Goal: Task Accomplishment & Management: Manage account settings

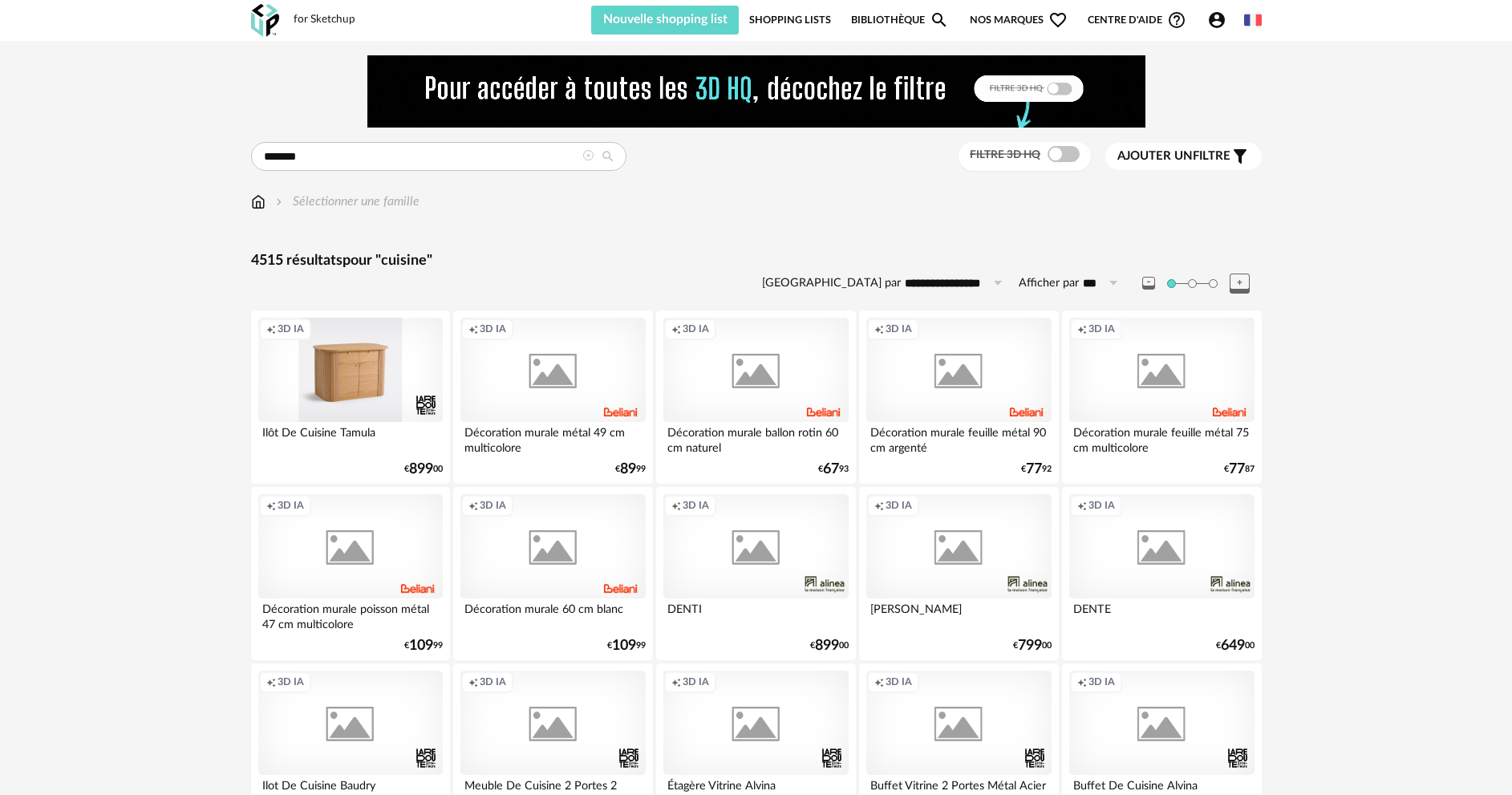
scroll to position [1546, 0]
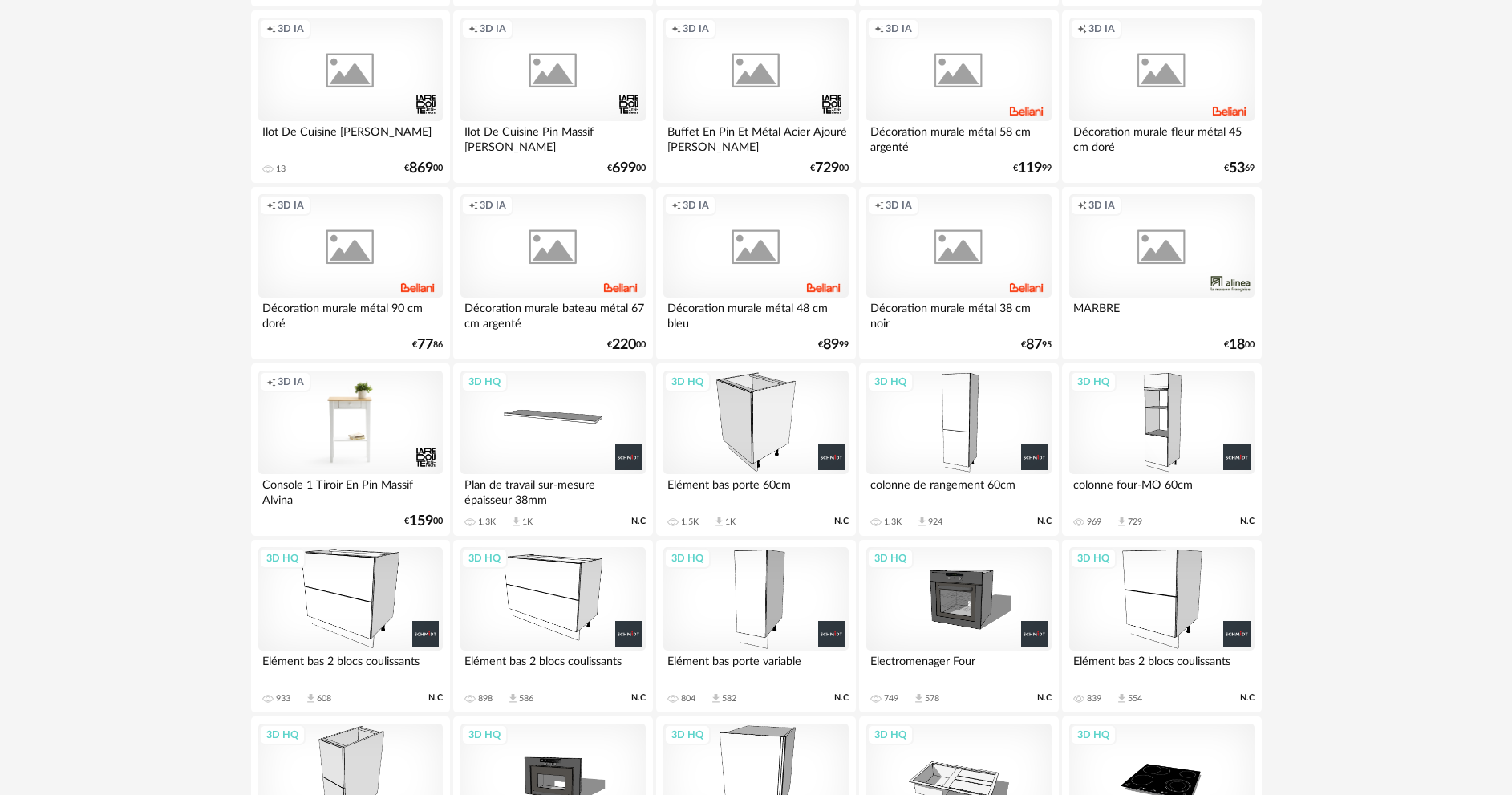
scroll to position [824, 0]
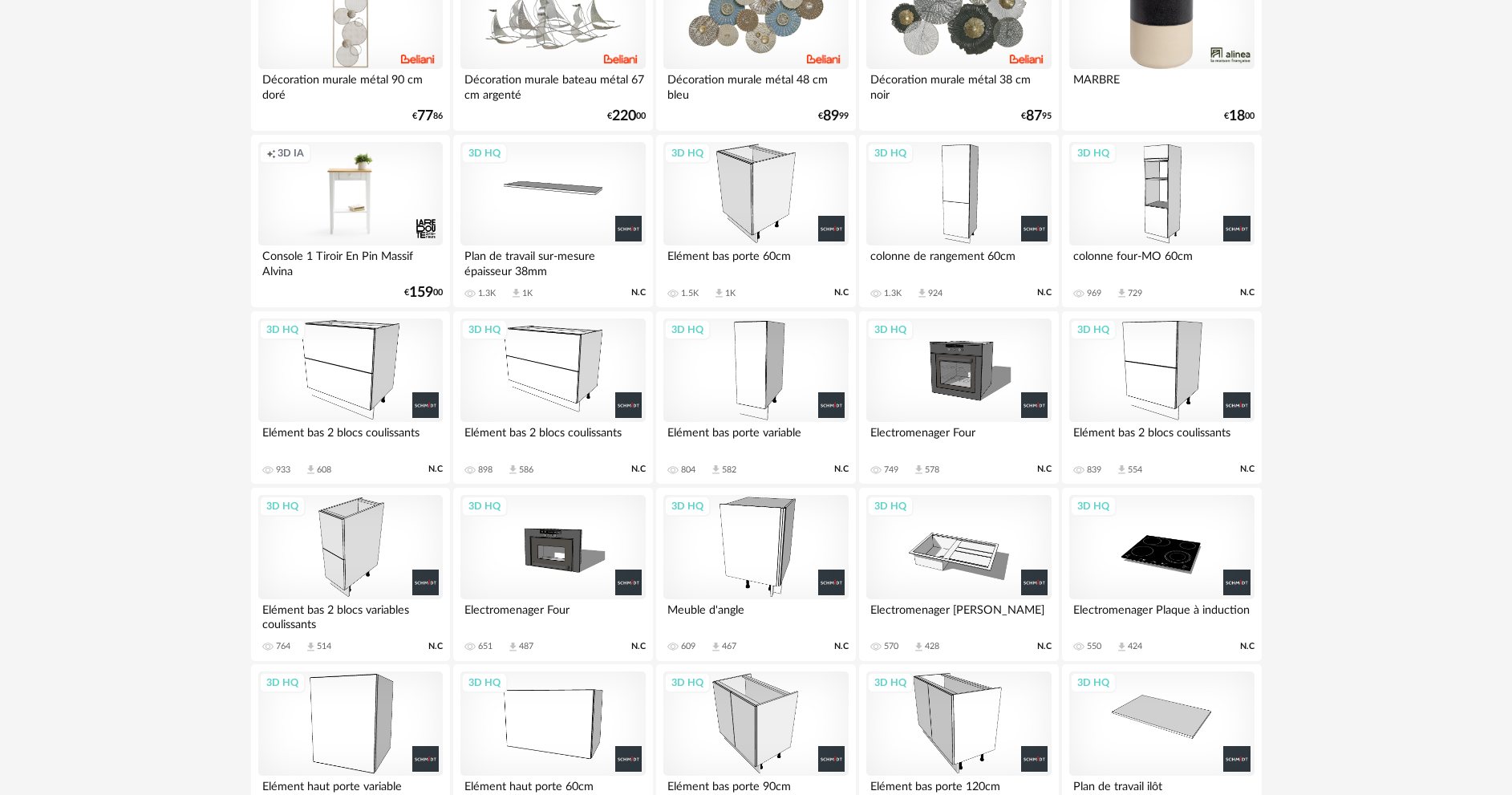
scroll to position [1065, 0]
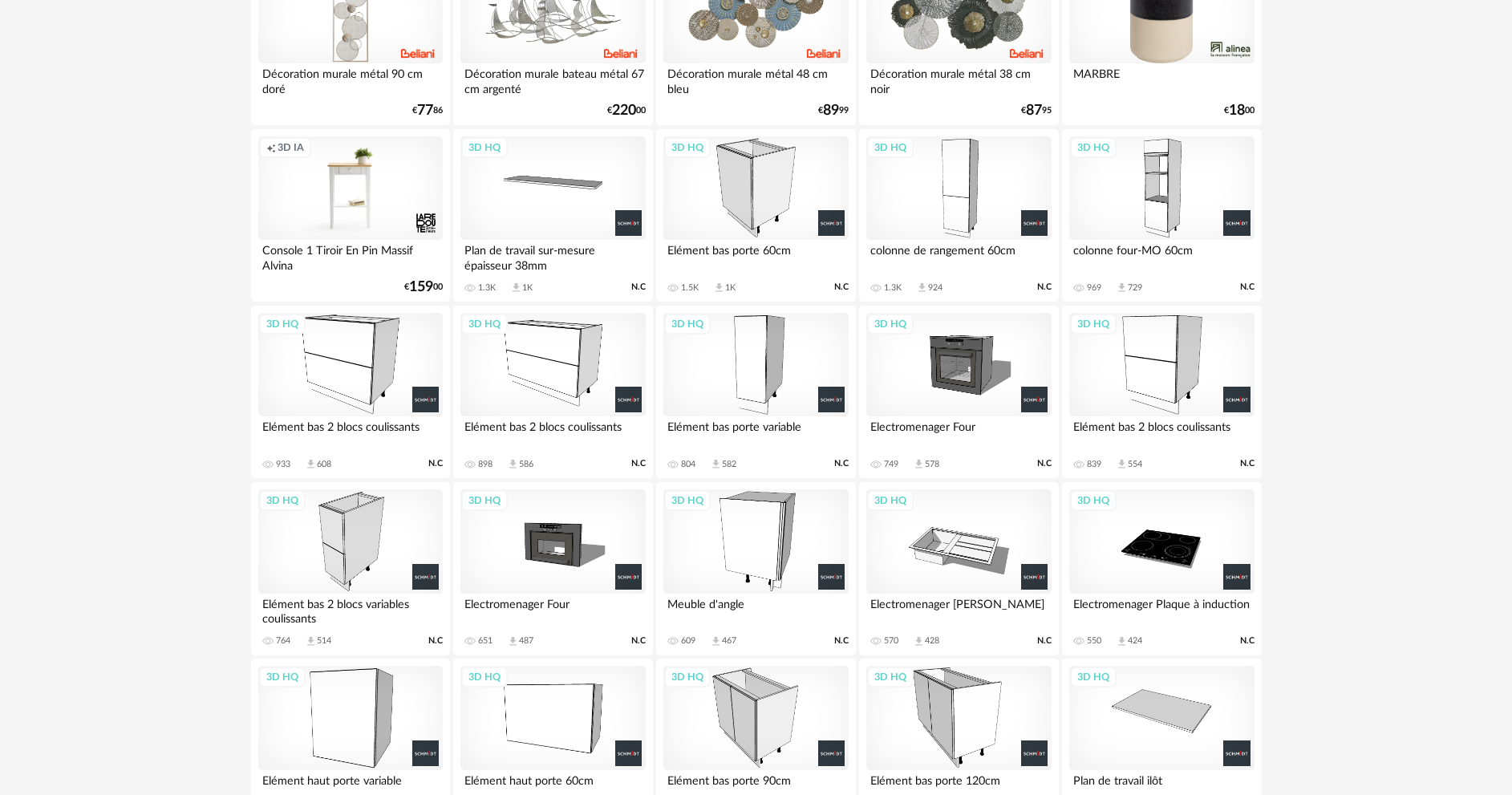
click at [544, 381] on div "3D HQ" at bounding box center [553, 365] width 185 height 104
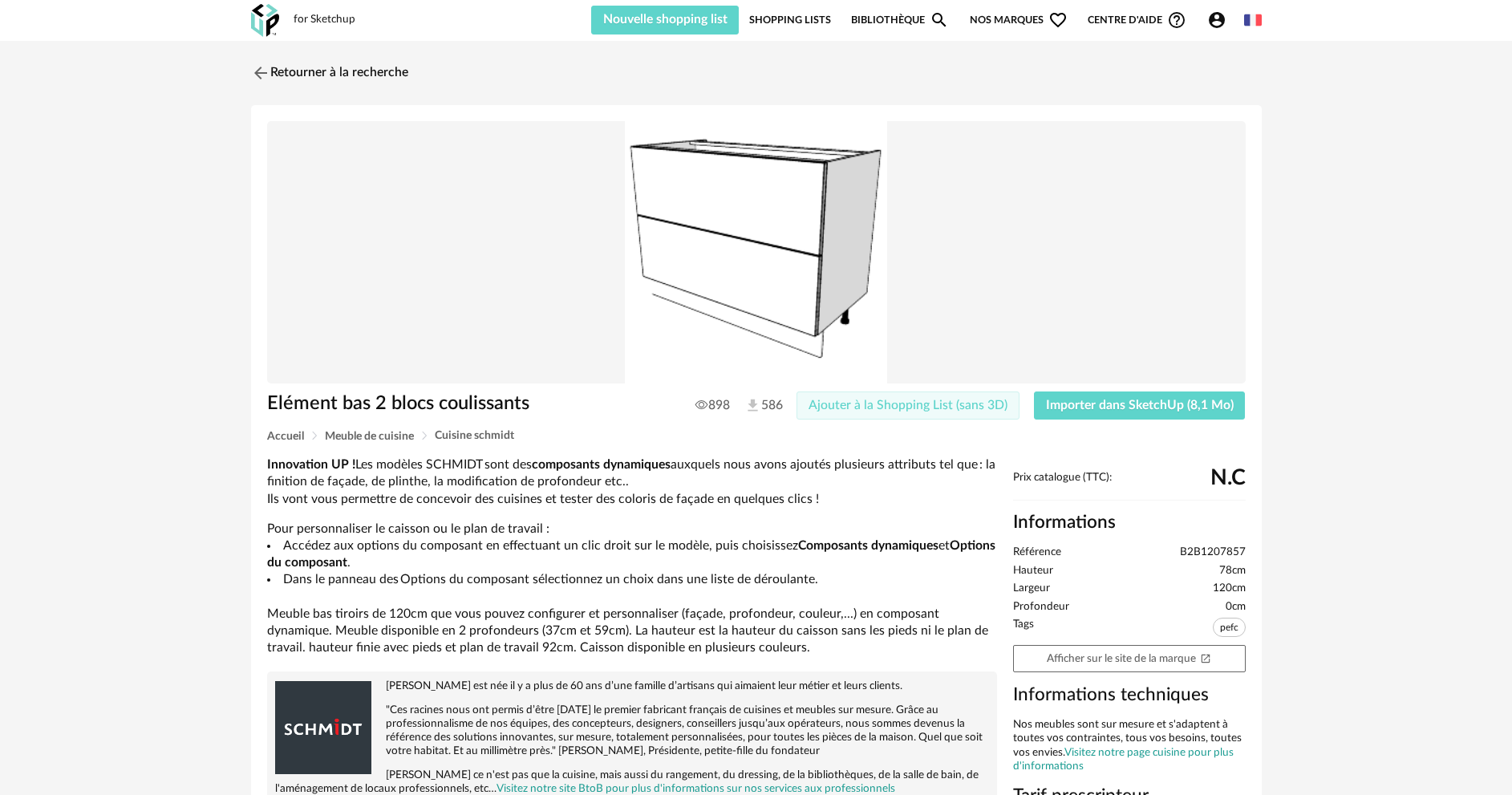
click at [903, 403] on span "Ajouter à la Shopping List (sans 3D)" at bounding box center [908, 405] width 199 height 13
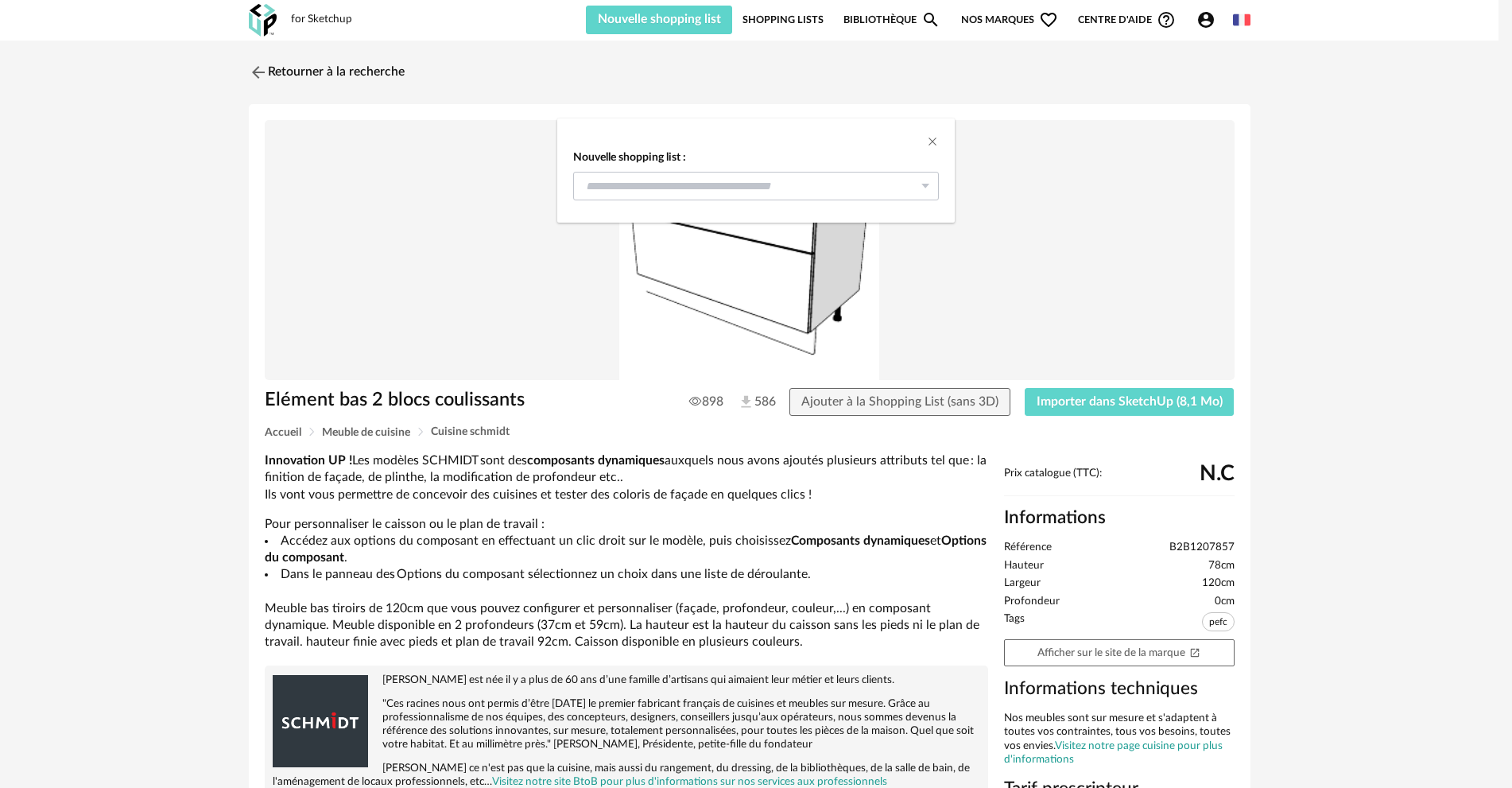
click at [925, 185] on icon "dialog" at bounding box center [925, 186] width 20 height 29
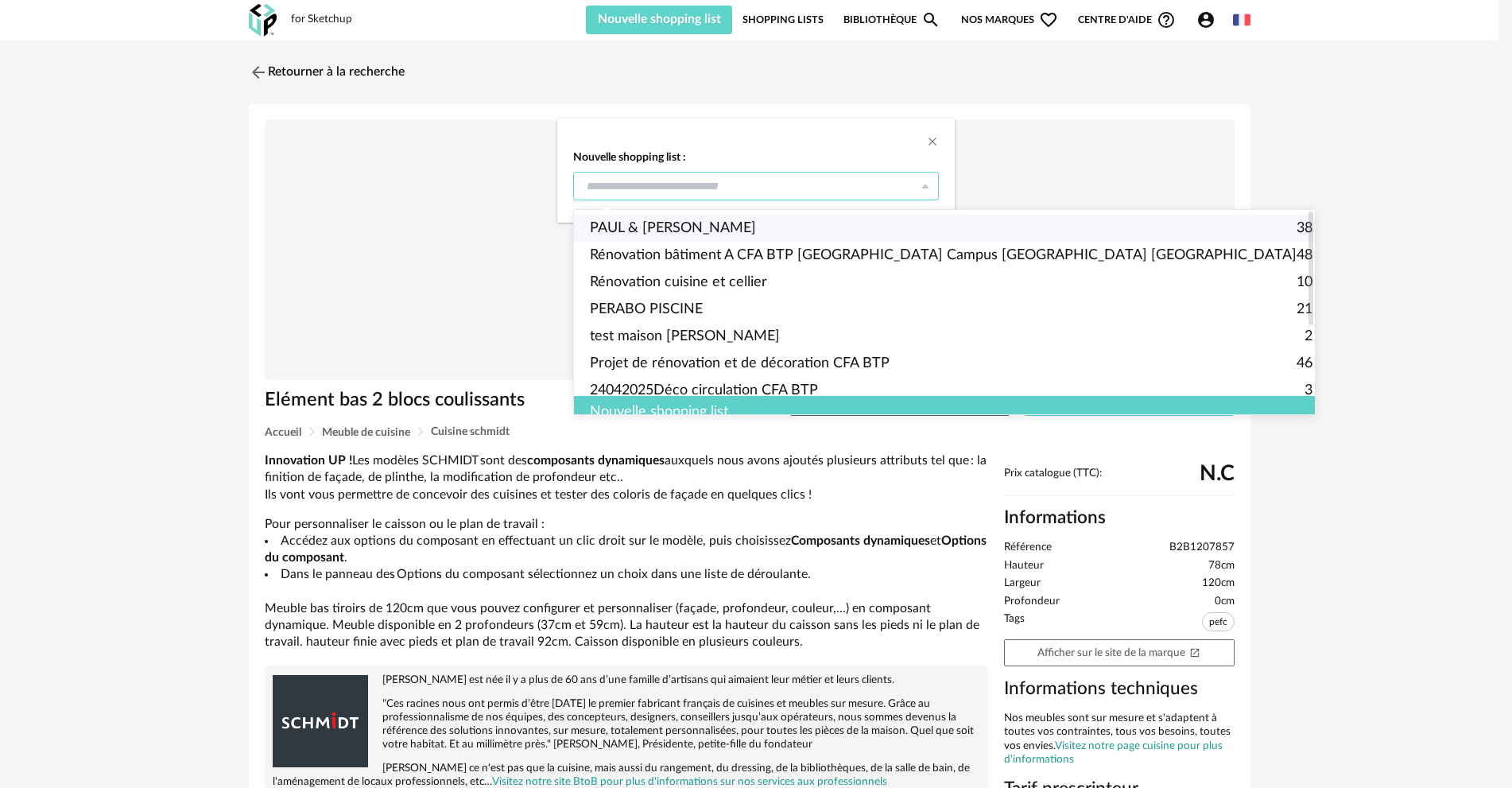
click at [687, 222] on span "PAUL & [PERSON_NAME]" at bounding box center [673, 228] width 167 height 27
type input "**********"
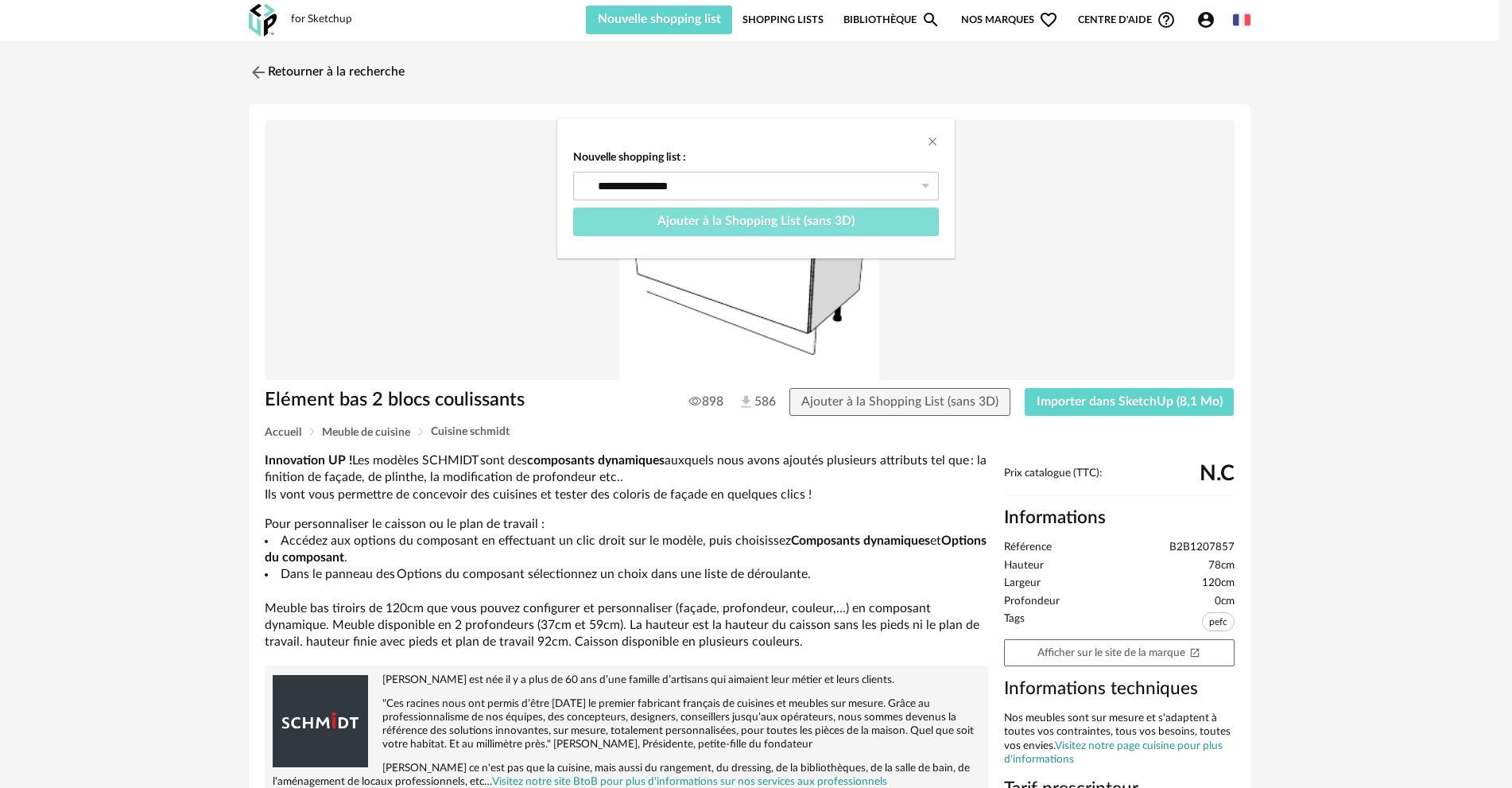
click at [877, 217] on button "Ajouter à la Shopping List (sans 3D)" at bounding box center [756, 222] width 366 height 29
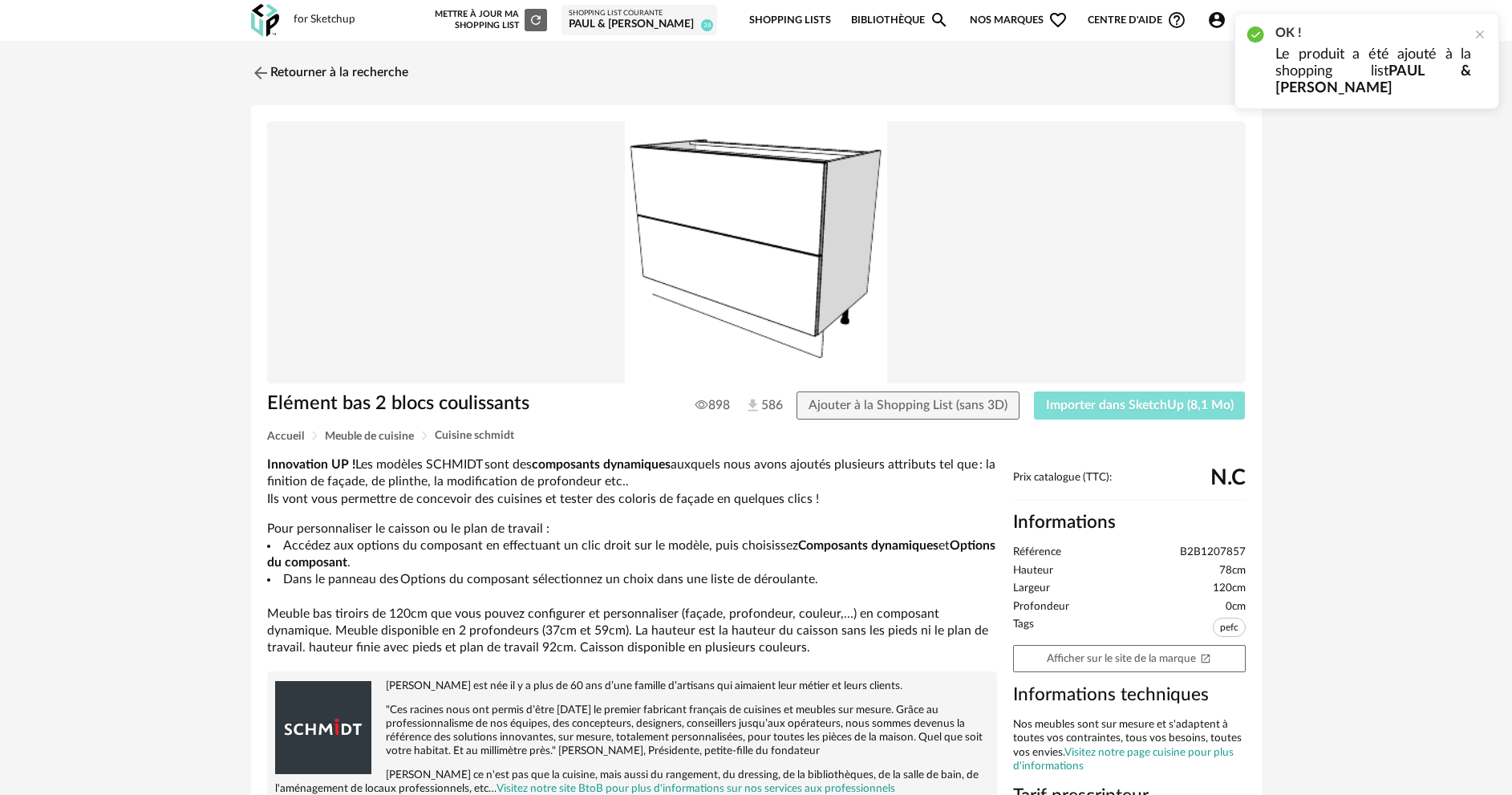
click at [1084, 404] on span "Importer dans SketchUp (8,1 Mo)" at bounding box center [1140, 405] width 187 height 13
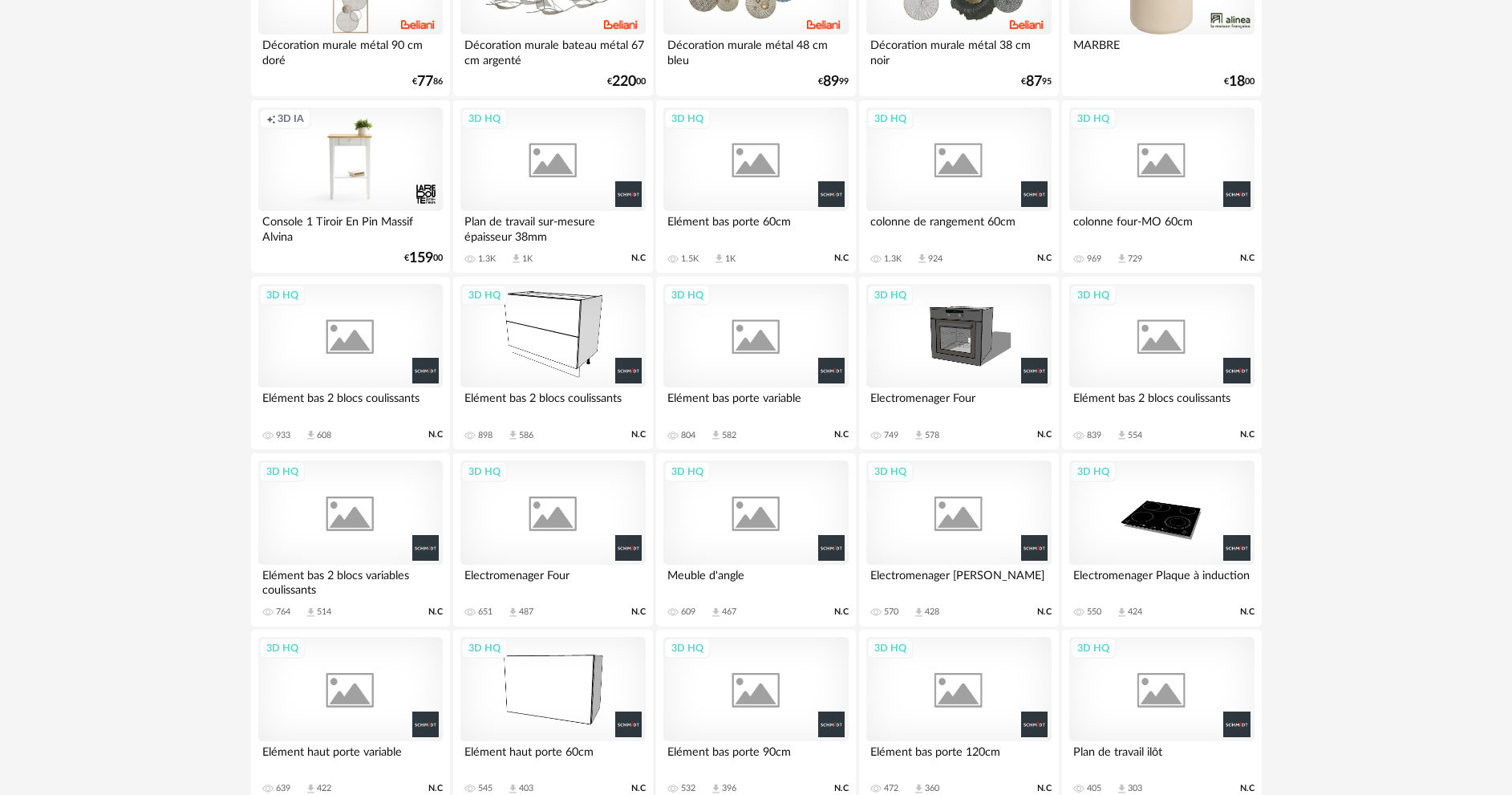
scroll to position [1311, 0]
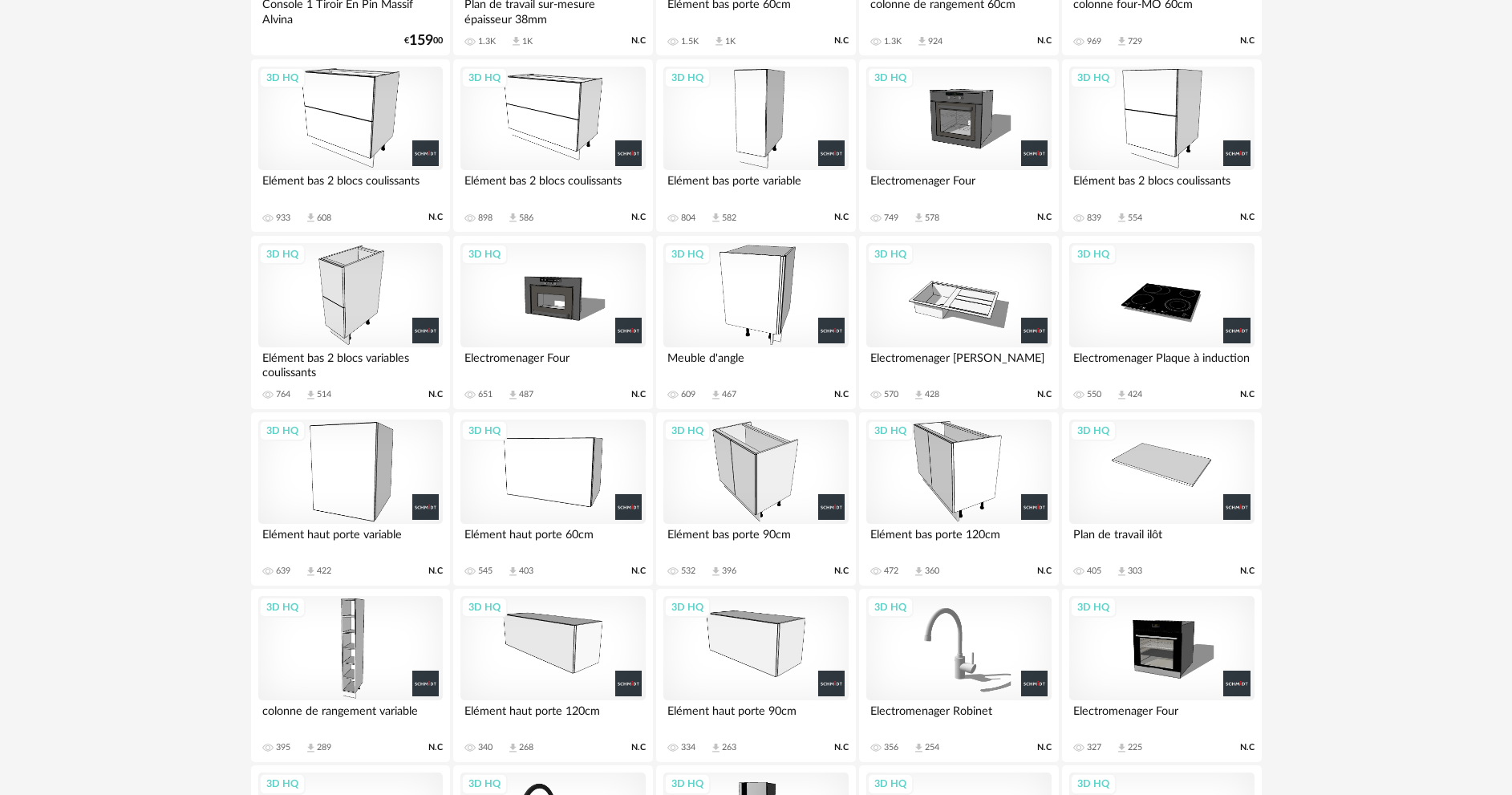
click at [1127, 484] on div "3D HQ" at bounding box center [1161, 471] width 185 height 104
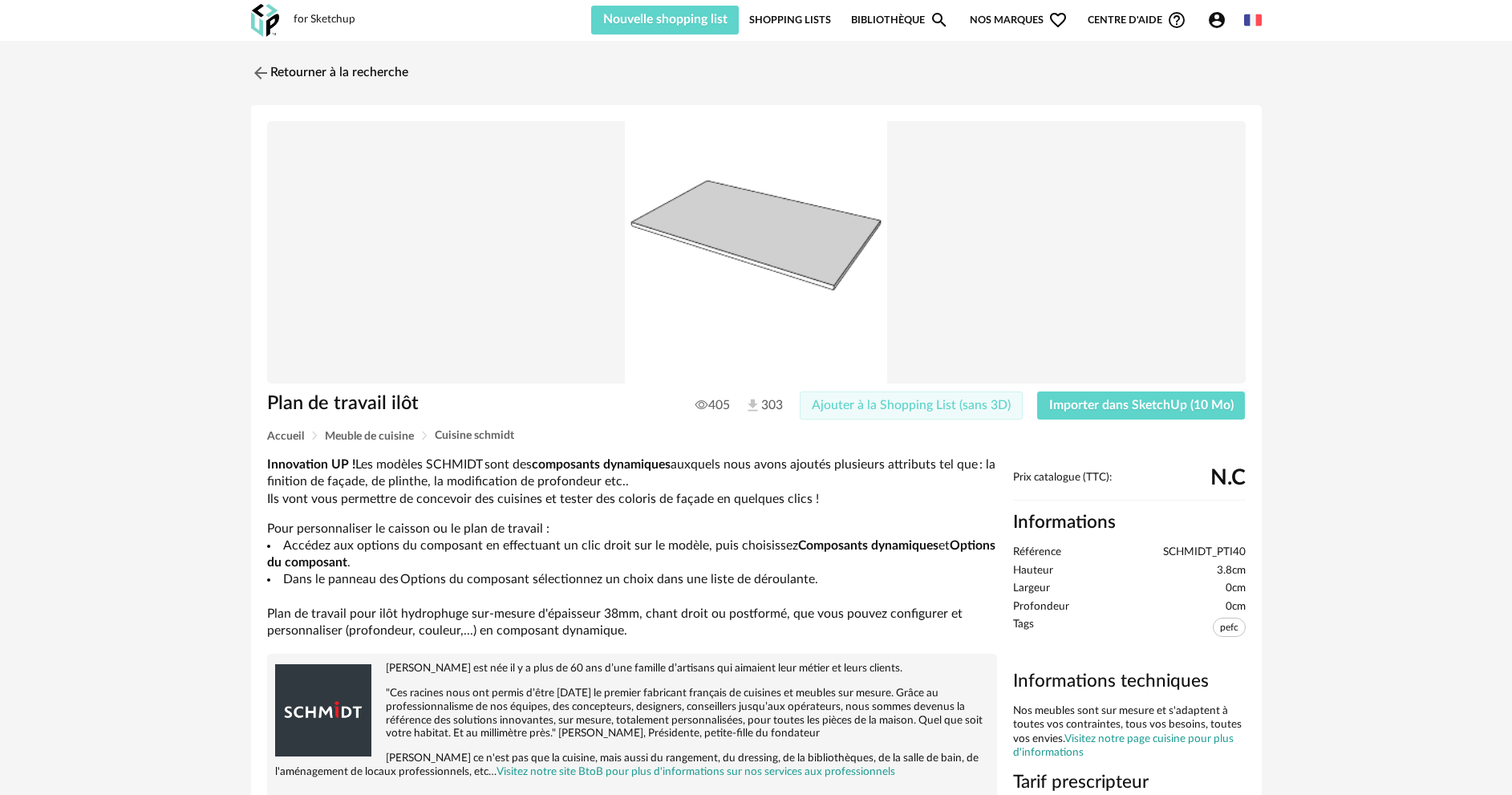
click at [872, 400] on span "Ajouter à la Shopping List (sans 3D)" at bounding box center [911, 405] width 199 height 13
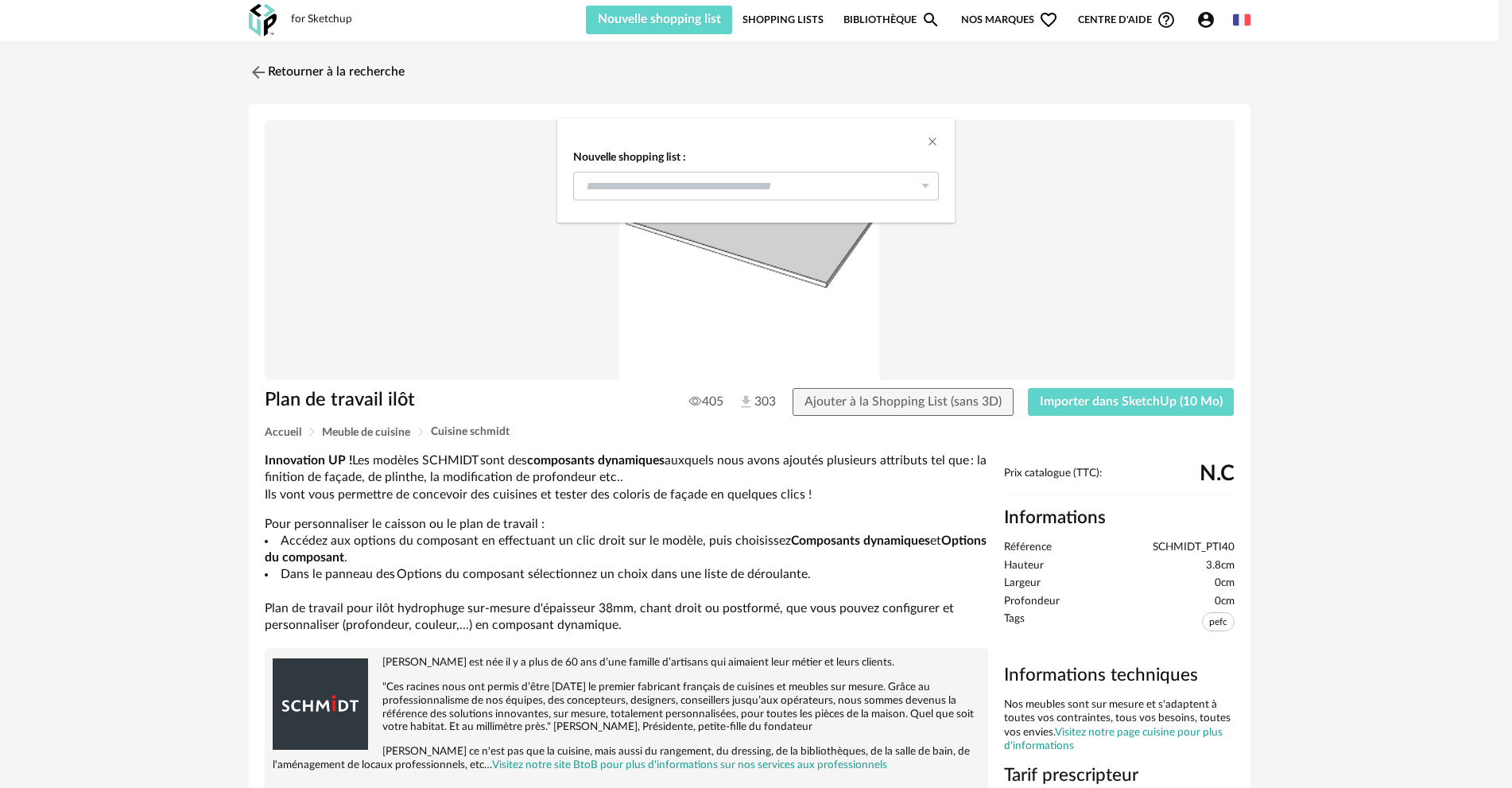
click at [925, 185] on icon "dialog" at bounding box center [925, 186] width 20 height 29
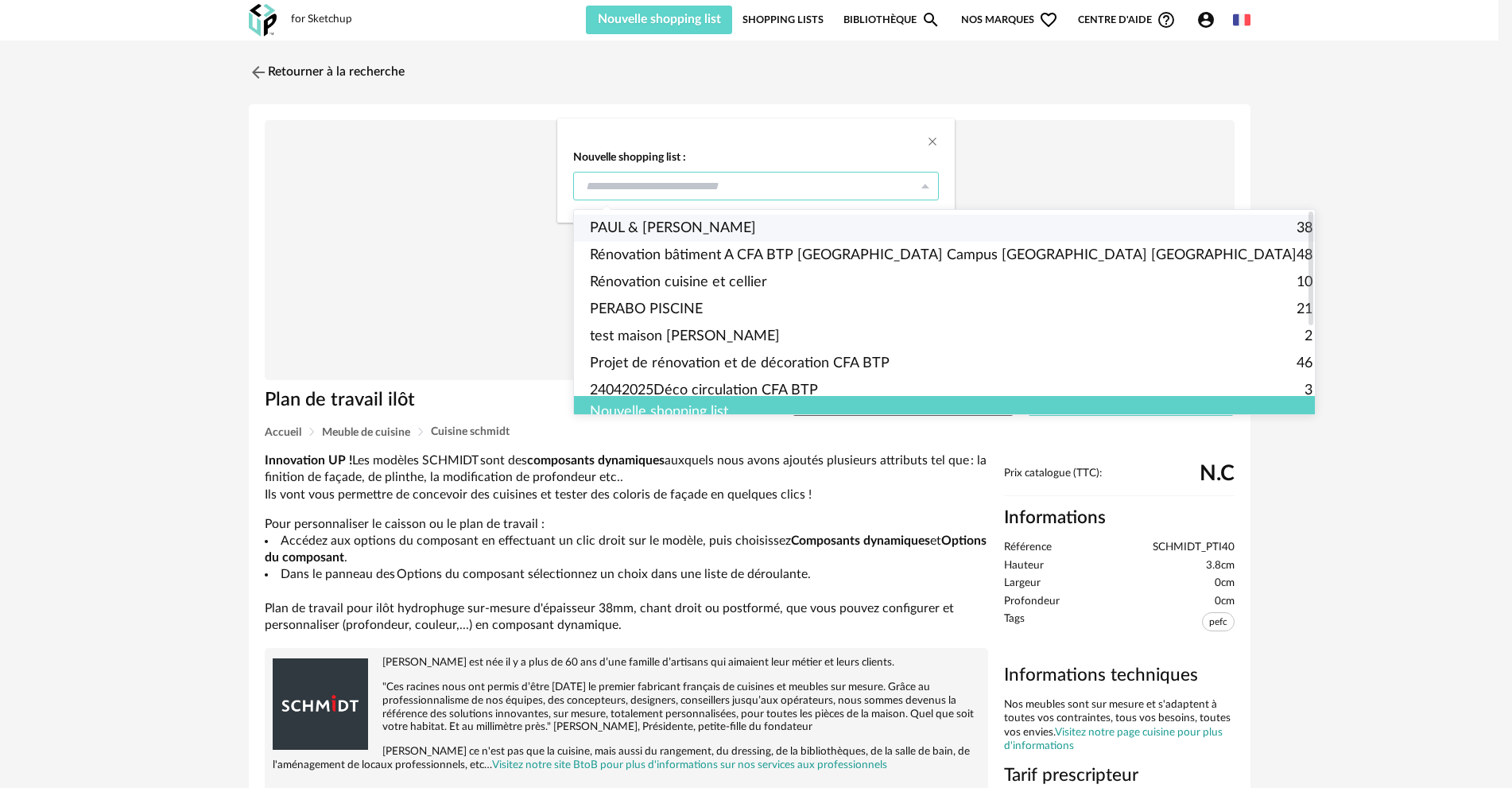
click at [652, 221] on span "PAUL & [PERSON_NAME]" at bounding box center [673, 228] width 167 height 27
type input "**********"
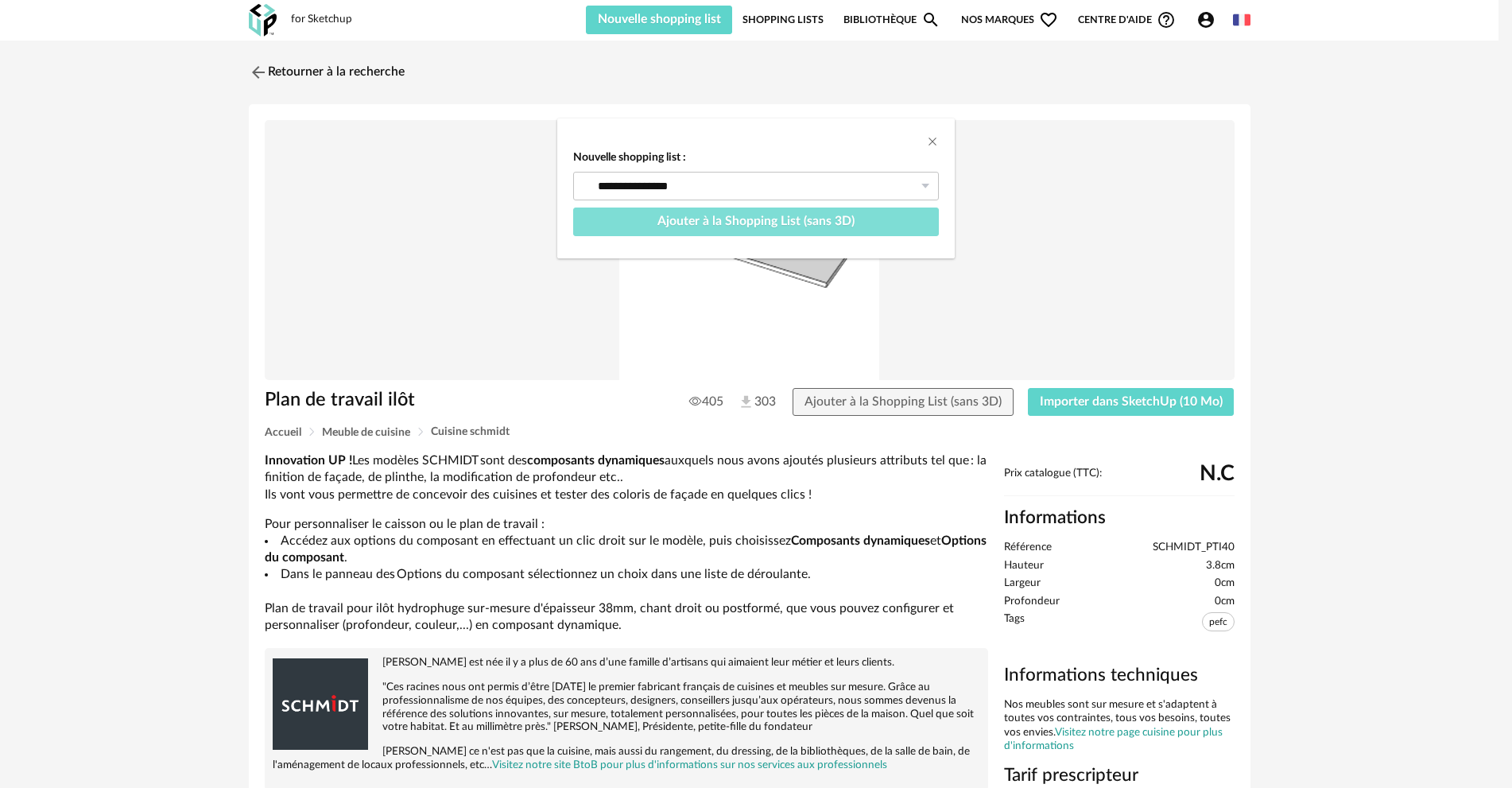
click at [819, 222] on span "Ajouter à la Shopping List (sans 3D)" at bounding box center [756, 220] width 197 height 12
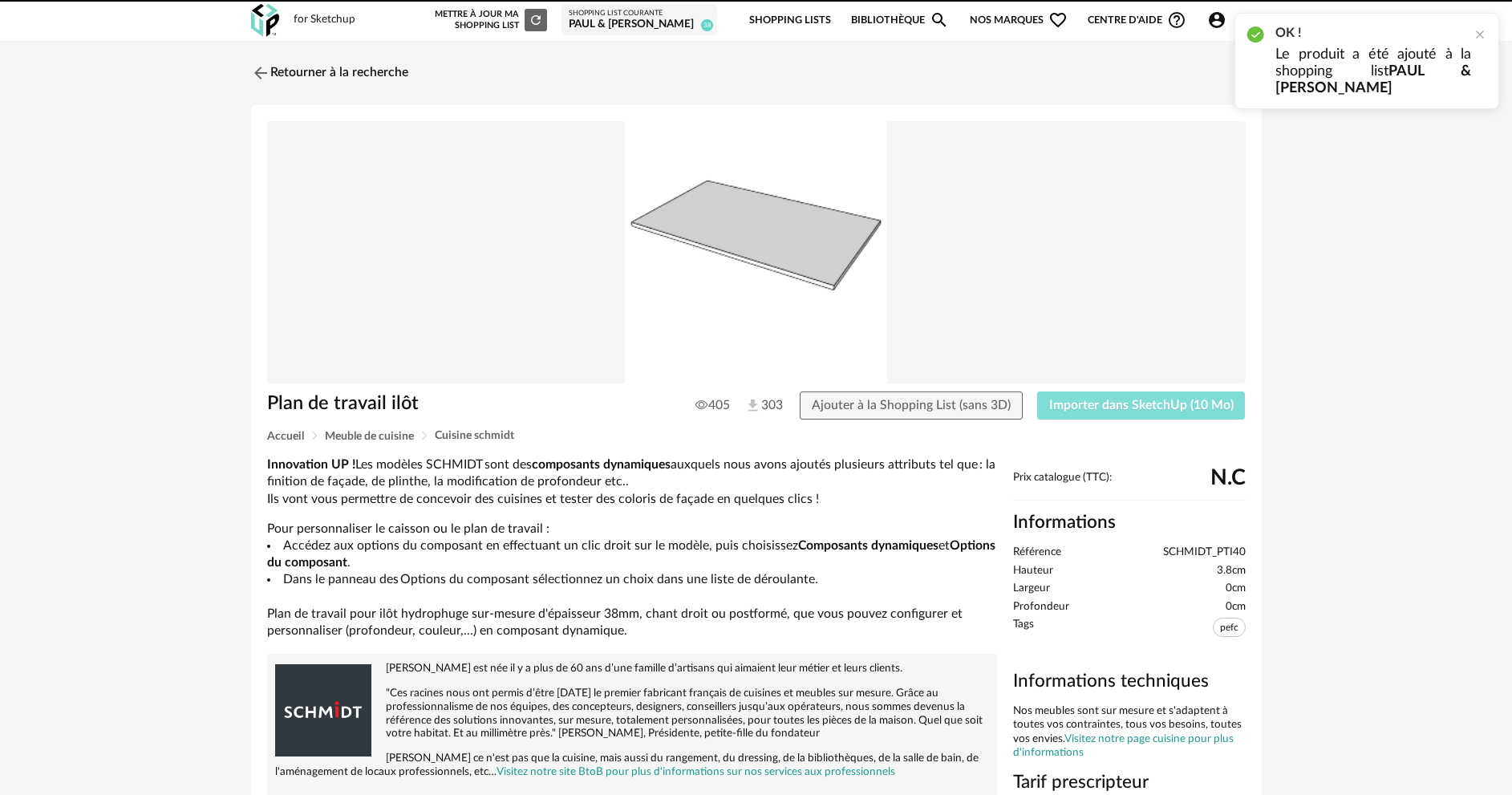
click at [1122, 403] on span "Importer dans SketchUp (10 Mo)" at bounding box center [1141, 405] width 185 height 13
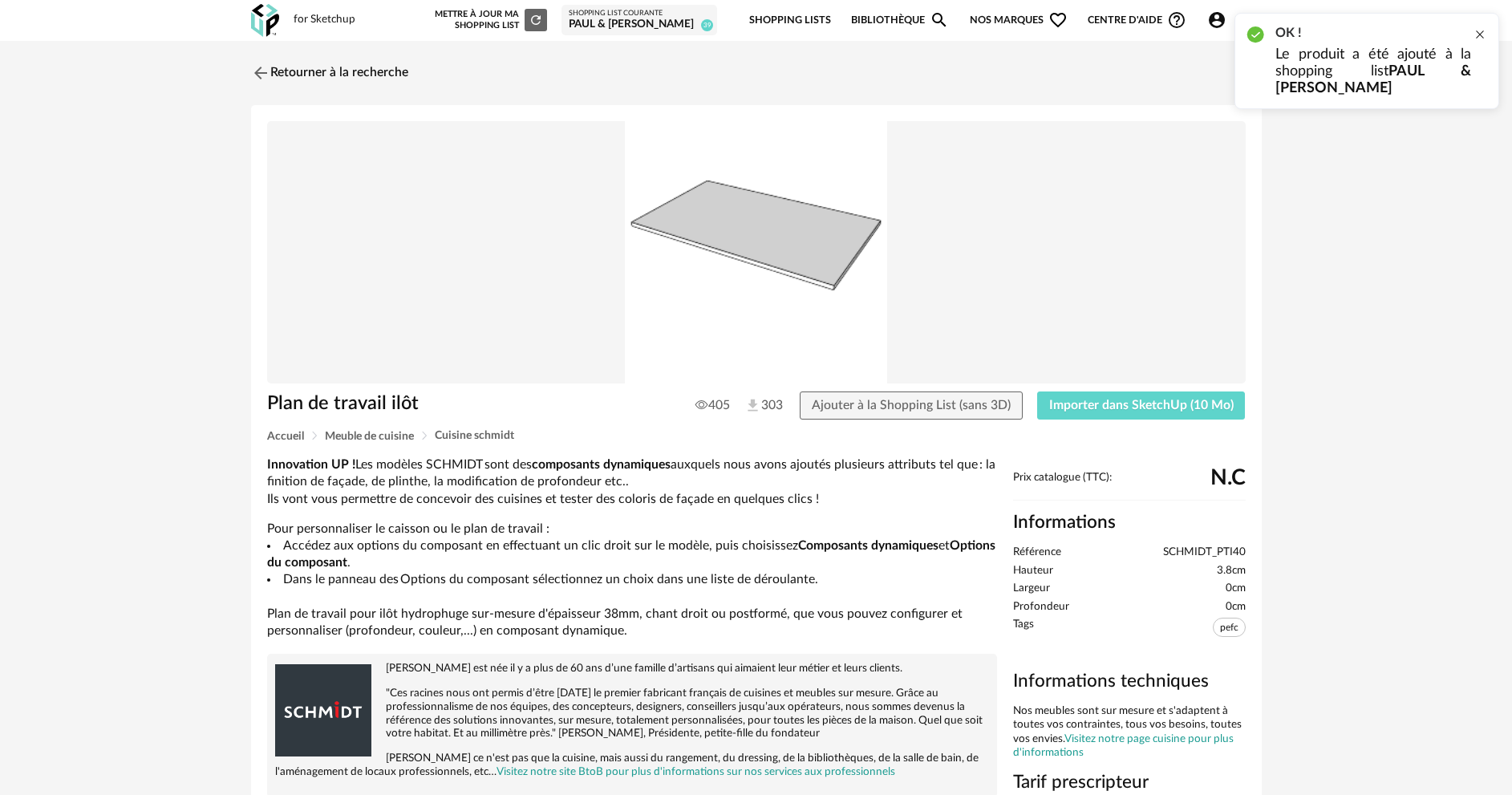
click at [1479, 30] on div at bounding box center [1479, 34] width 13 height 13
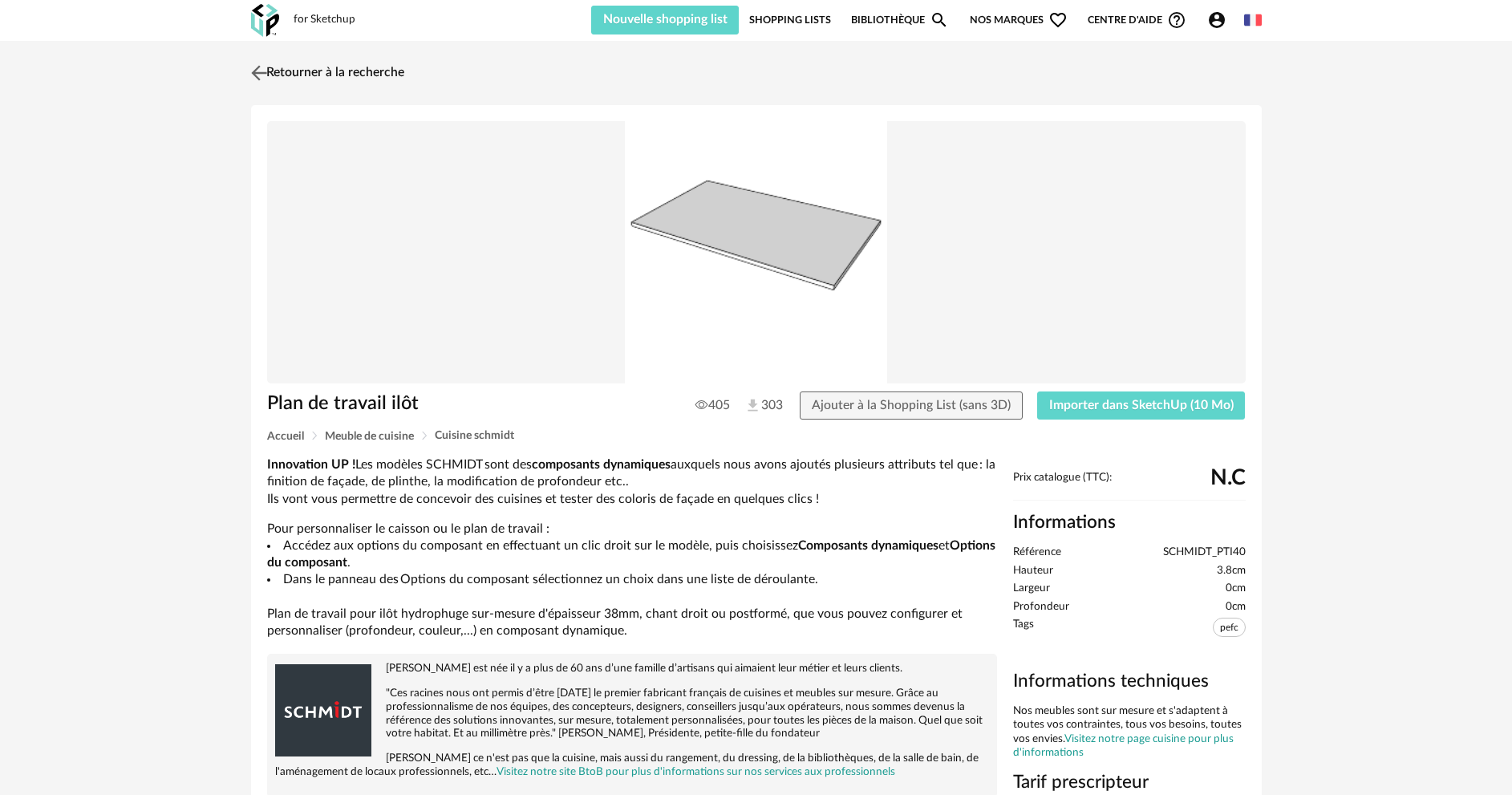
click at [380, 73] on link "Retourner à la recherche" at bounding box center [326, 72] width 157 height 36
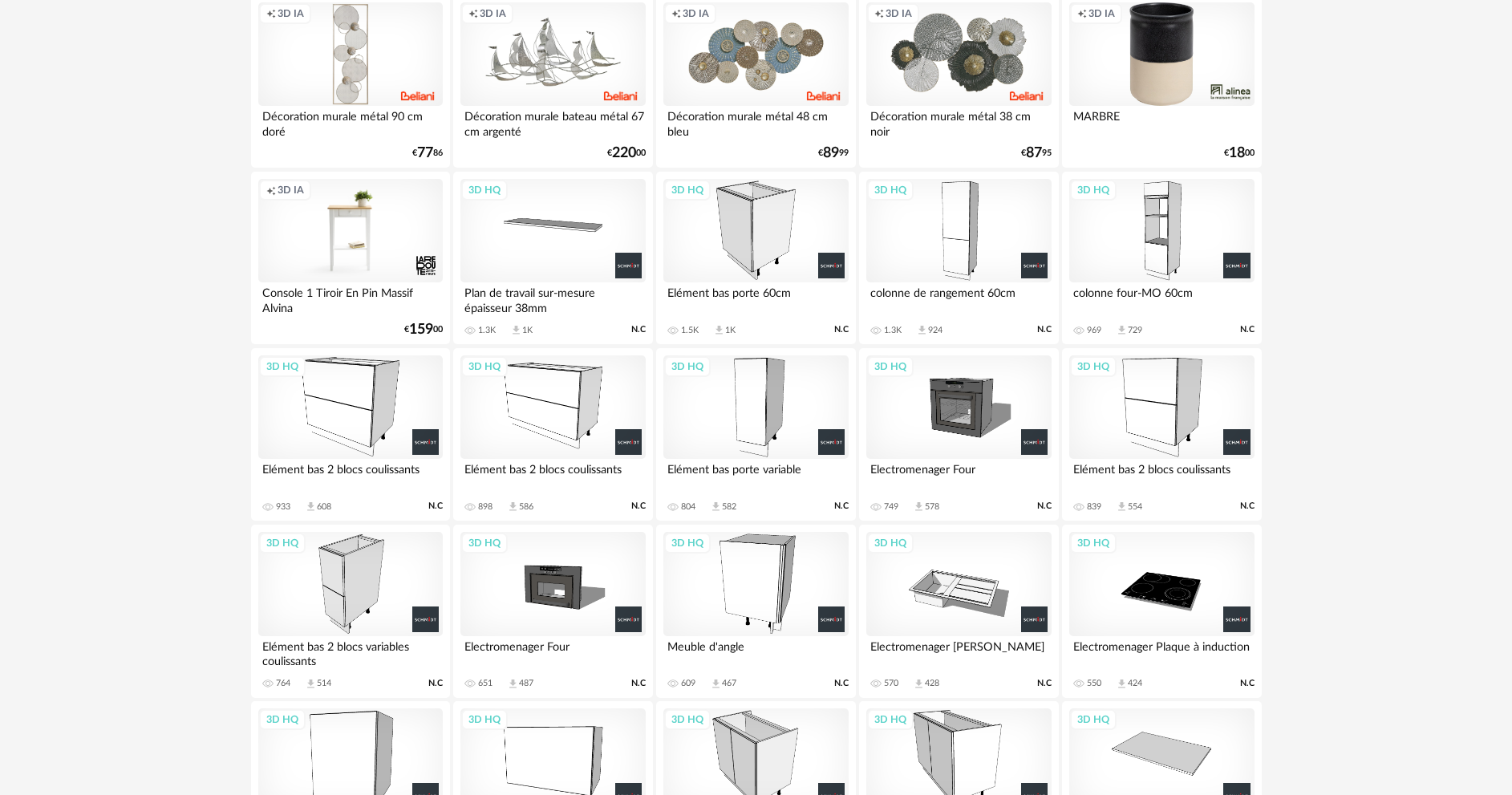
scroll to position [942, 0]
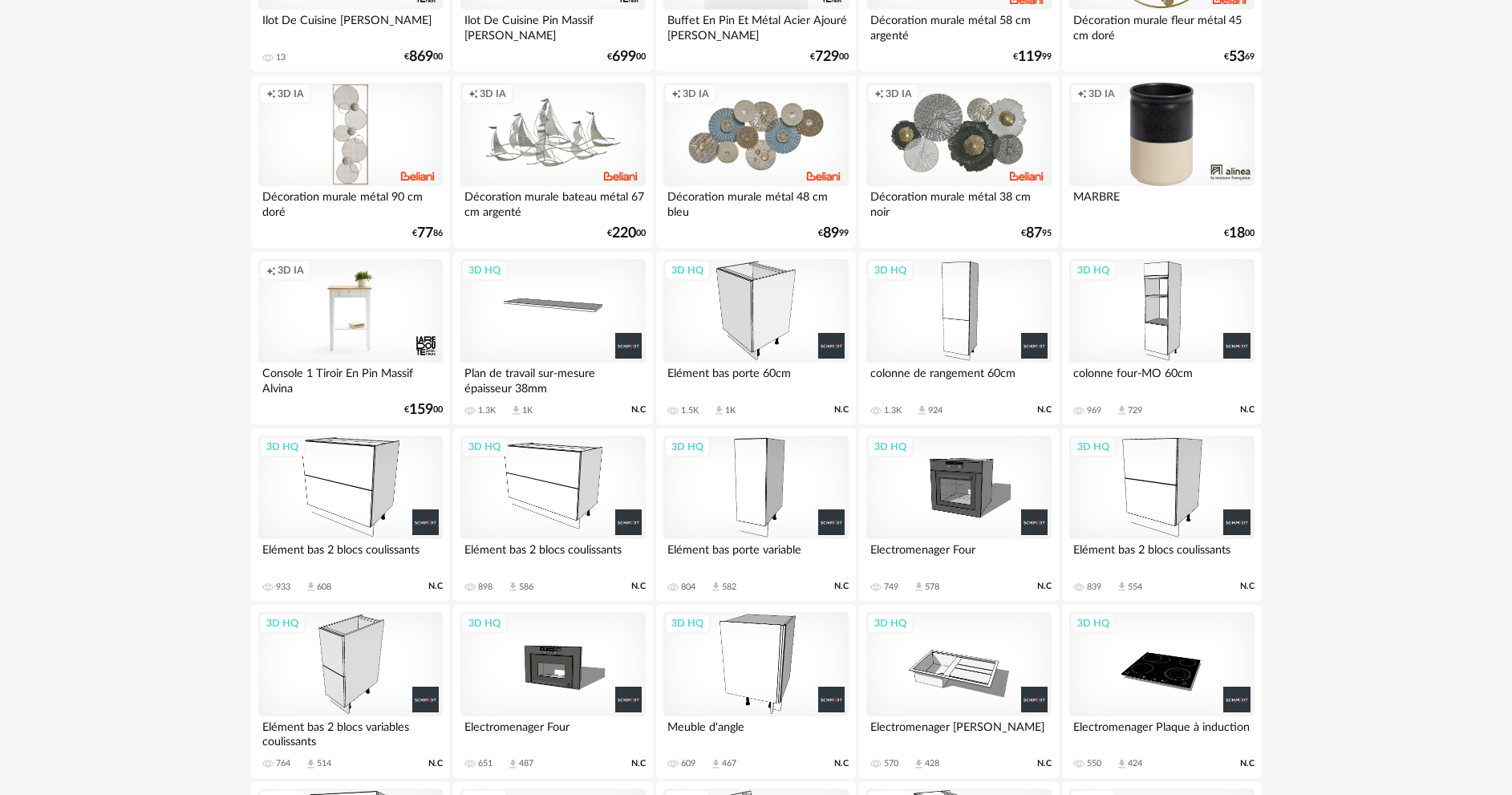
click at [558, 321] on div "3D HQ" at bounding box center [553, 311] width 185 height 104
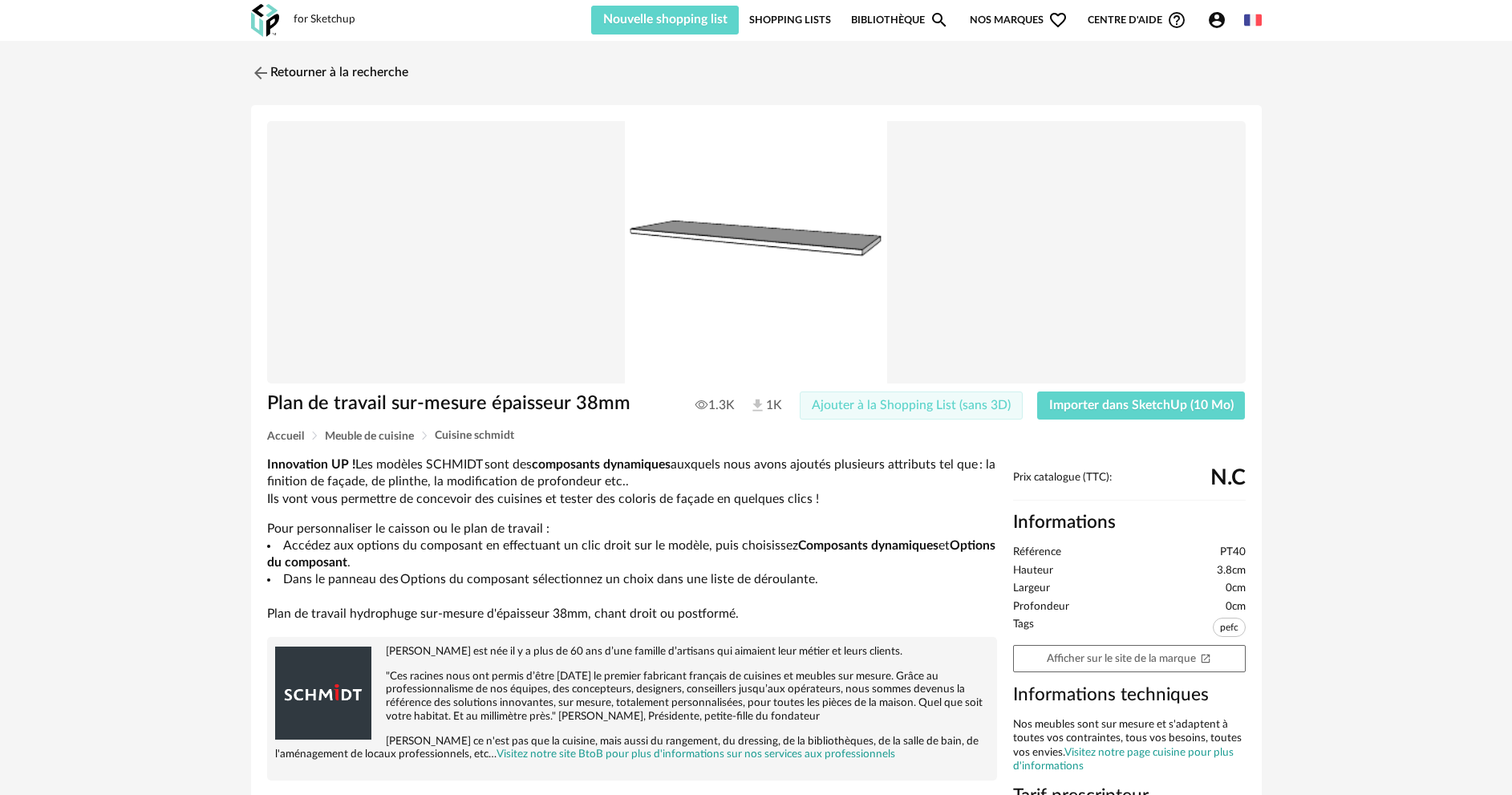
click at [859, 395] on button "Ajouter à la Shopping List (sans 3D)" at bounding box center [911, 406] width 223 height 29
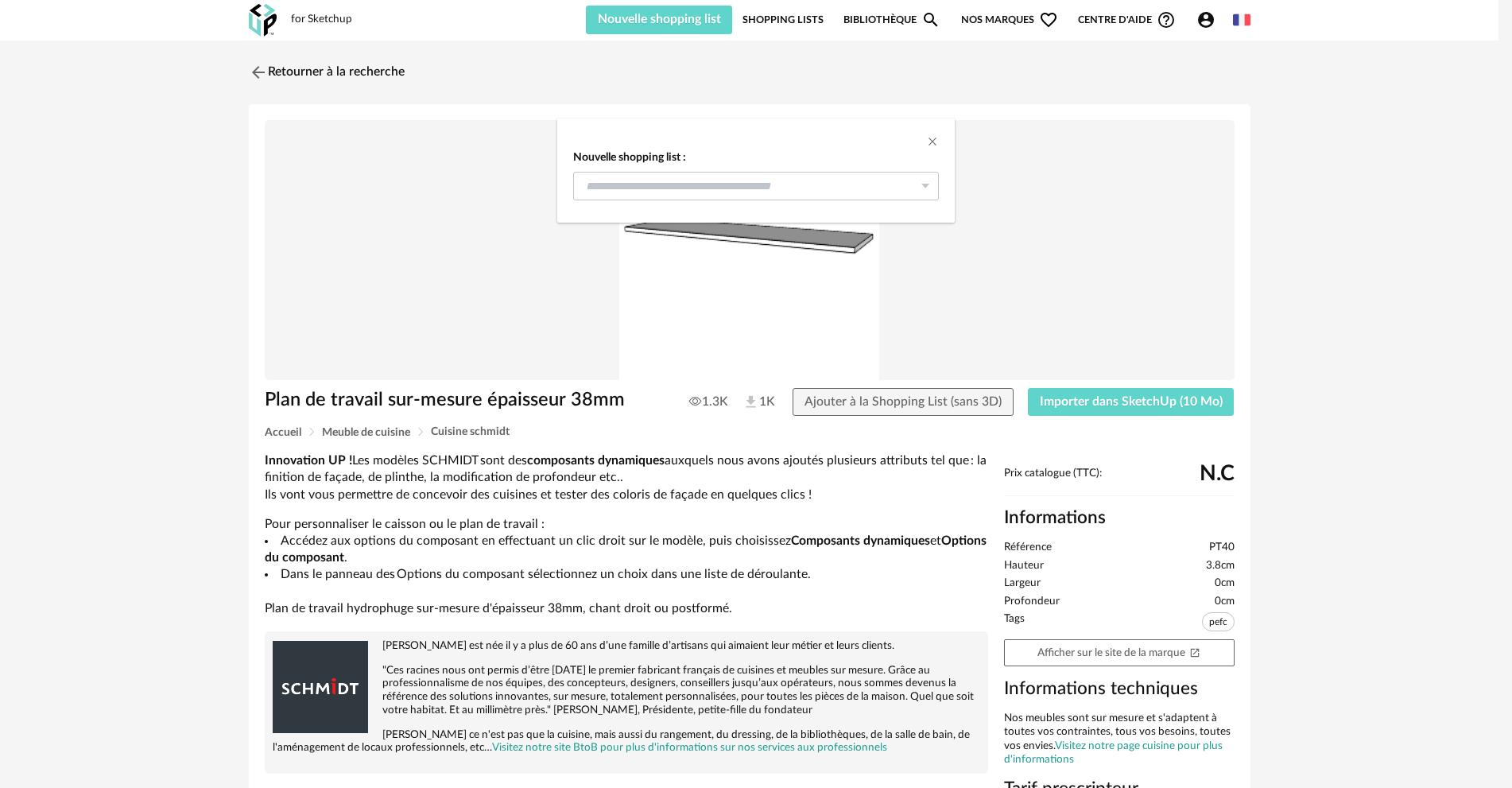
click at [923, 195] on icon "dialog" at bounding box center [925, 186] width 20 height 29
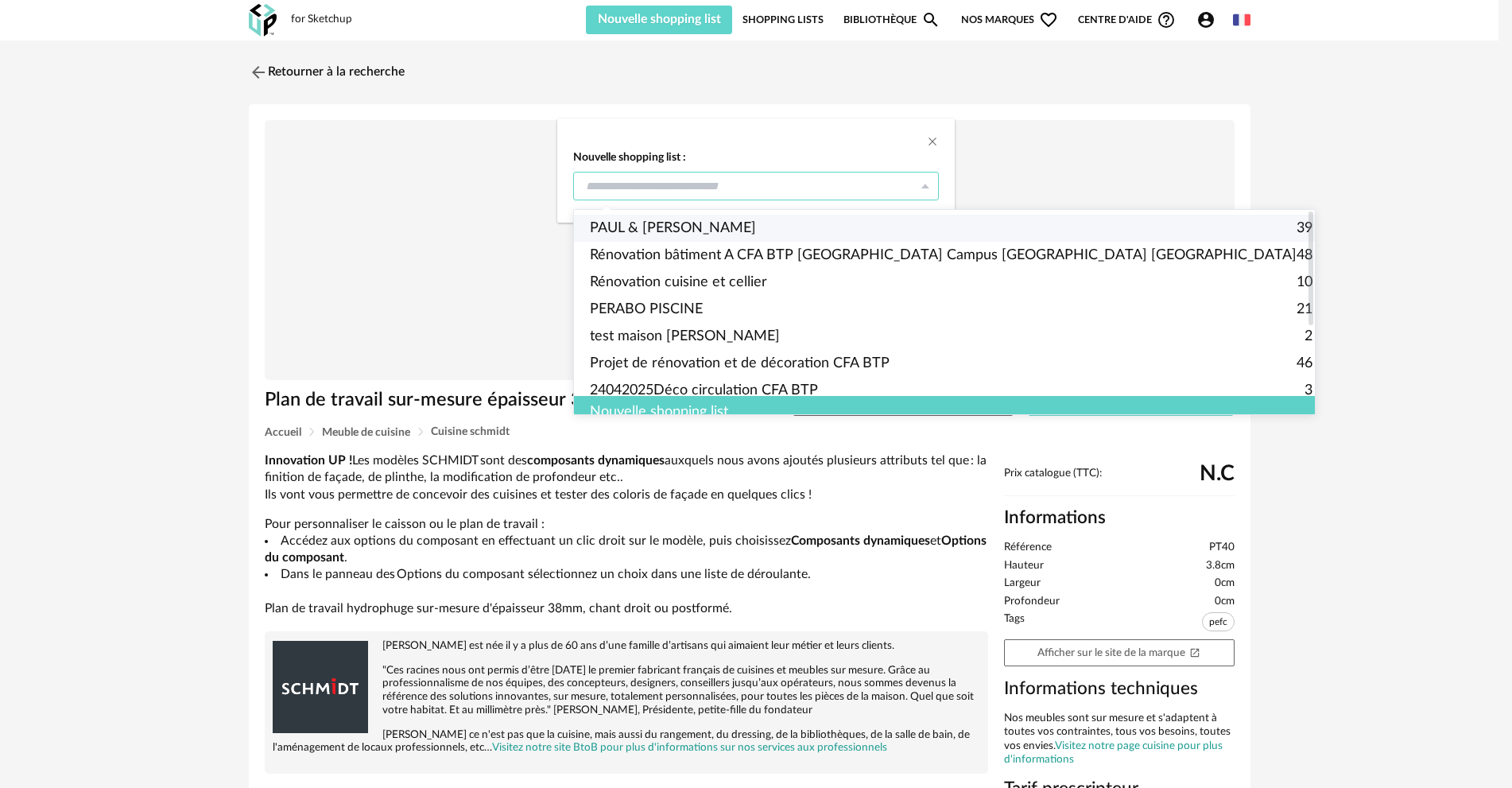
click at [692, 221] on span "PAUL & [PERSON_NAME]" at bounding box center [673, 228] width 167 height 27
type input "**********"
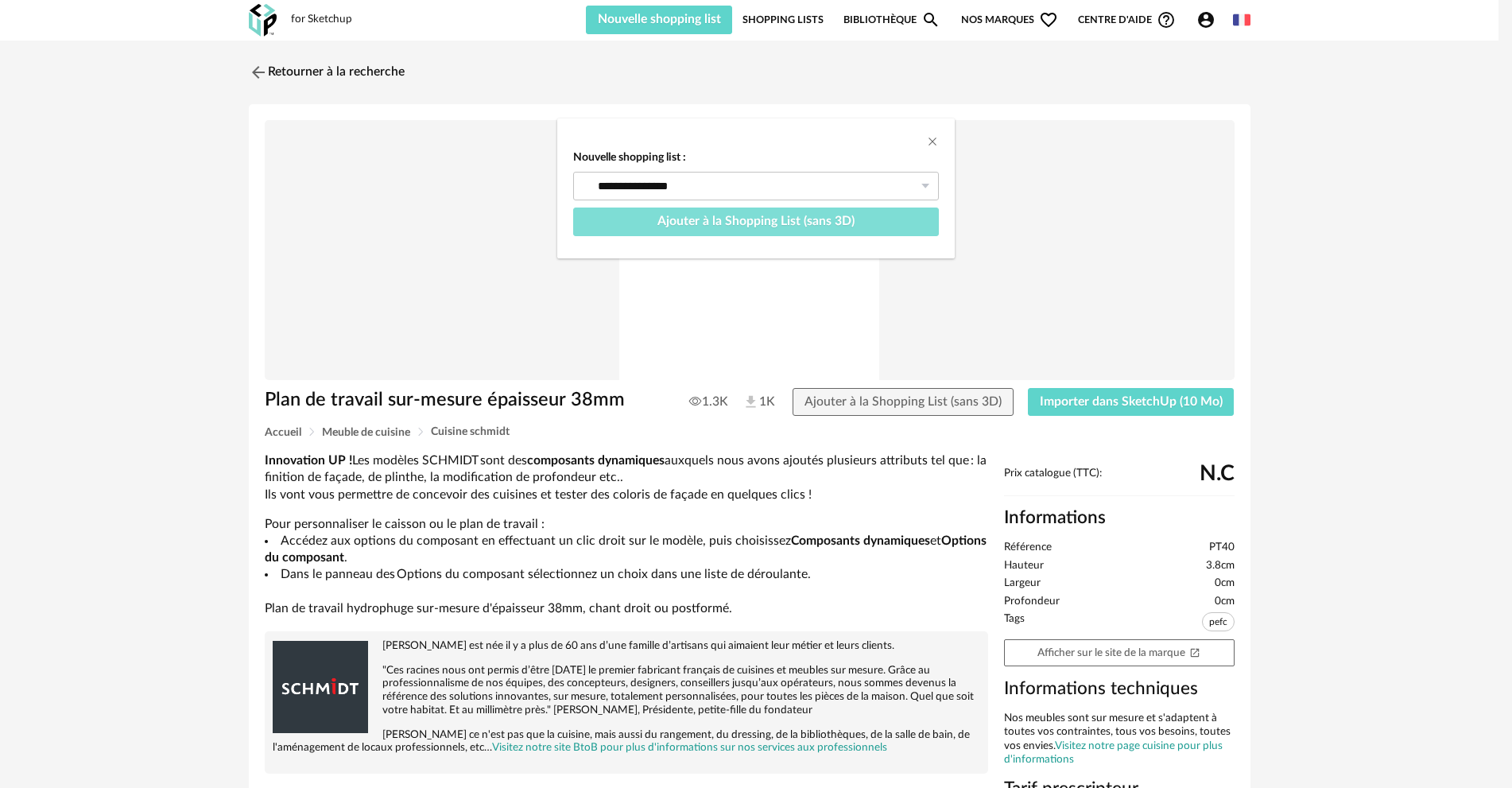
click at [821, 222] on span "Ajouter à la Shopping List (sans 3D)" at bounding box center [756, 220] width 197 height 12
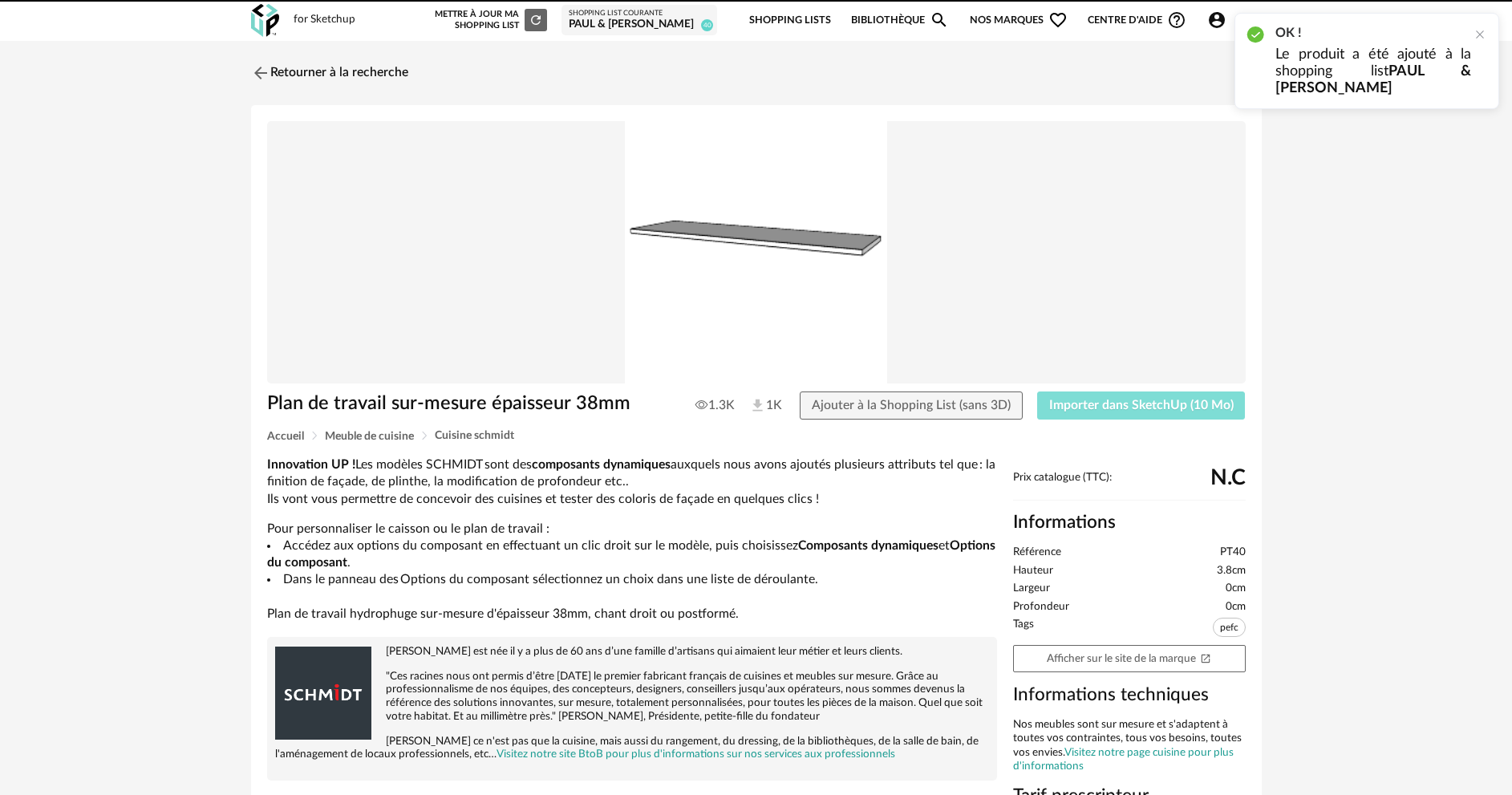
click at [1109, 411] on span "Importer dans SketchUp (10 Mo)" at bounding box center [1141, 405] width 185 height 13
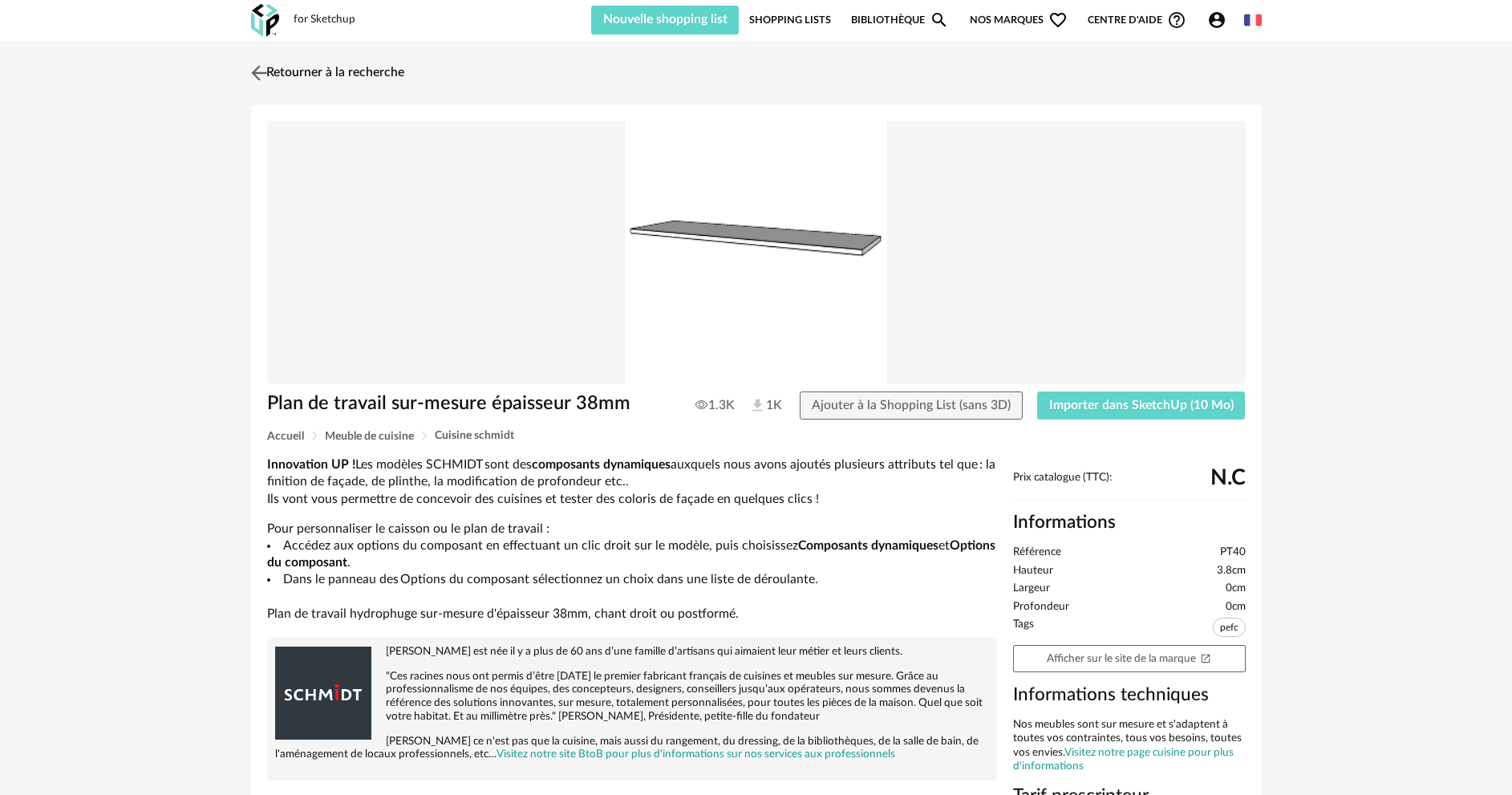
click at [299, 67] on link "Retourner à la recherche" at bounding box center [326, 72] width 157 height 36
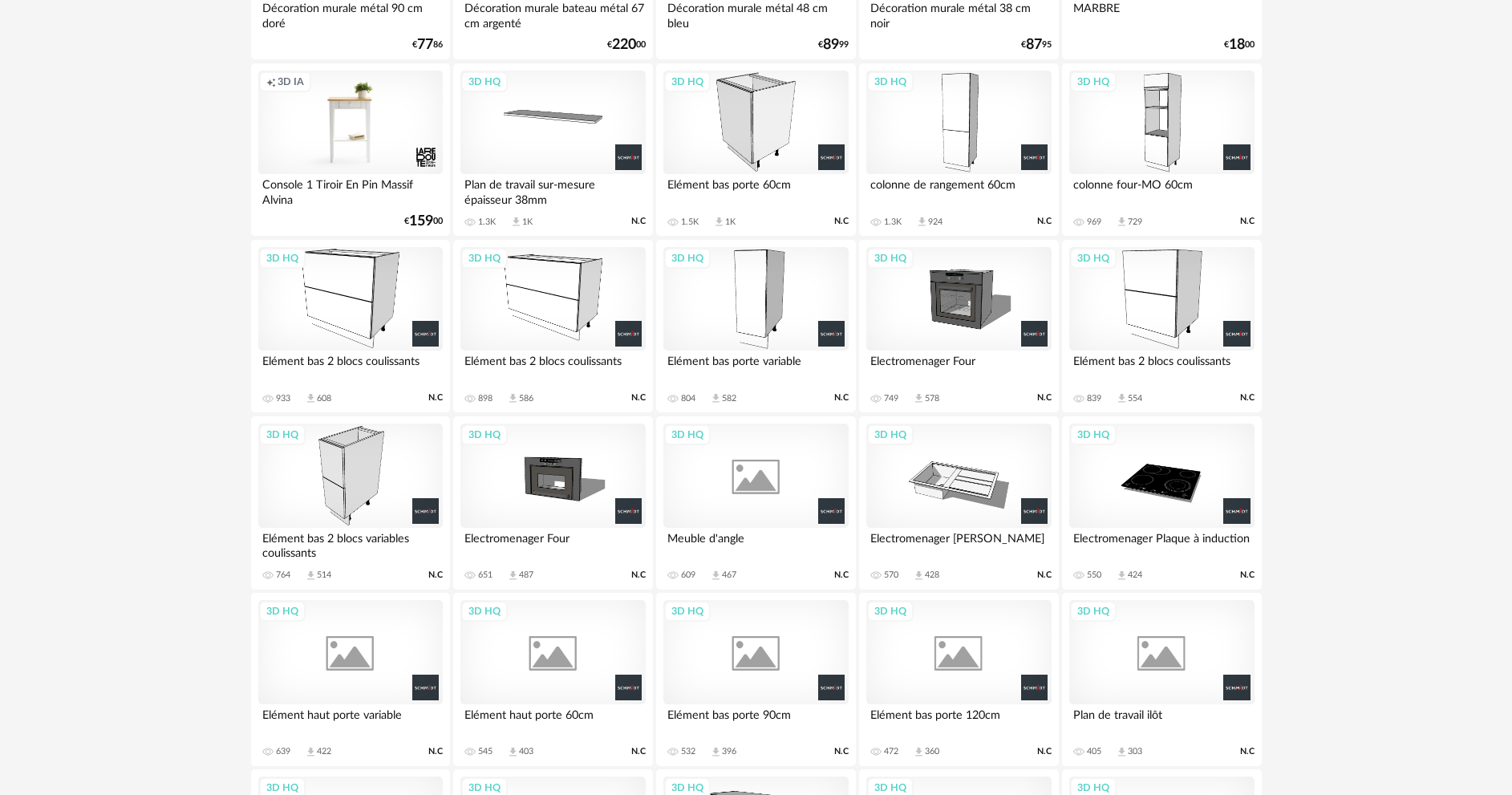
scroll to position [1134, 0]
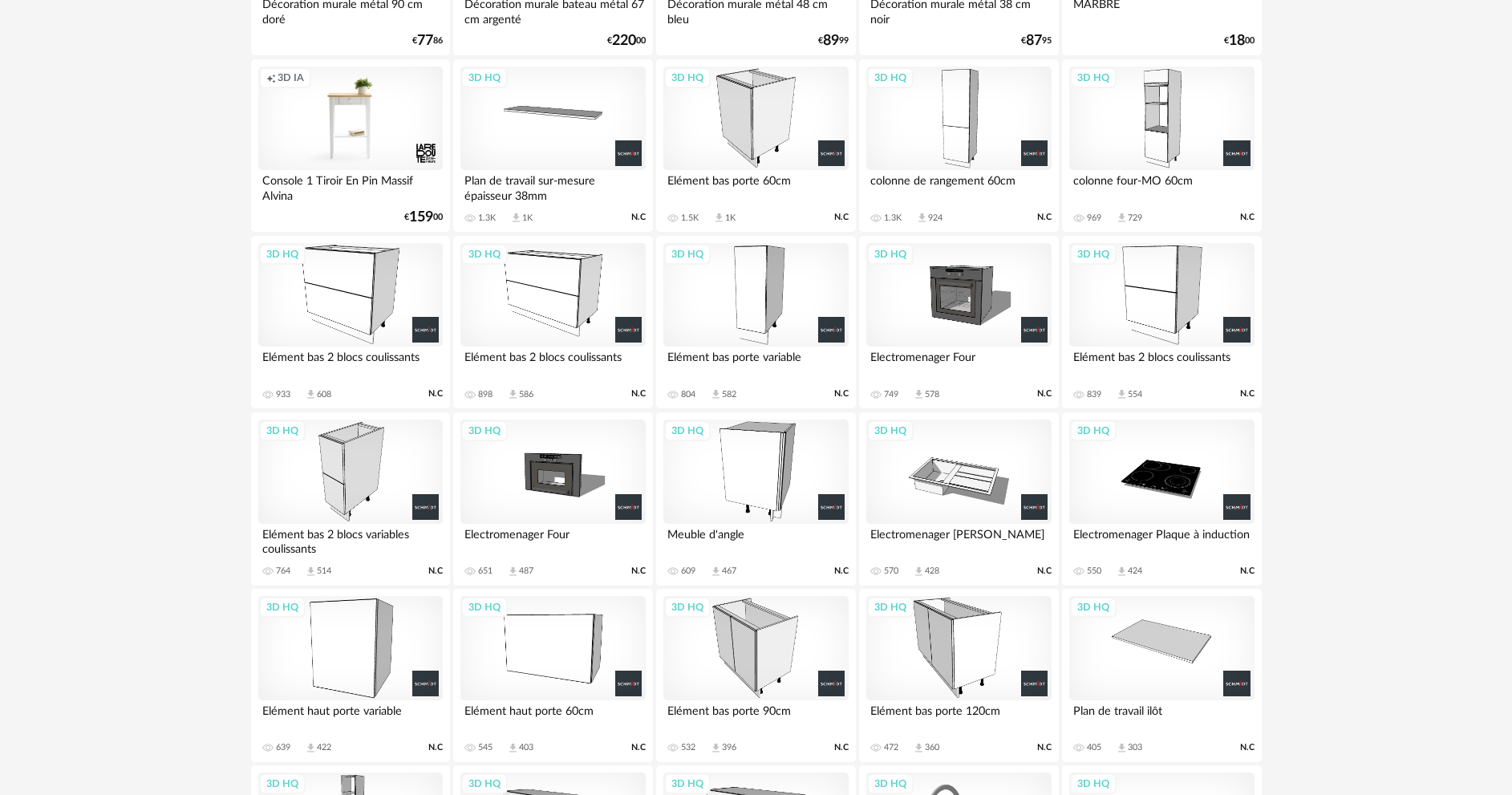
click at [540, 132] on div "3D HQ" at bounding box center [553, 119] width 185 height 104
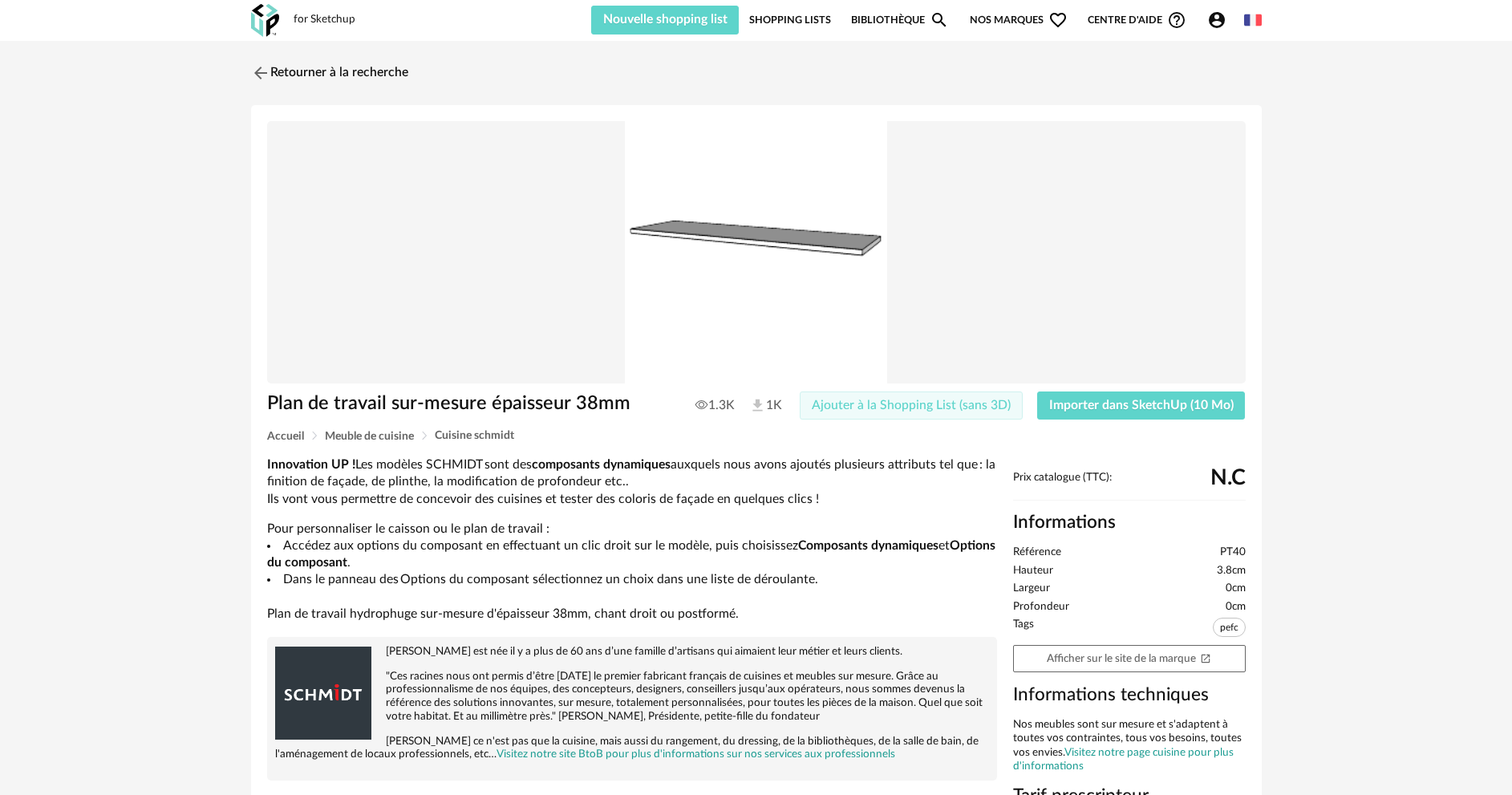
click at [842, 409] on span "Ajouter à la Shopping List (sans 3D)" at bounding box center [911, 405] width 199 height 13
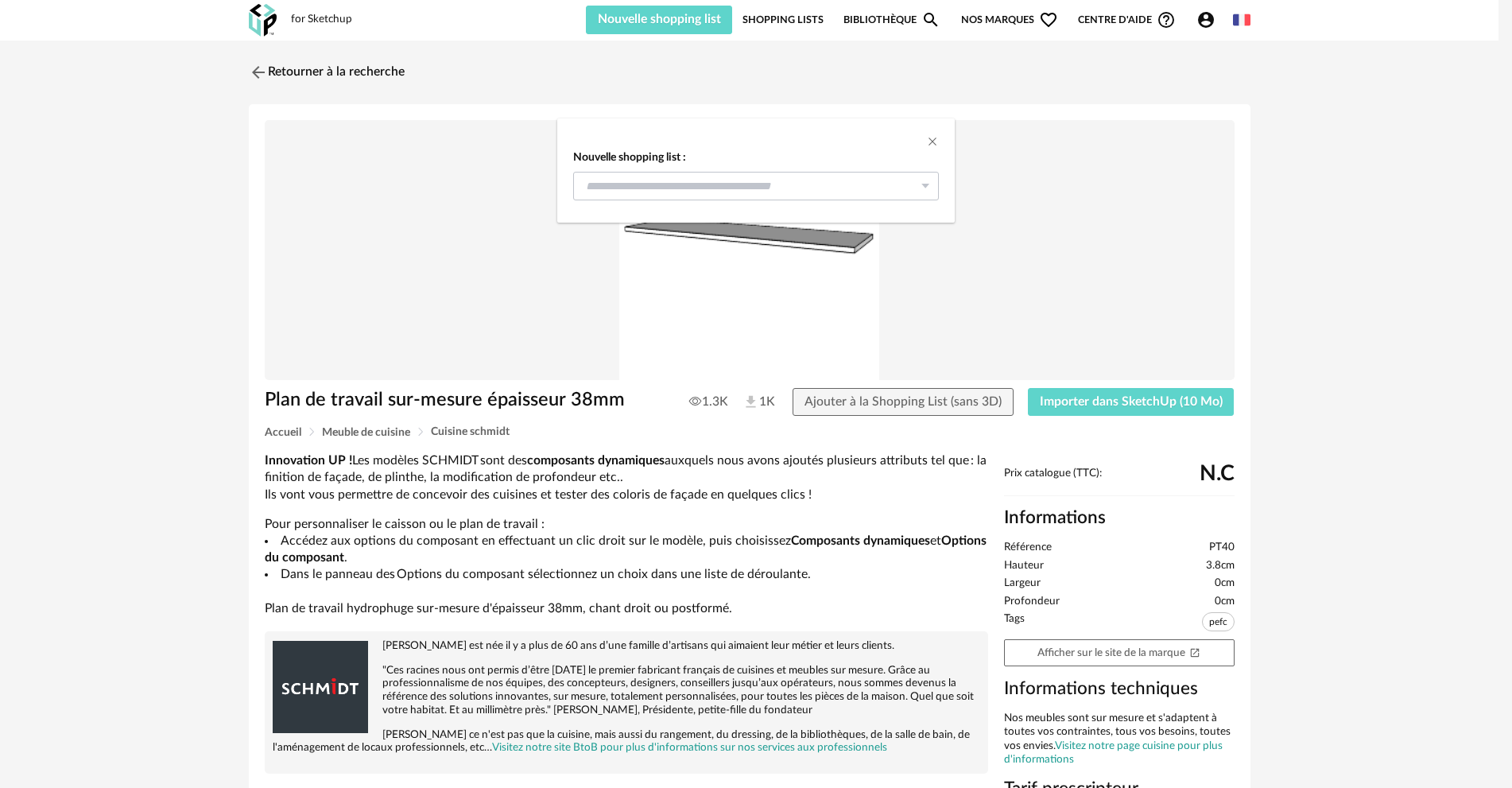
click at [917, 183] on icon "dialog" at bounding box center [925, 186] width 20 height 29
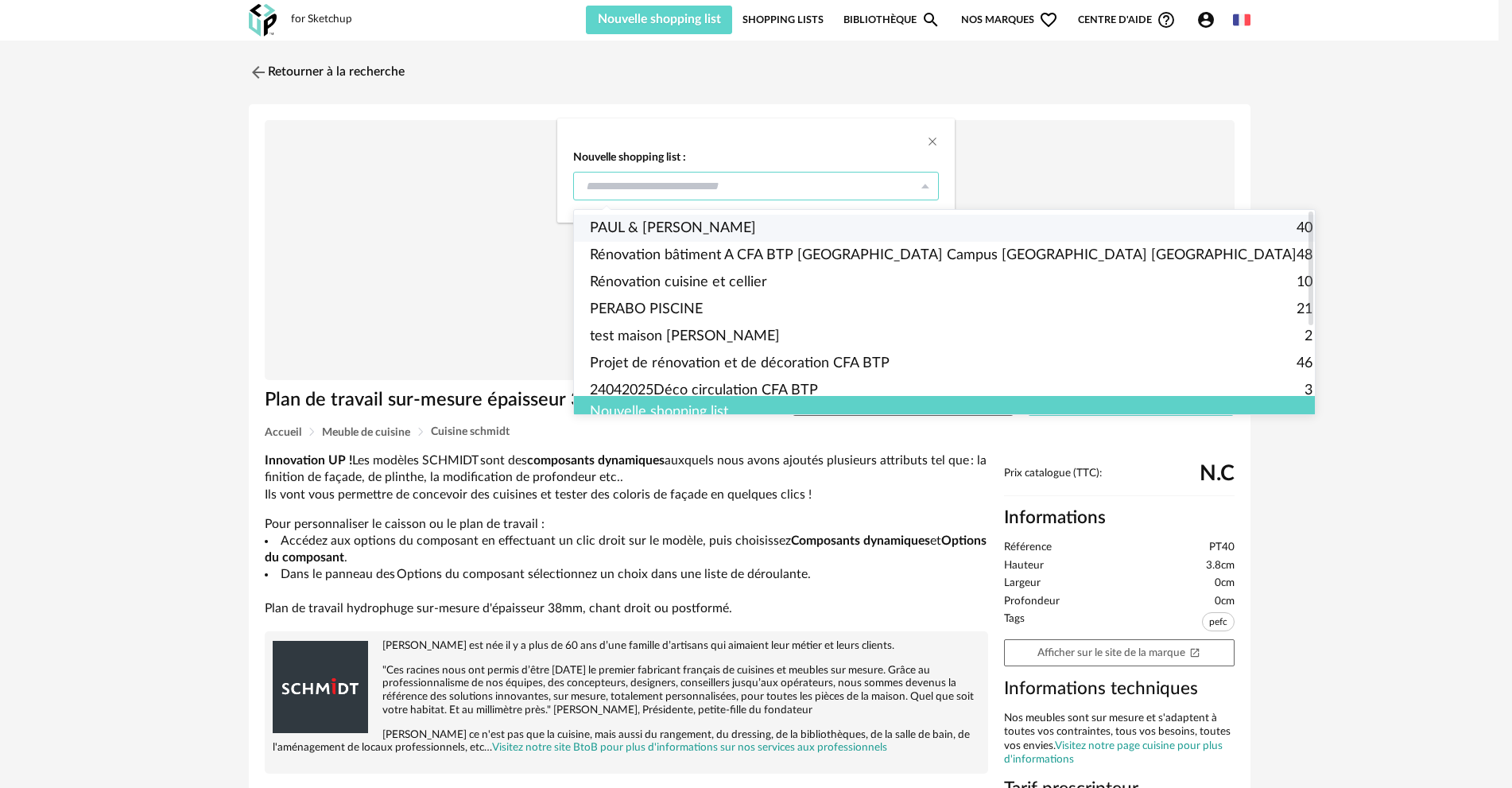
click at [675, 226] on span "PAUL & [PERSON_NAME]" at bounding box center [673, 228] width 167 height 27
type input "**********"
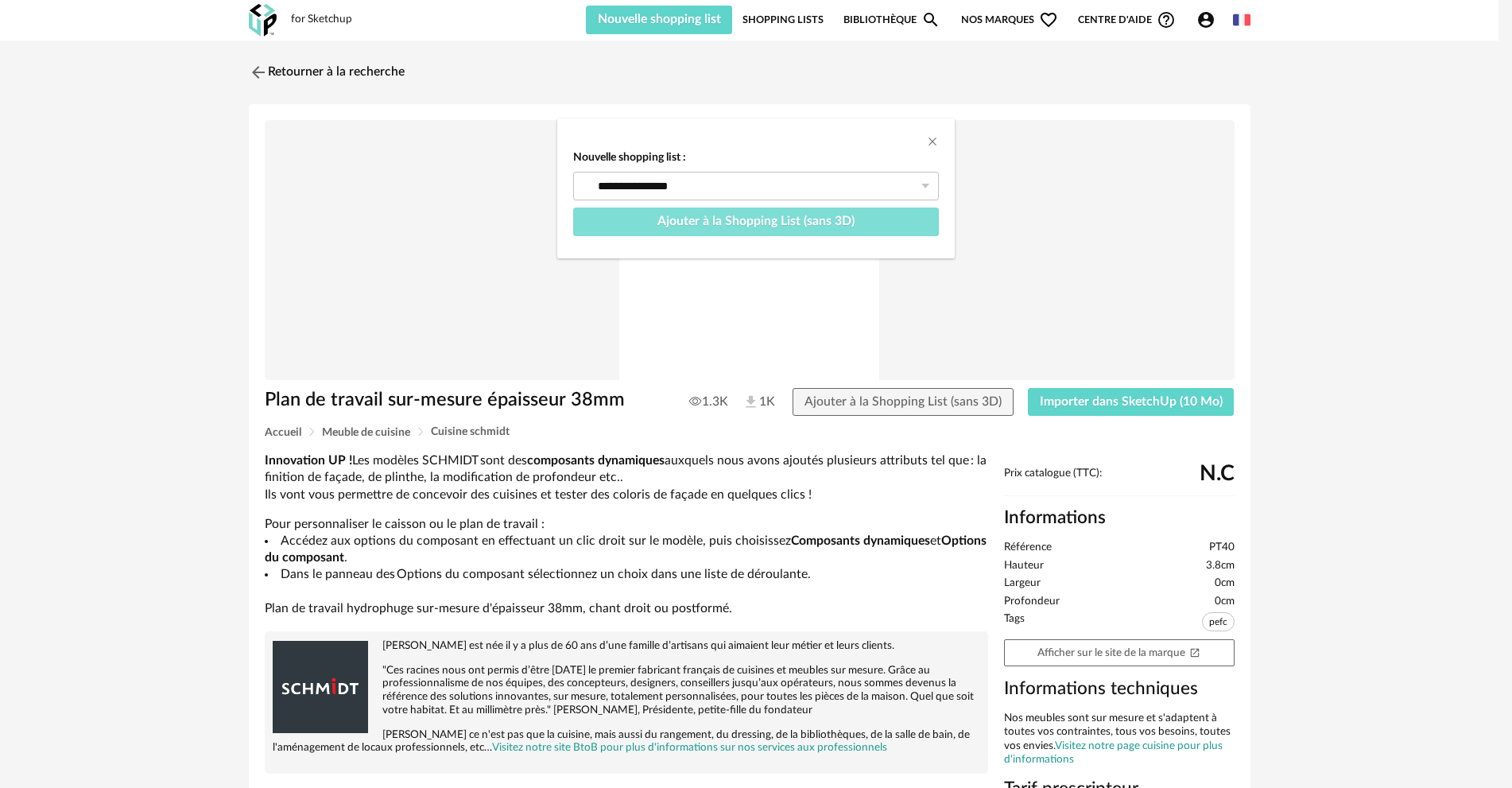
click at [788, 219] on span "Ajouter à la Shopping List (sans 3D)" at bounding box center [756, 220] width 197 height 12
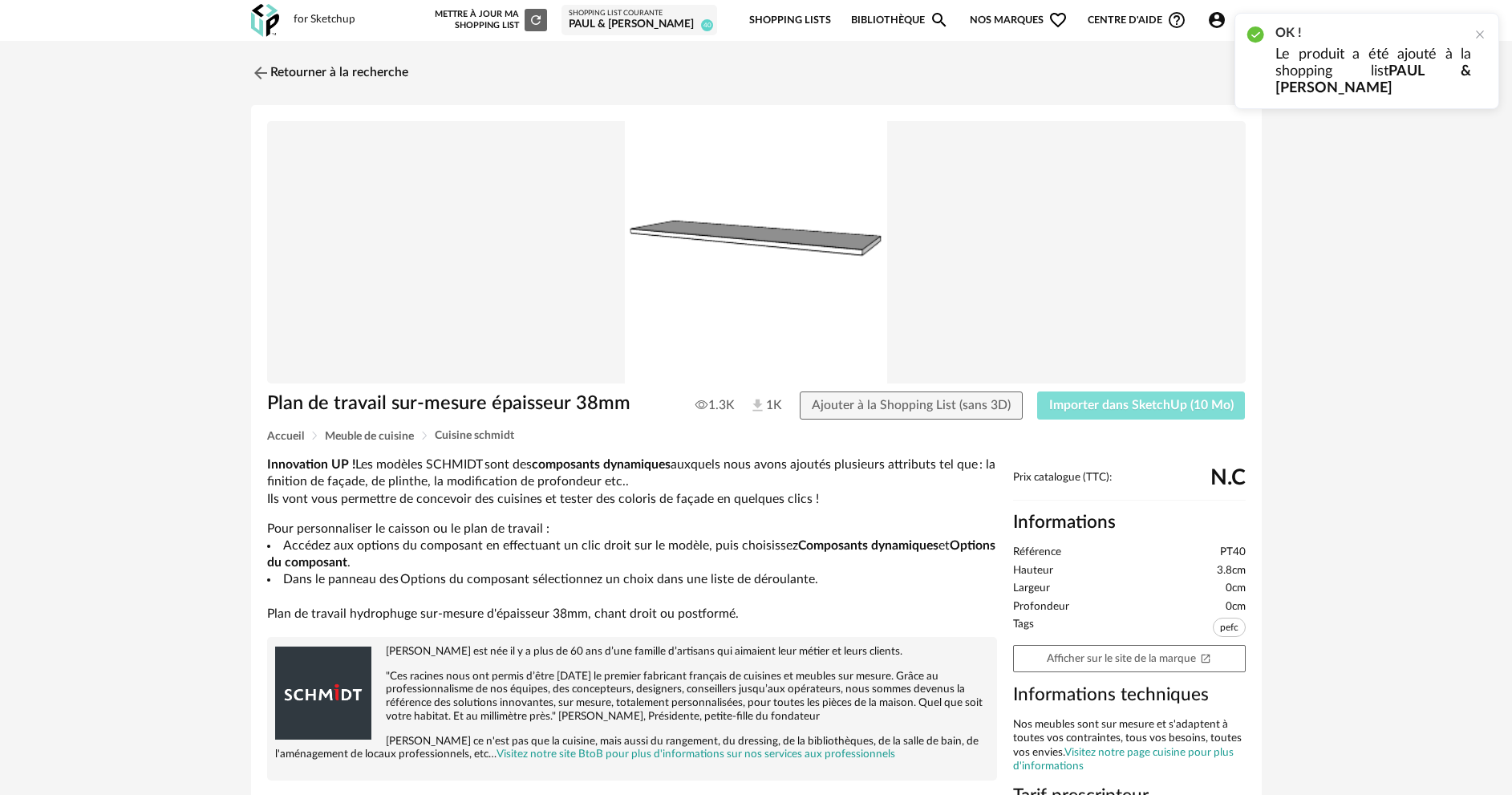
click at [1102, 406] on span "Importer dans SketchUp (10 Mo)" at bounding box center [1141, 405] width 185 height 13
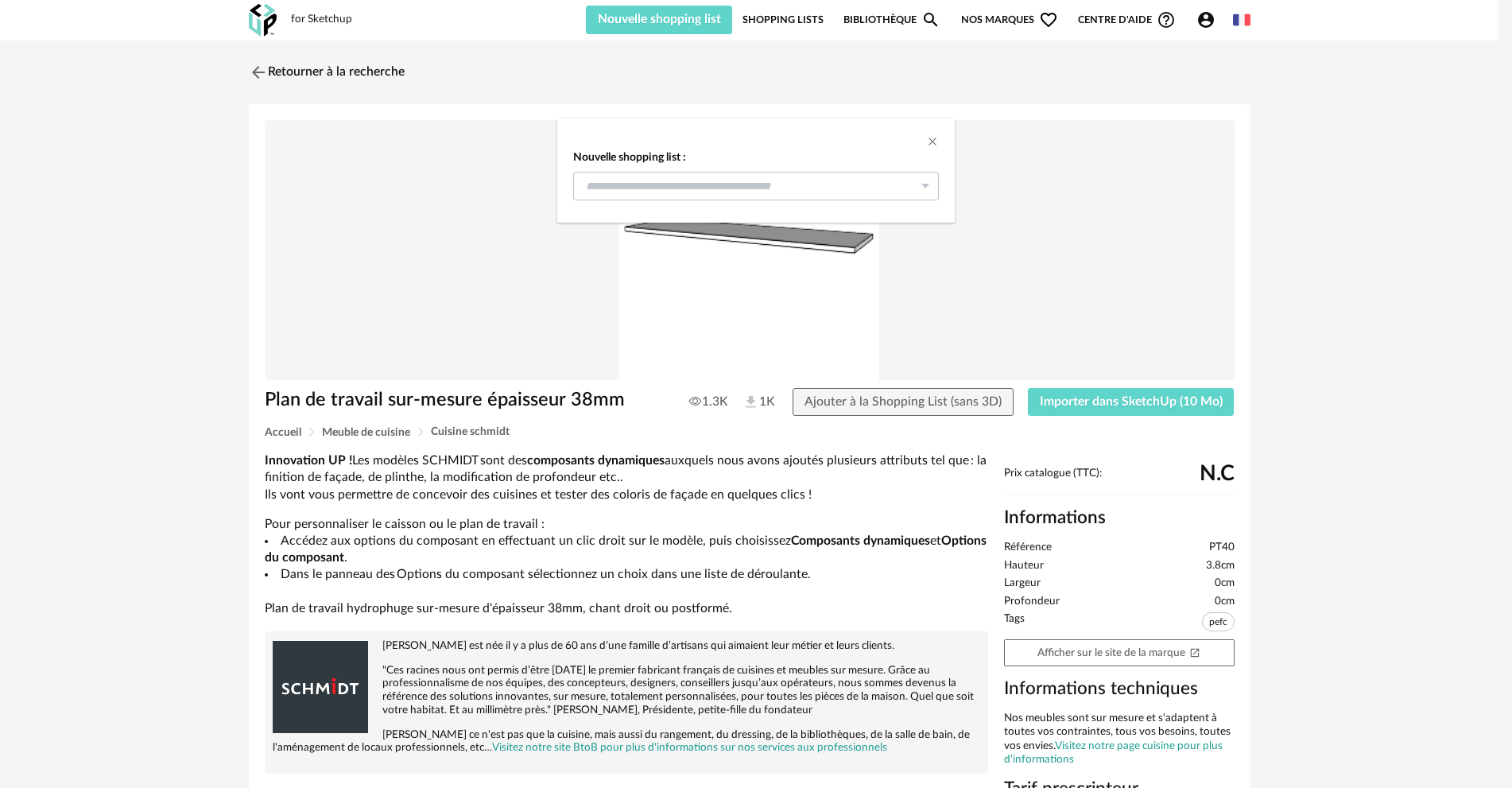
click at [921, 183] on icon "dialog" at bounding box center [925, 186] width 20 height 29
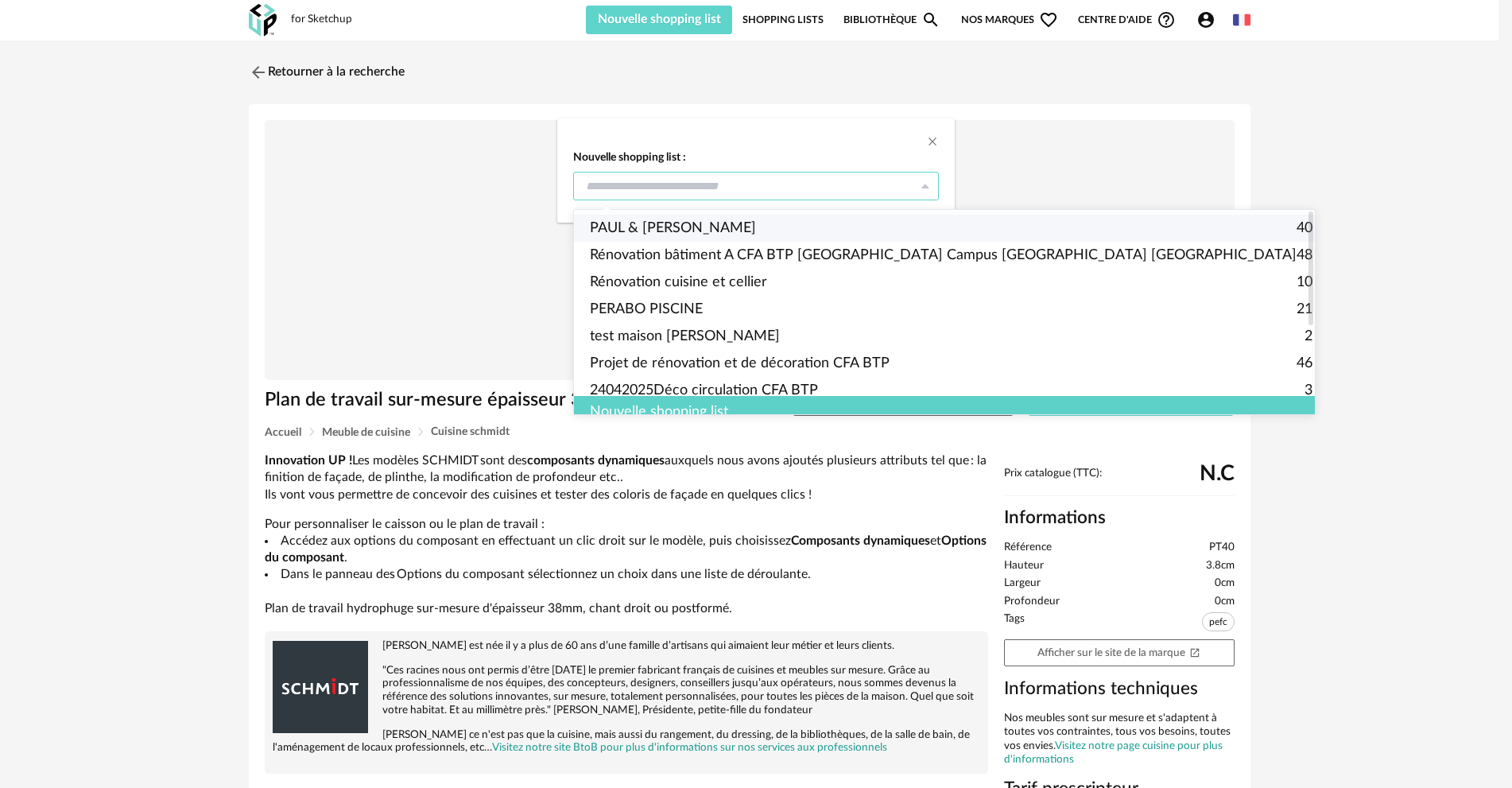
click at [705, 232] on li "PAUL & MELISSA 40" at bounding box center [952, 228] width 755 height 27
type input "**********"
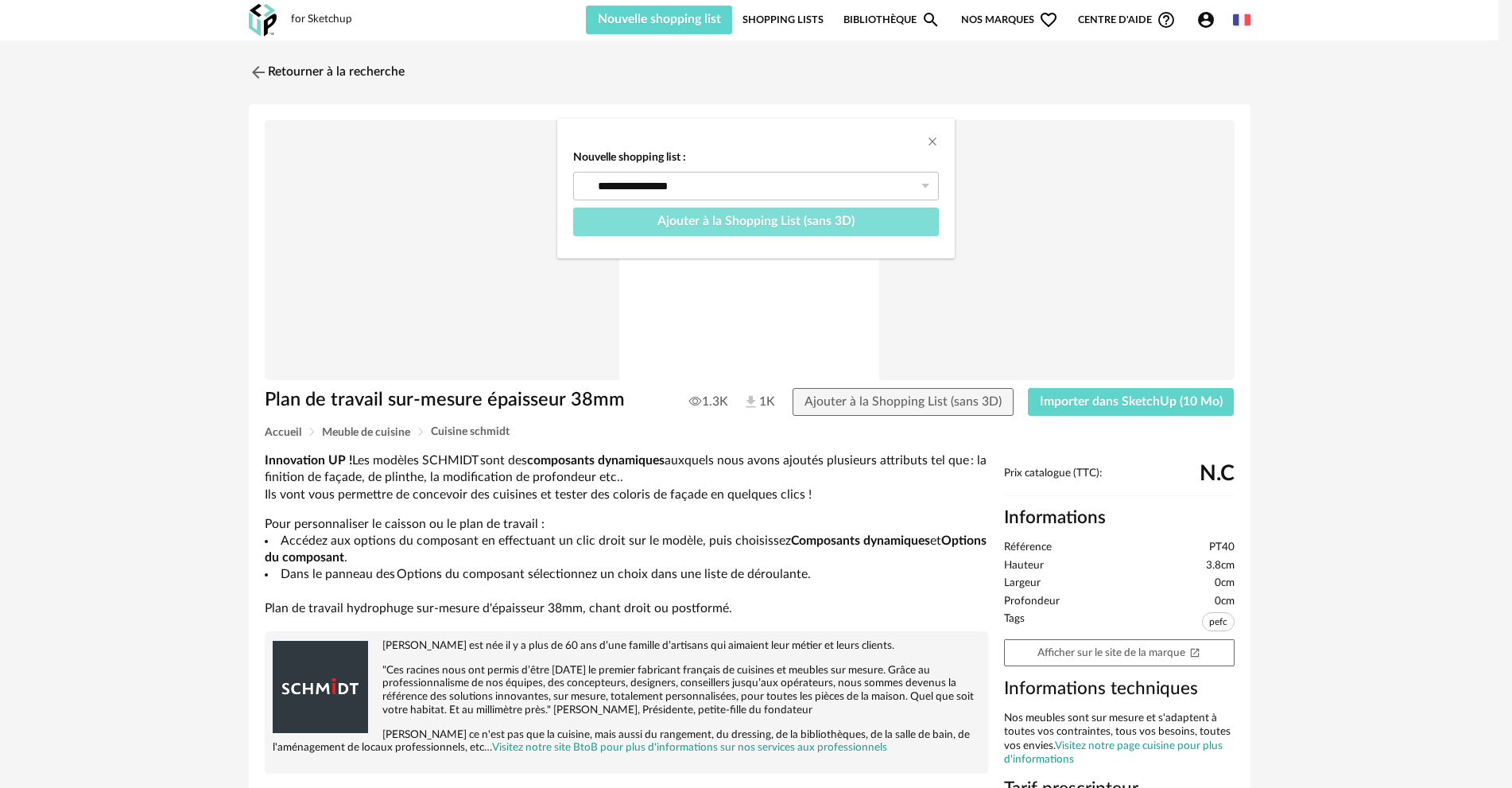
click at [722, 223] on span "Ajouter à la Shopping List (sans 3D)" at bounding box center [756, 220] width 197 height 12
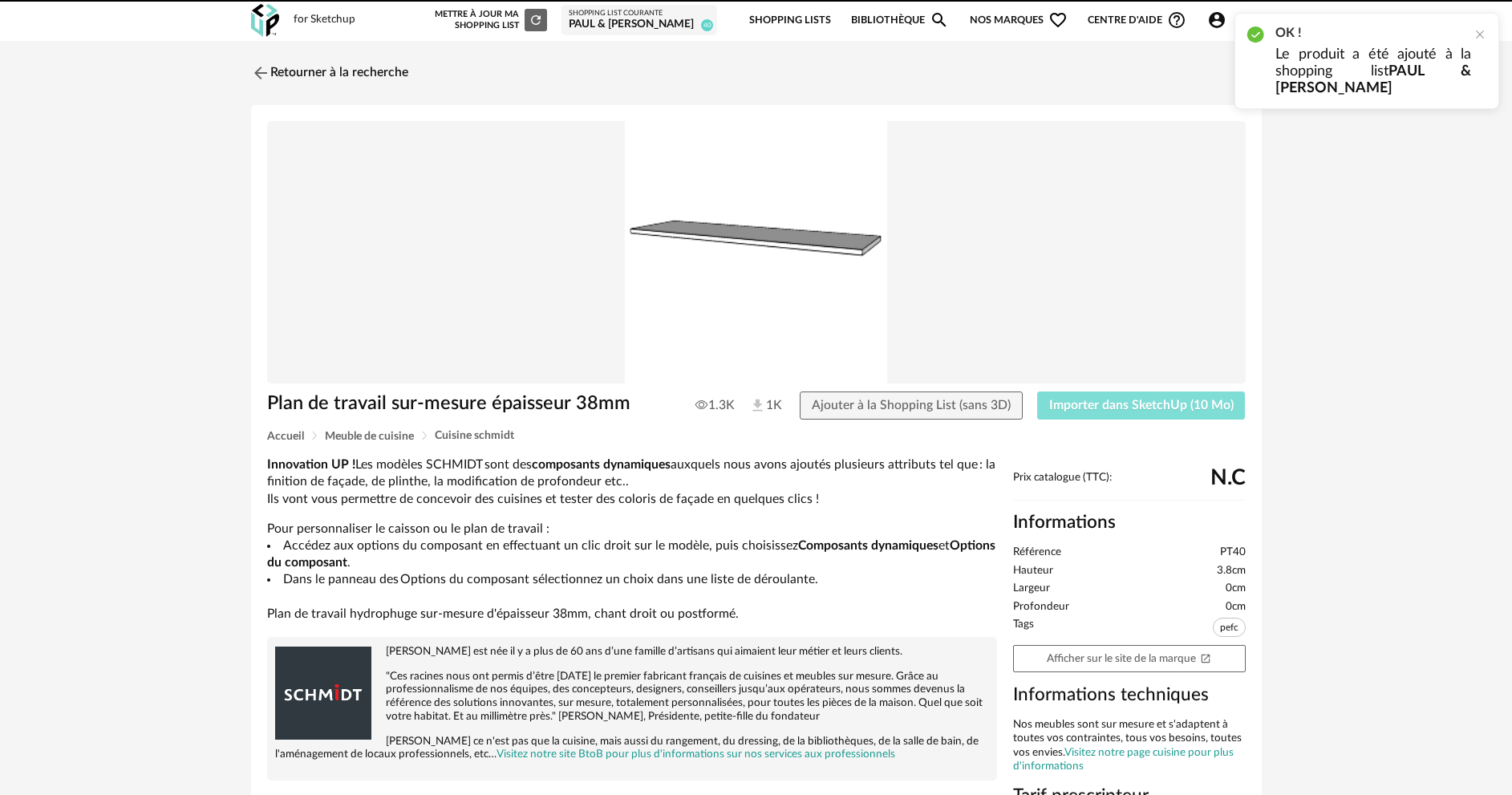
click at [1107, 409] on span "Importer dans SketchUp (10 Mo)" at bounding box center [1141, 405] width 185 height 13
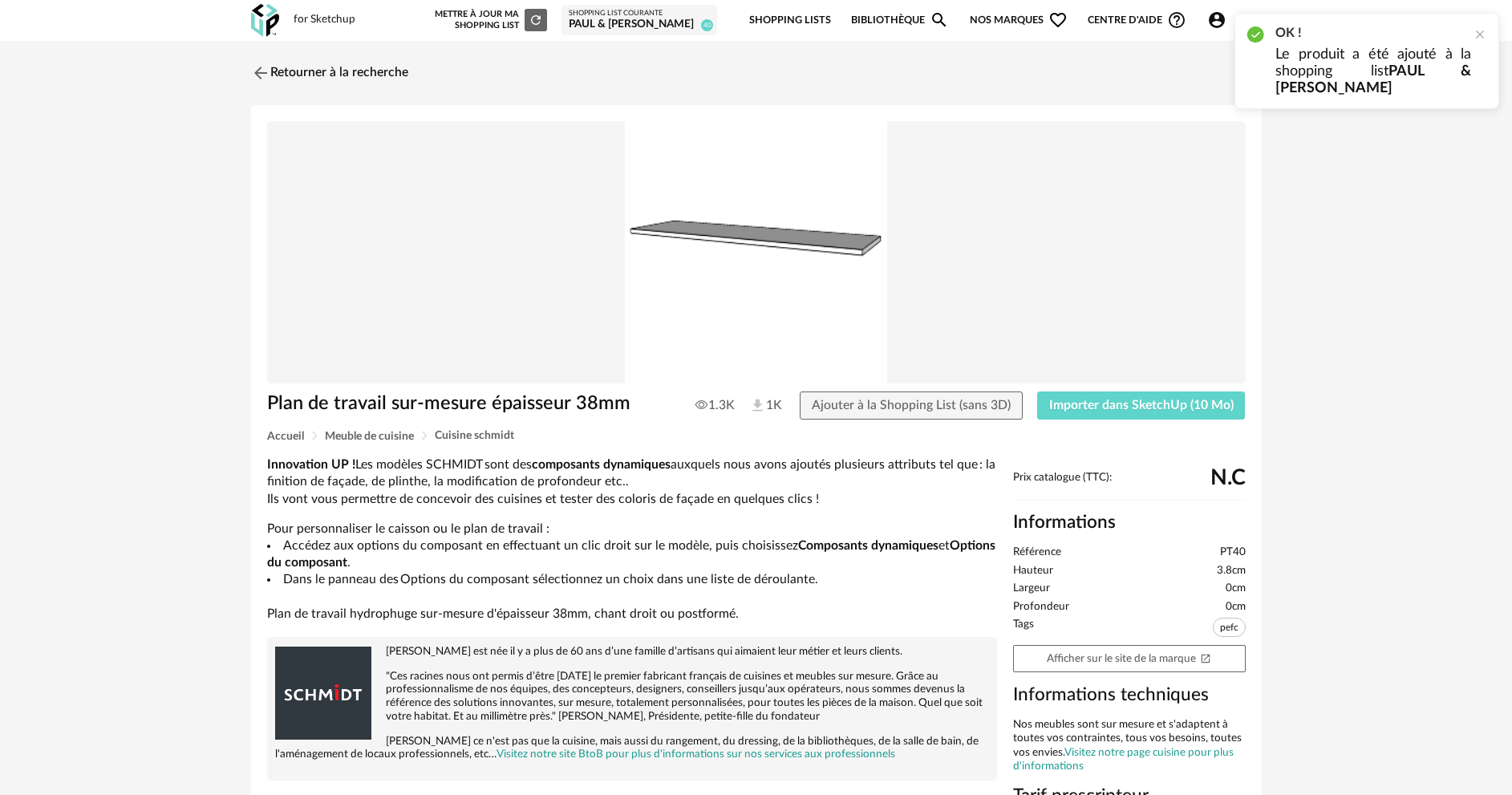
drag, startPoint x: 1473, startPoint y: 30, endPoint x: 1460, endPoint y: 8, distance: 25.6
click at [1473, 28] on div at bounding box center [1479, 34] width 13 height 13
click at [358, 74] on link "Retourner à la recherche" at bounding box center [326, 72] width 157 height 36
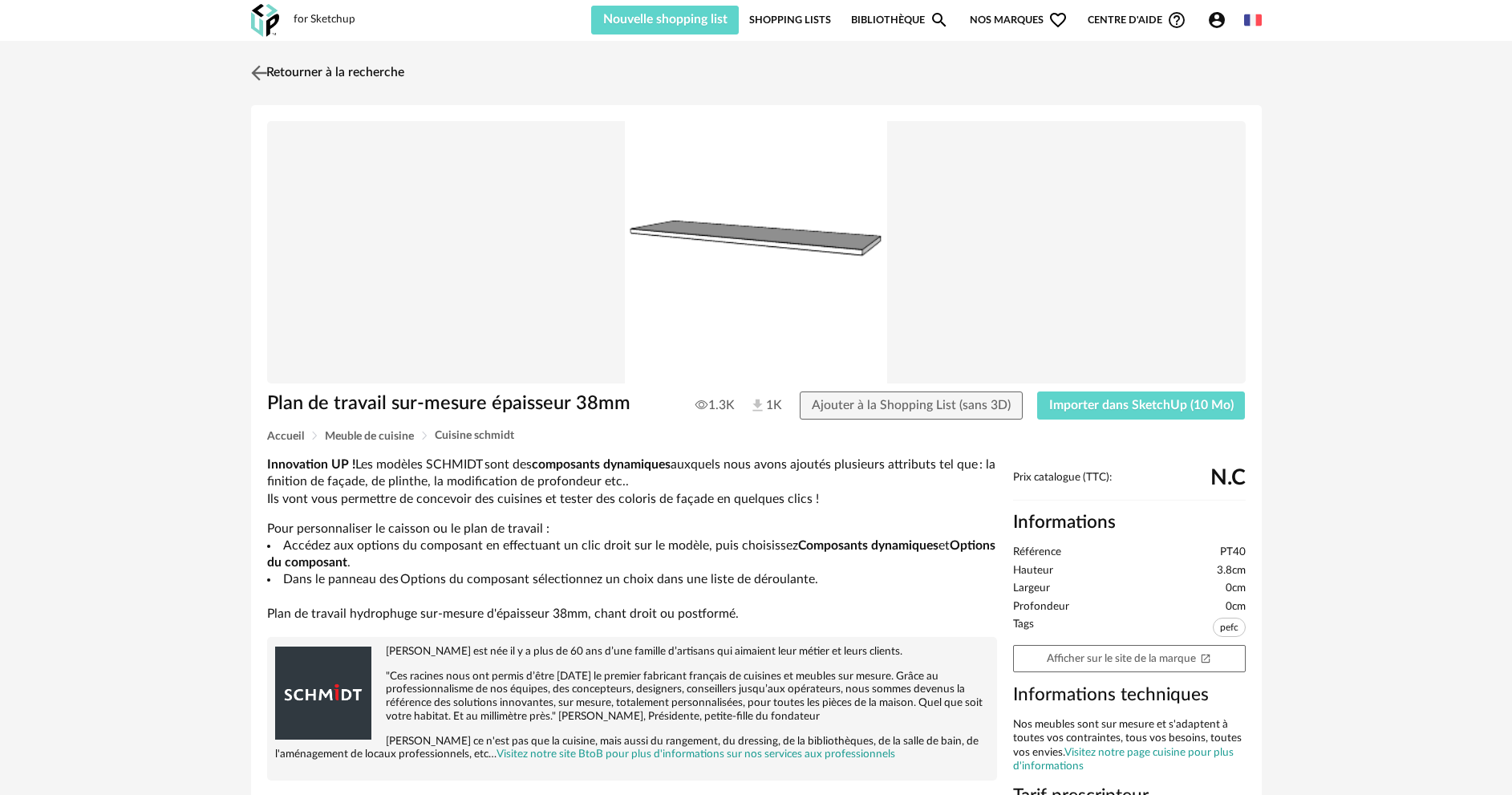
click at [386, 72] on link "Retourner à la recherche" at bounding box center [326, 72] width 157 height 36
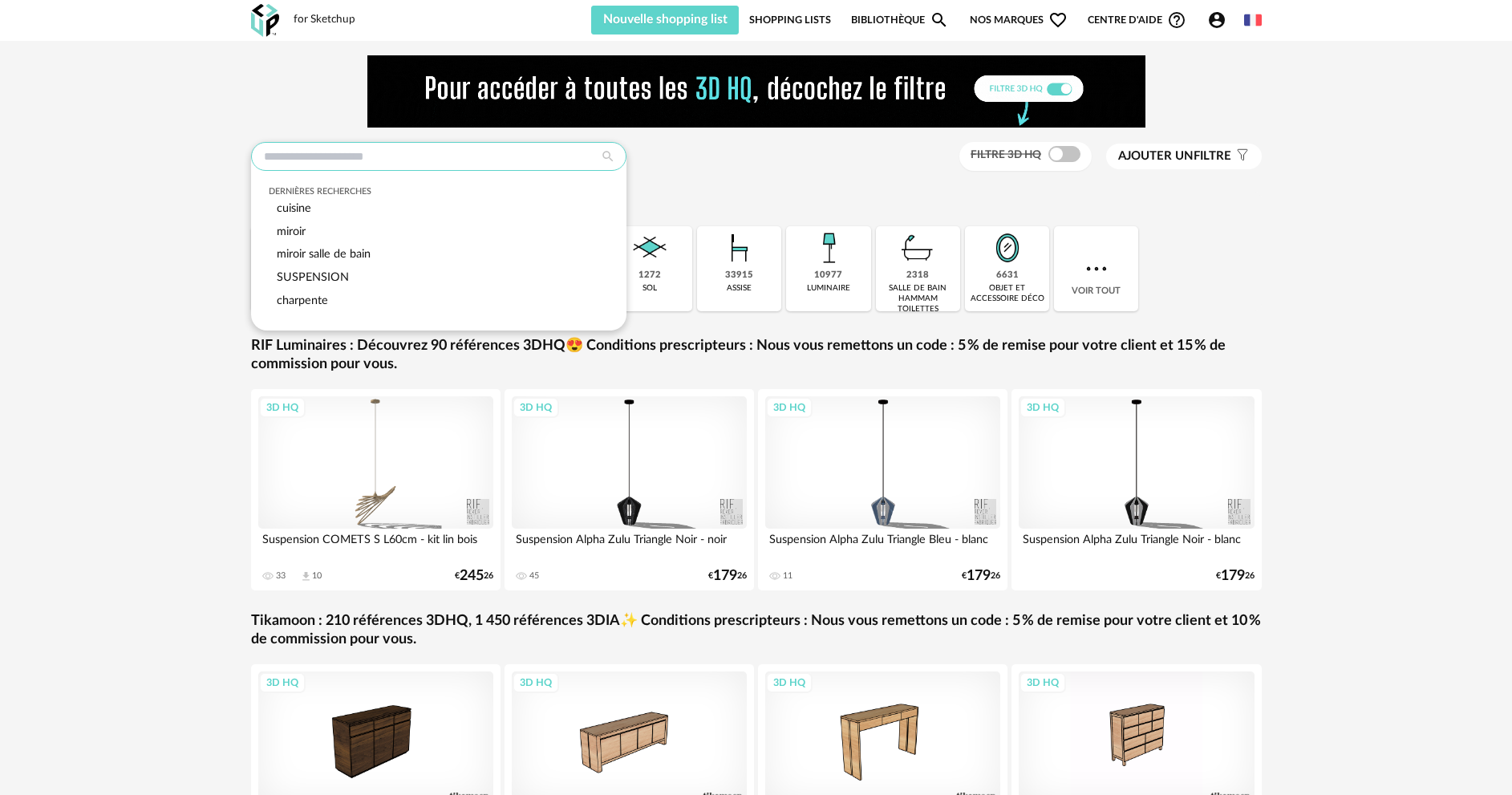
click at [474, 159] on input "text" at bounding box center [439, 156] width 376 height 29
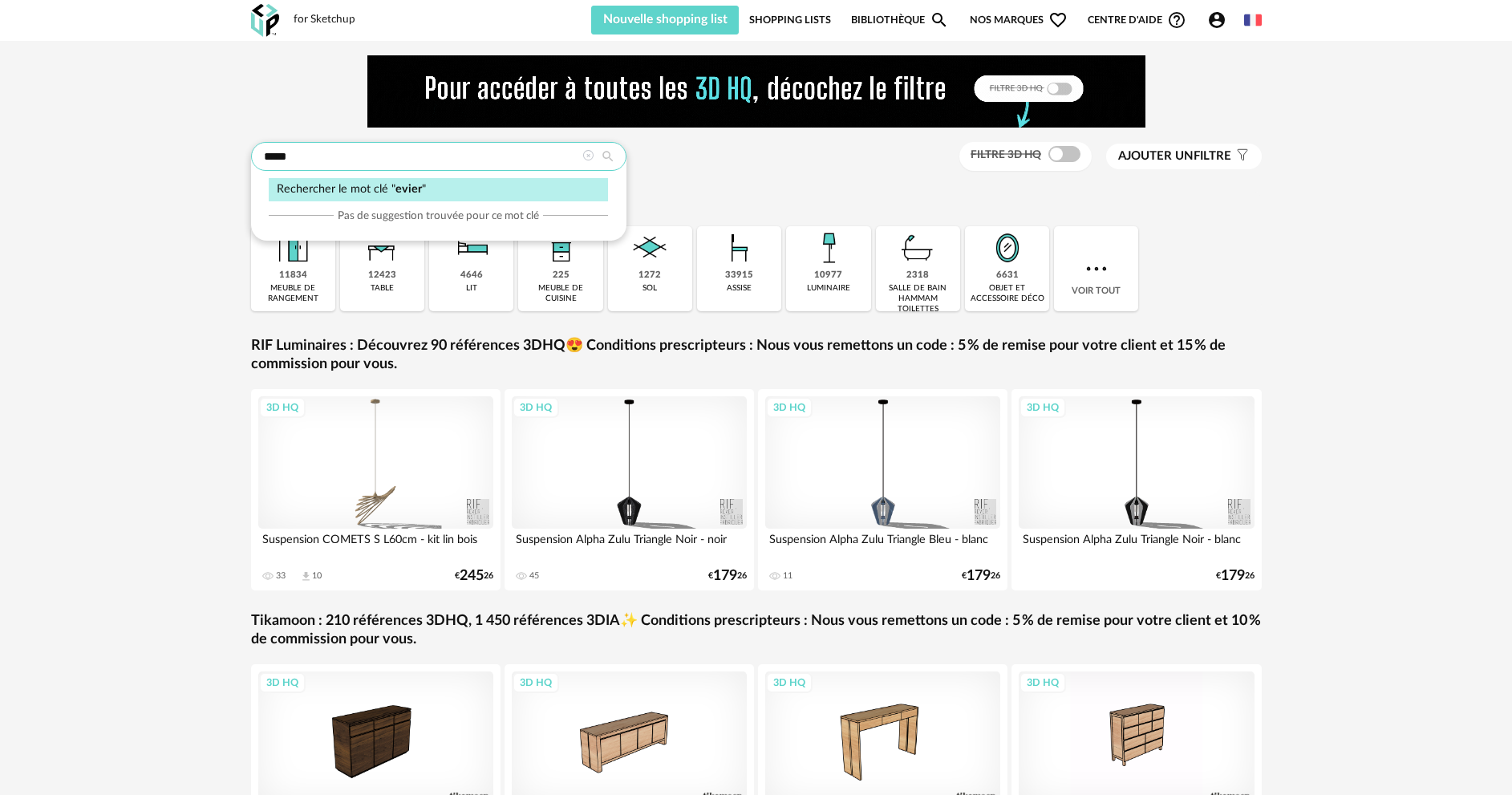
type input "*****"
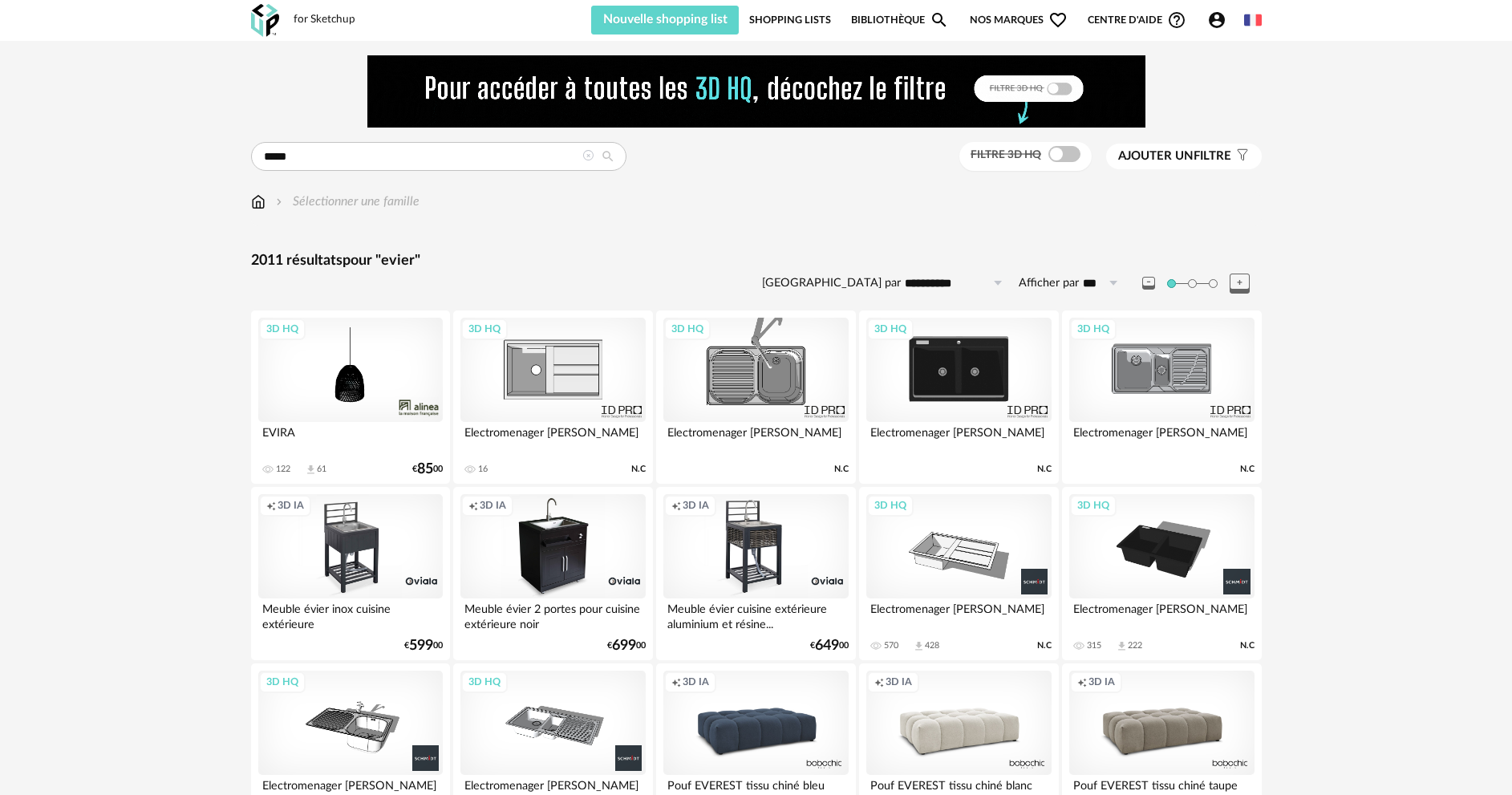
click at [563, 381] on div "3D HQ" at bounding box center [553, 370] width 185 height 104
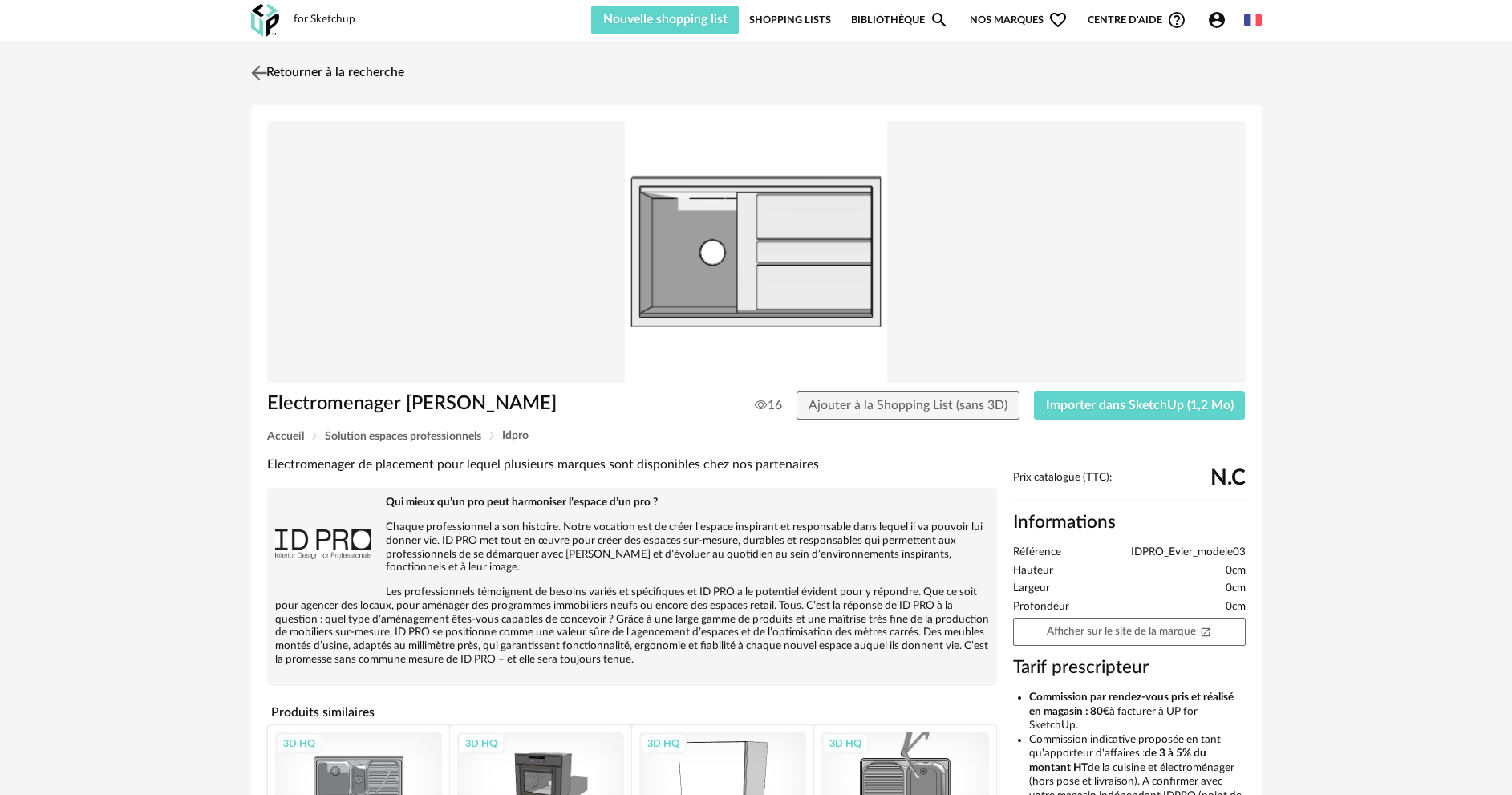
click at [355, 78] on link "Retourner à la recherche" at bounding box center [326, 72] width 157 height 36
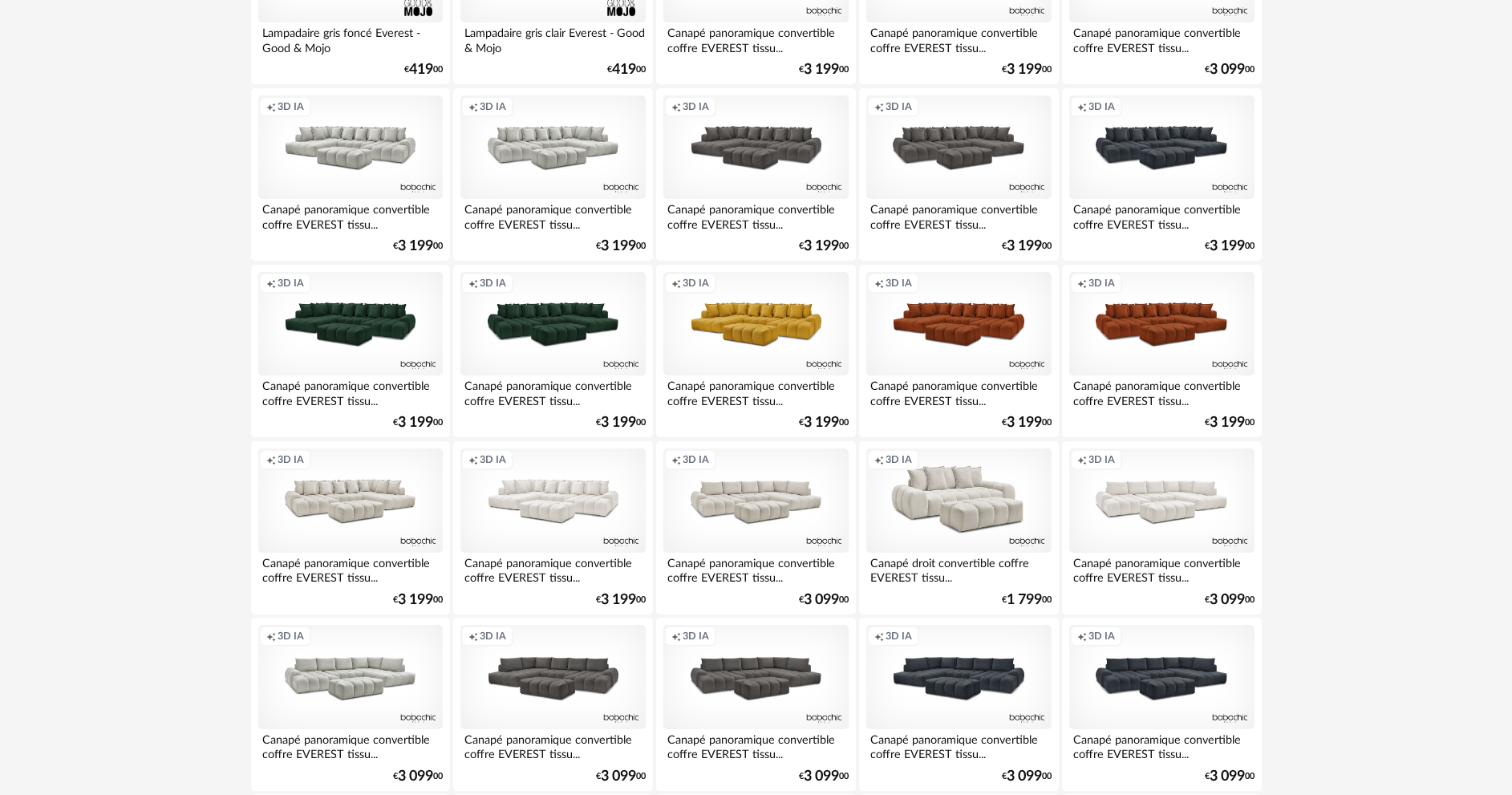
scroll to position [1042, 0]
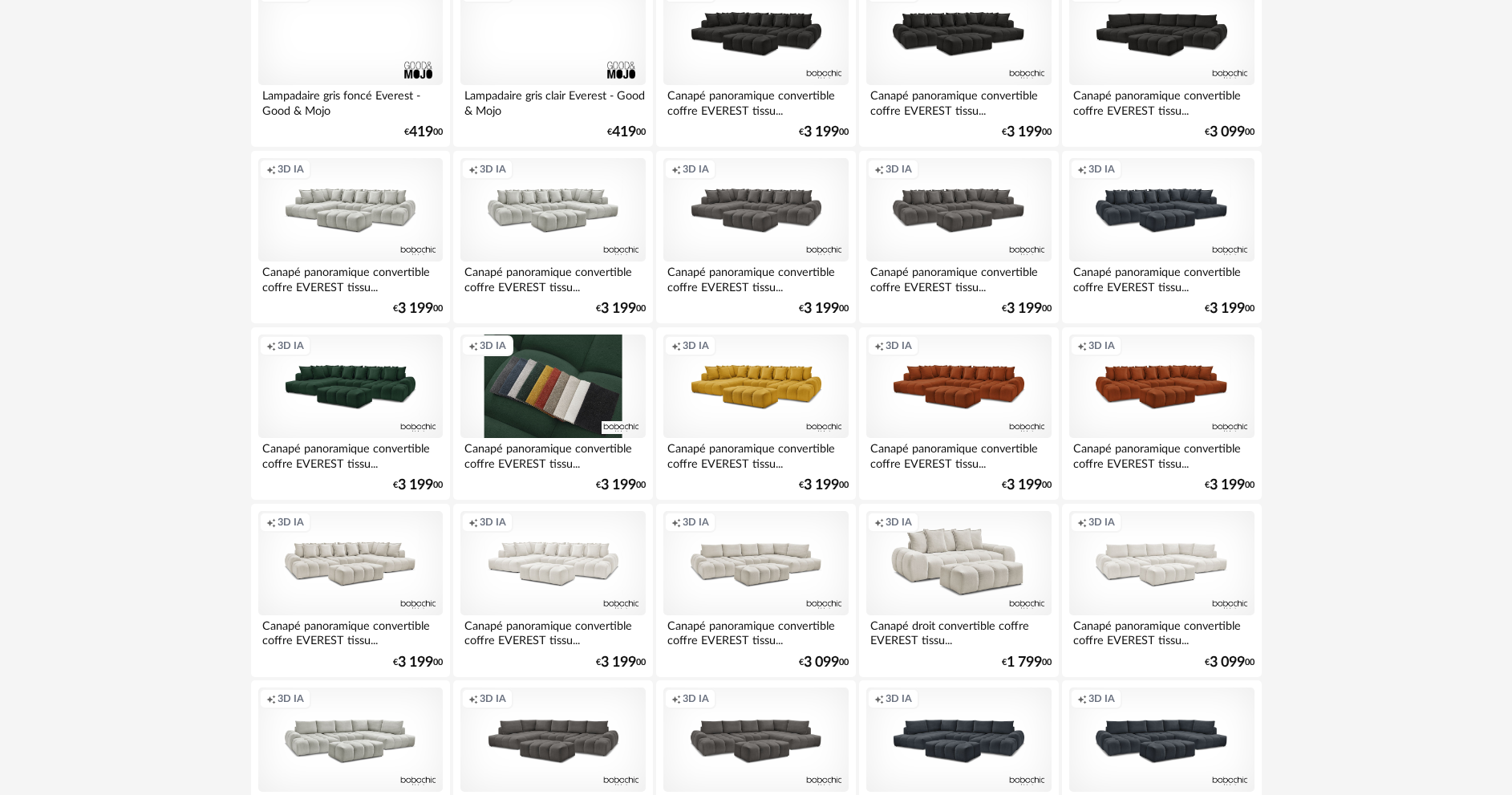
click at [610, 381] on div "Creation icon 3D IA" at bounding box center [553, 386] width 185 height 104
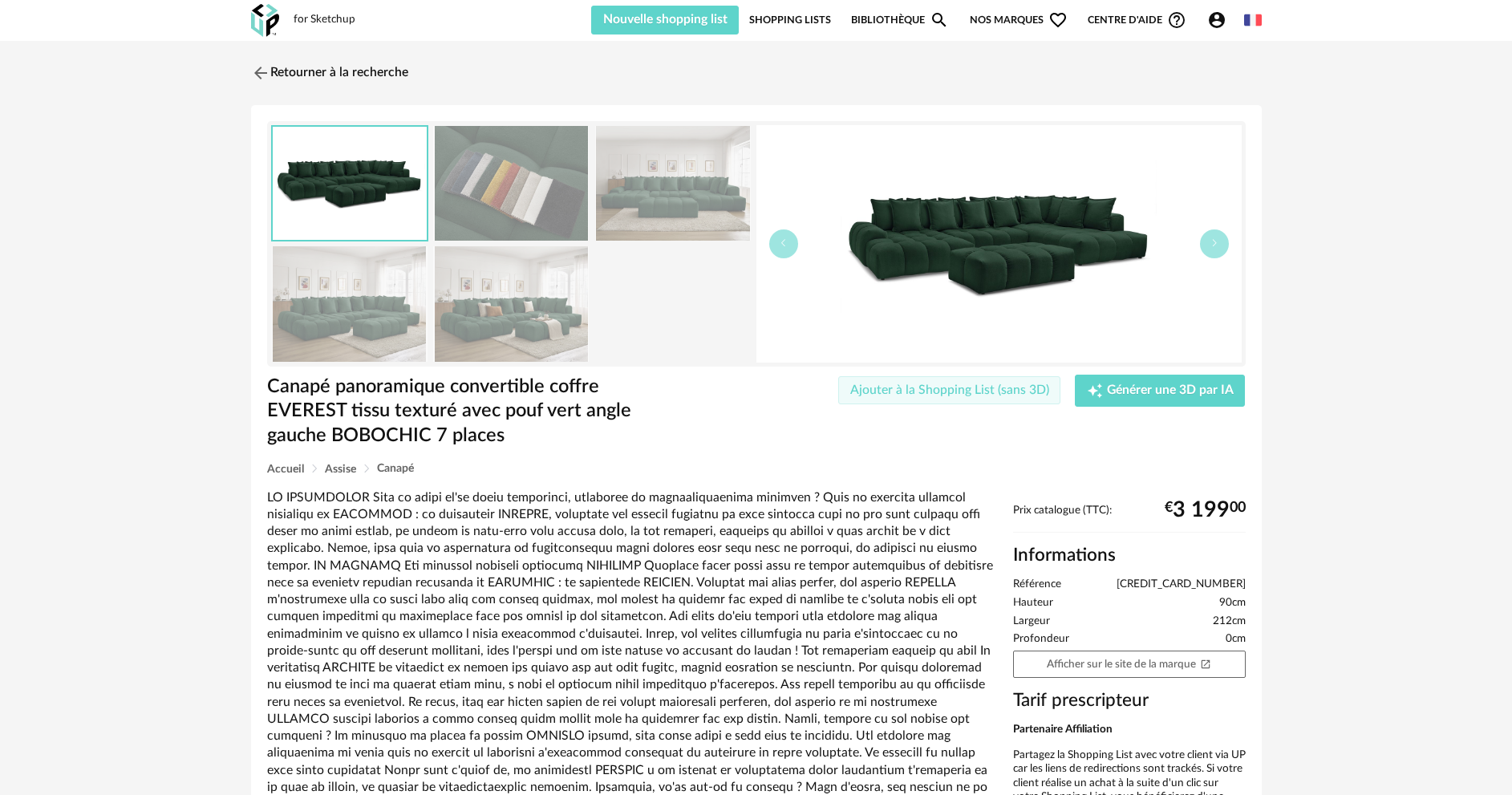
click at [990, 387] on span "Ajouter à la Shopping List (sans 3D)" at bounding box center [950, 389] width 199 height 13
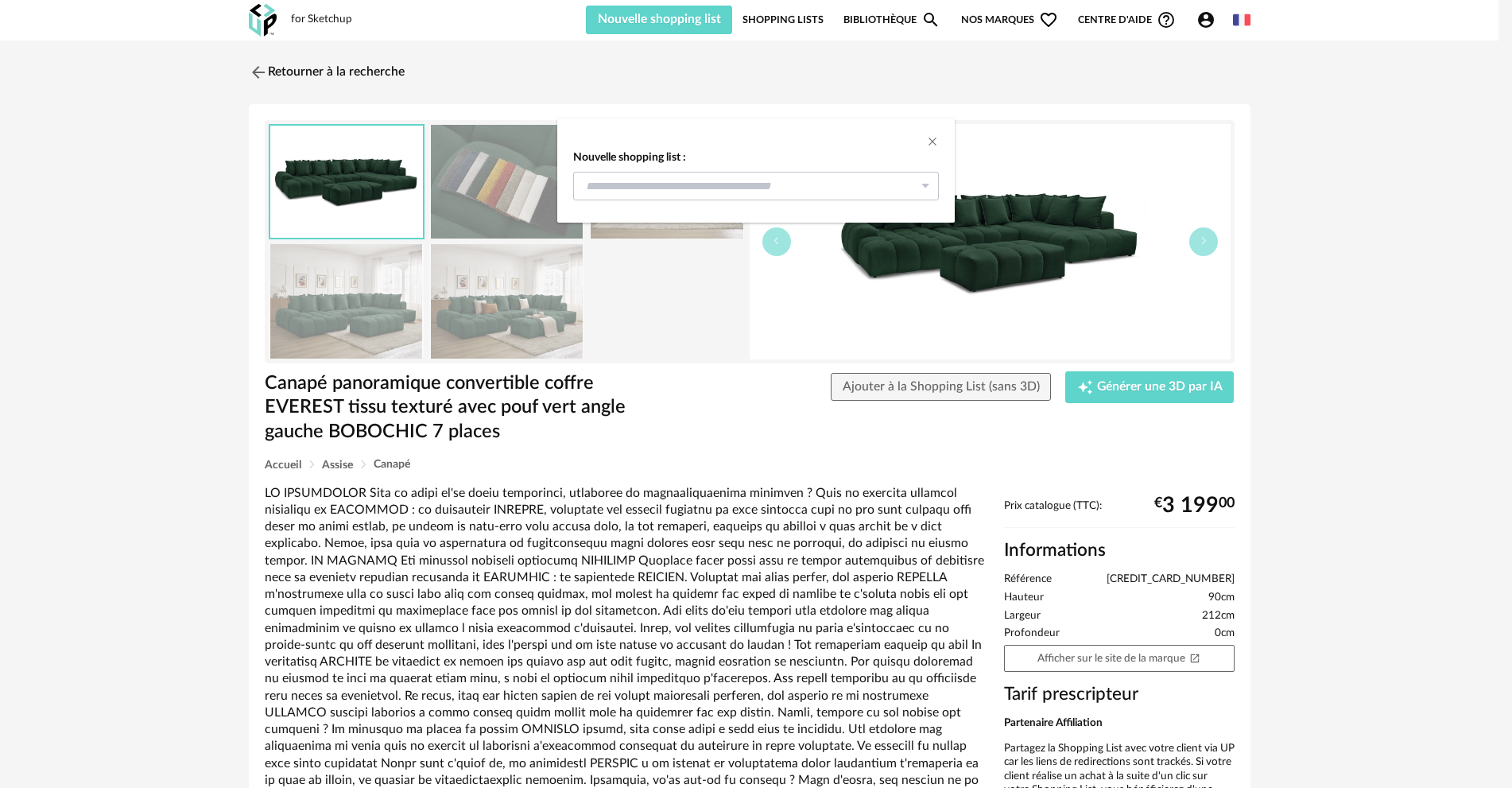
click at [920, 190] on icon "dialog" at bounding box center [925, 186] width 20 height 29
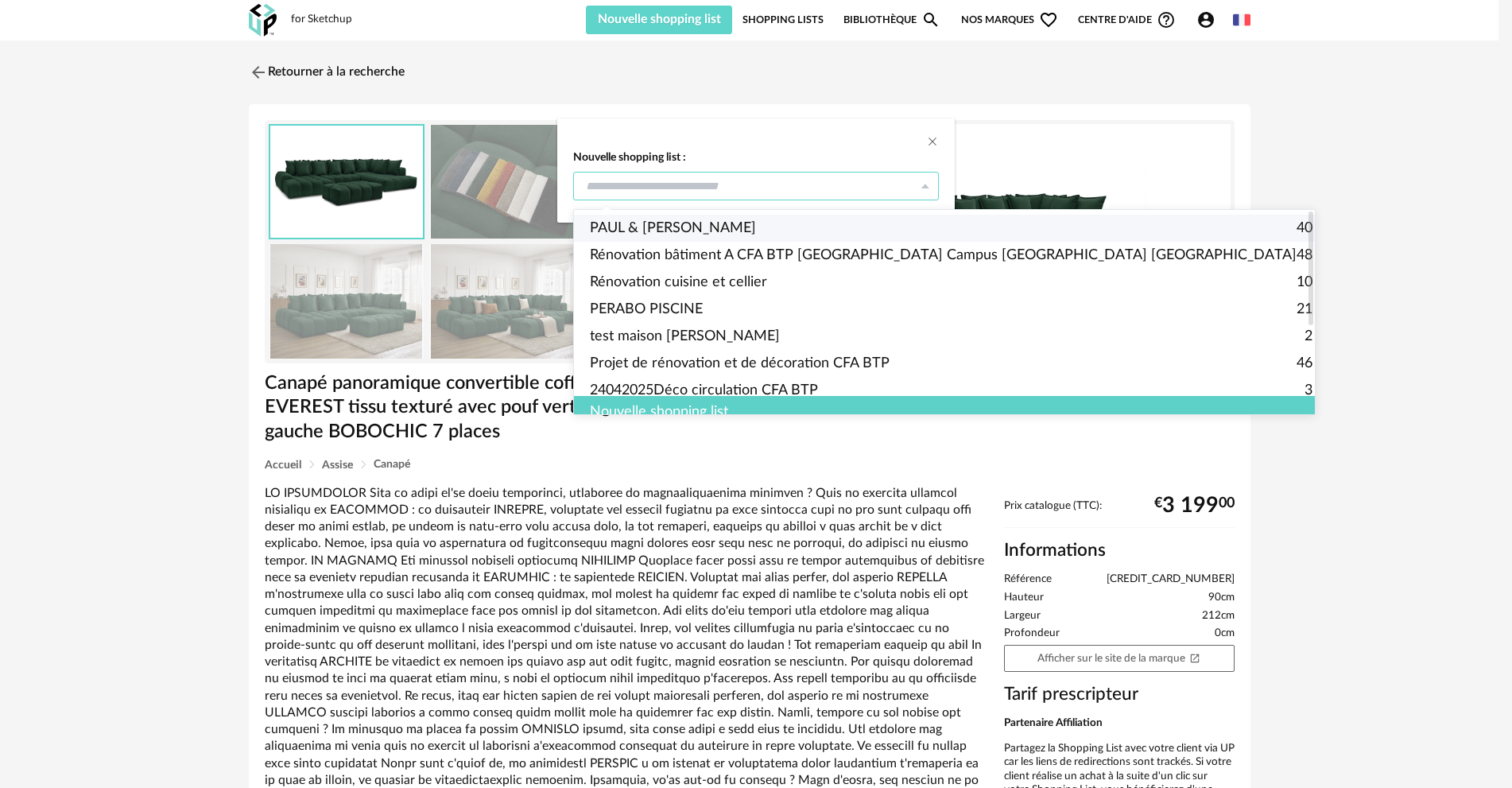
click at [681, 232] on span "PAUL & [PERSON_NAME]" at bounding box center [673, 228] width 167 height 27
type input "**********"
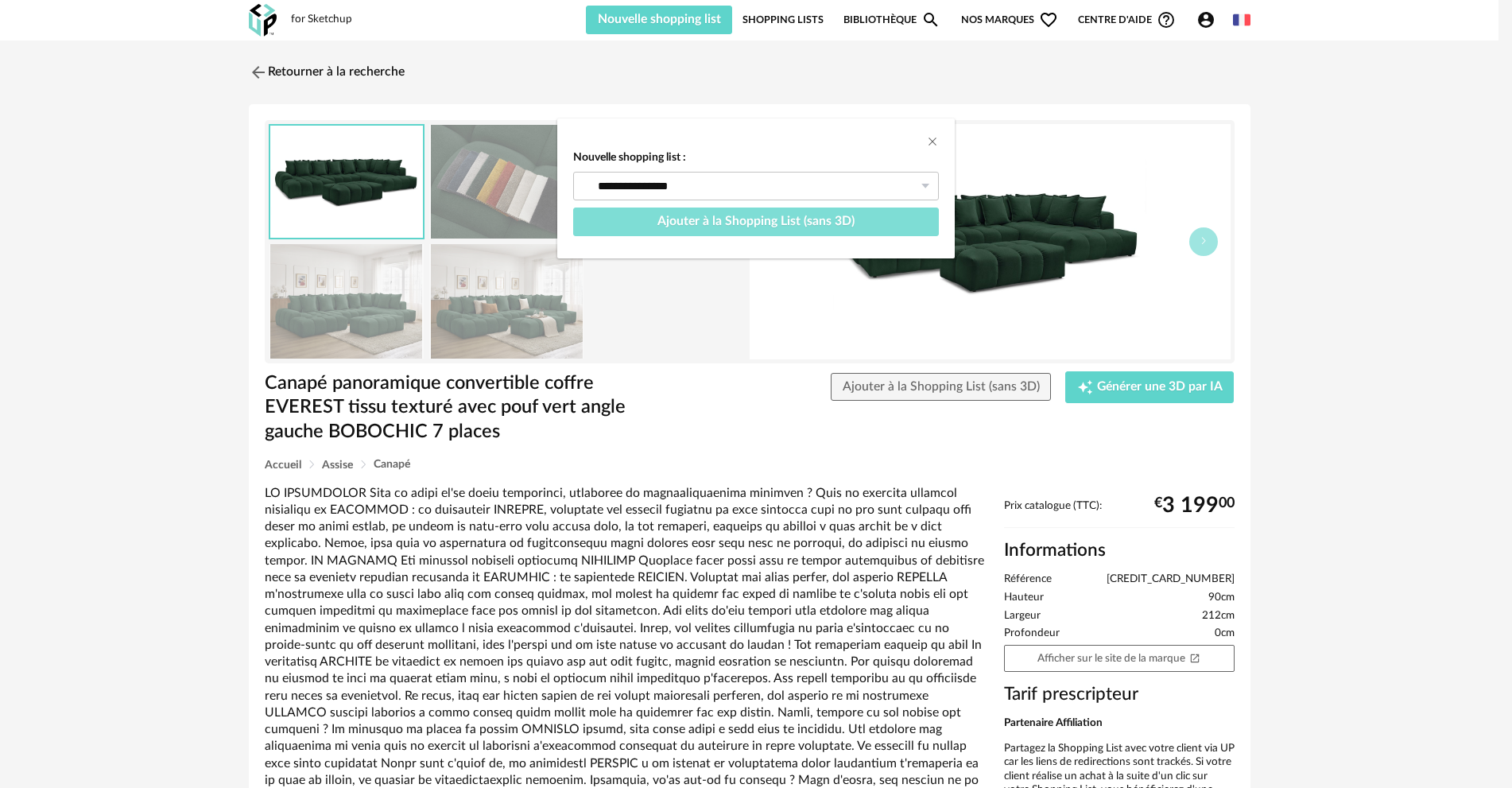
click at [825, 216] on span "Ajouter à la Shopping List (sans 3D)" at bounding box center [756, 220] width 197 height 12
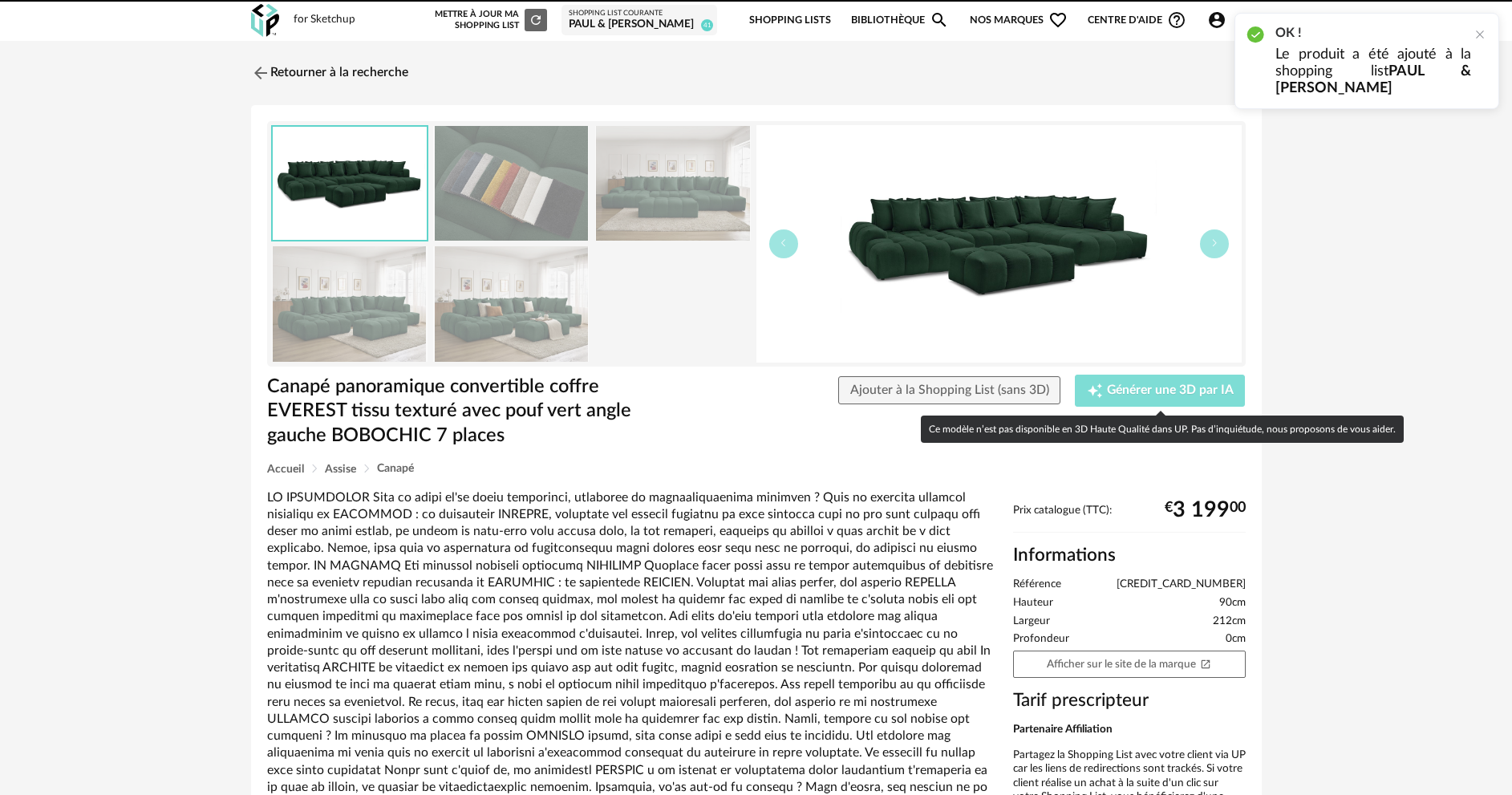
click at [1129, 387] on span "Générer une 3D par IA" at bounding box center [1170, 390] width 127 height 13
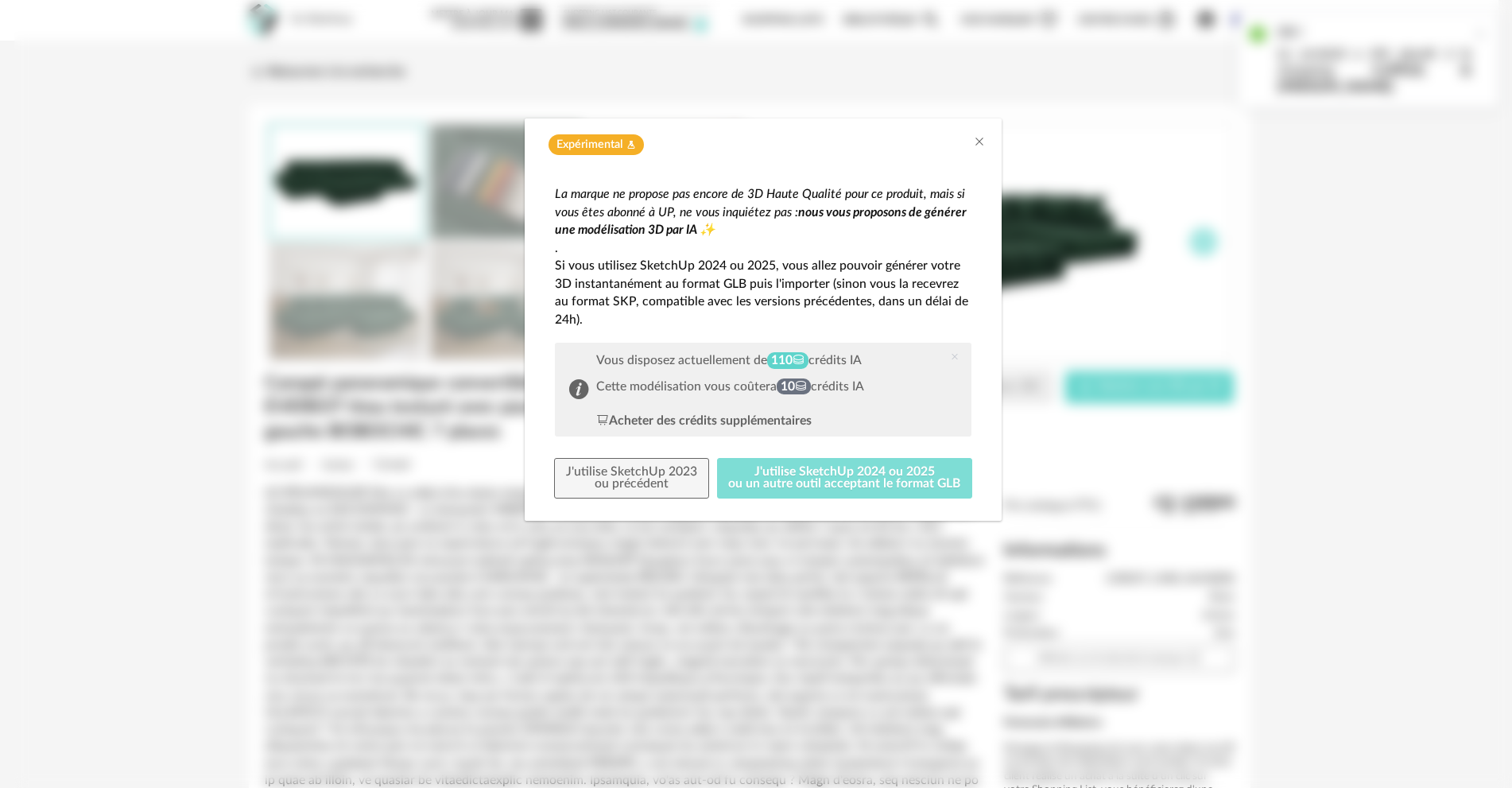
click at [836, 479] on button "J'utilise SketchUp 2024 ou 2025 ou un autre outil acceptant le format GLB" at bounding box center [845, 478] width 256 height 41
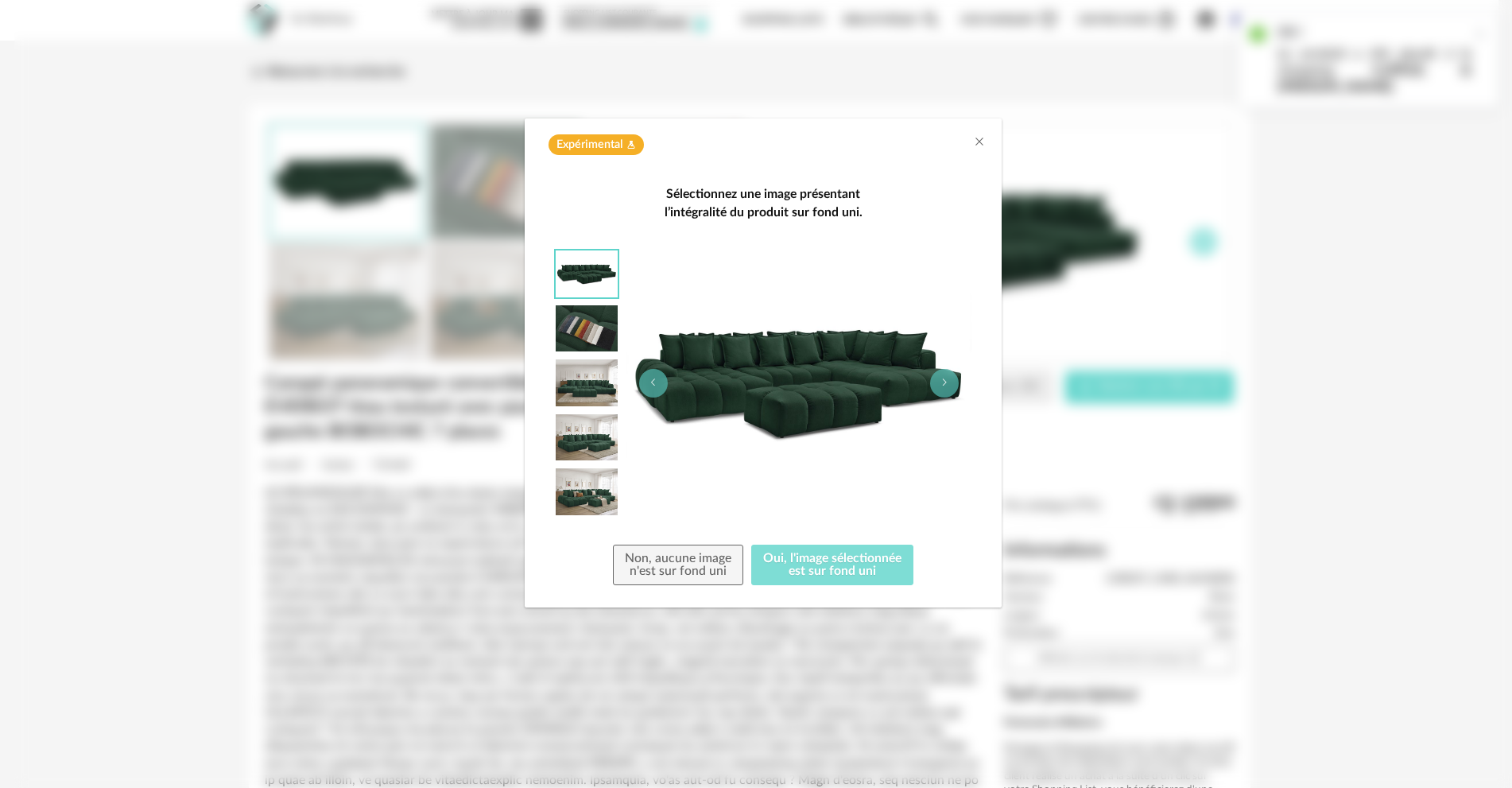
click at [795, 564] on button "Oui, l'image sélectionnée est sur fond uni" at bounding box center [832, 565] width 162 height 41
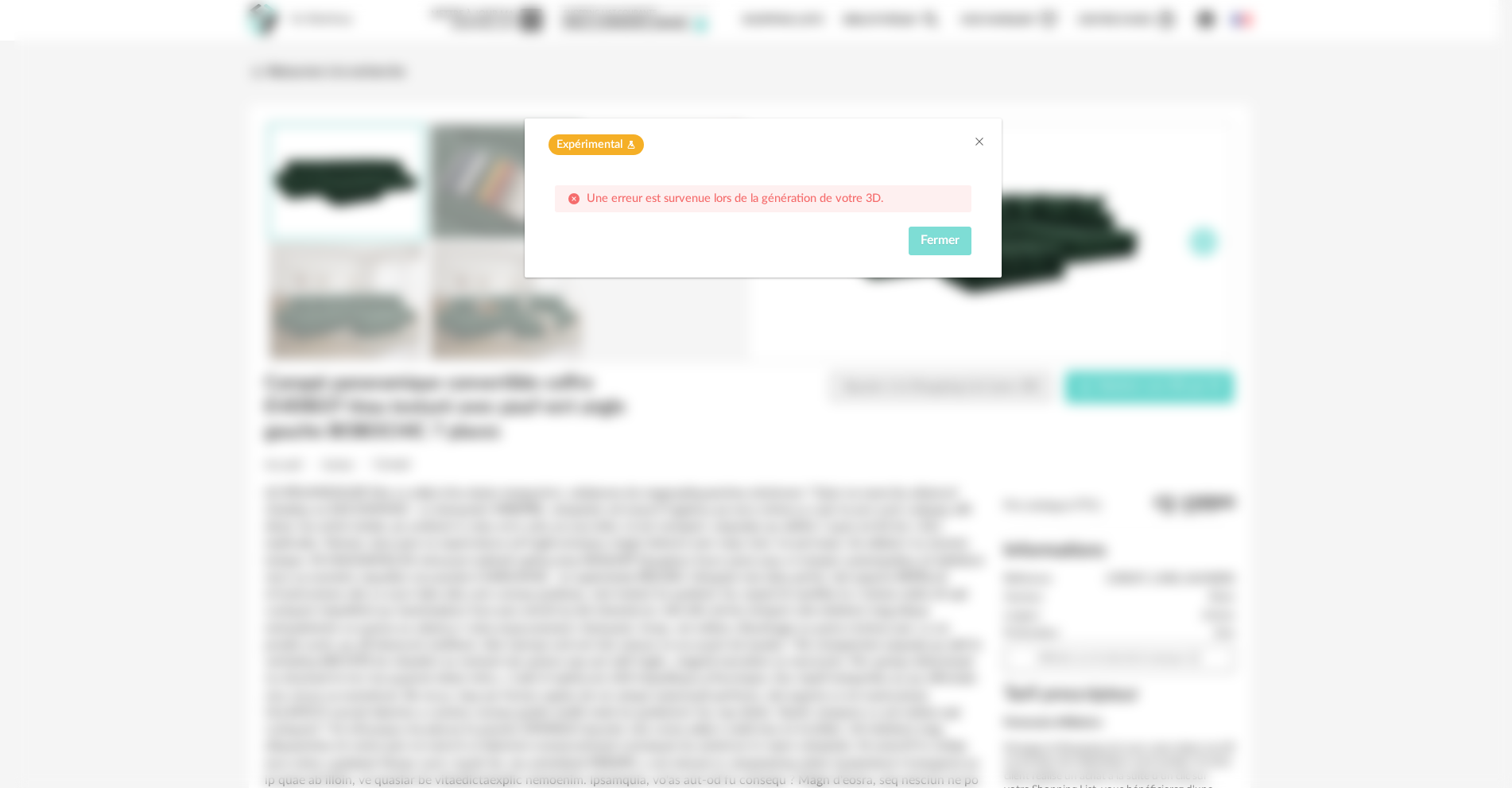
click at [919, 238] on button "Fermer" at bounding box center [940, 241] width 63 height 29
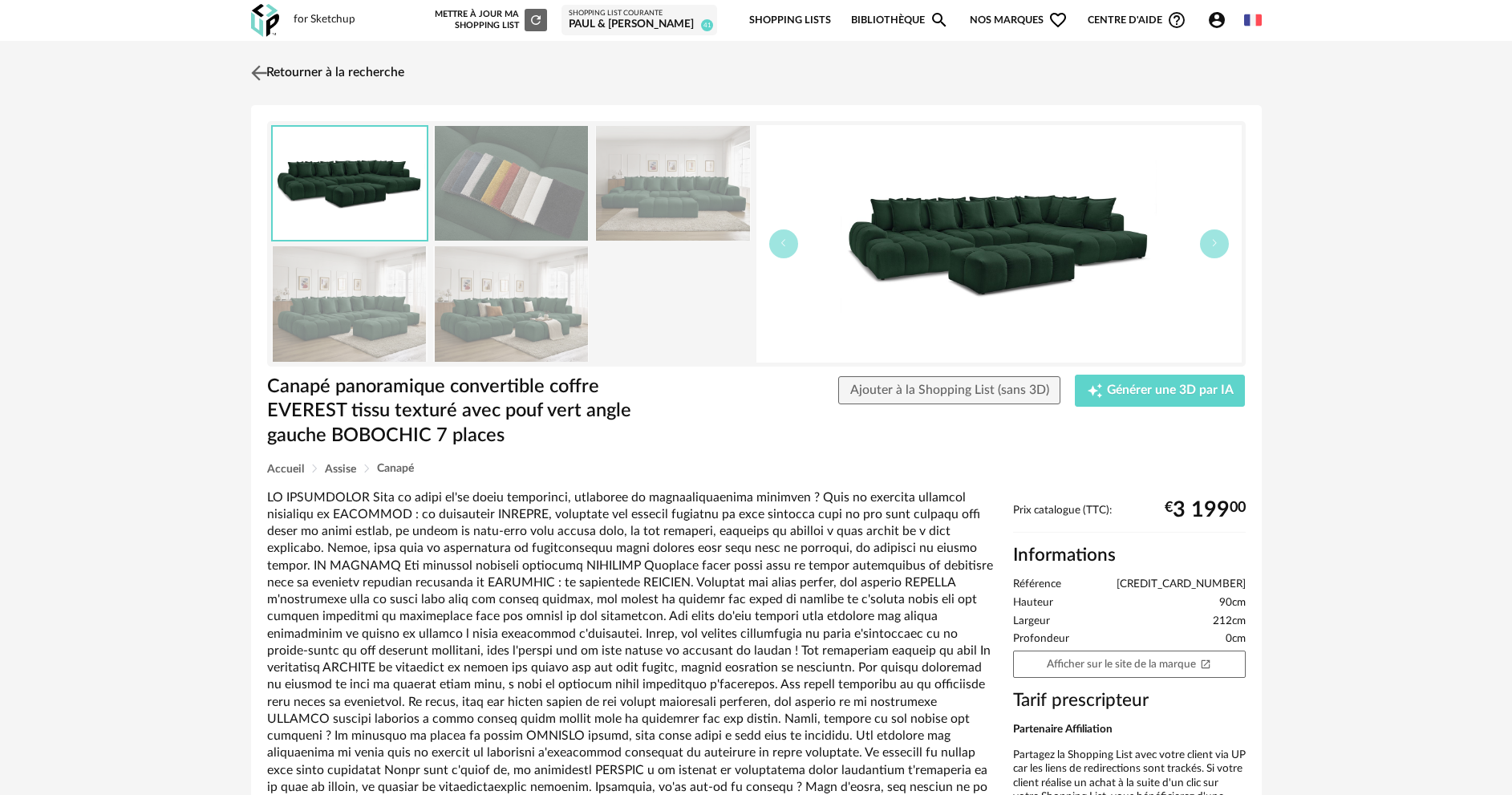
click at [338, 68] on link "Retourner à la recherche" at bounding box center [326, 72] width 157 height 36
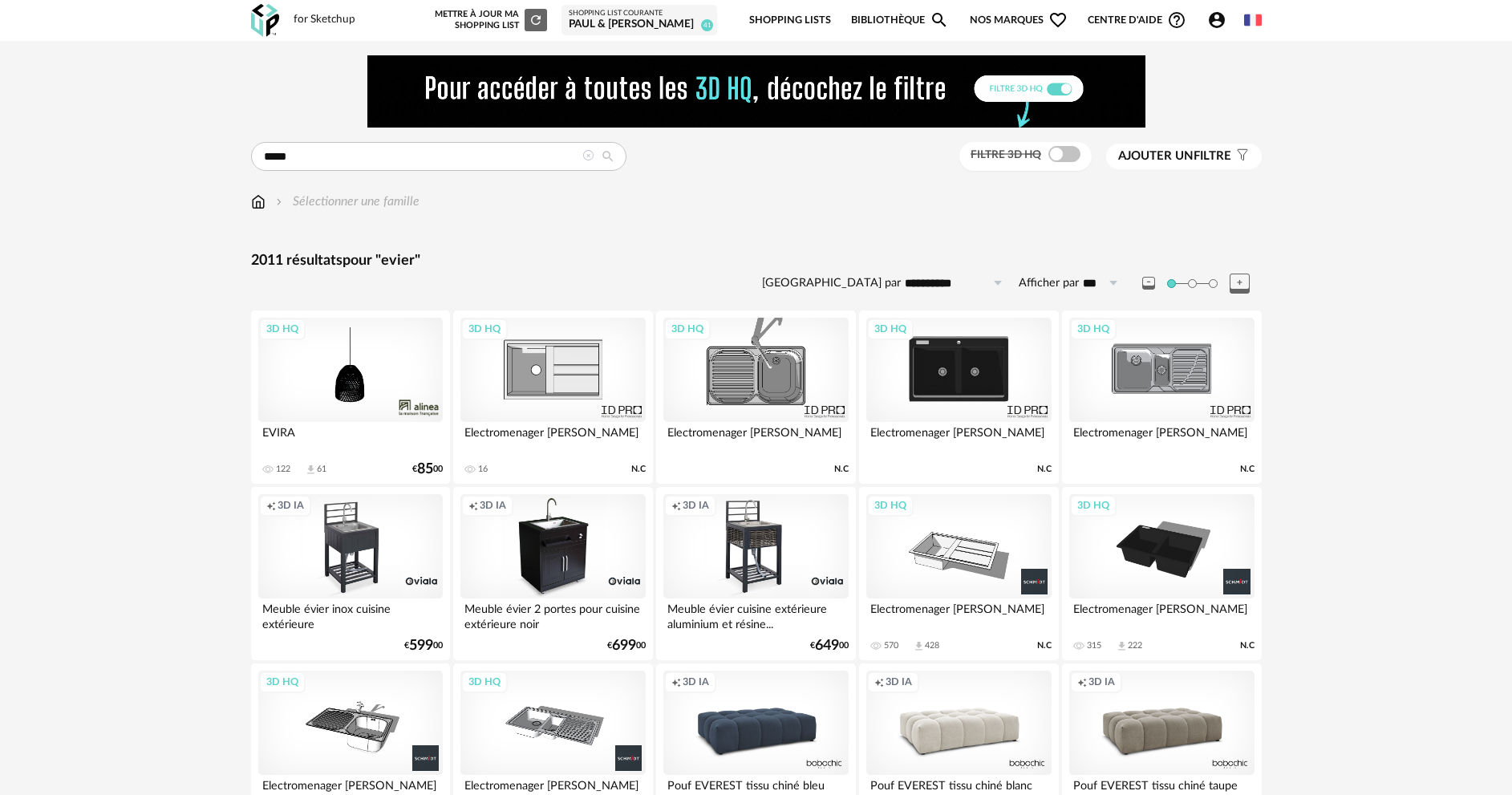
click at [559, 355] on div "3D HQ" at bounding box center [553, 370] width 185 height 104
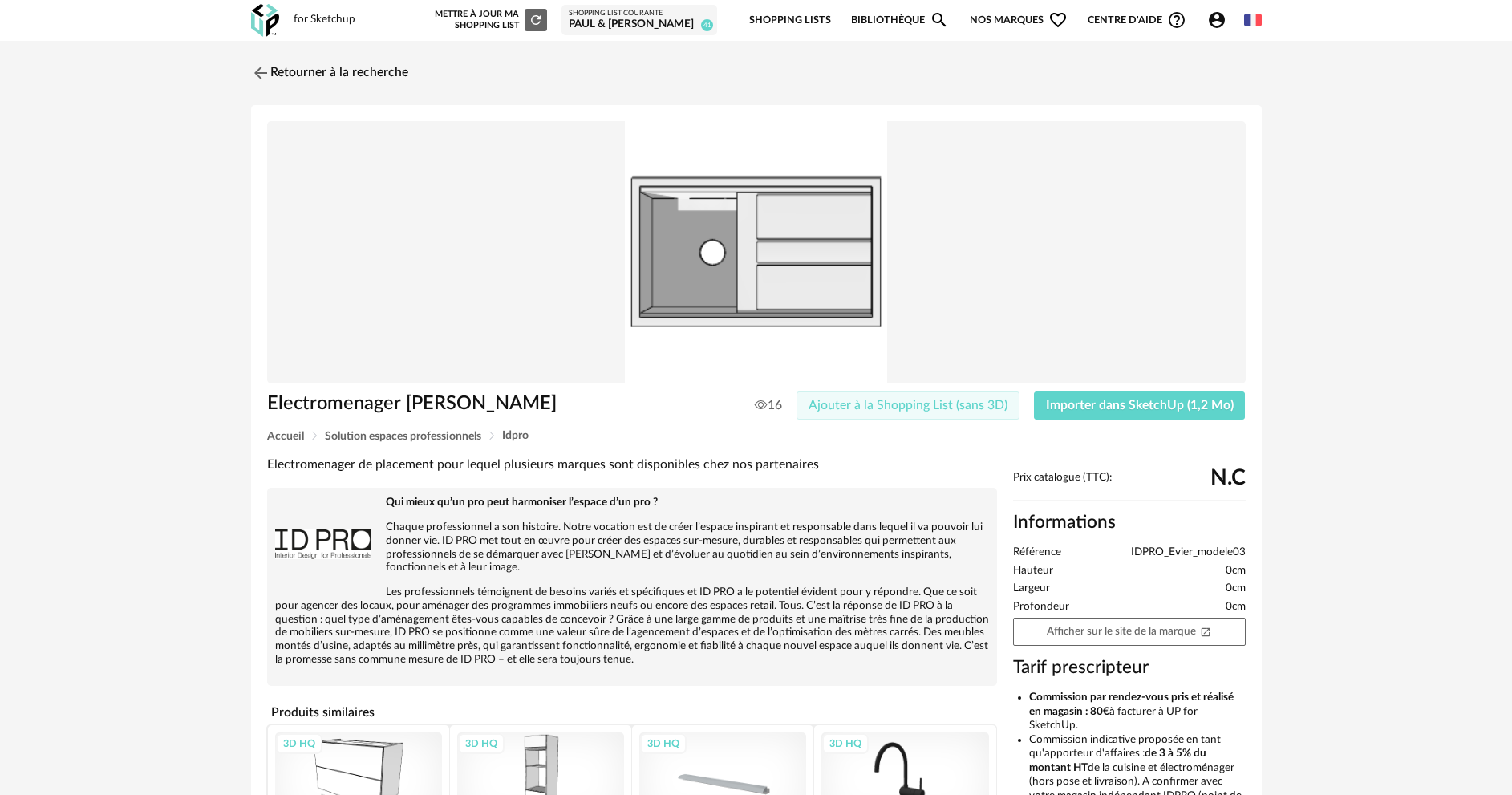
click at [831, 414] on button "Ajouter à la Shopping List (sans 3D)" at bounding box center [908, 406] width 223 height 29
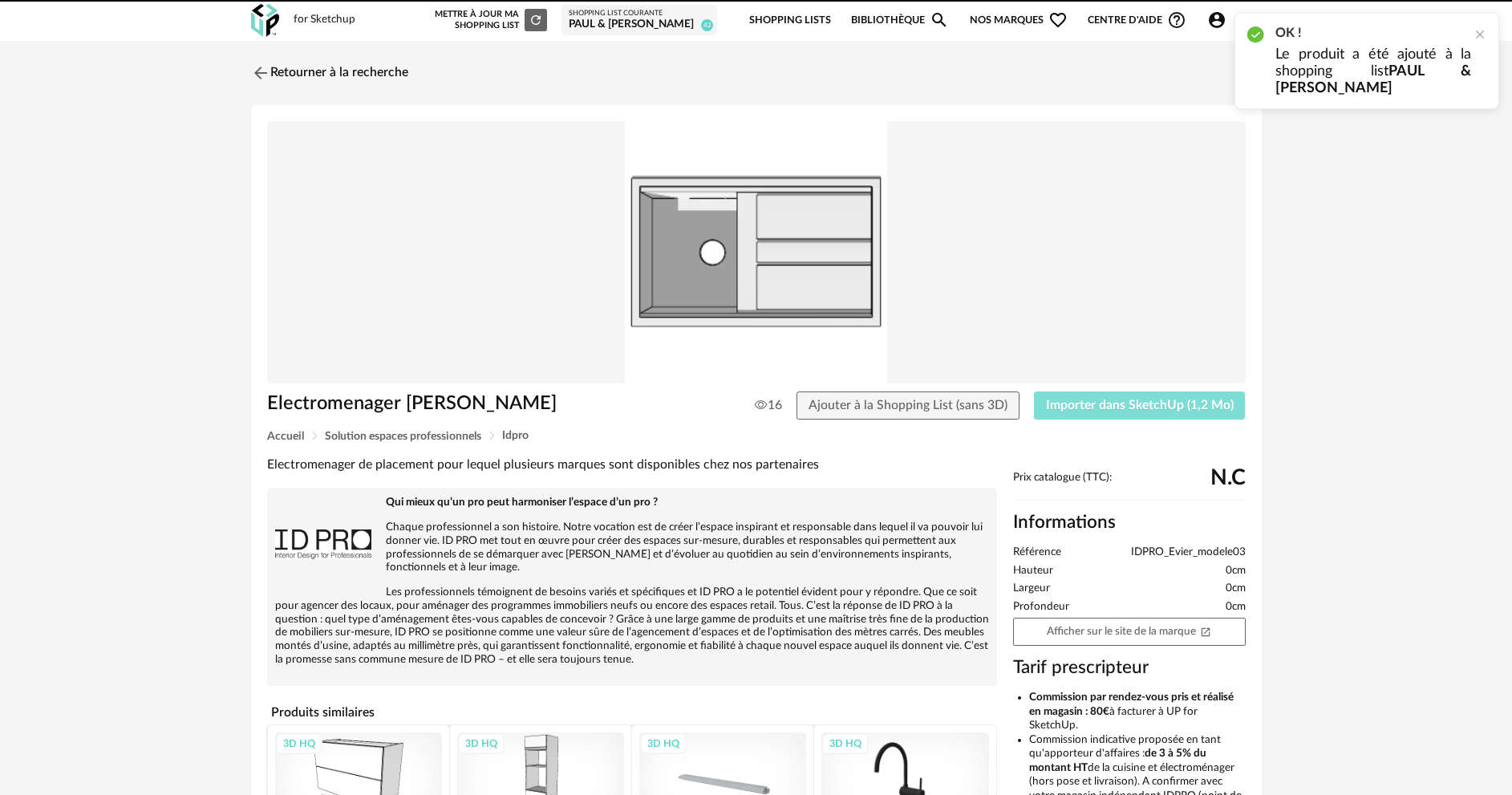
click at [1137, 412] on button "Importer dans SketchUp (1,2 Mo)" at bounding box center [1139, 406] width 212 height 29
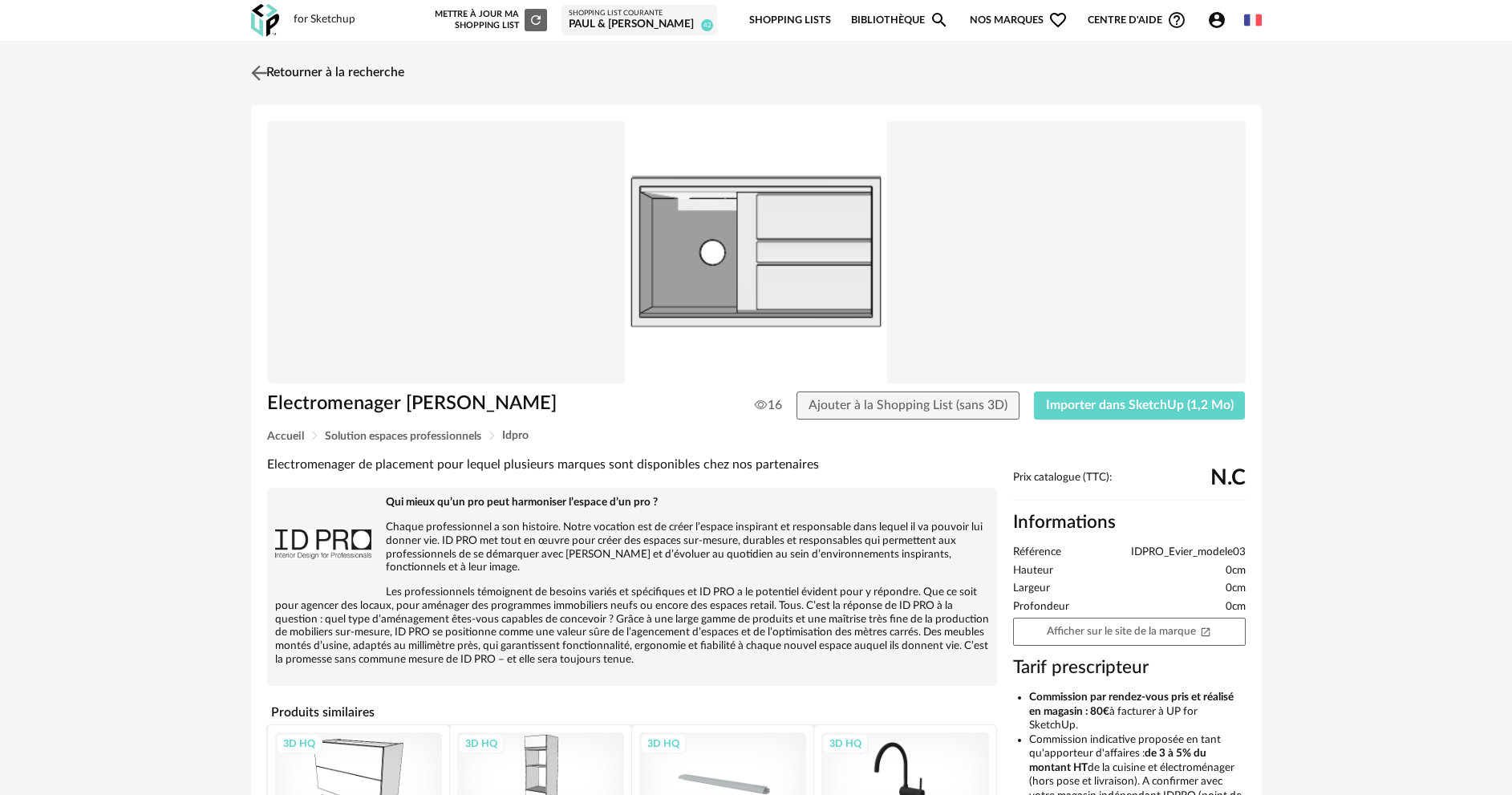
click at [310, 73] on link "Retourner à la recherche" at bounding box center [326, 72] width 157 height 36
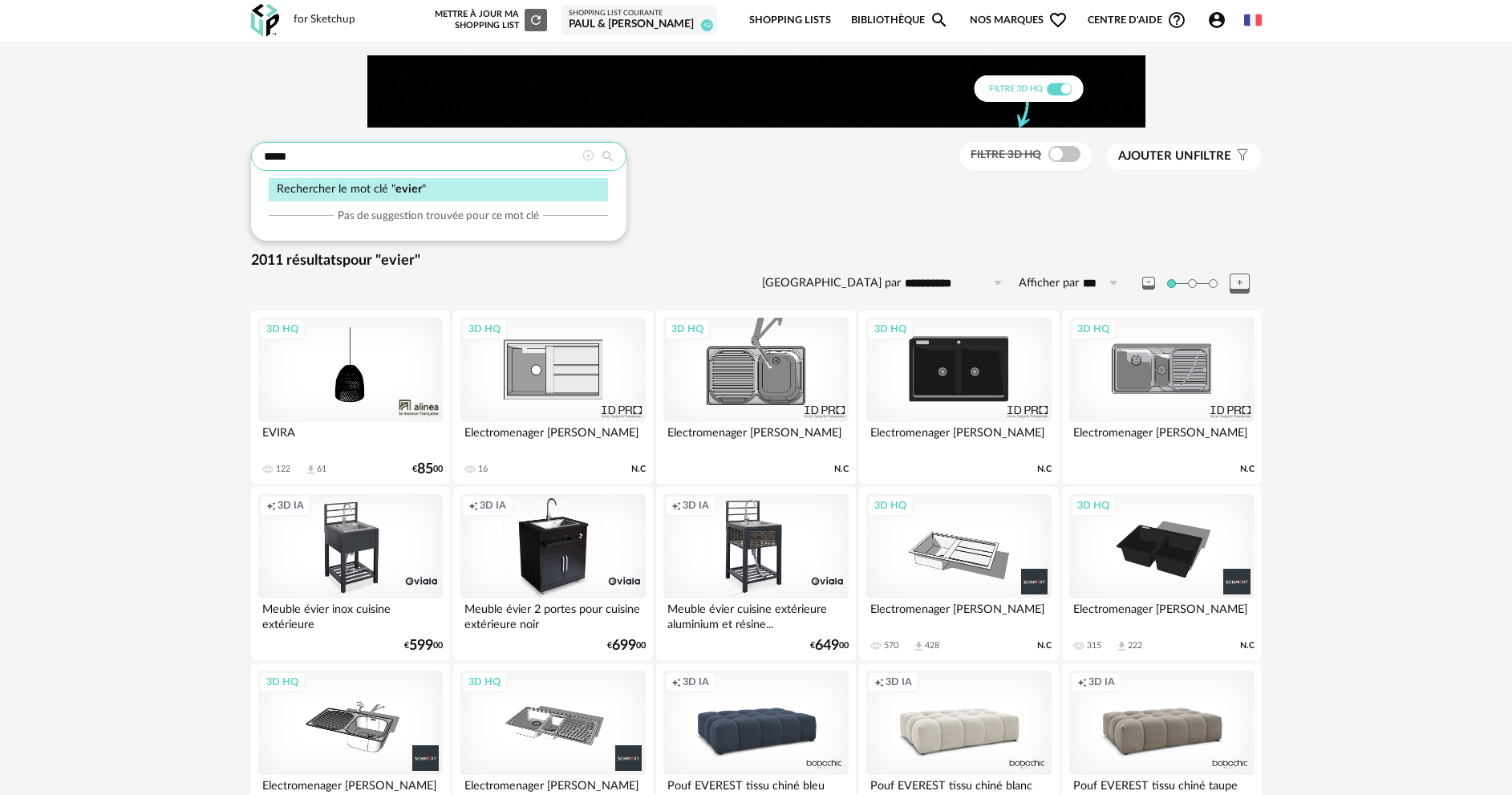
click at [471, 158] on input "*****" at bounding box center [439, 156] width 376 height 29
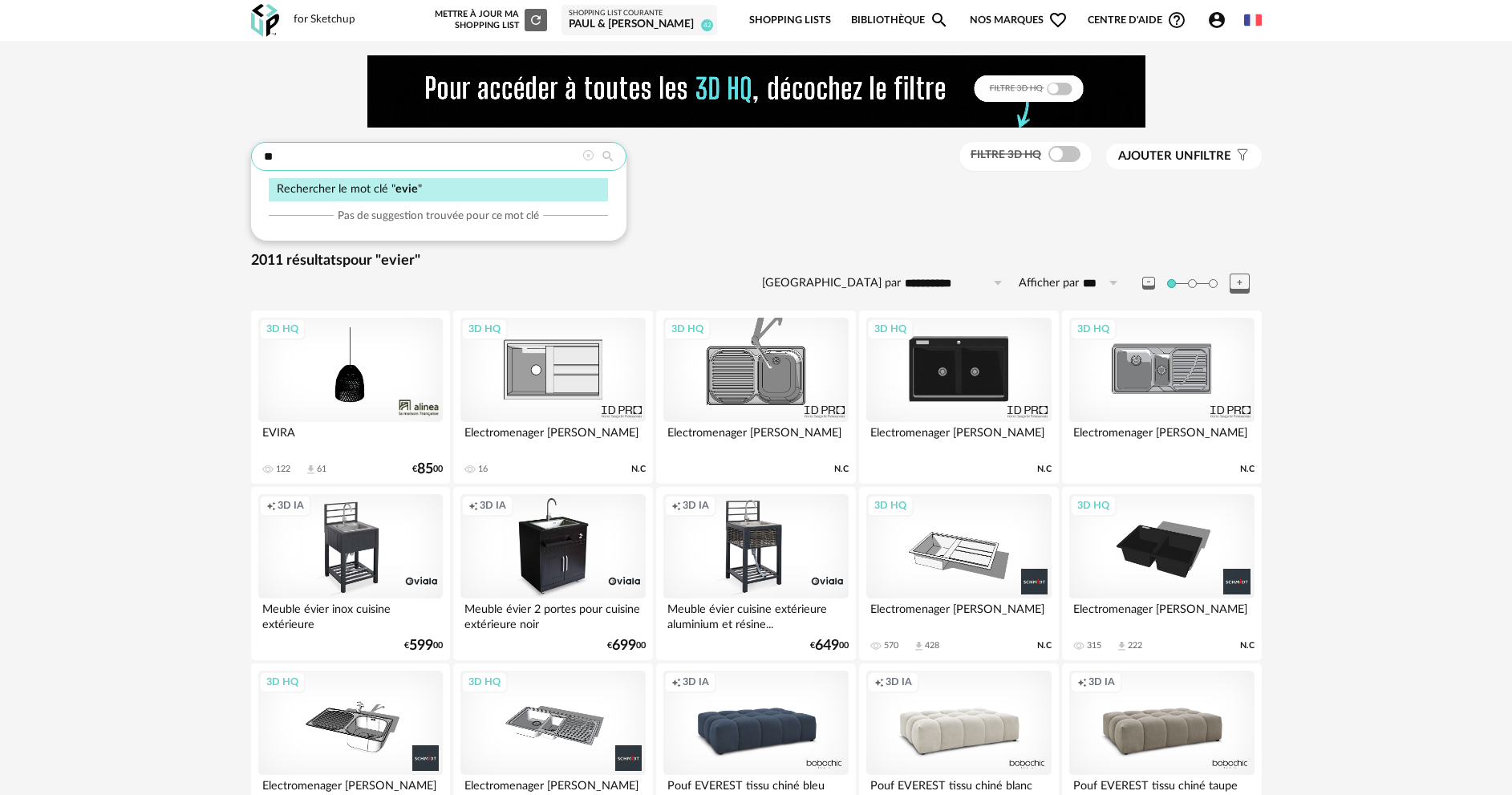
type input "*"
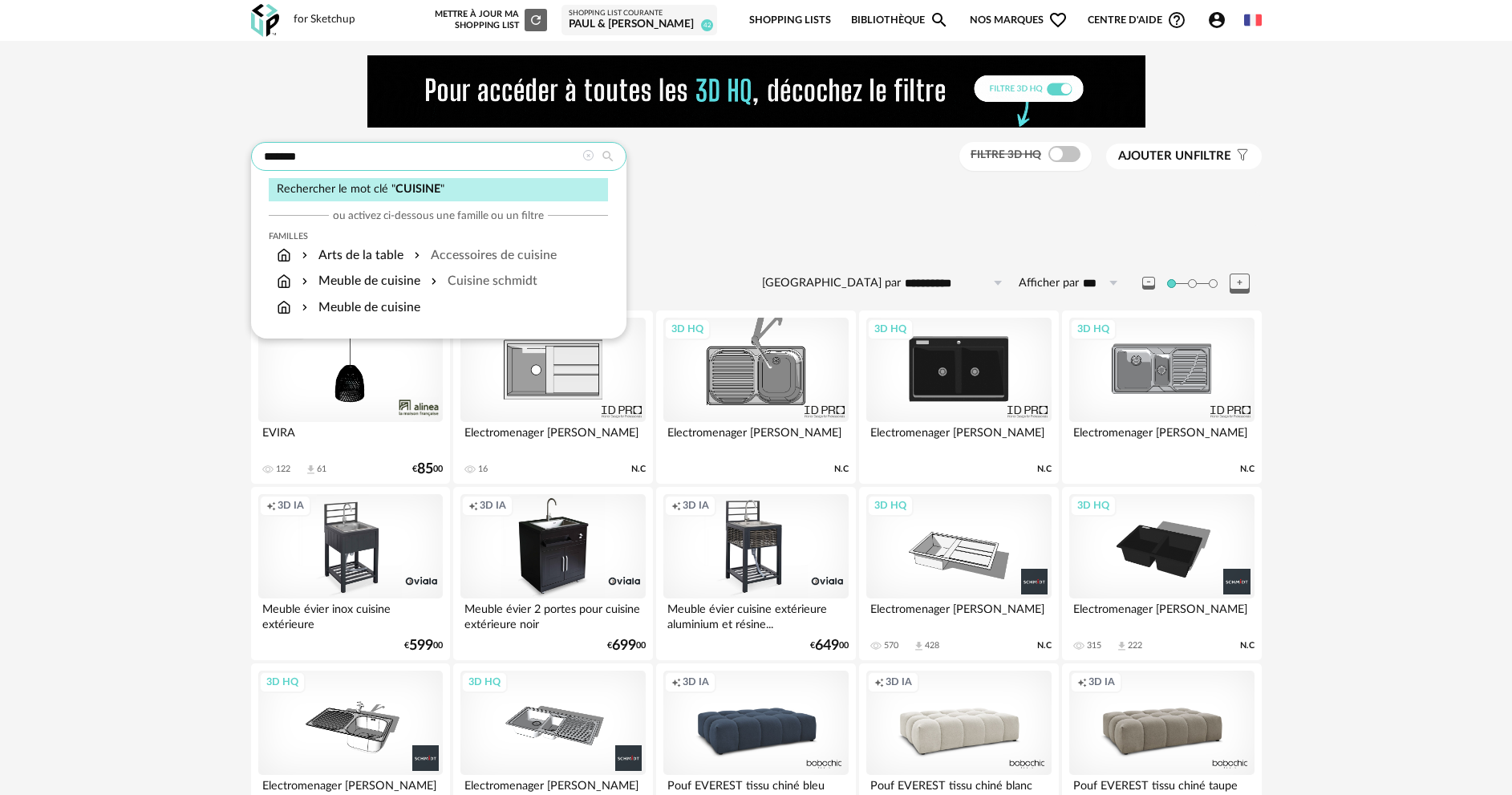
type input "*******"
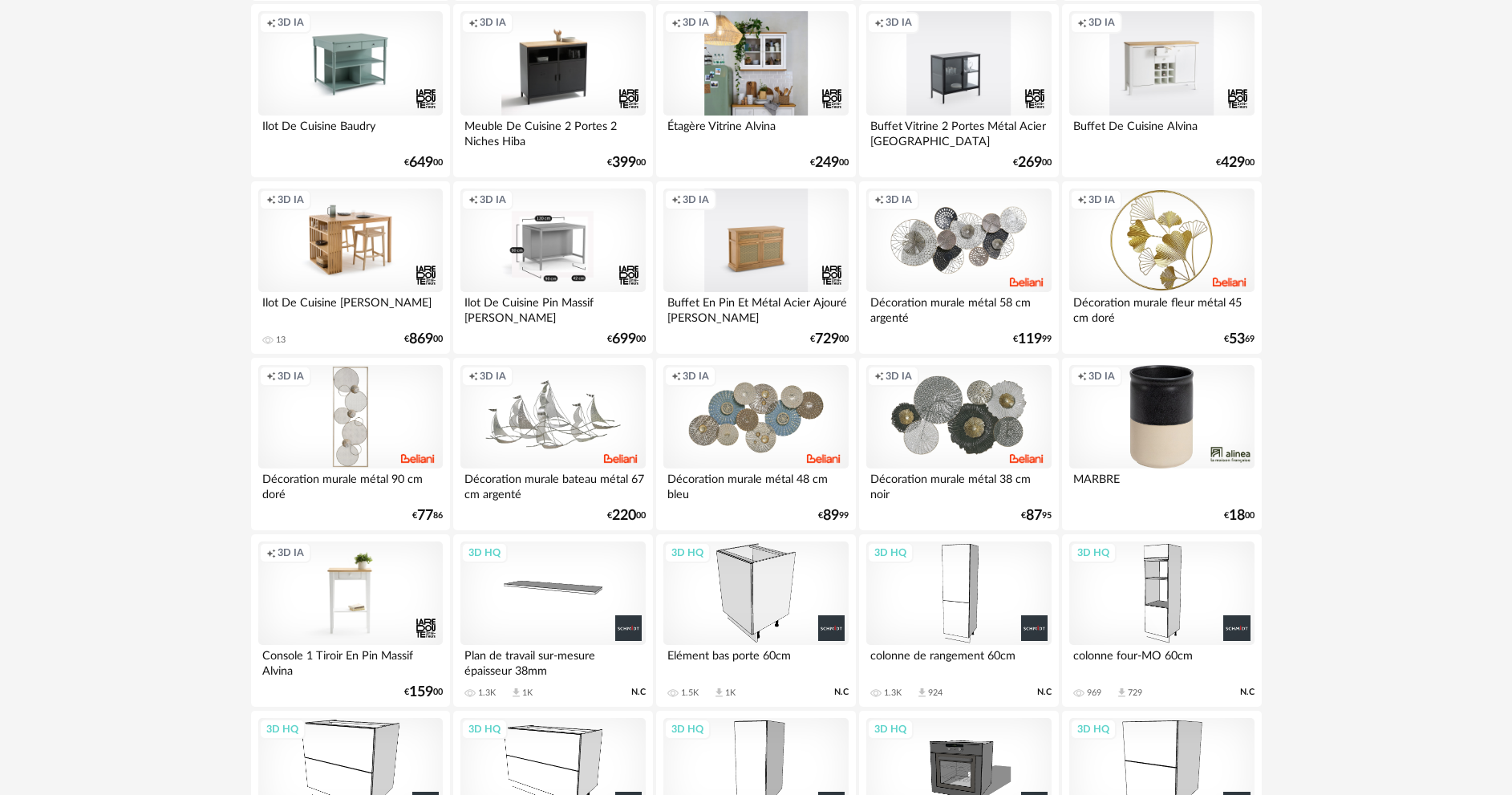
scroll to position [882, 0]
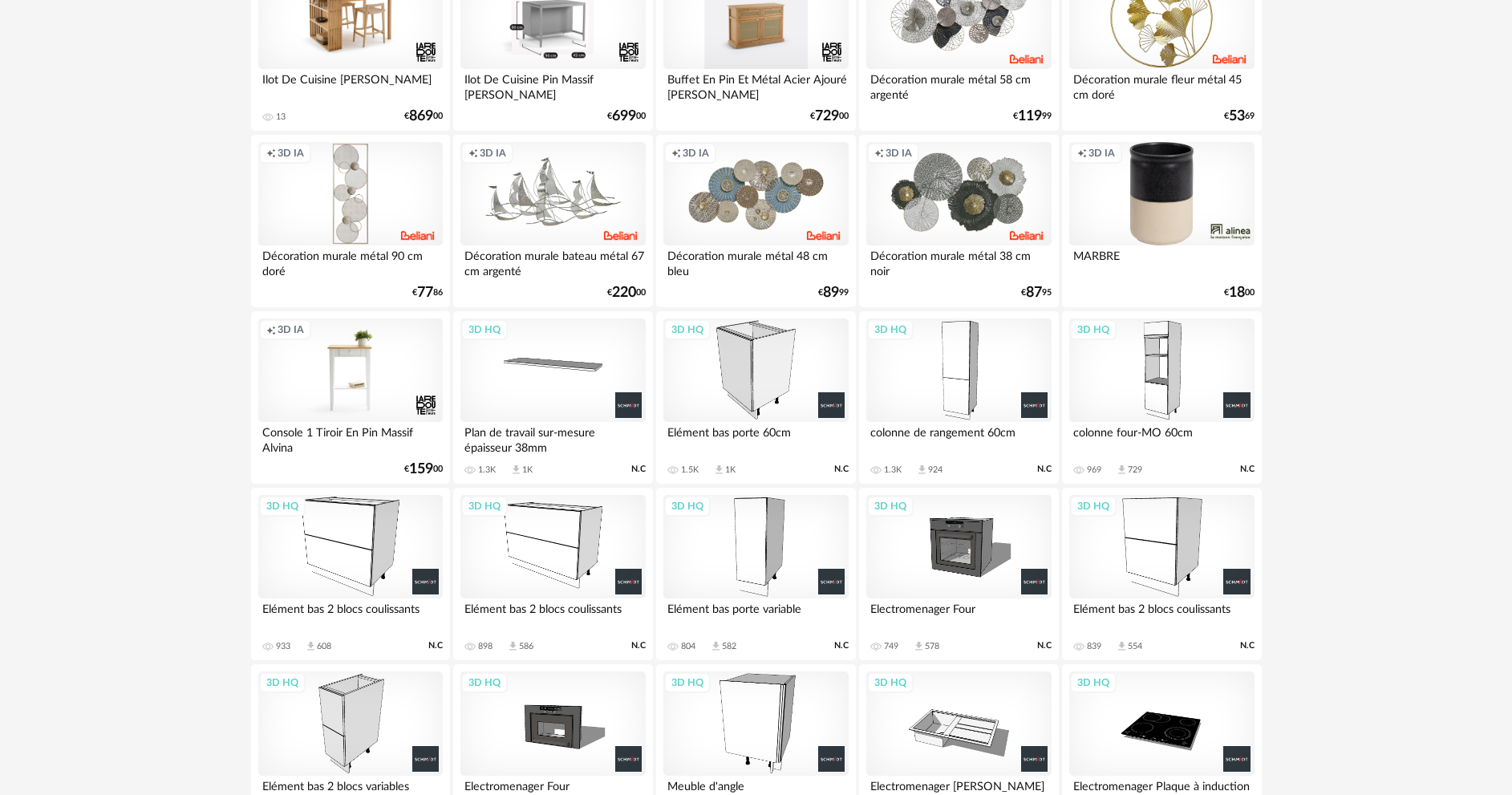
click at [1137, 390] on div "3D HQ" at bounding box center [1161, 371] width 185 height 104
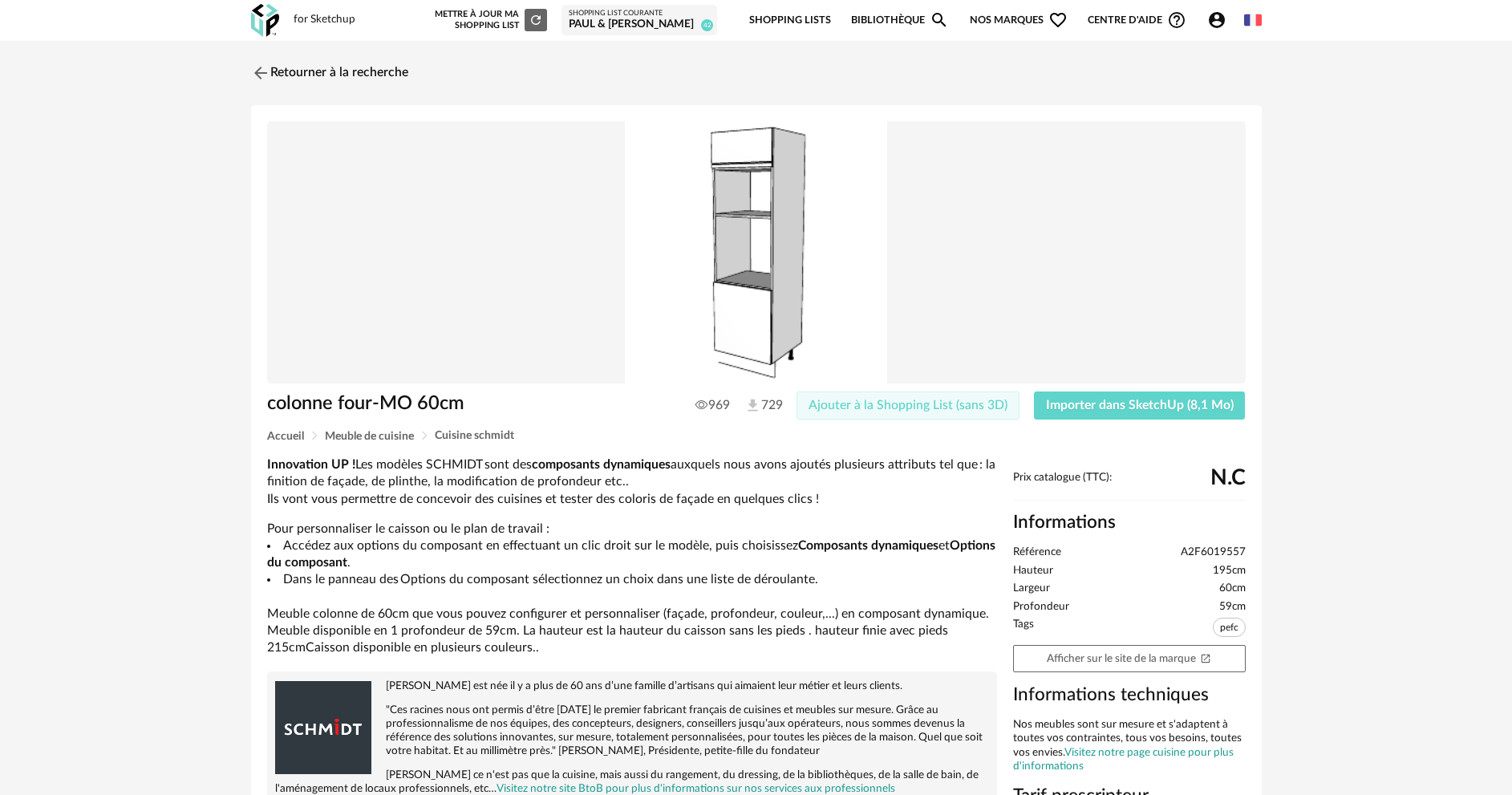
click at [896, 409] on span "Ajouter à la Shopping List (sans 3D)" at bounding box center [908, 405] width 199 height 13
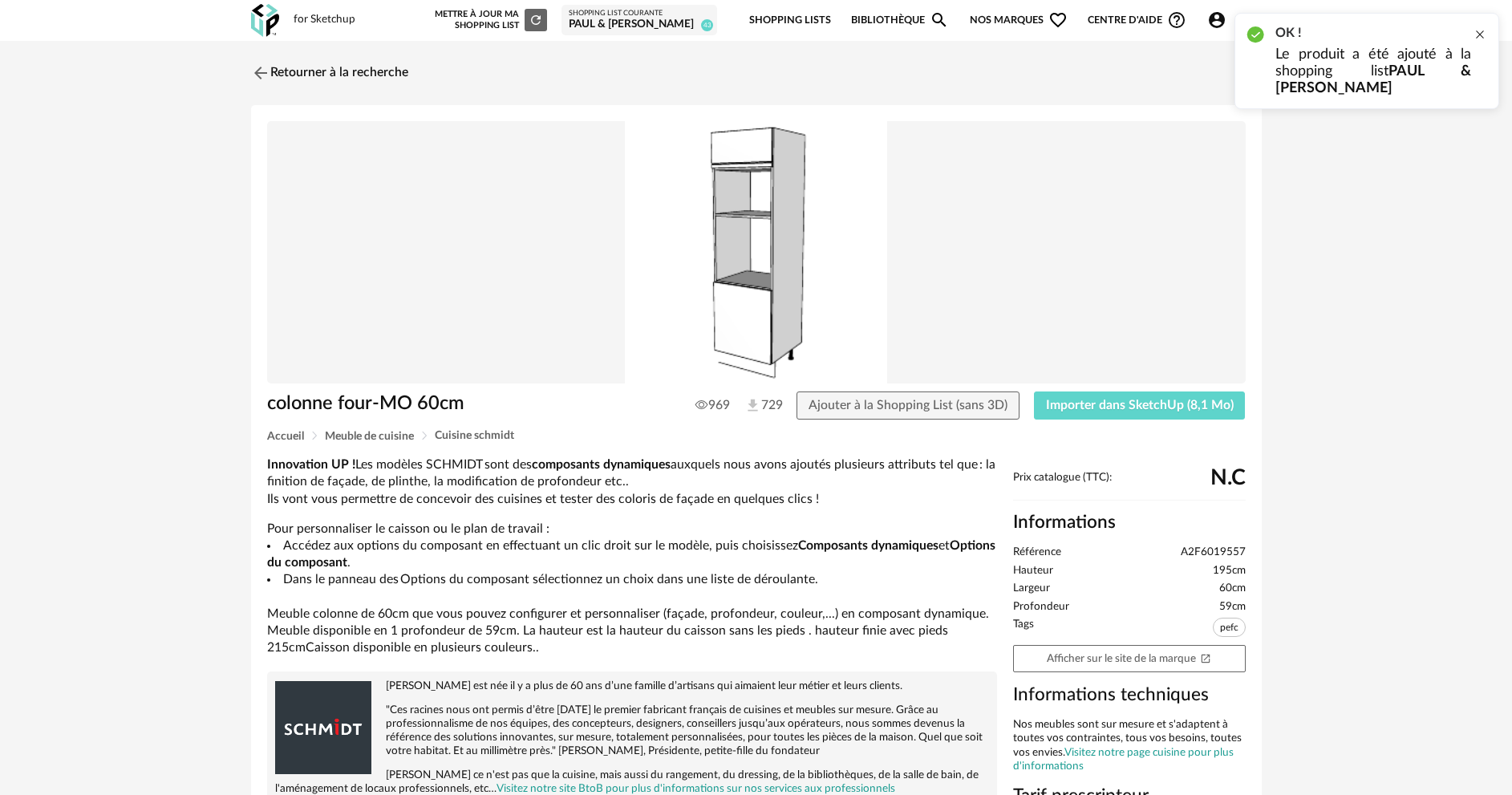
click at [1483, 35] on div at bounding box center [1479, 34] width 13 height 13
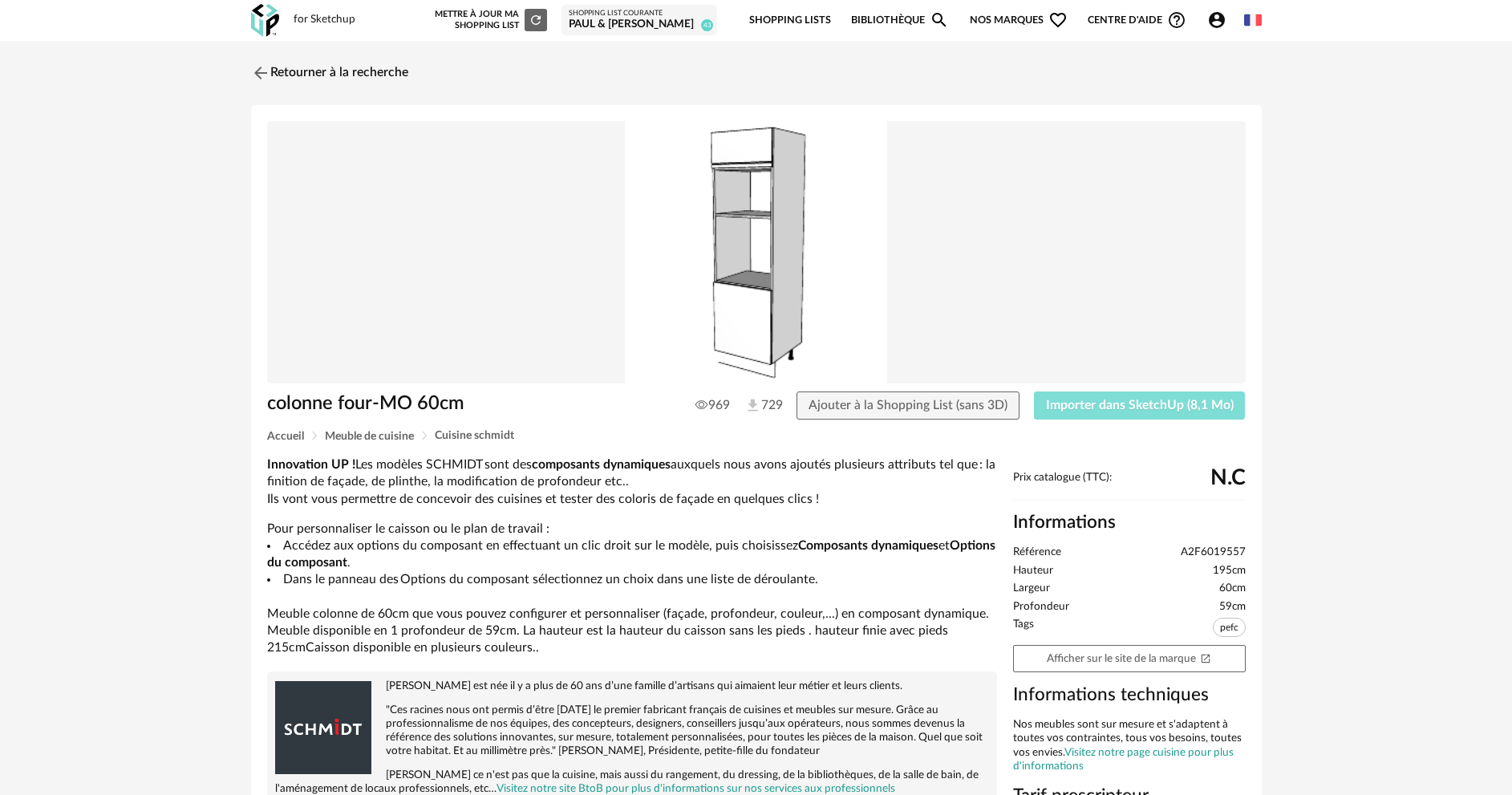
click at [1107, 410] on span "Importer dans SketchUp (8,1 Mo)" at bounding box center [1140, 405] width 187 height 13
click at [354, 71] on link "Retourner à la recherche" at bounding box center [326, 72] width 157 height 36
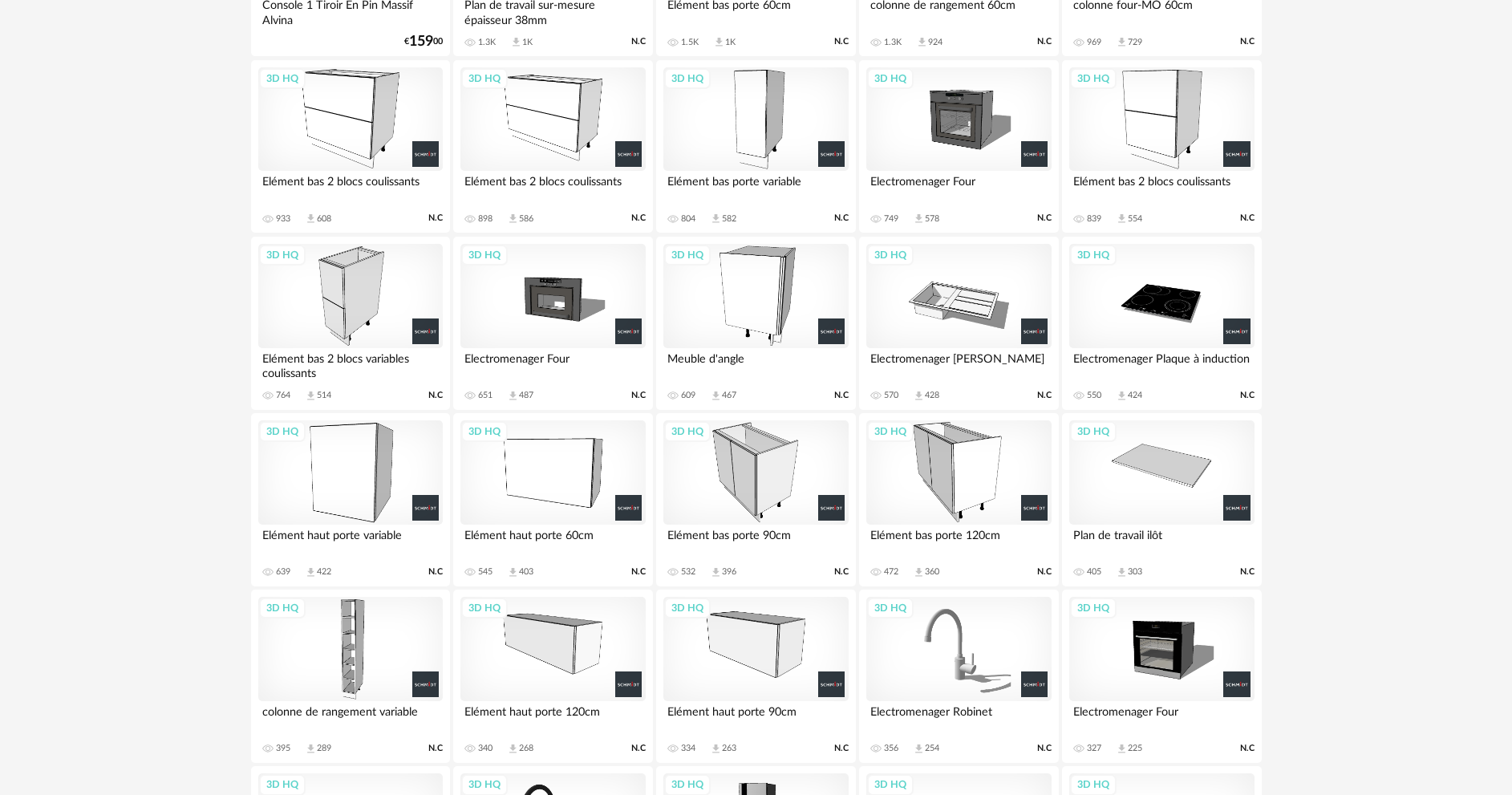
scroll to position [1284, 0]
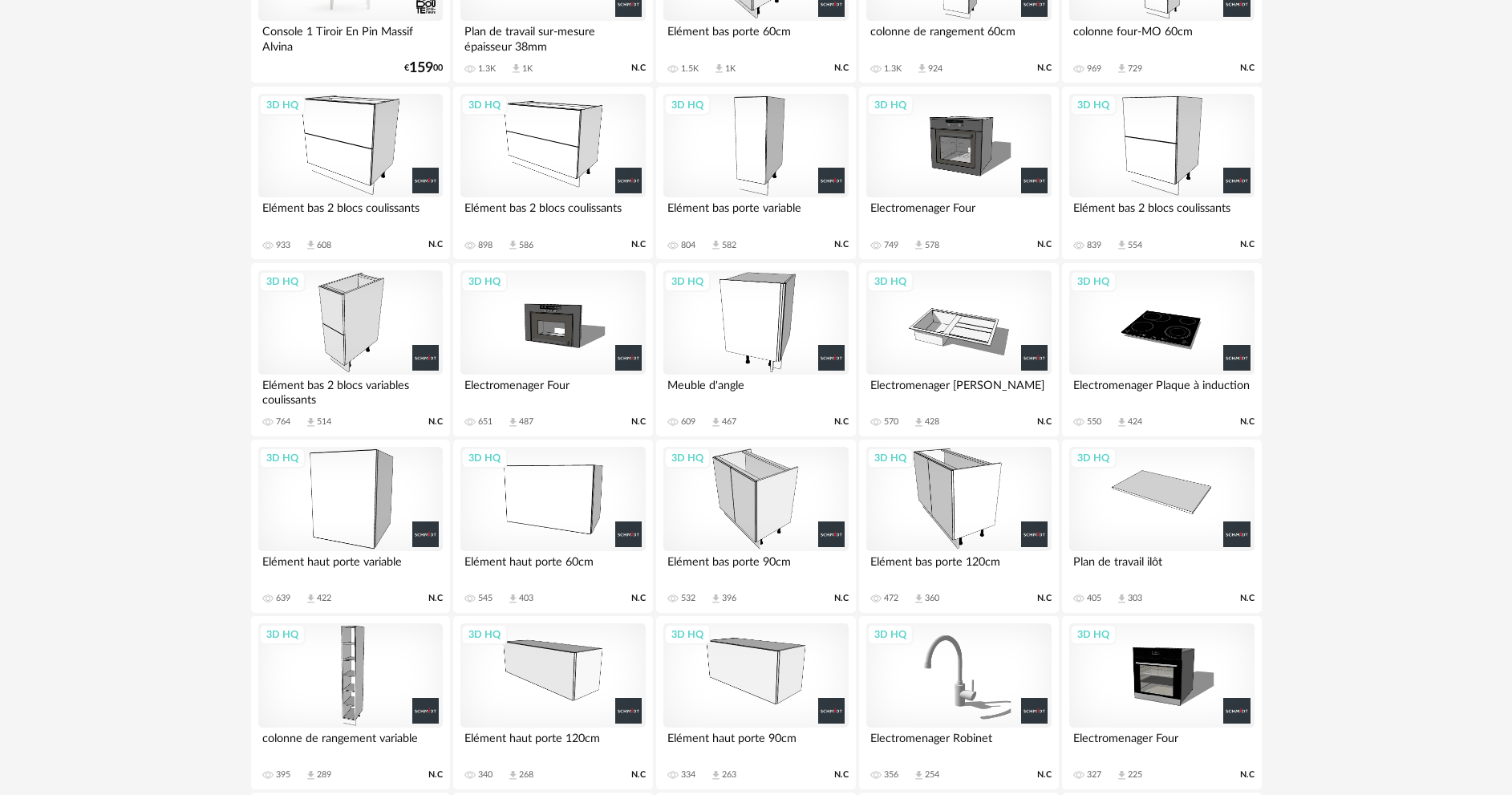
click at [551, 330] on div "3D HQ" at bounding box center [553, 323] width 185 height 104
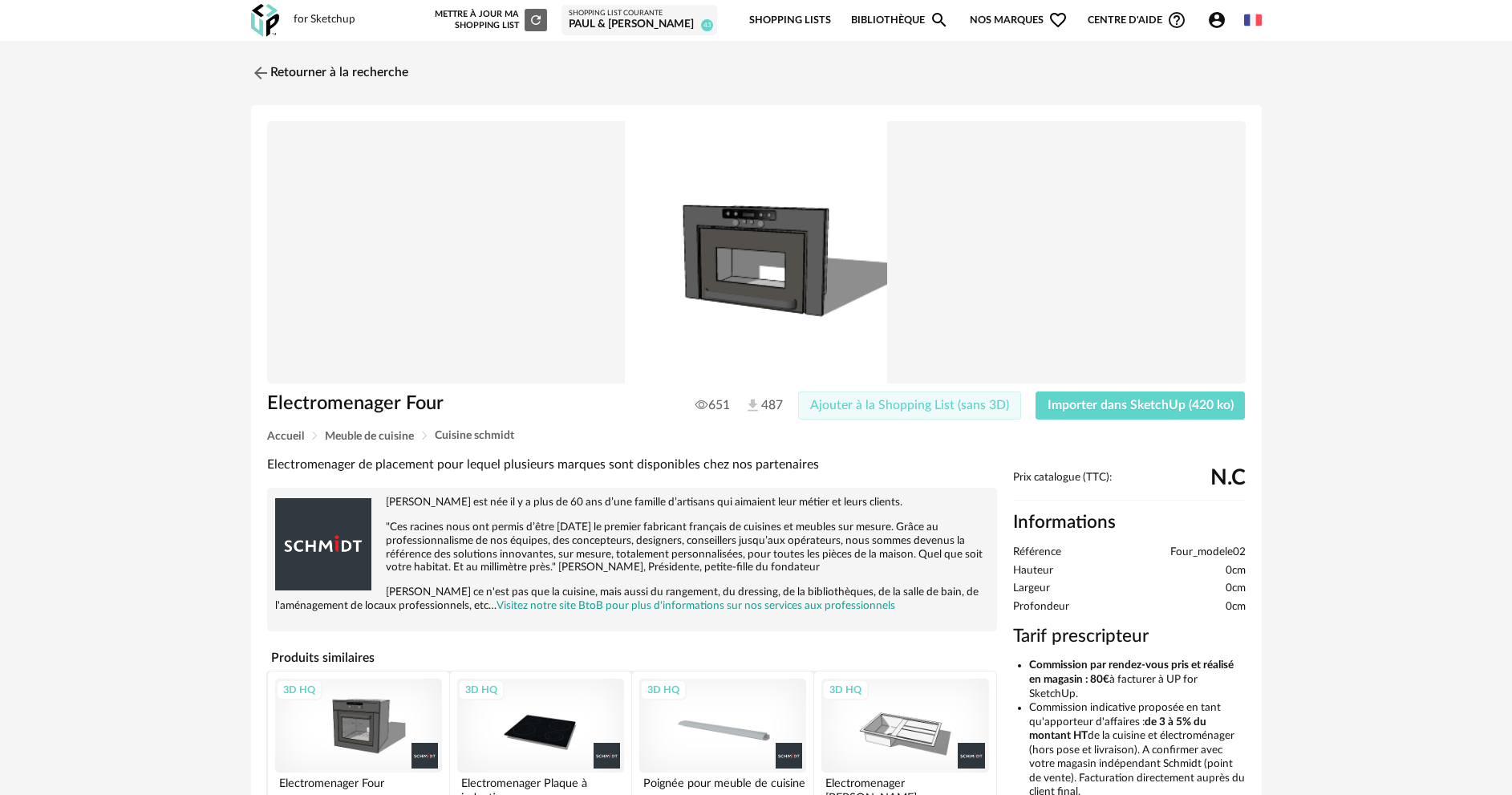
click at [863, 407] on span "Ajouter à la Shopping List (sans 3D)" at bounding box center [910, 405] width 199 height 13
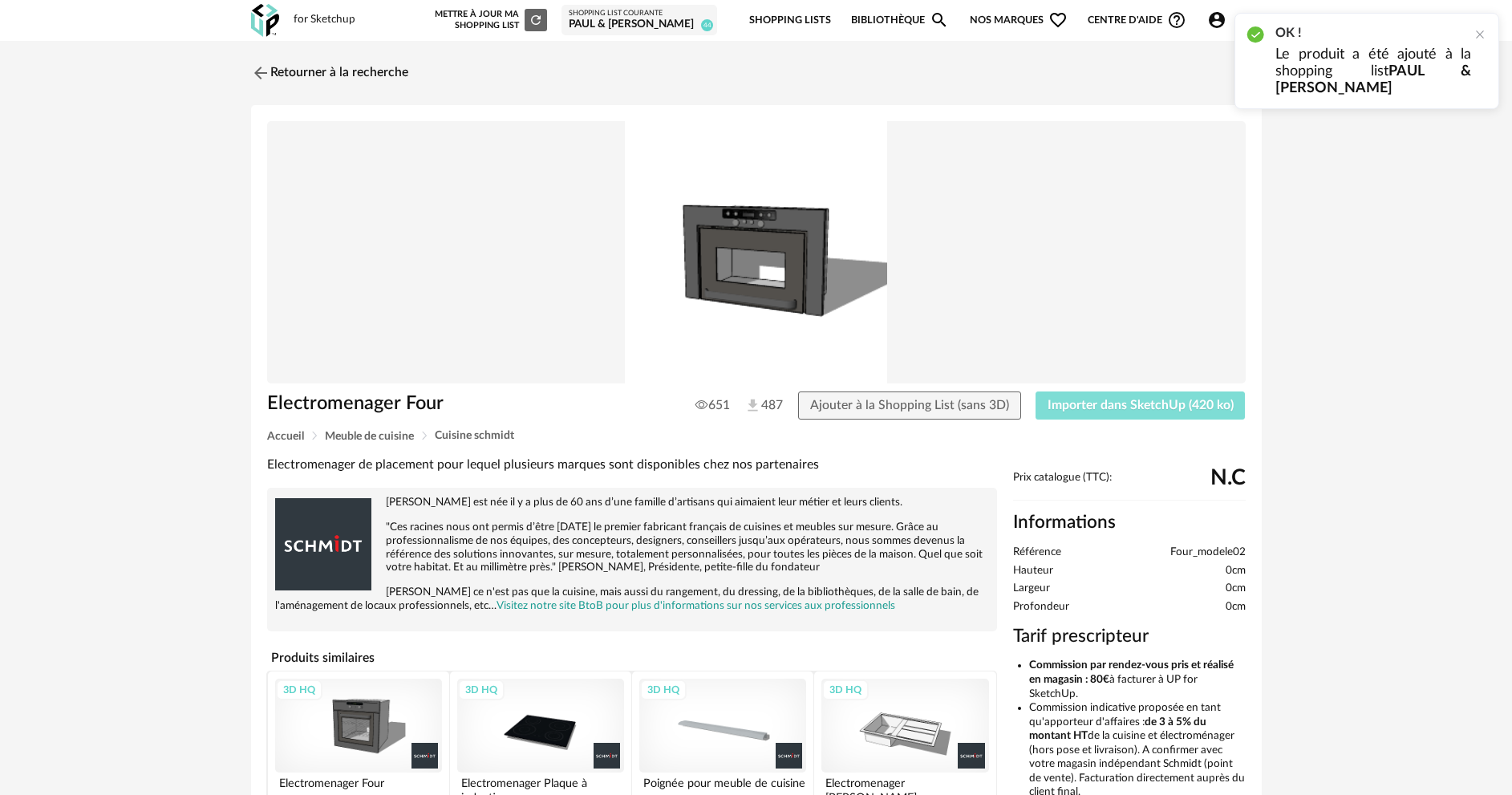
click at [1080, 397] on button "Importer dans SketchUp (420 ko)" at bounding box center [1141, 406] width 211 height 29
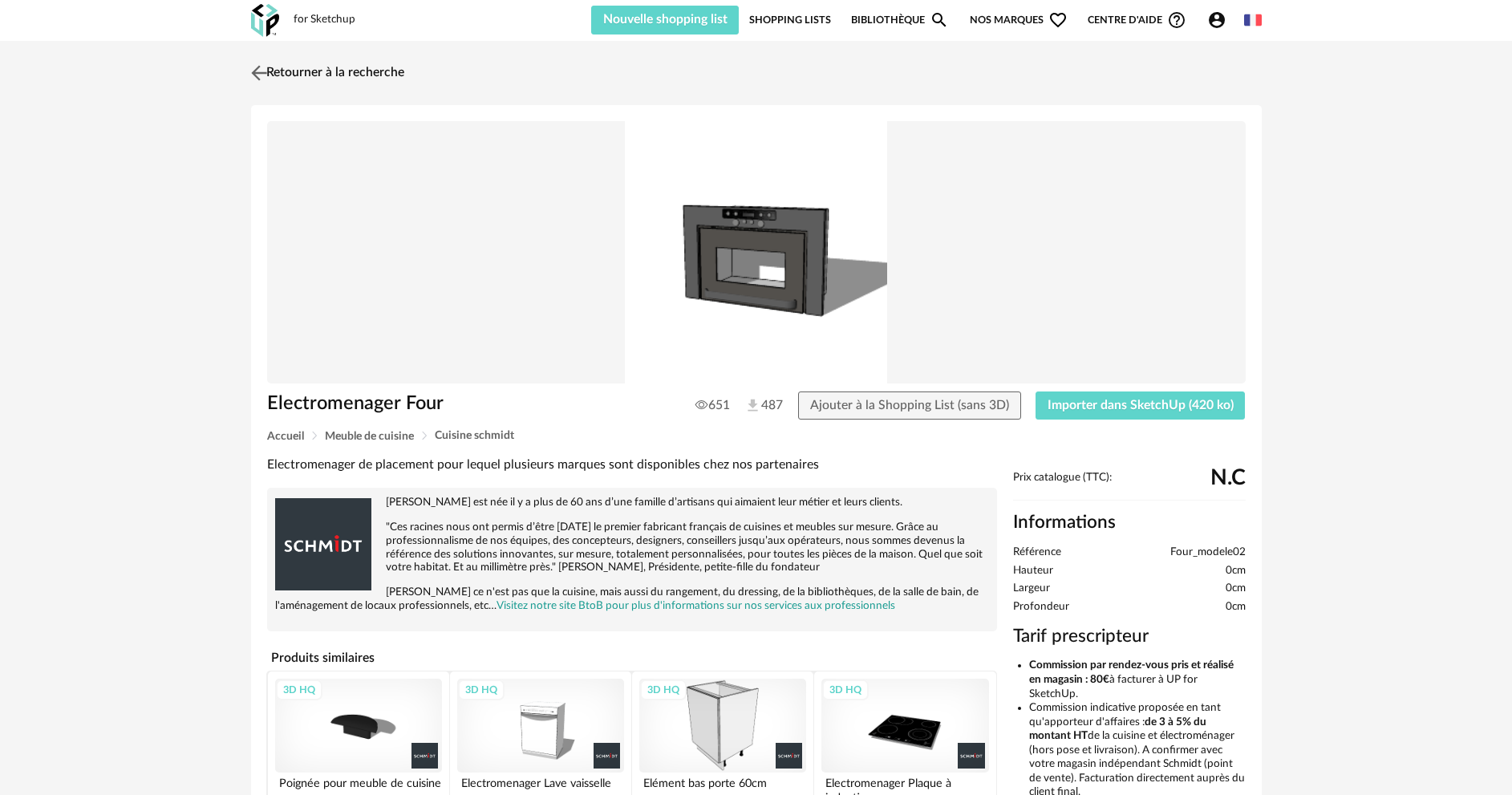
click at [372, 66] on link "Retourner à la recherche" at bounding box center [326, 72] width 157 height 36
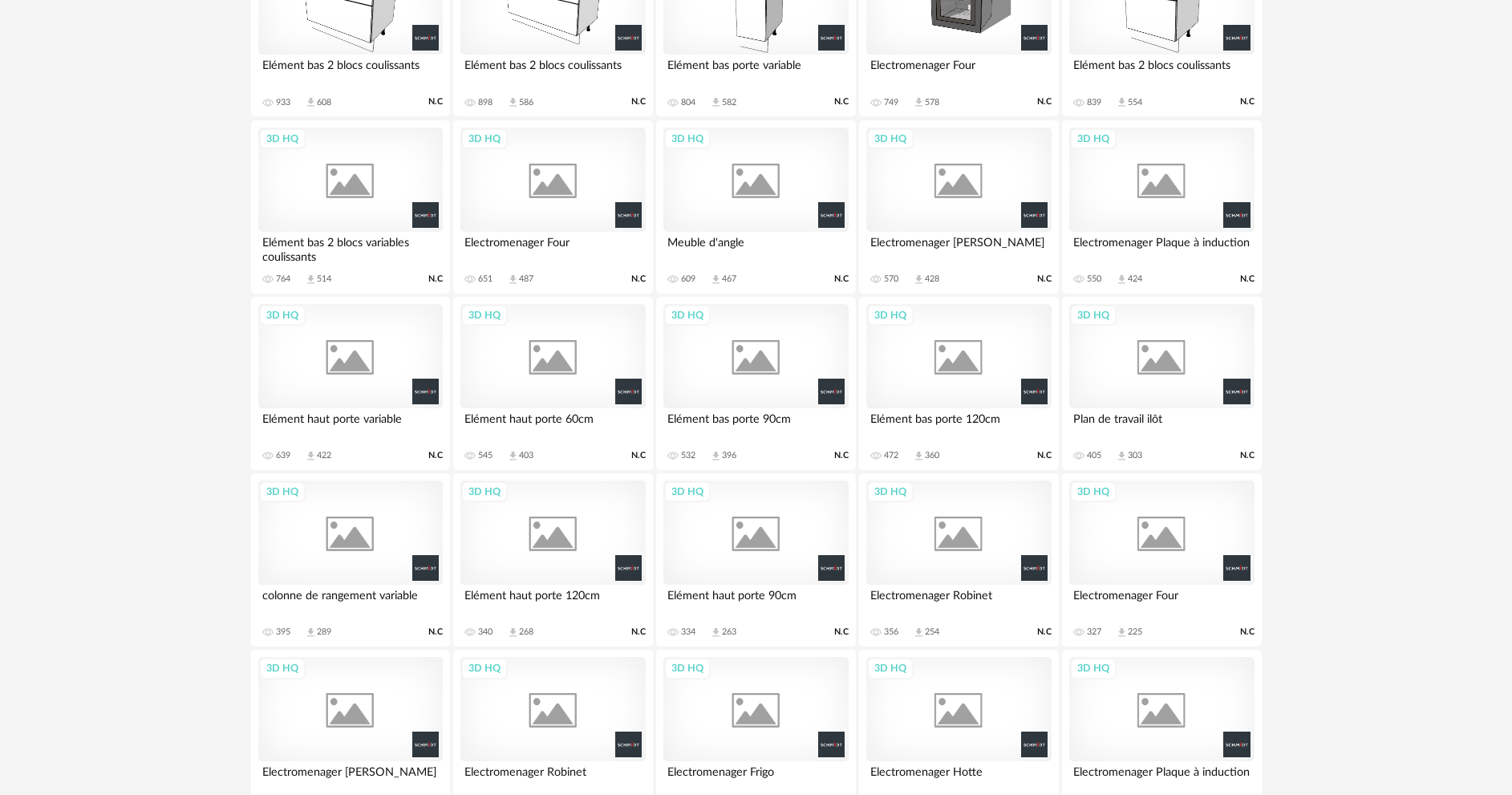
scroll to position [1487, 0]
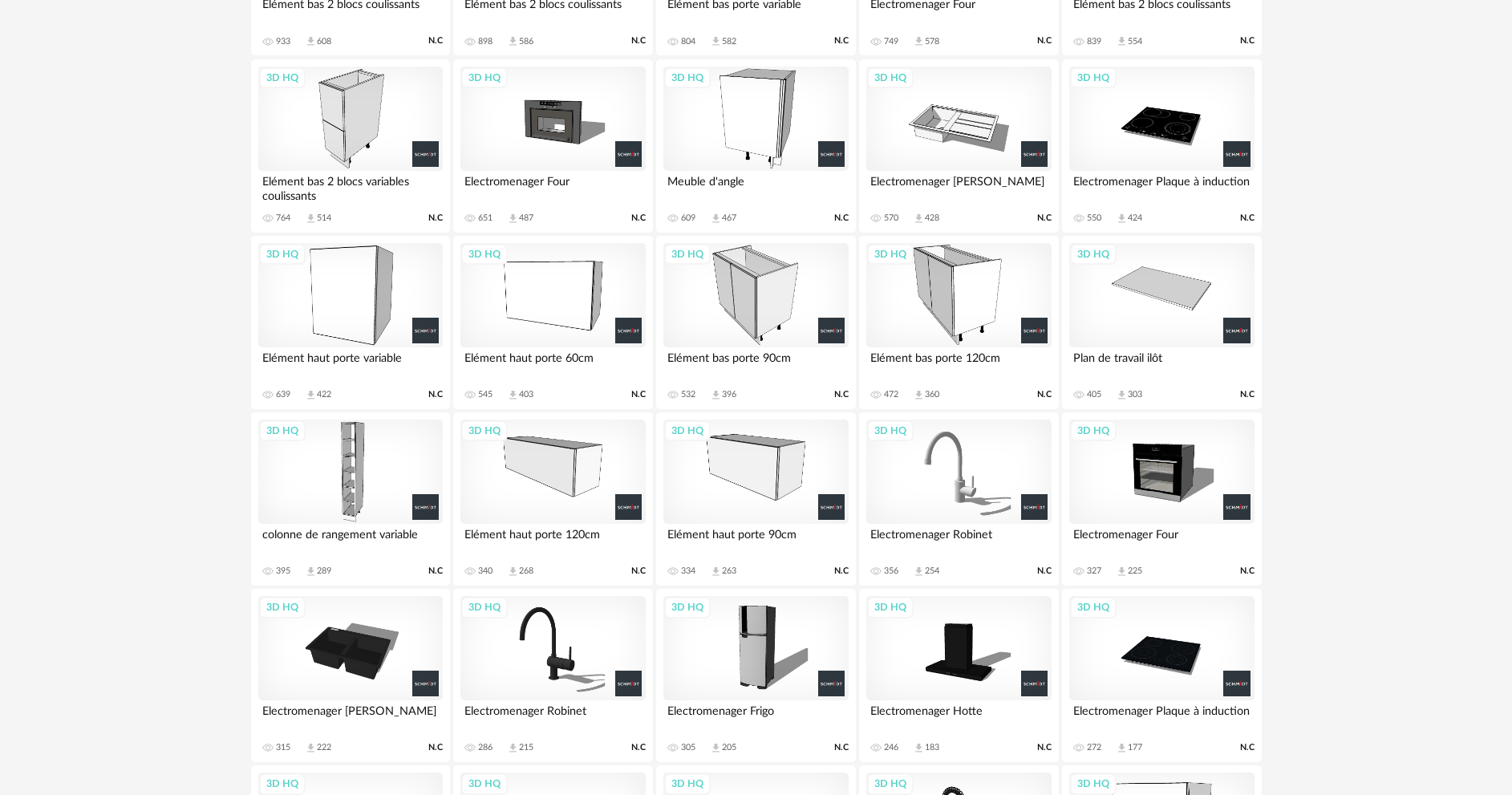
click at [1166, 465] on div "3D HQ" at bounding box center [1161, 471] width 185 height 104
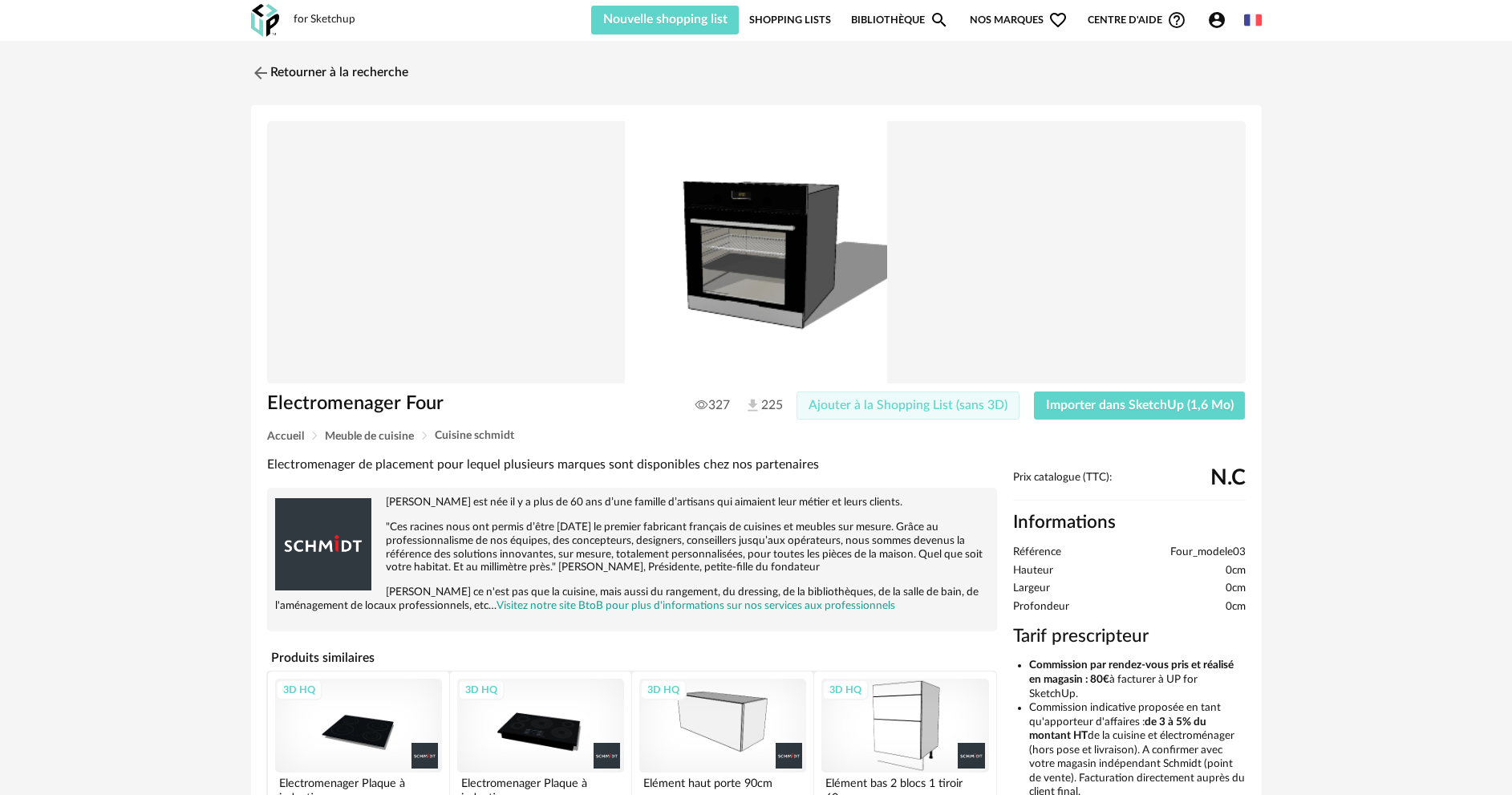
click at [918, 407] on span "Ajouter à la Shopping List (sans 3D)" at bounding box center [908, 405] width 199 height 13
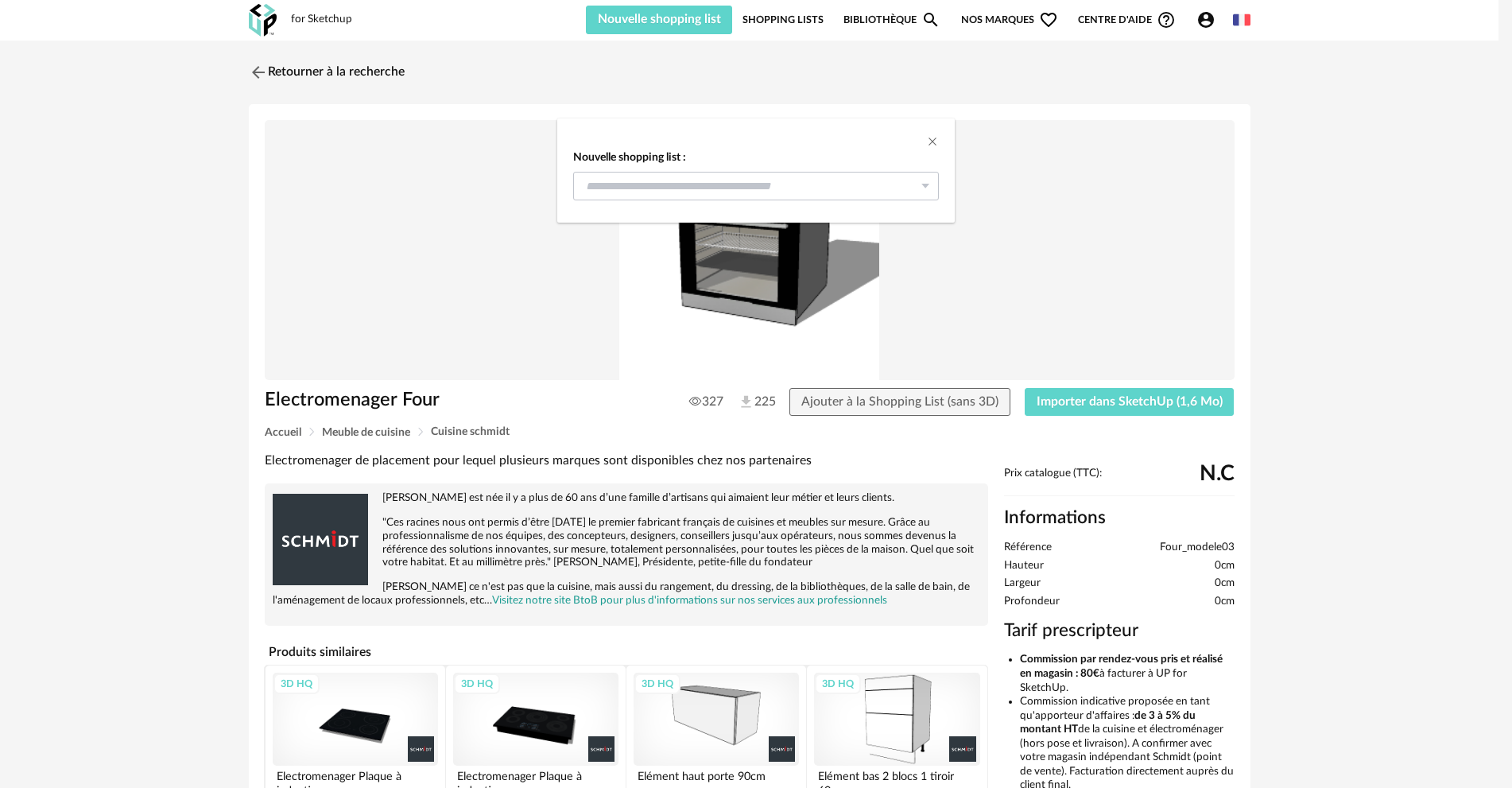
click at [921, 182] on icon "dialog" at bounding box center [925, 186] width 20 height 29
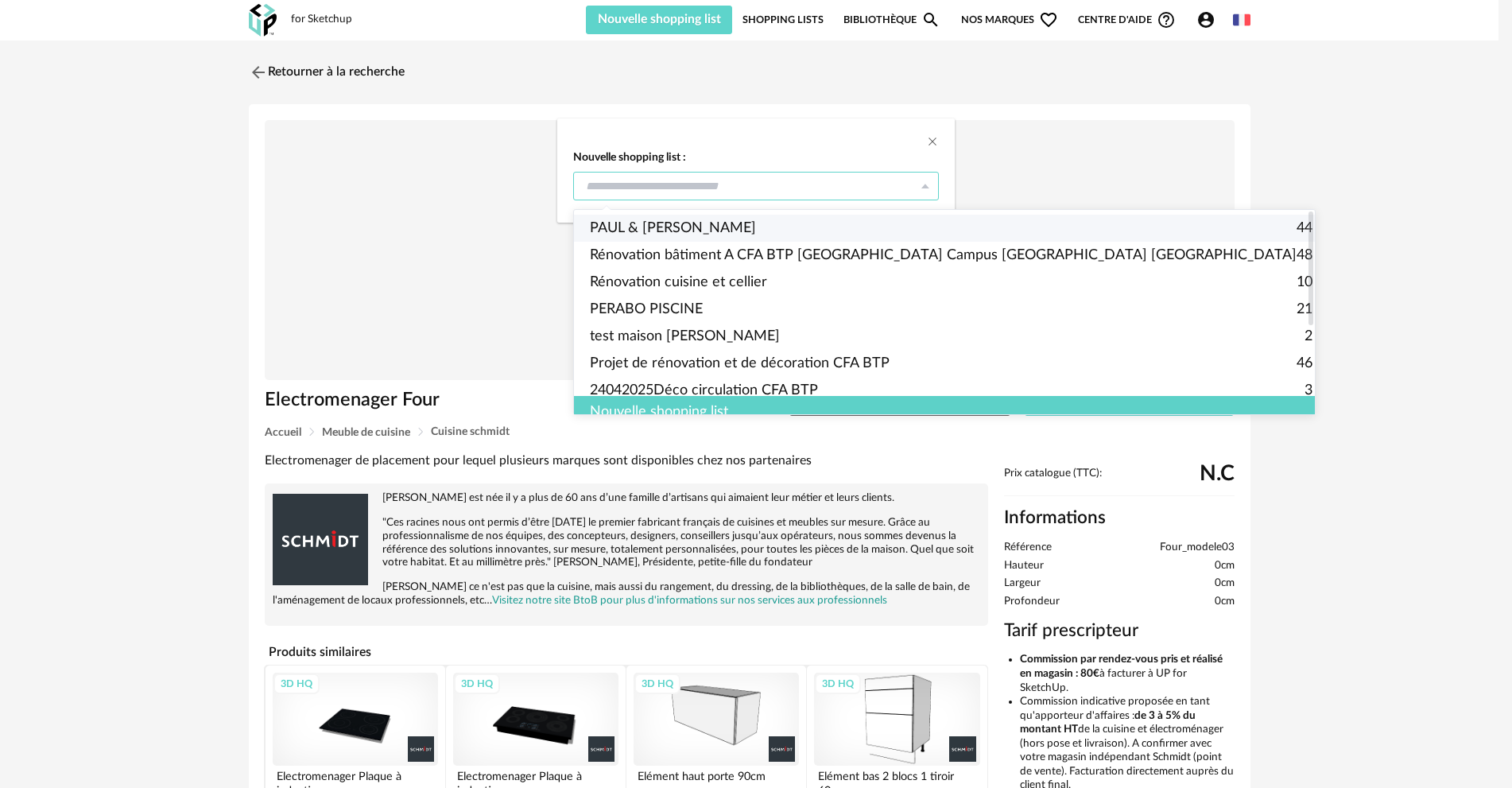
click at [691, 220] on span "PAUL & [PERSON_NAME]" at bounding box center [673, 228] width 167 height 27
type input "**********"
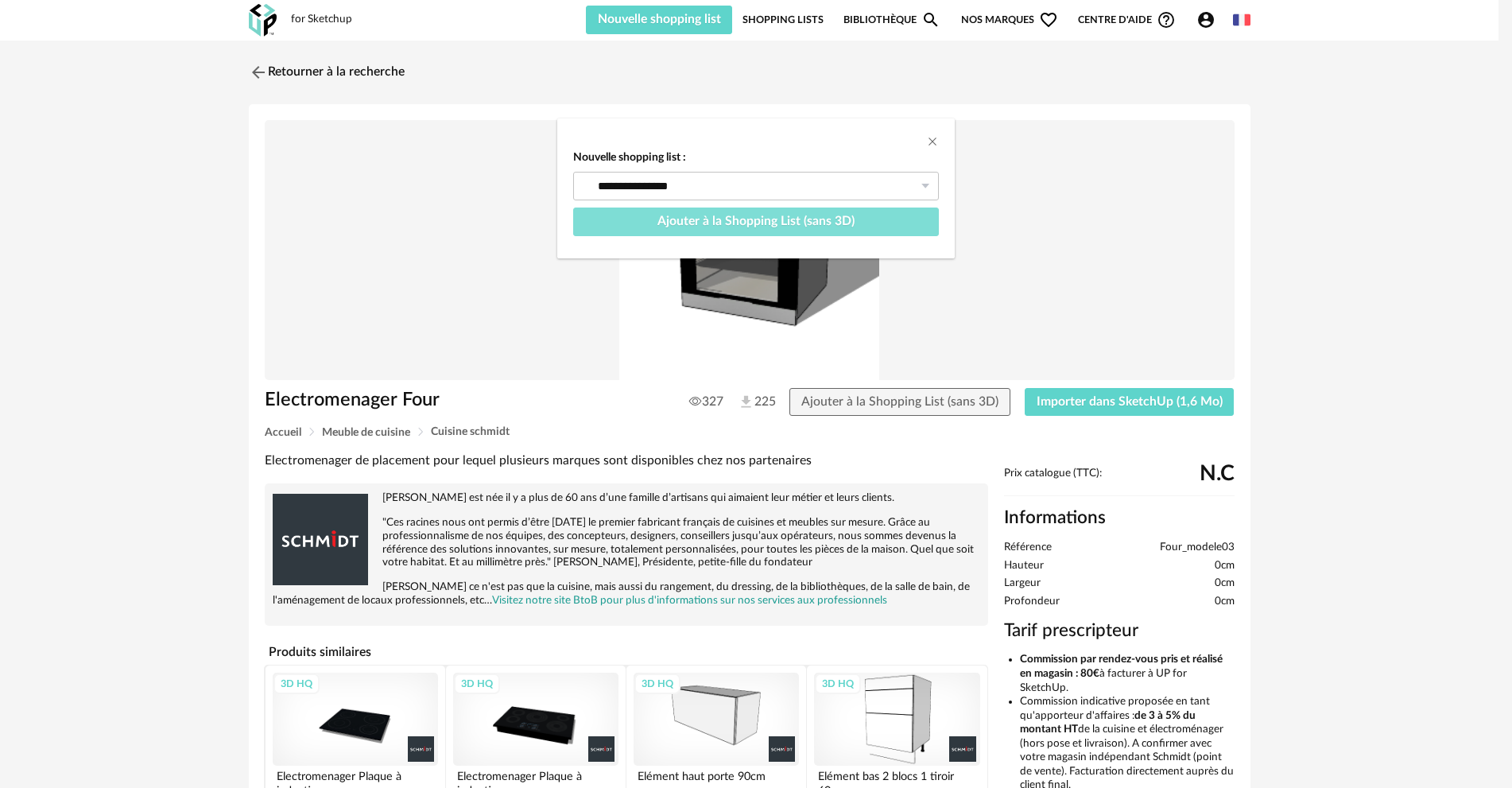
click at [721, 224] on span "Ajouter à la Shopping List (sans 3D)" at bounding box center [756, 220] width 197 height 12
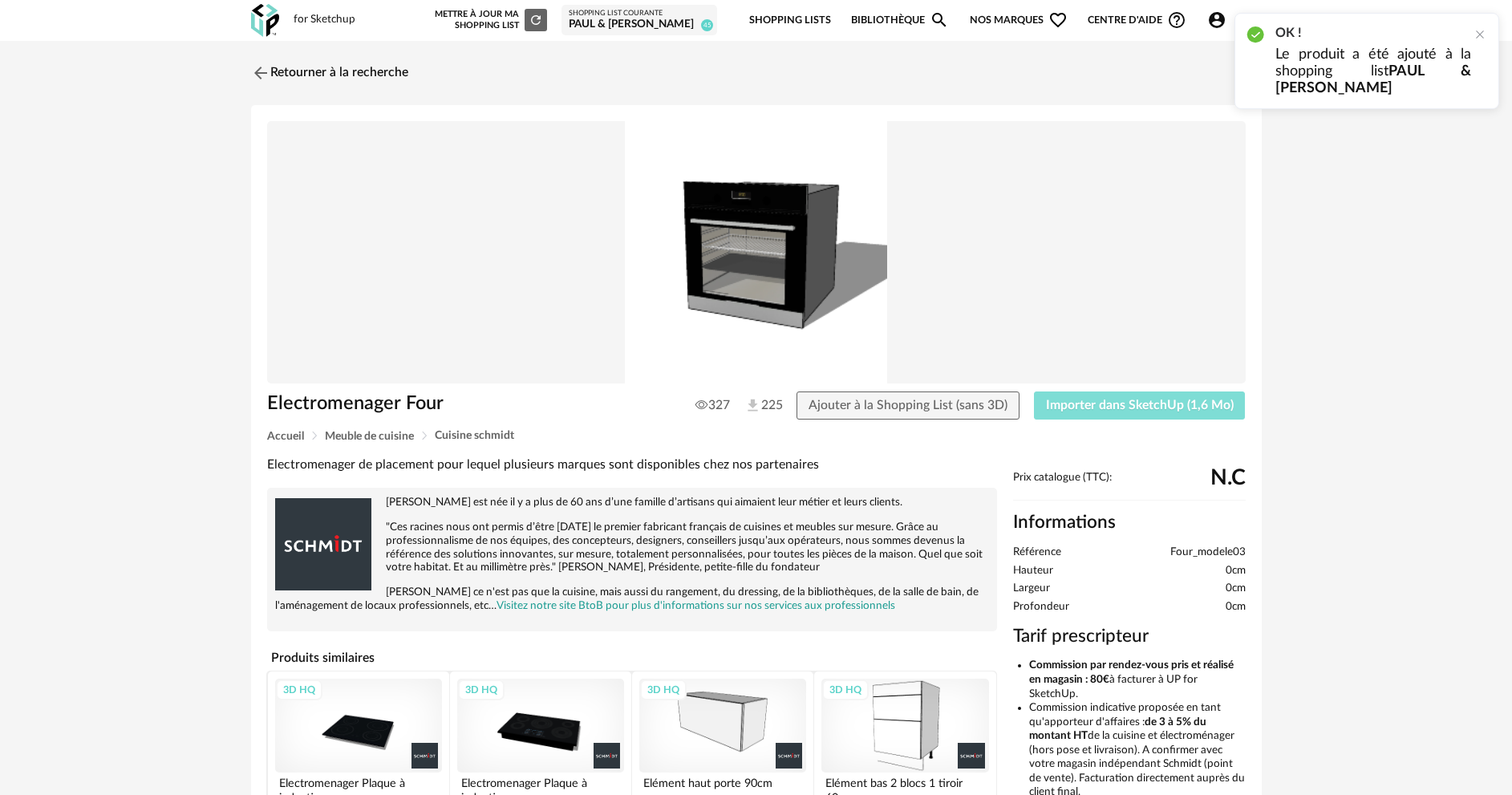
click at [1086, 404] on span "Importer dans SketchUp (1,6 Mo)" at bounding box center [1140, 405] width 187 height 13
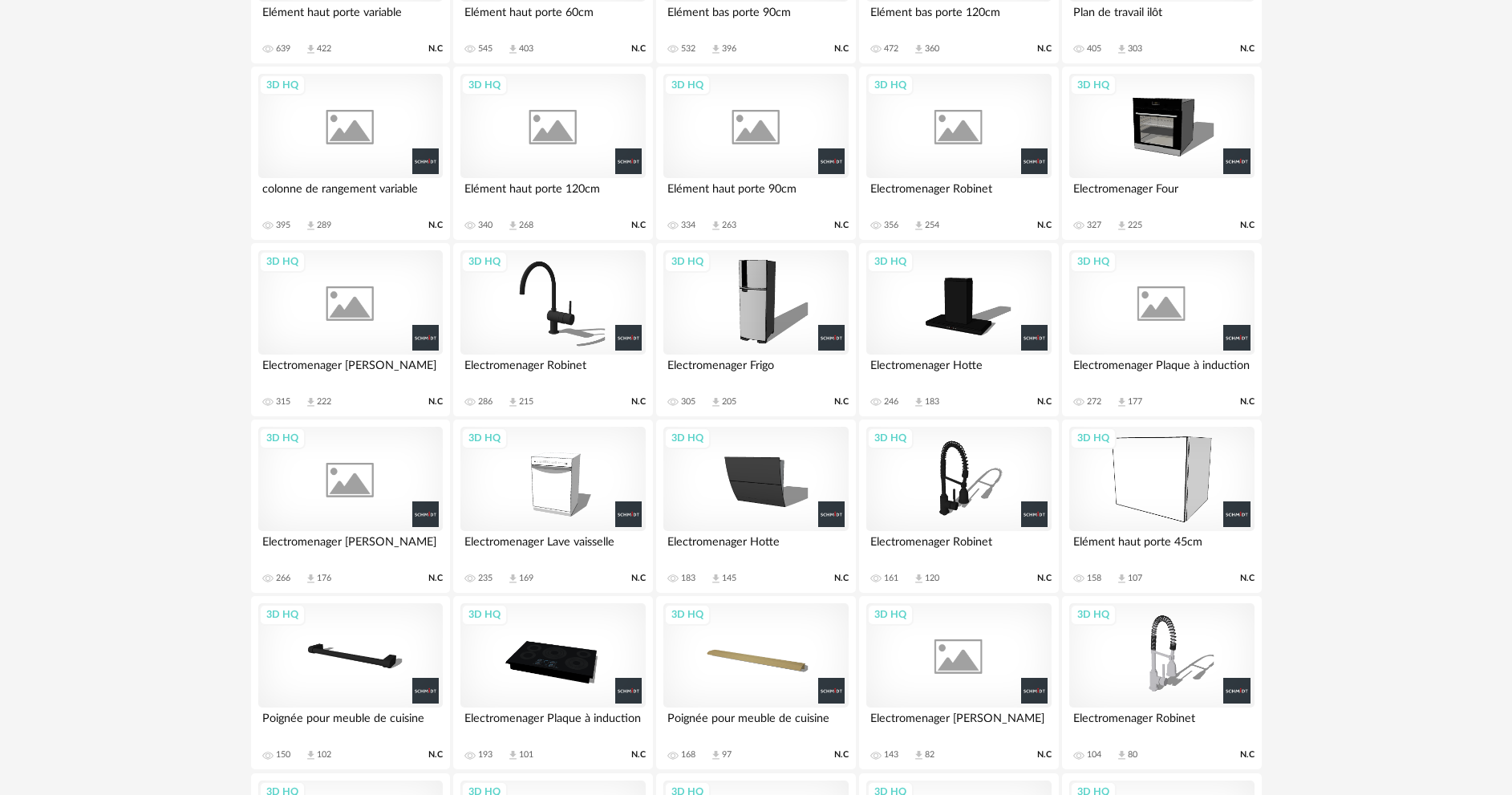
scroll to position [1841, 0]
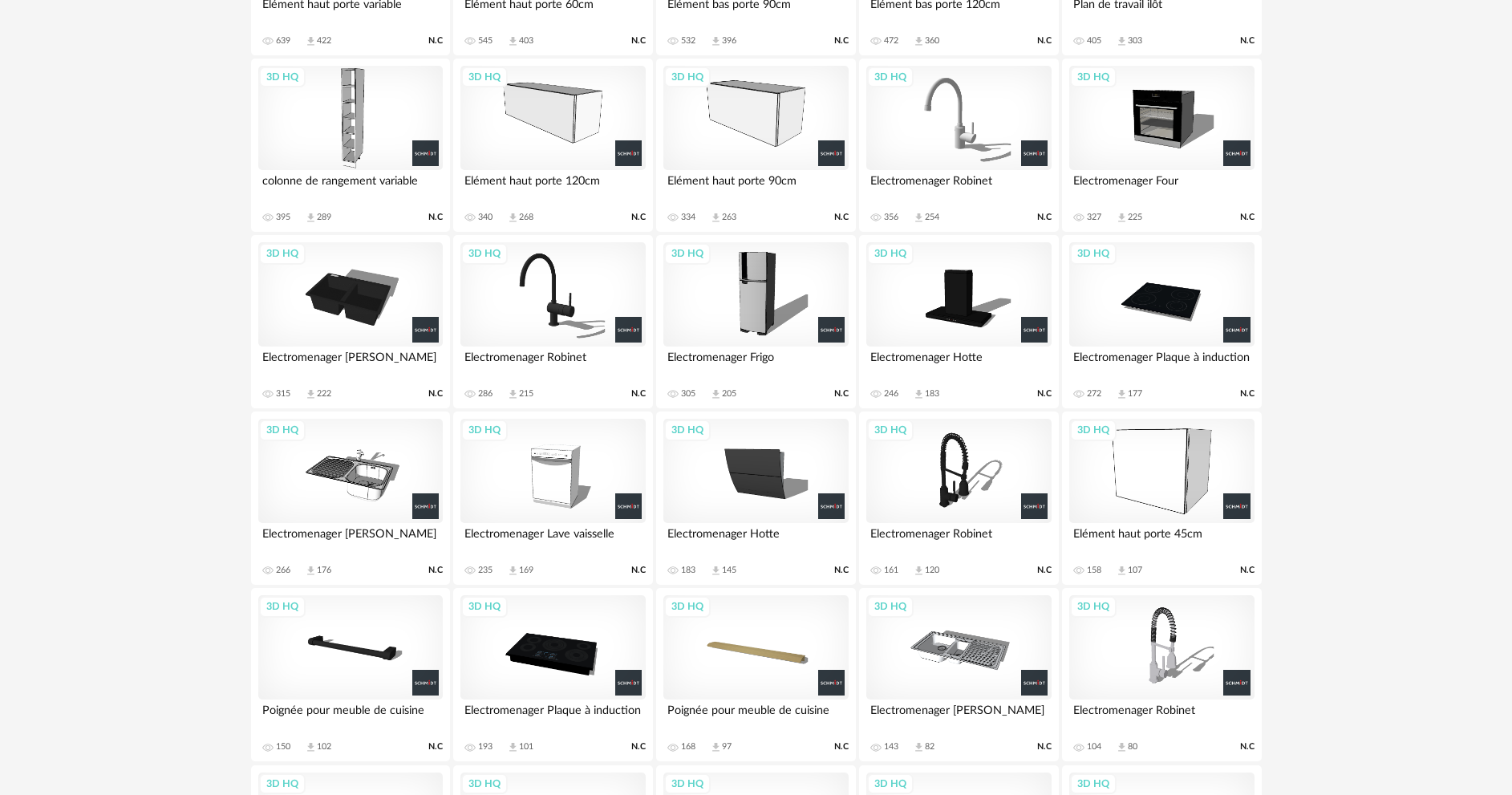
click at [565, 641] on div "3D HQ" at bounding box center [553, 647] width 185 height 104
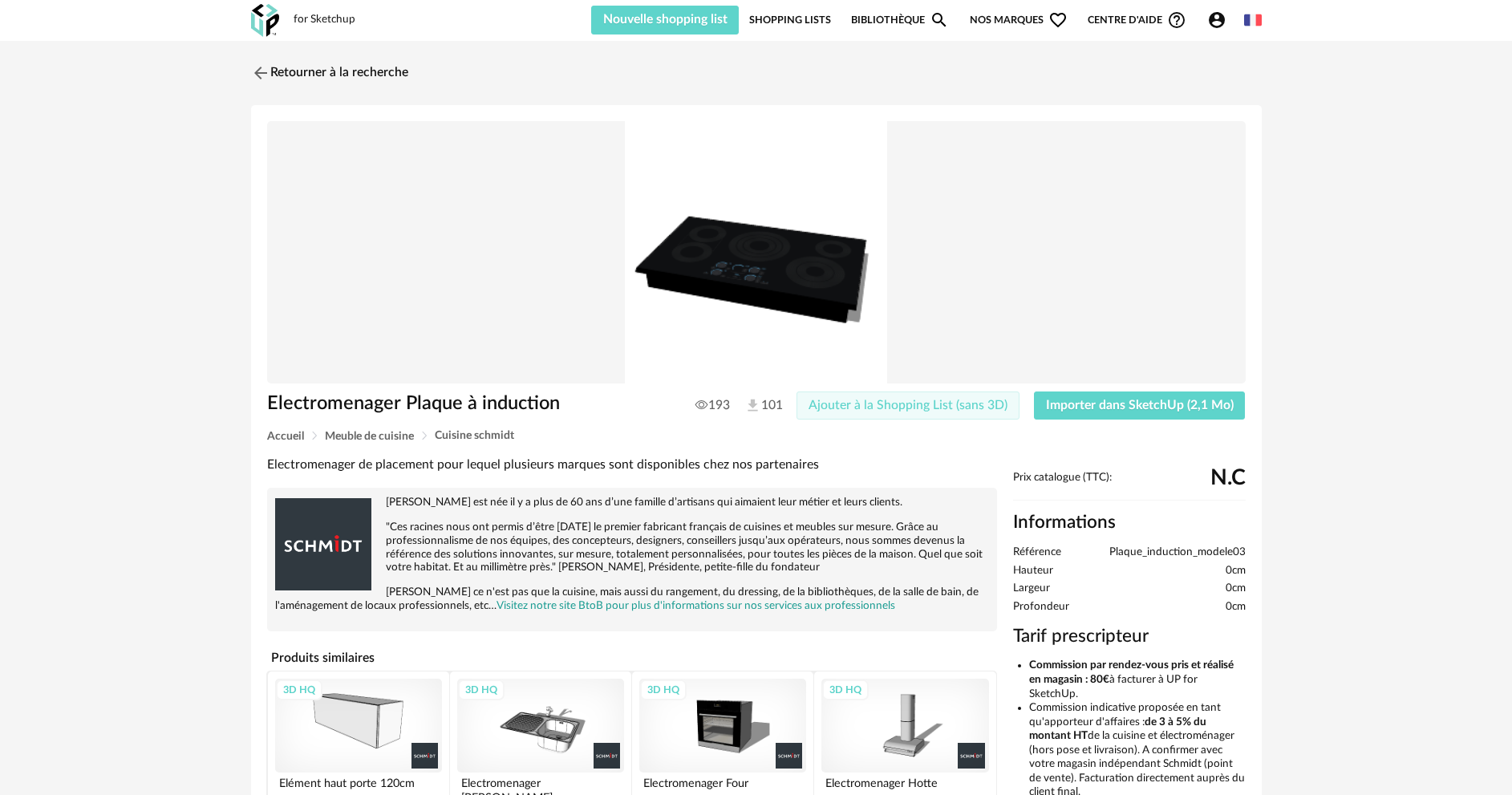
click at [843, 407] on span "Ajouter à la Shopping List (sans 3D)" at bounding box center [908, 405] width 199 height 13
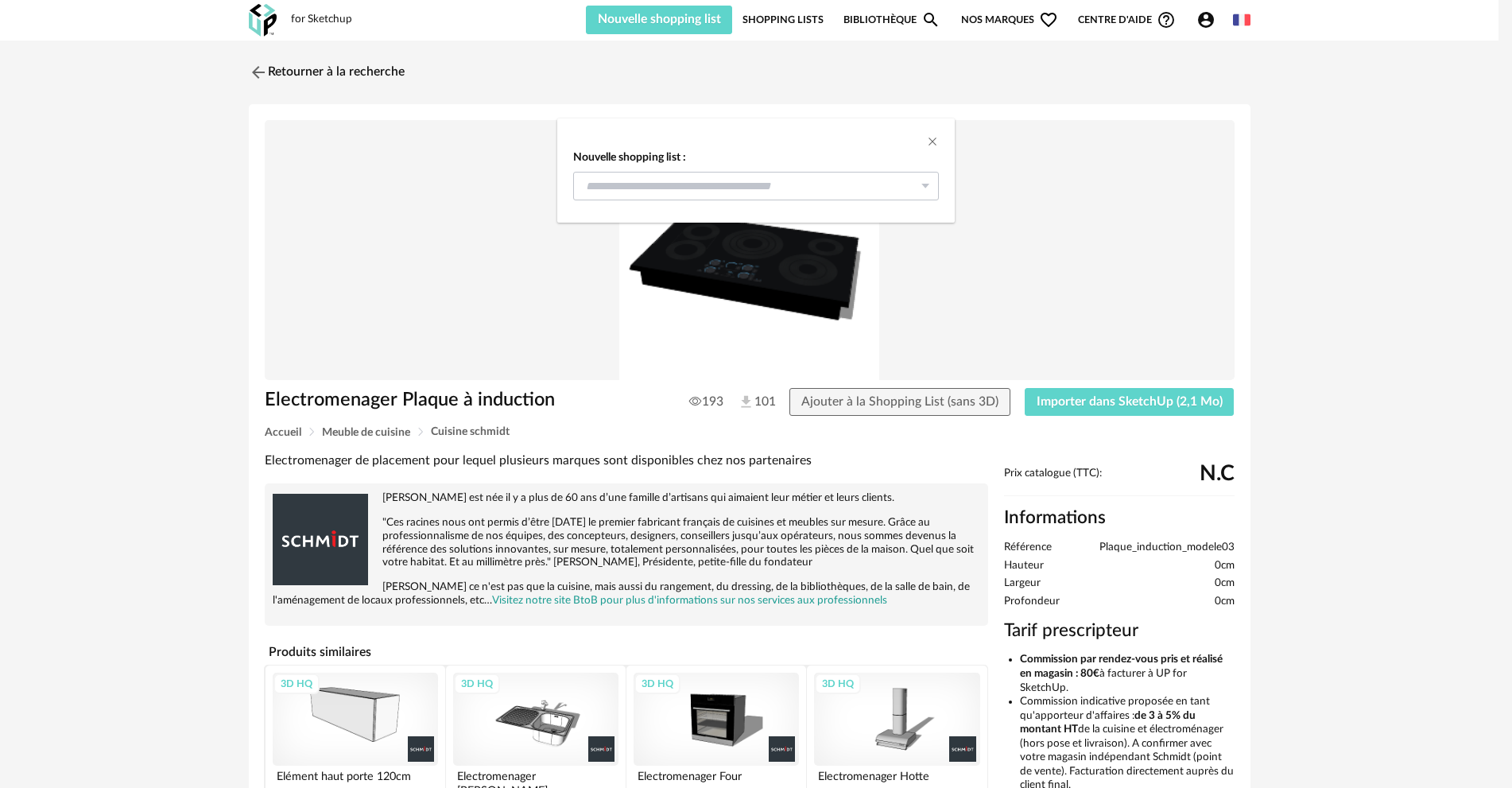
click at [926, 190] on icon "dialog" at bounding box center [925, 186] width 20 height 29
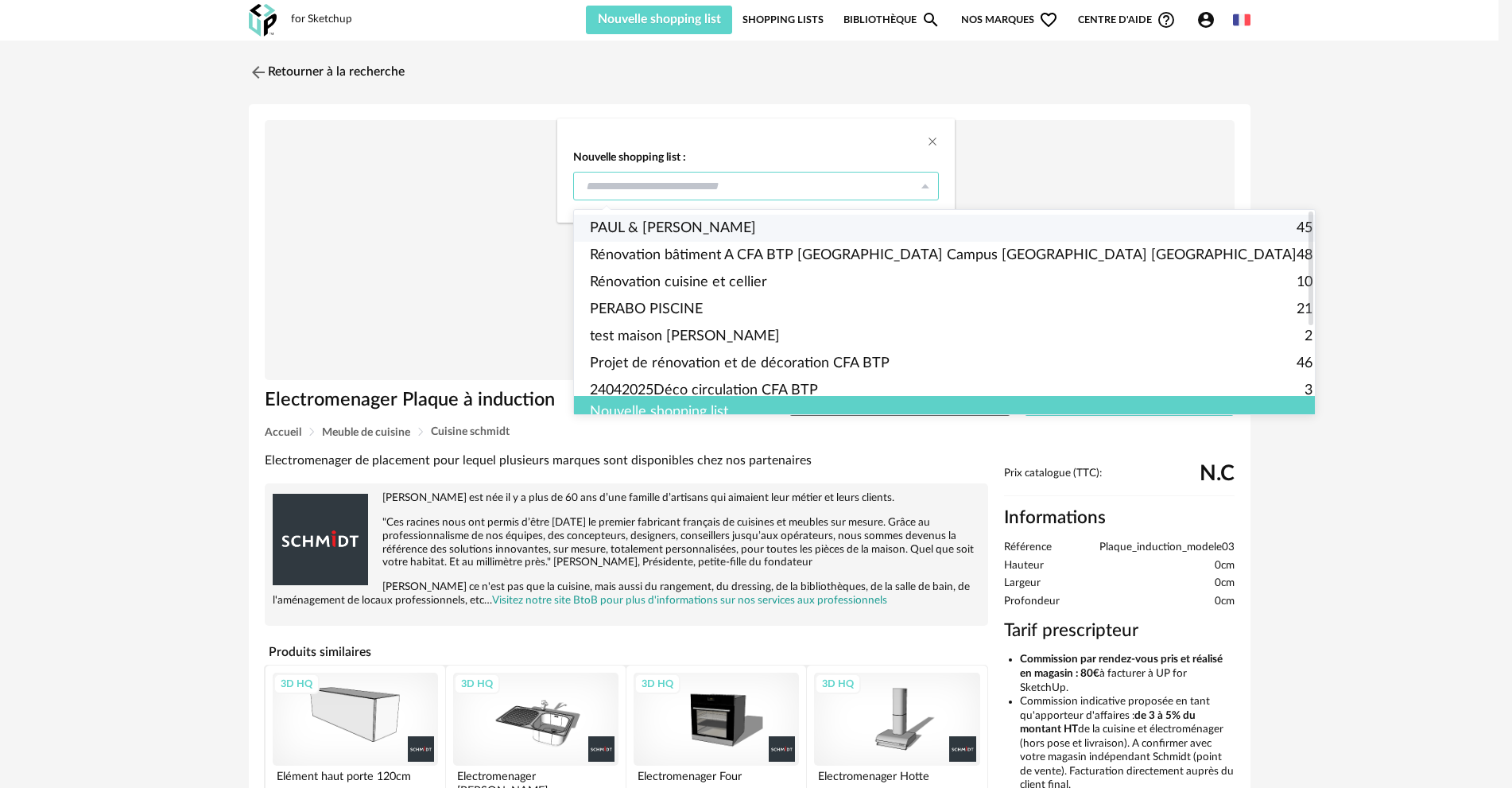
click at [676, 228] on span "PAUL & [PERSON_NAME]" at bounding box center [673, 228] width 167 height 27
type input "**********"
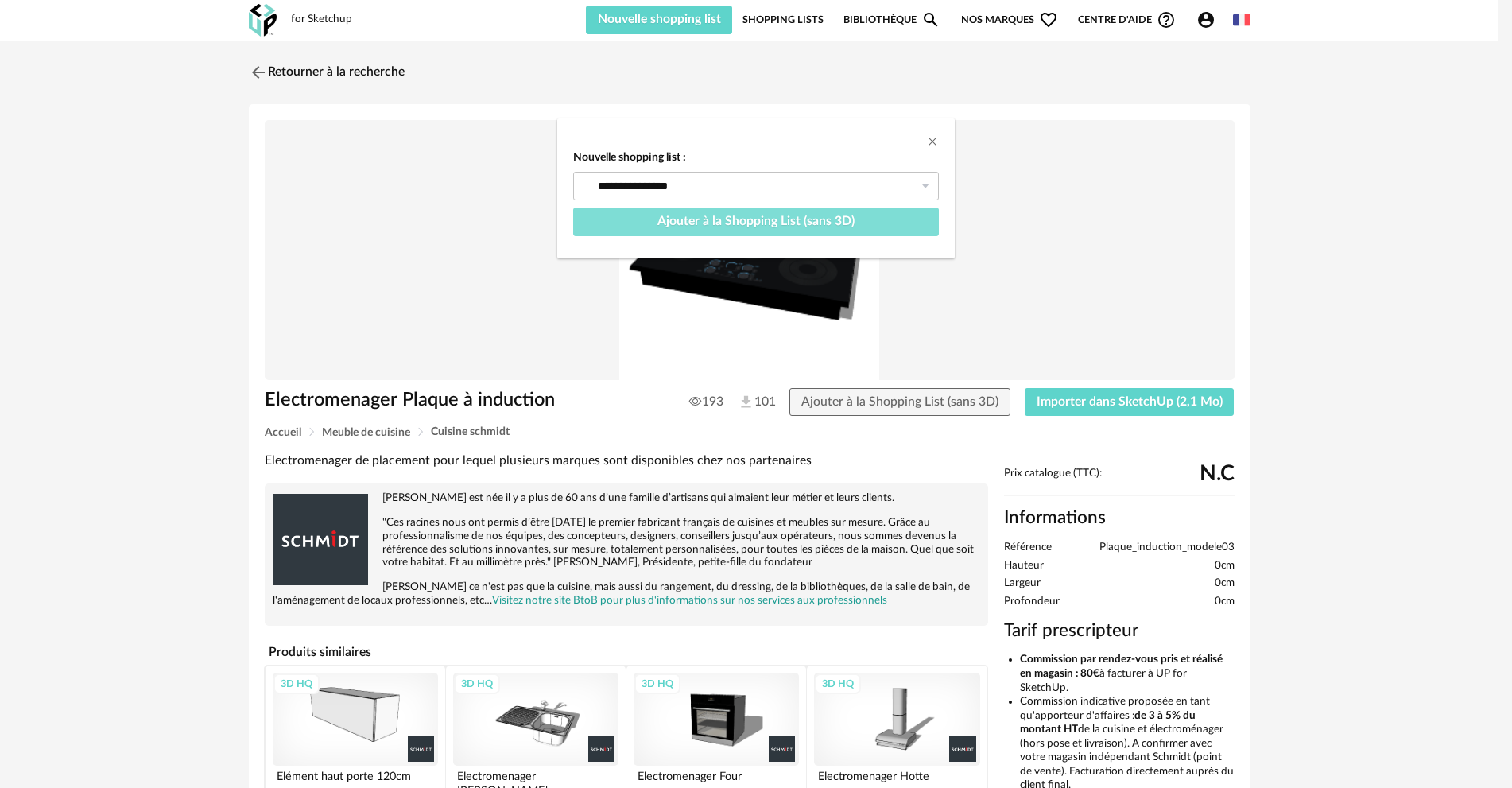
click at [720, 222] on span "Ajouter à la Shopping List (sans 3D)" at bounding box center [756, 220] width 197 height 12
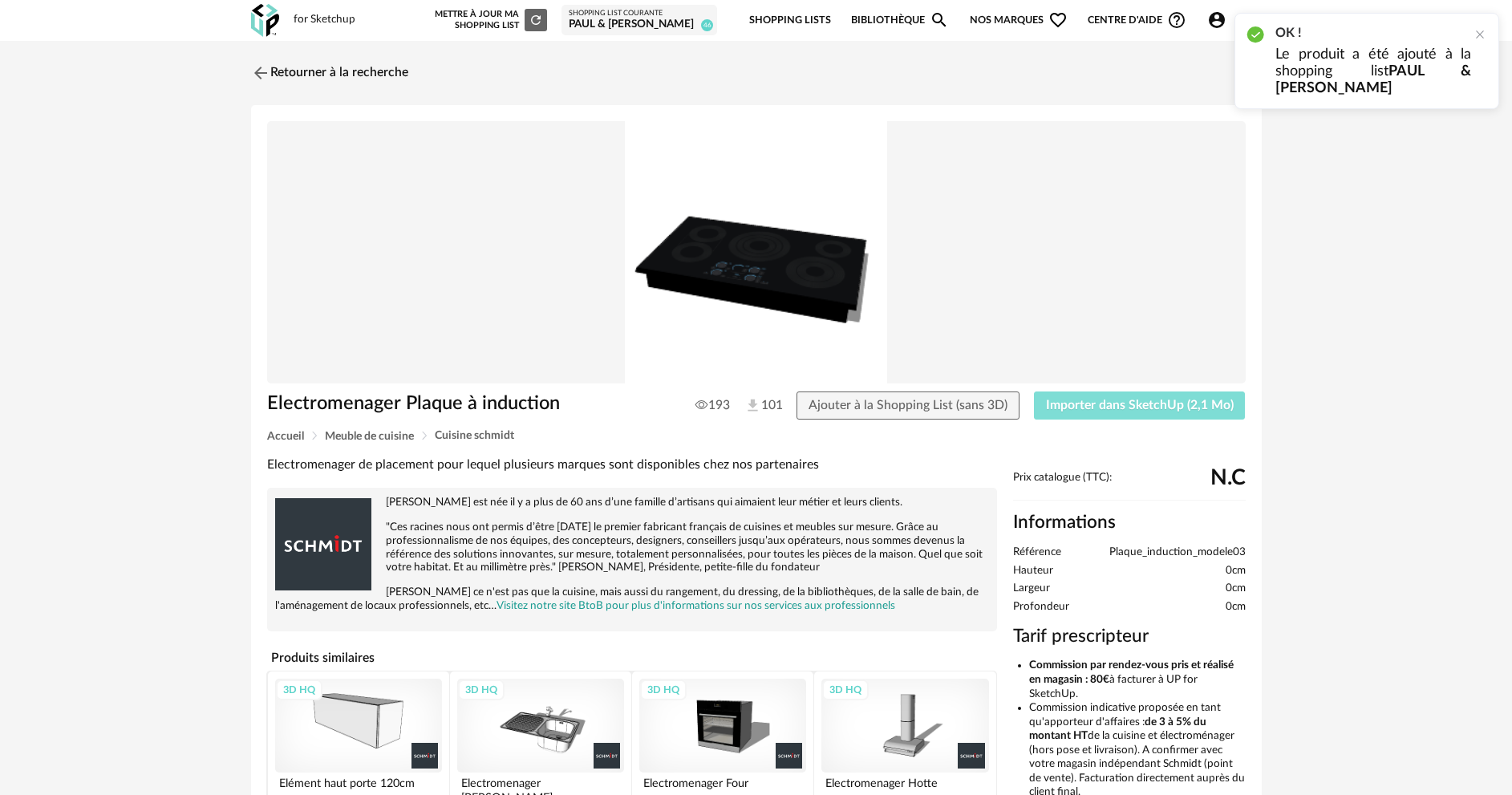
click at [1060, 403] on span "Importer dans SketchUp (2,1 Mo)" at bounding box center [1140, 405] width 187 height 13
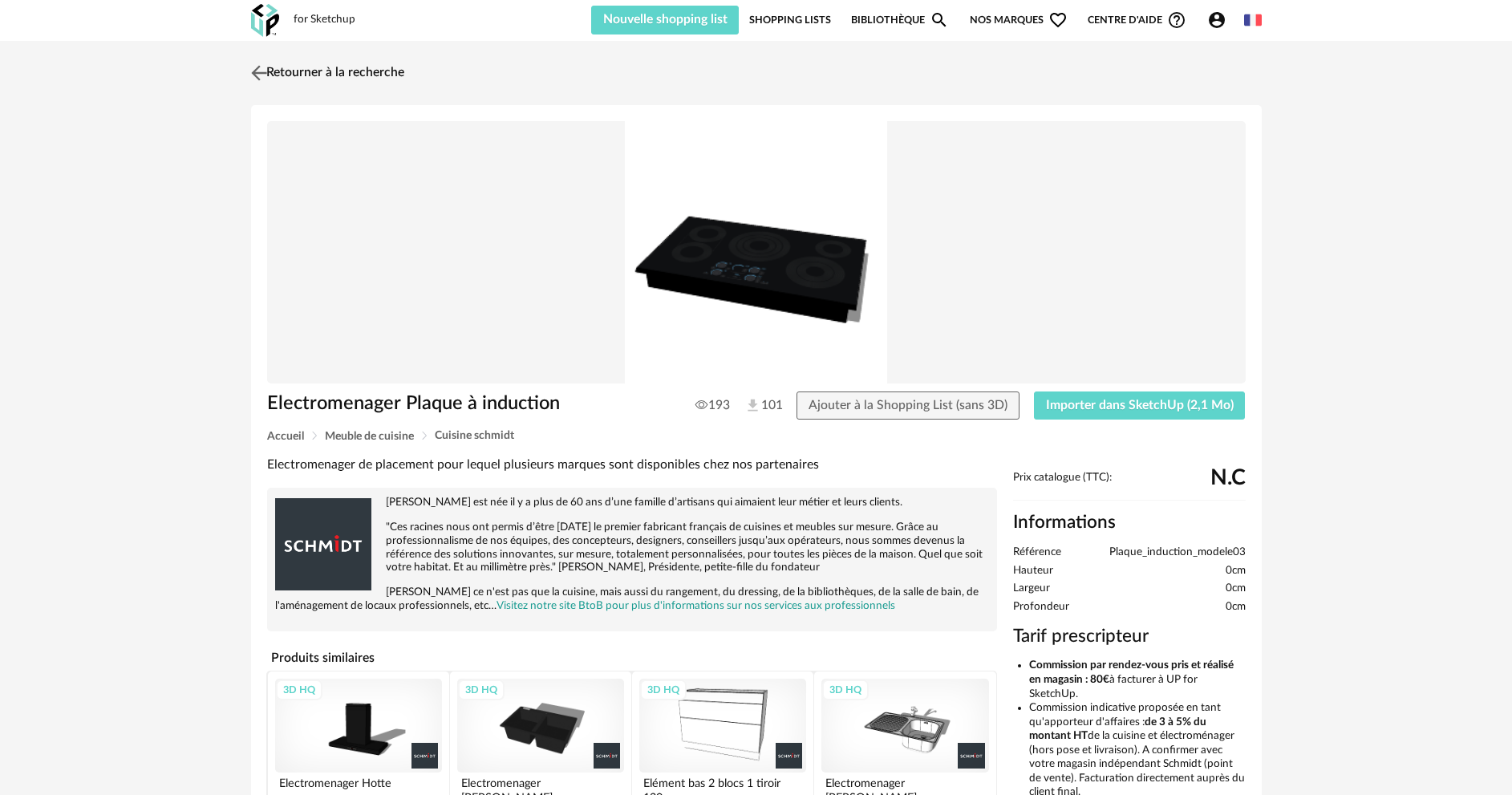
click at [301, 73] on link "Retourner à la recherche" at bounding box center [326, 72] width 157 height 36
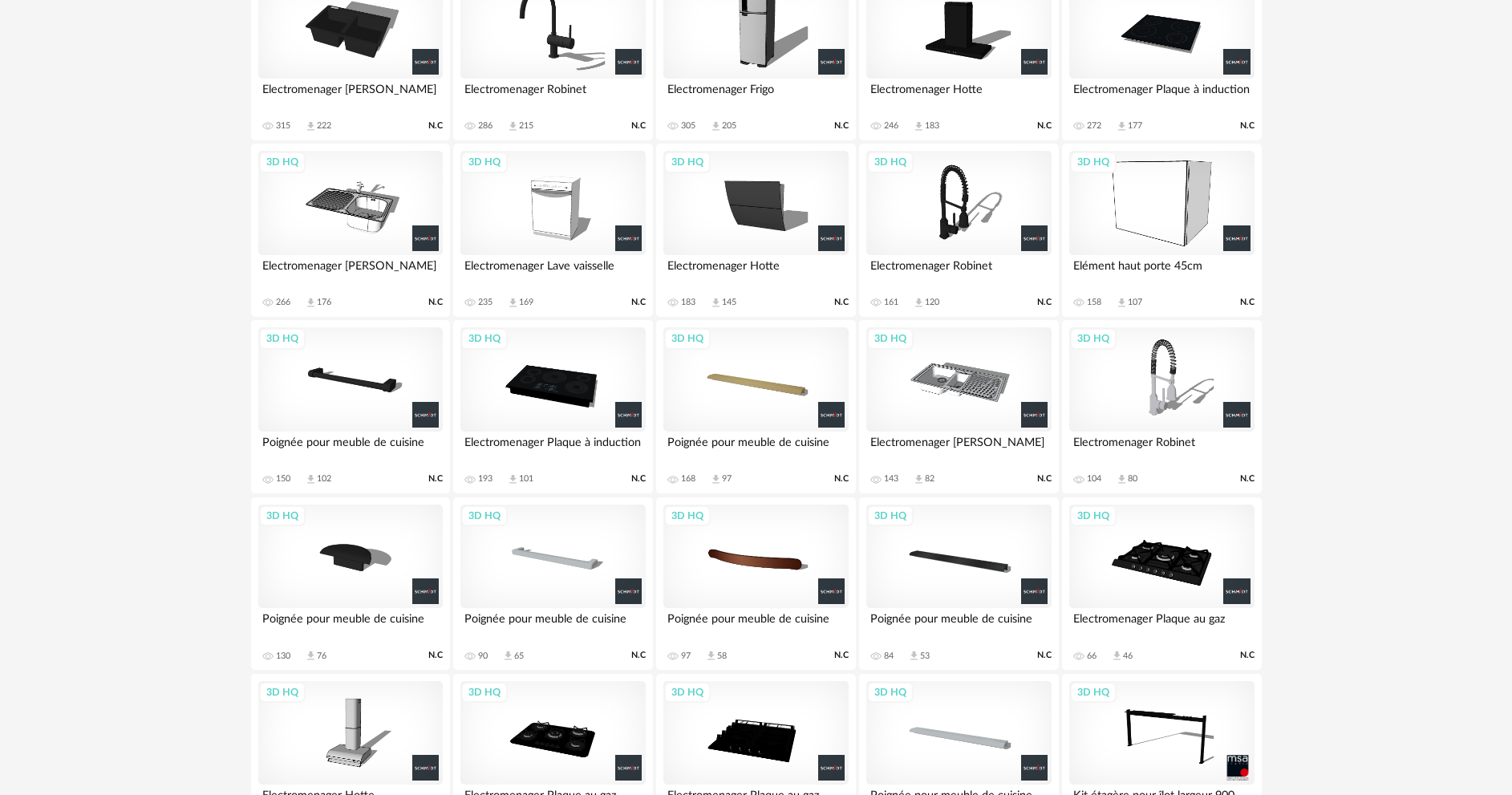
scroll to position [1948, 0]
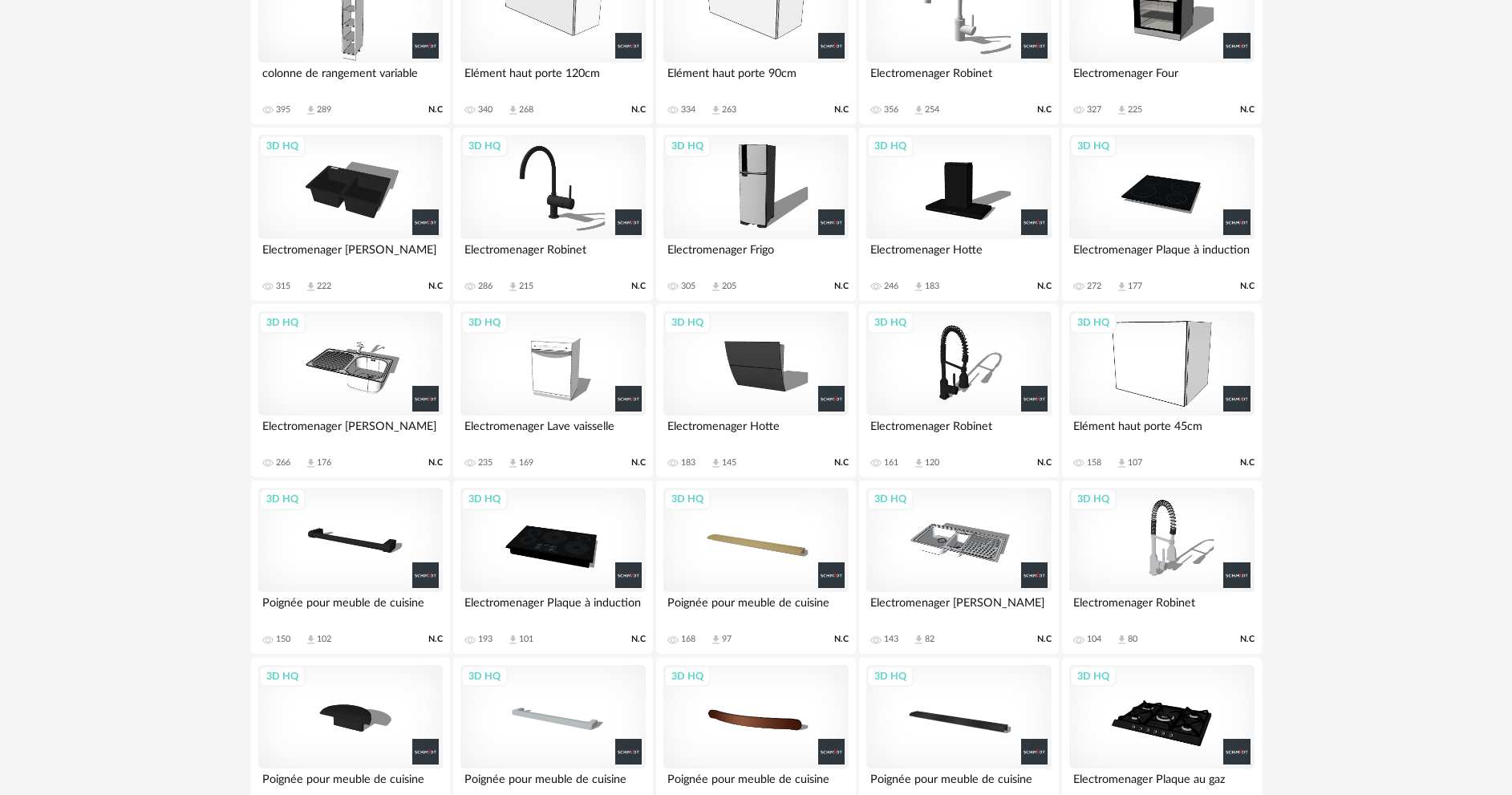
click at [1182, 190] on div "3D HQ" at bounding box center [1161, 186] width 185 height 104
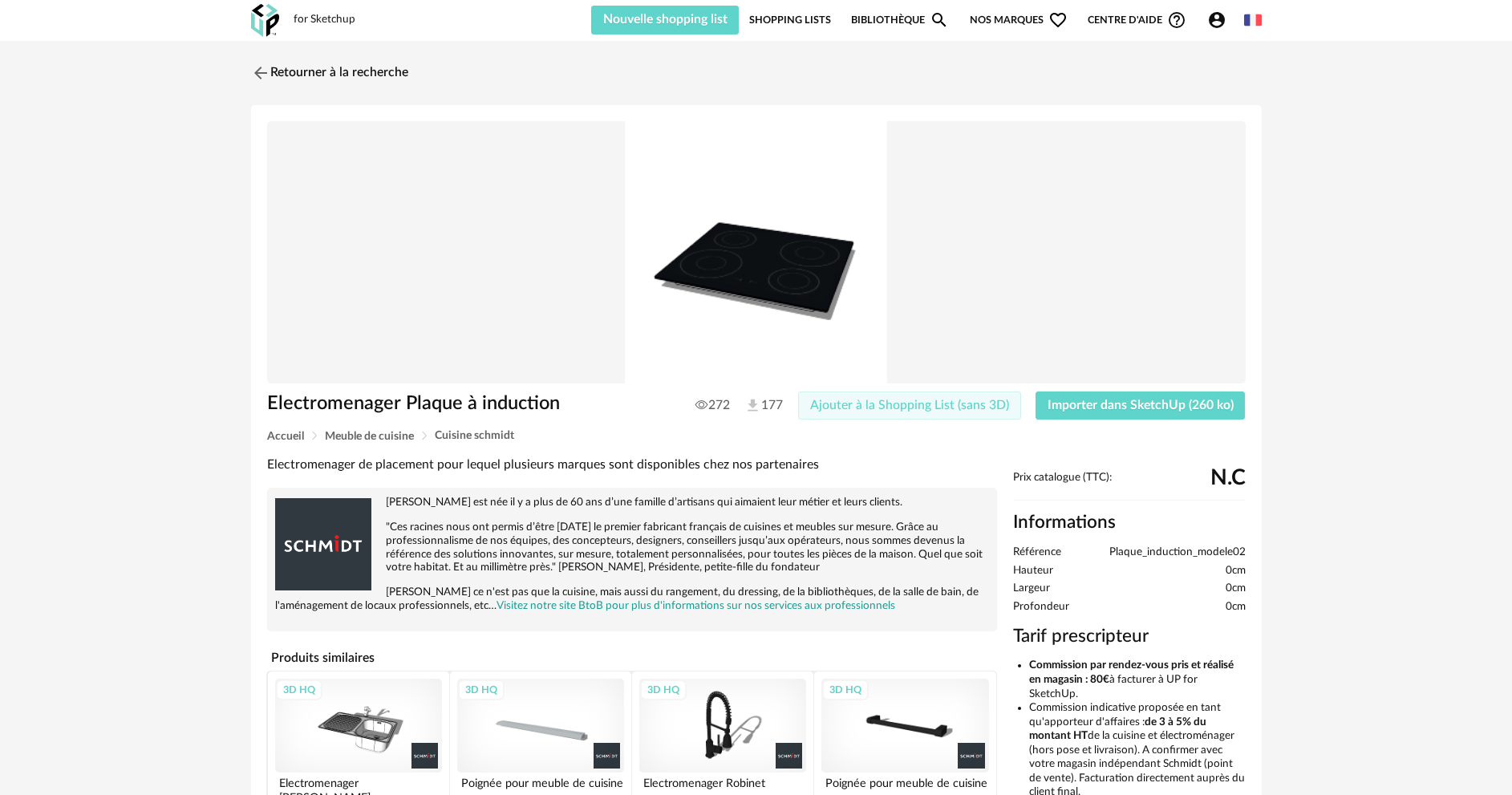
click at [865, 402] on span "Ajouter à la Shopping List (sans 3D)" at bounding box center [910, 405] width 199 height 13
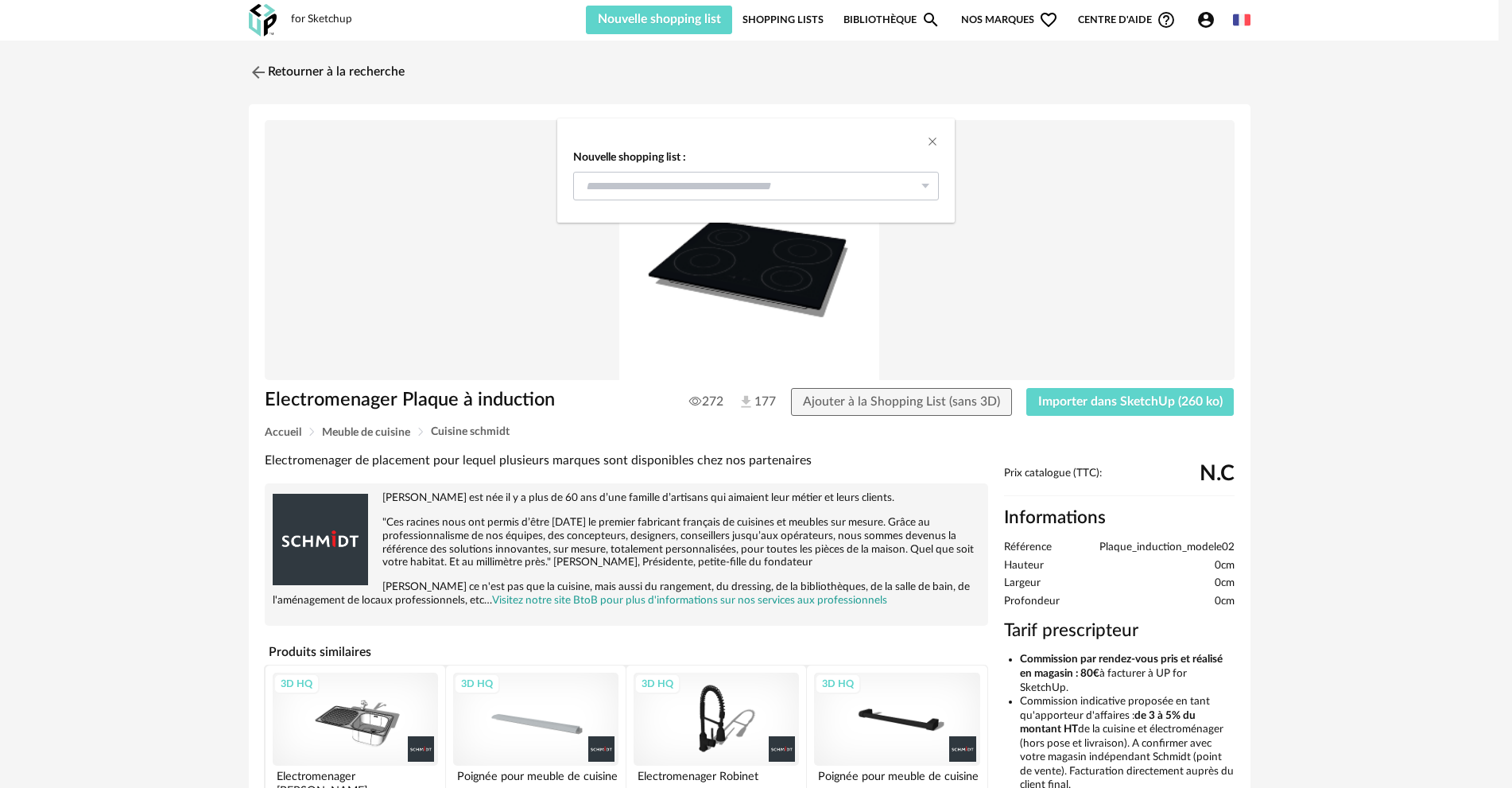
click at [927, 184] on icon "dialog" at bounding box center [925, 186] width 20 height 29
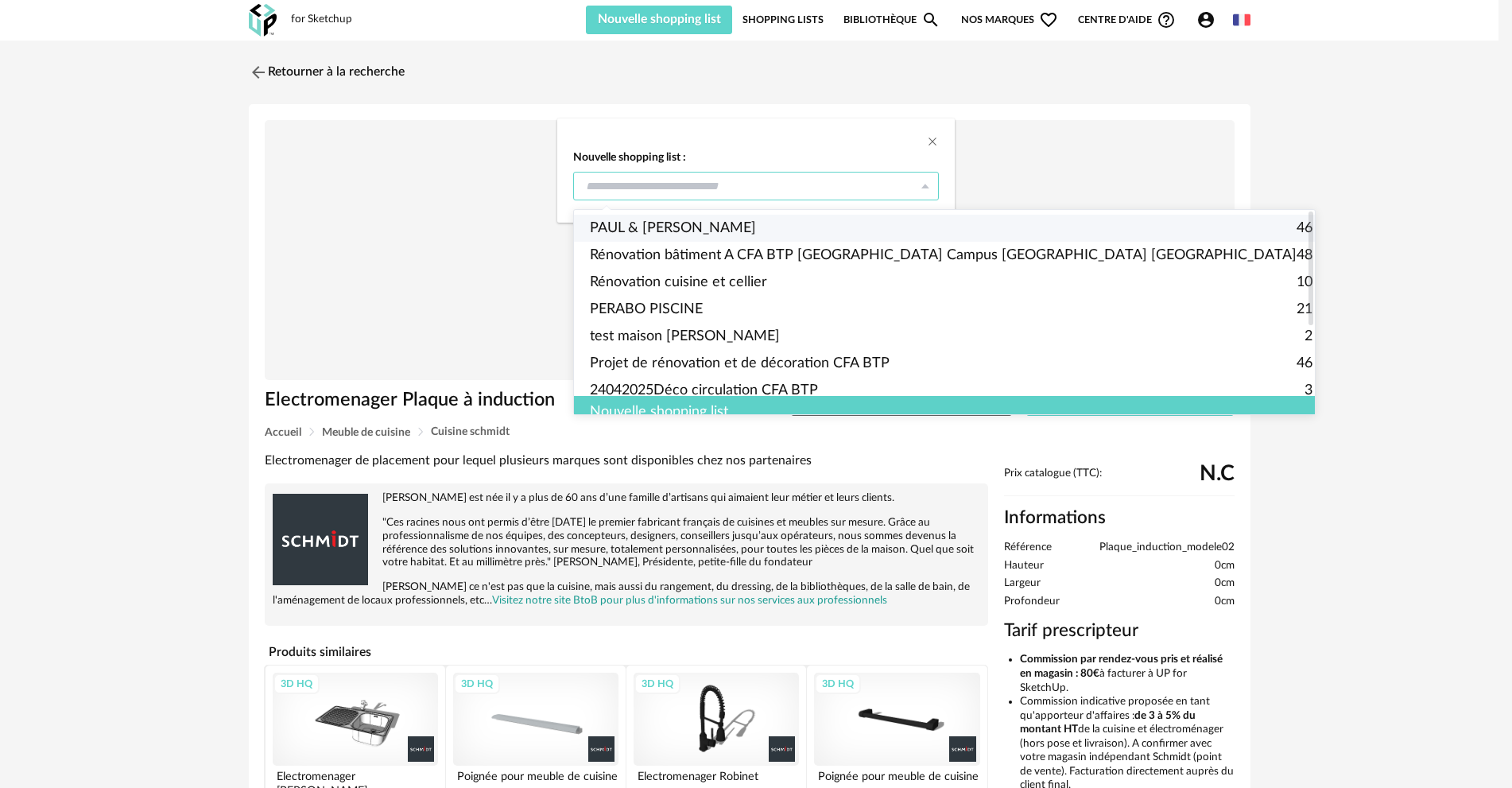
click at [678, 225] on span "PAUL & [PERSON_NAME]" at bounding box center [673, 228] width 167 height 27
type input "**********"
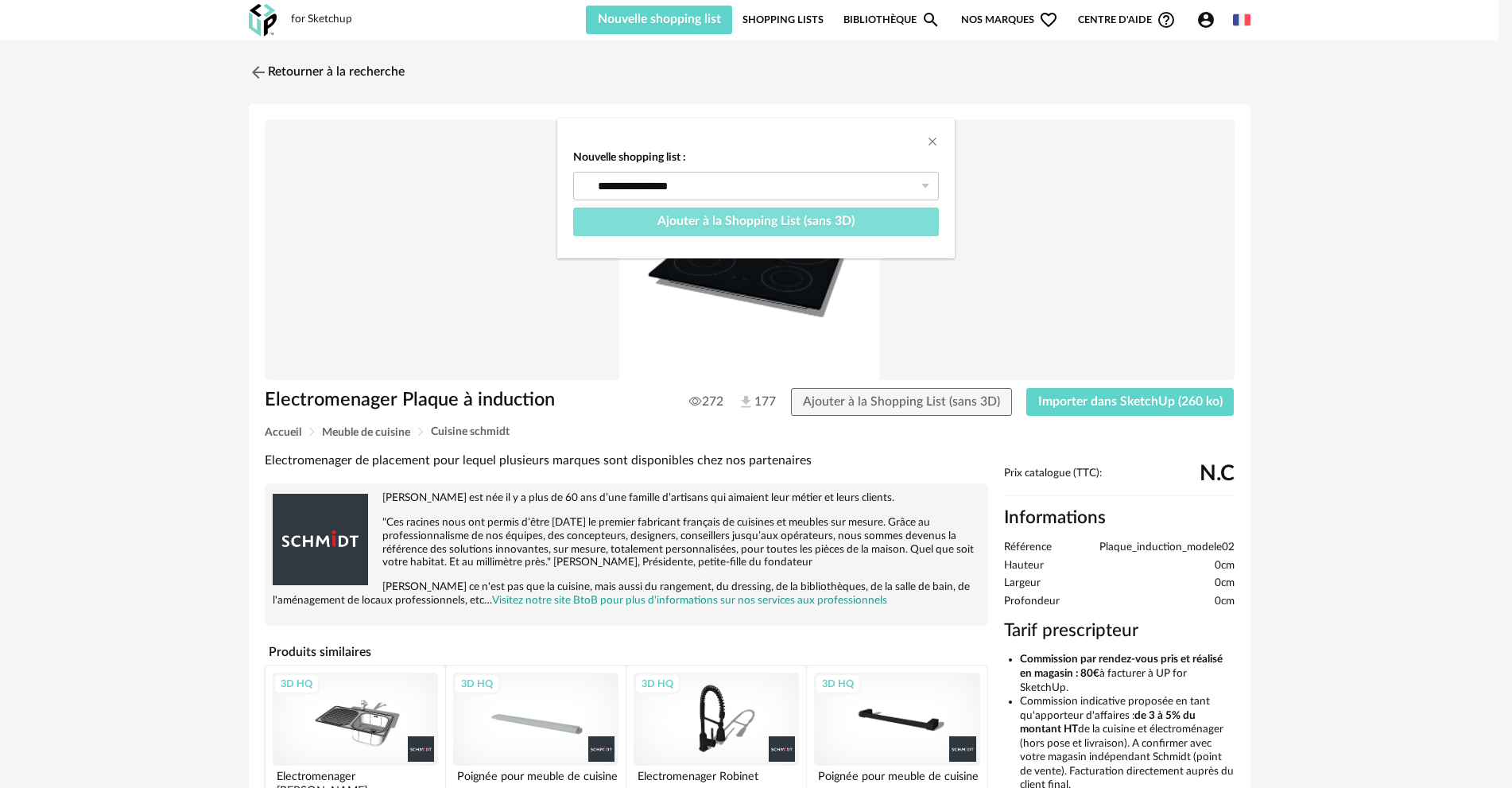
click at [824, 221] on span "Ajouter à la Shopping List (sans 3D)" at bounding box center [756, 220] width 197 height 12
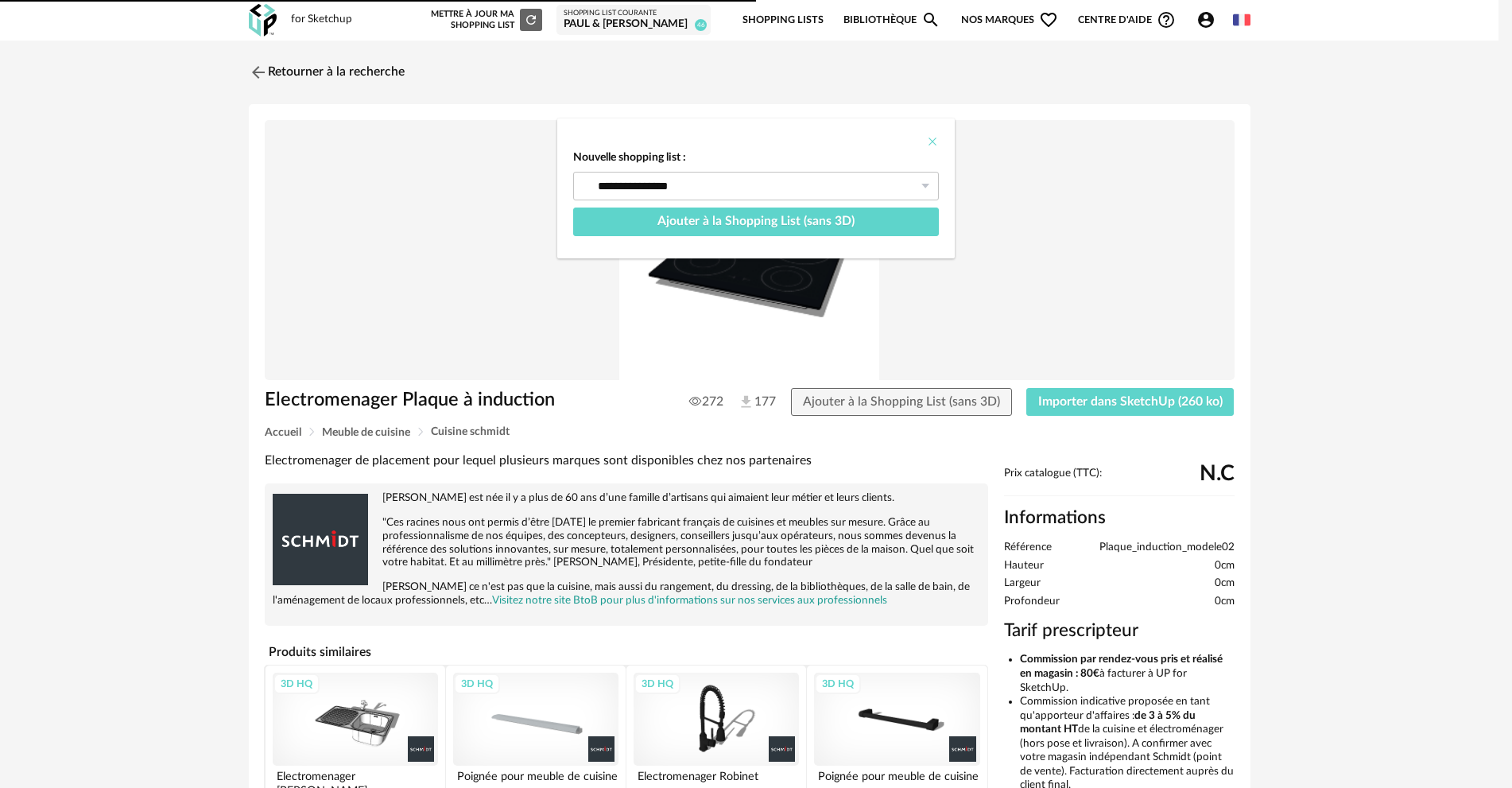
click at [933, 140] on icon "Close" at bounding box center [932, 141] width 12 height 12
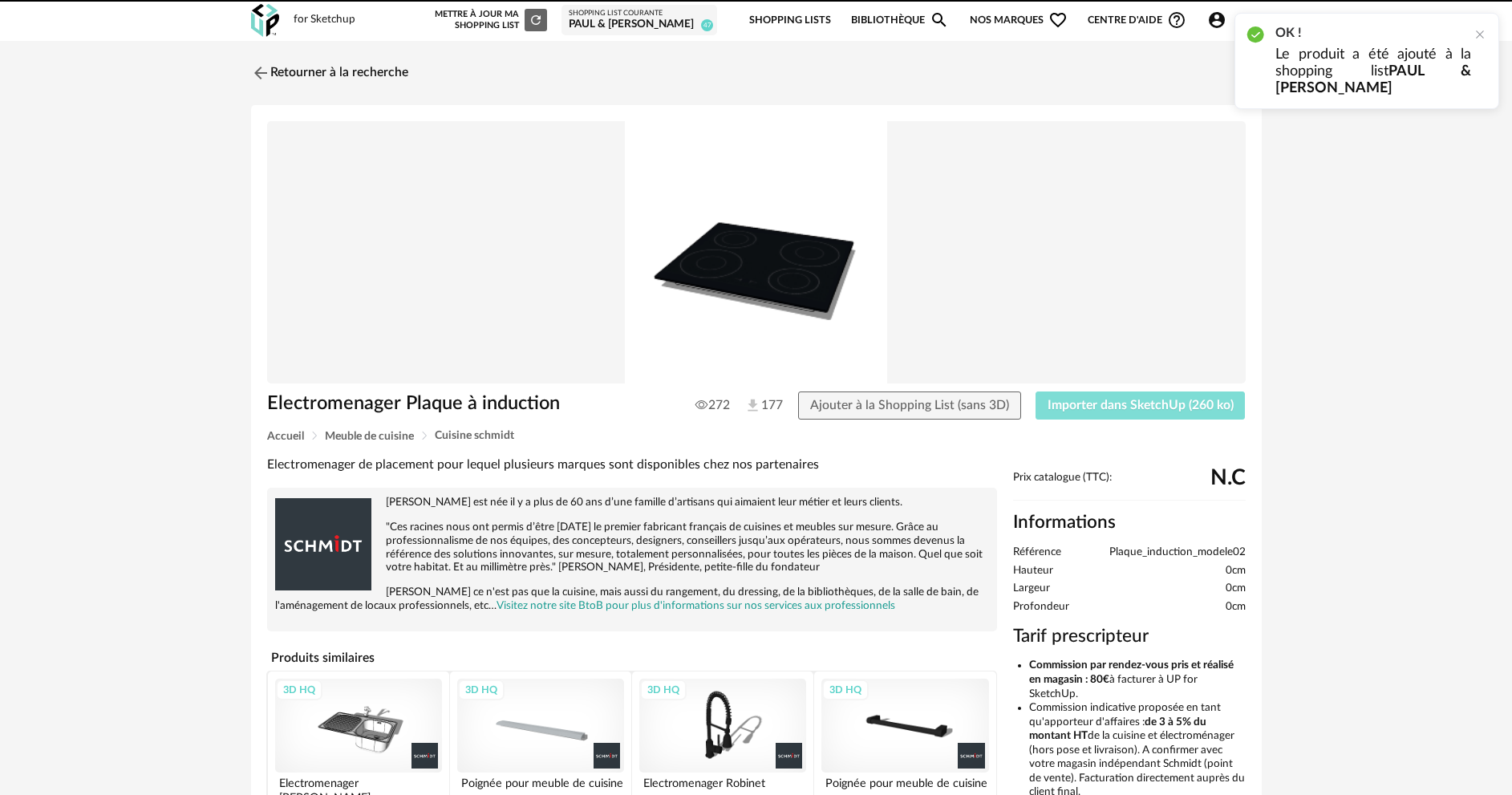
click at [1088, 404] on span "Importer dans SketchUp (260 ko)" at bounding box center [1140, 405] width 186 height 13
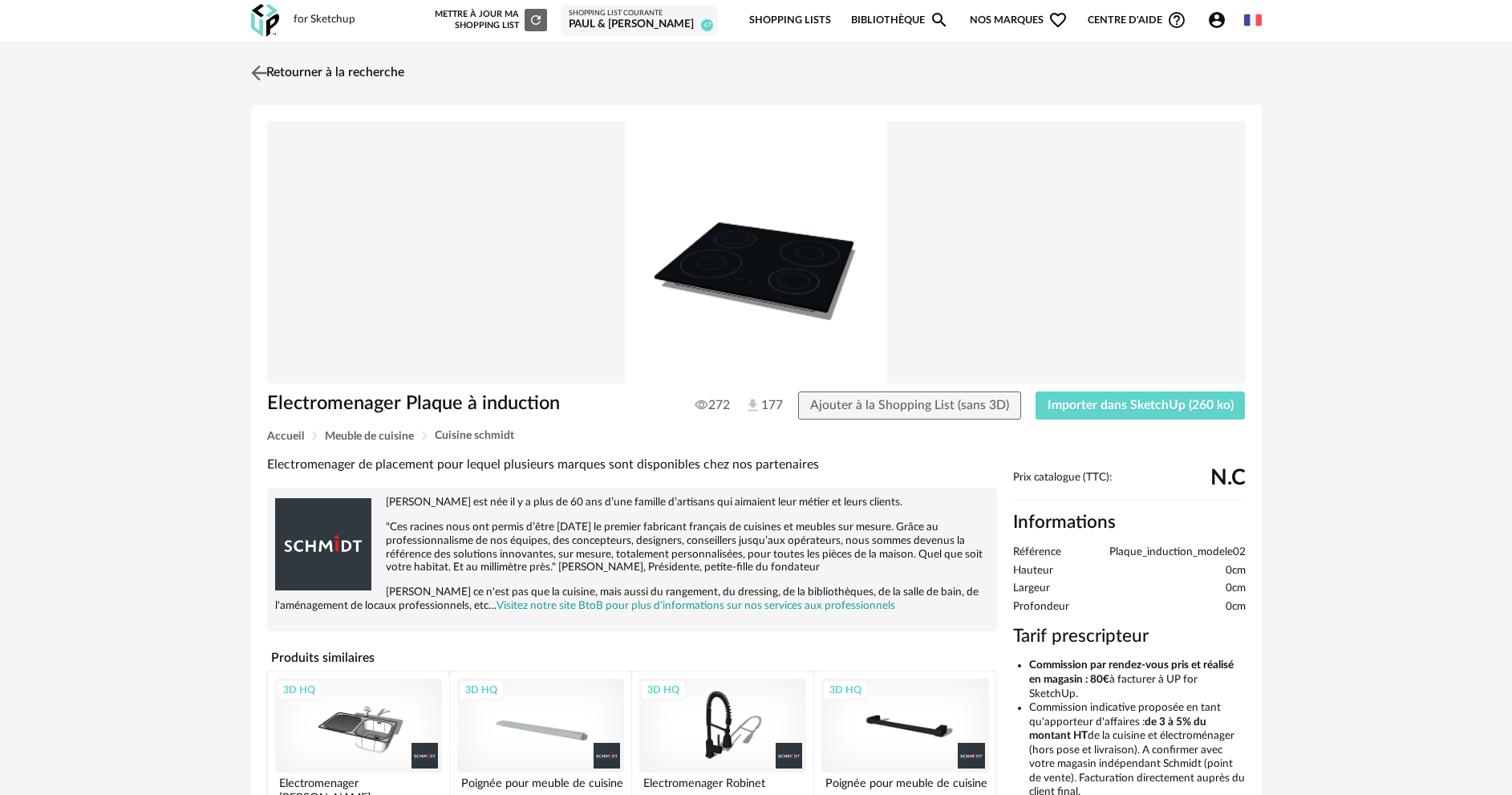
click at [319, 64] on link "Retourner à la recherche" at bounding box center [326, 72] width 157 height 36
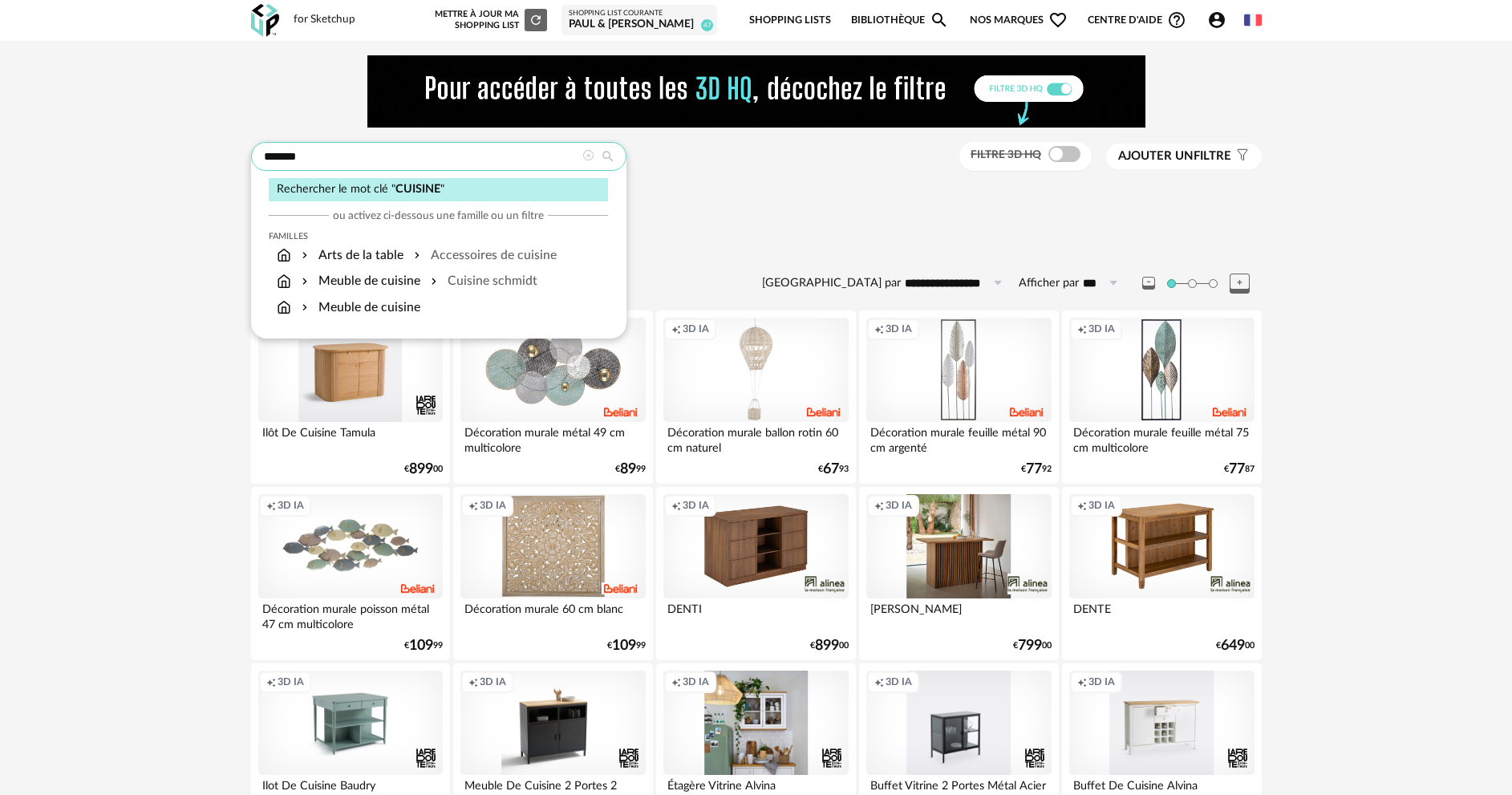
drag, startPoint x: 339, startPoint y: 158, endPoint x: 193, endPoint y: 158, distance: 146.0
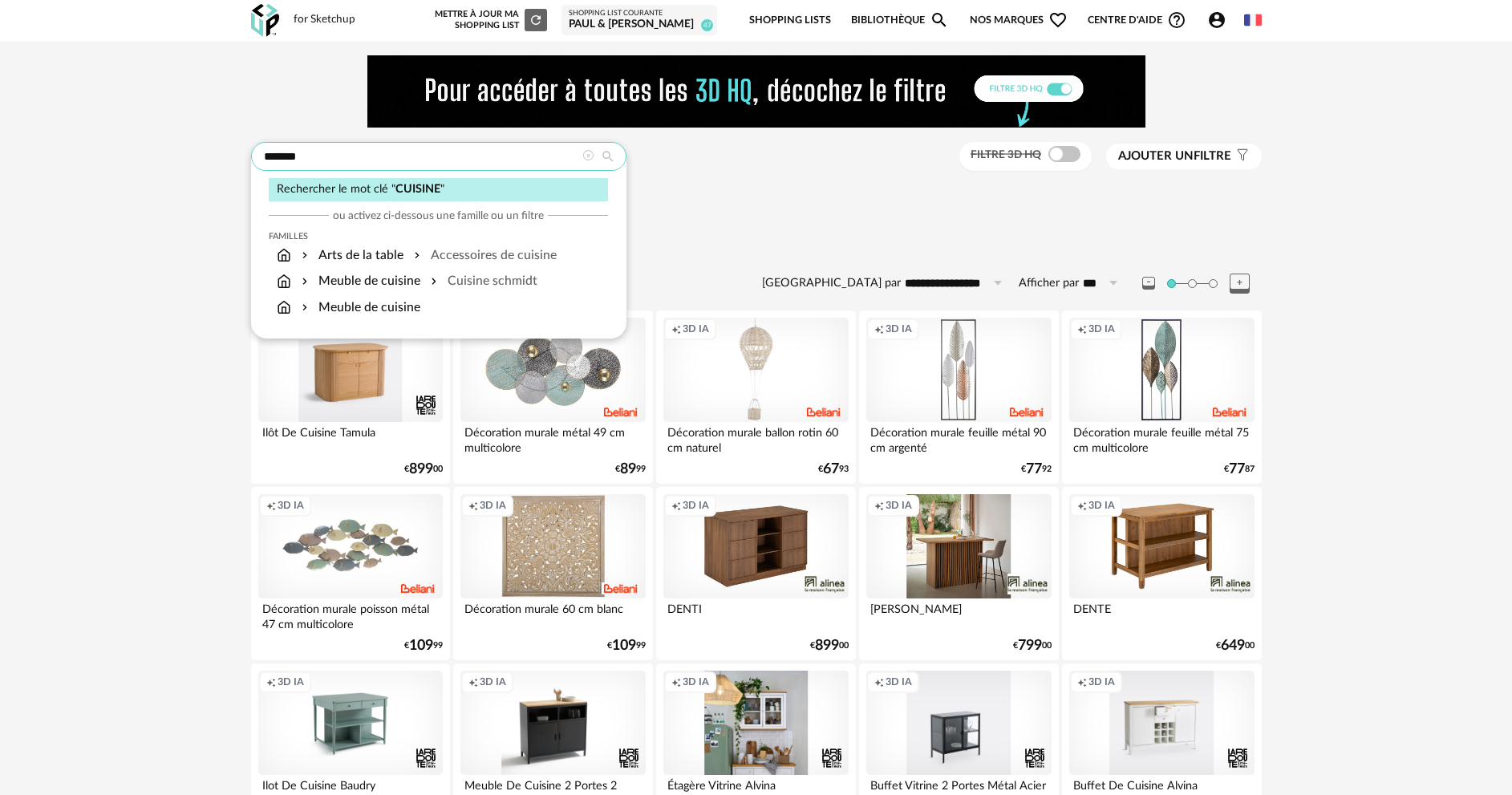
drag, startPoint x: 324, startPoint y: 156, endPoint x: 231, endPoint y: 149, distance: 93.3
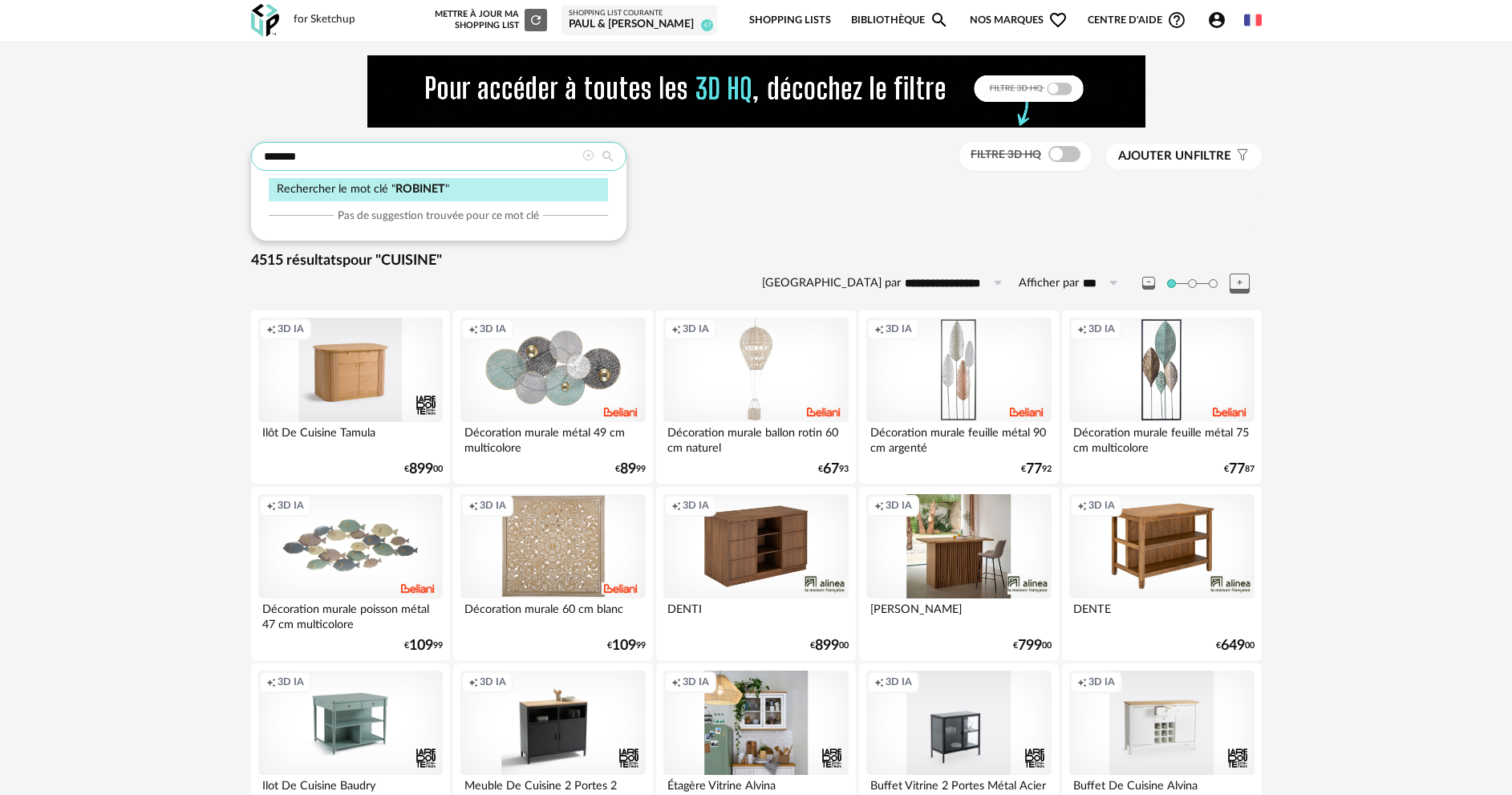
type input "*******"
type input "**********"
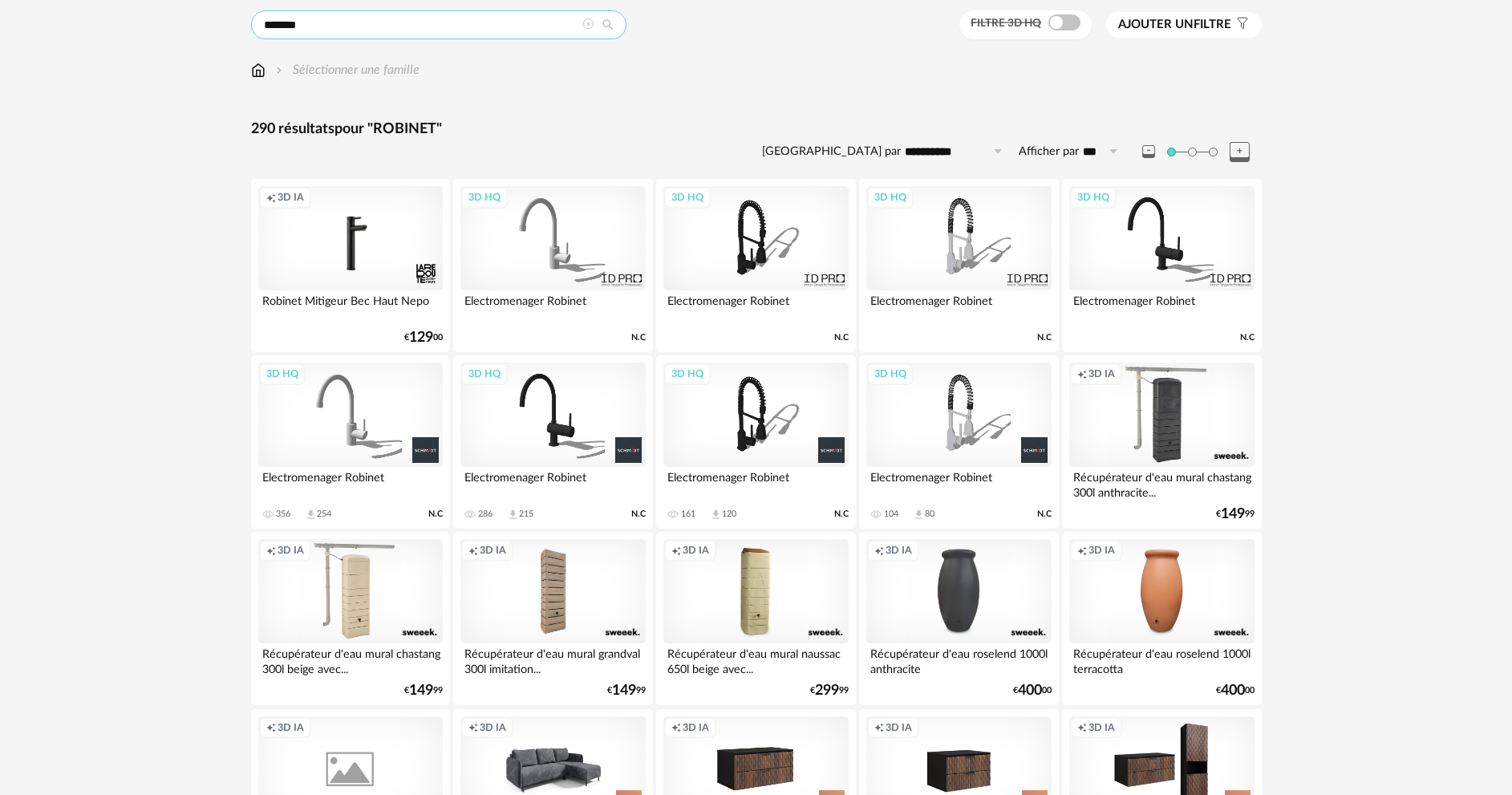
scroll to position [103, 0]
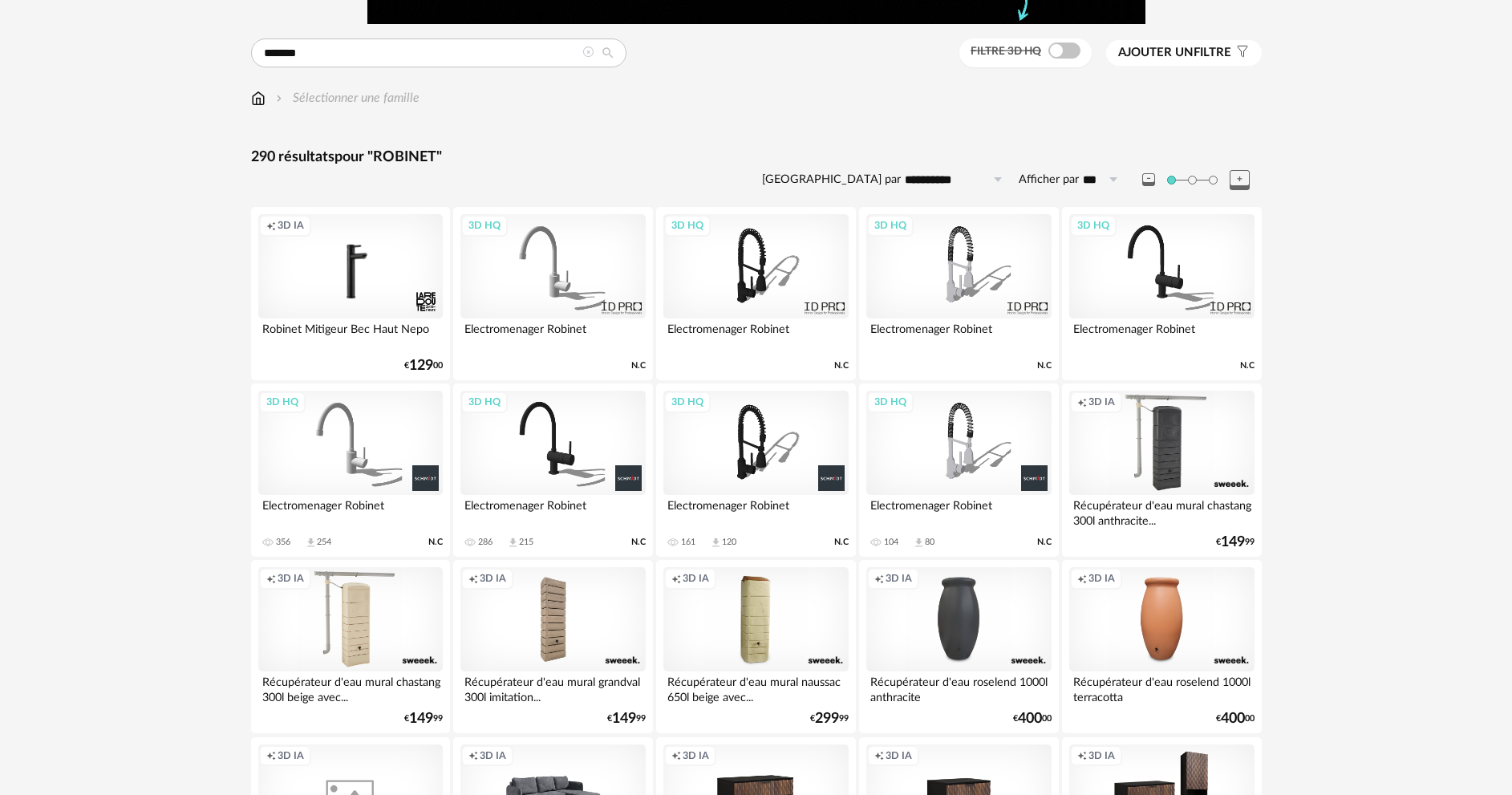
click at [957, 458] on div "3D HQ" at bounding box center [958, 442] width 185 height 104
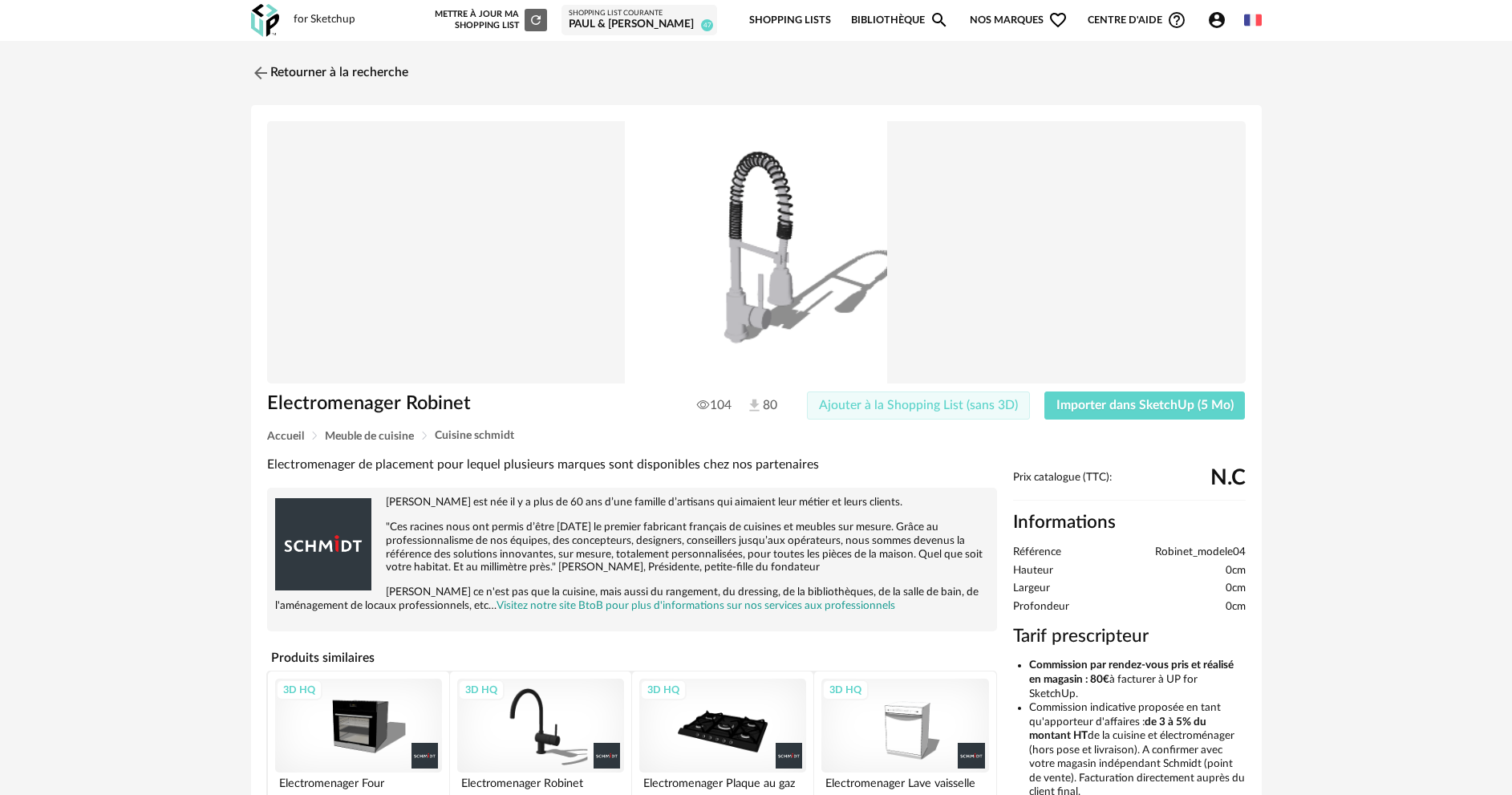
click at [910, 402] on span "Ajouter à la Shopping List (sans 3D)" at bounding box center [919, 405] width 199 height 13
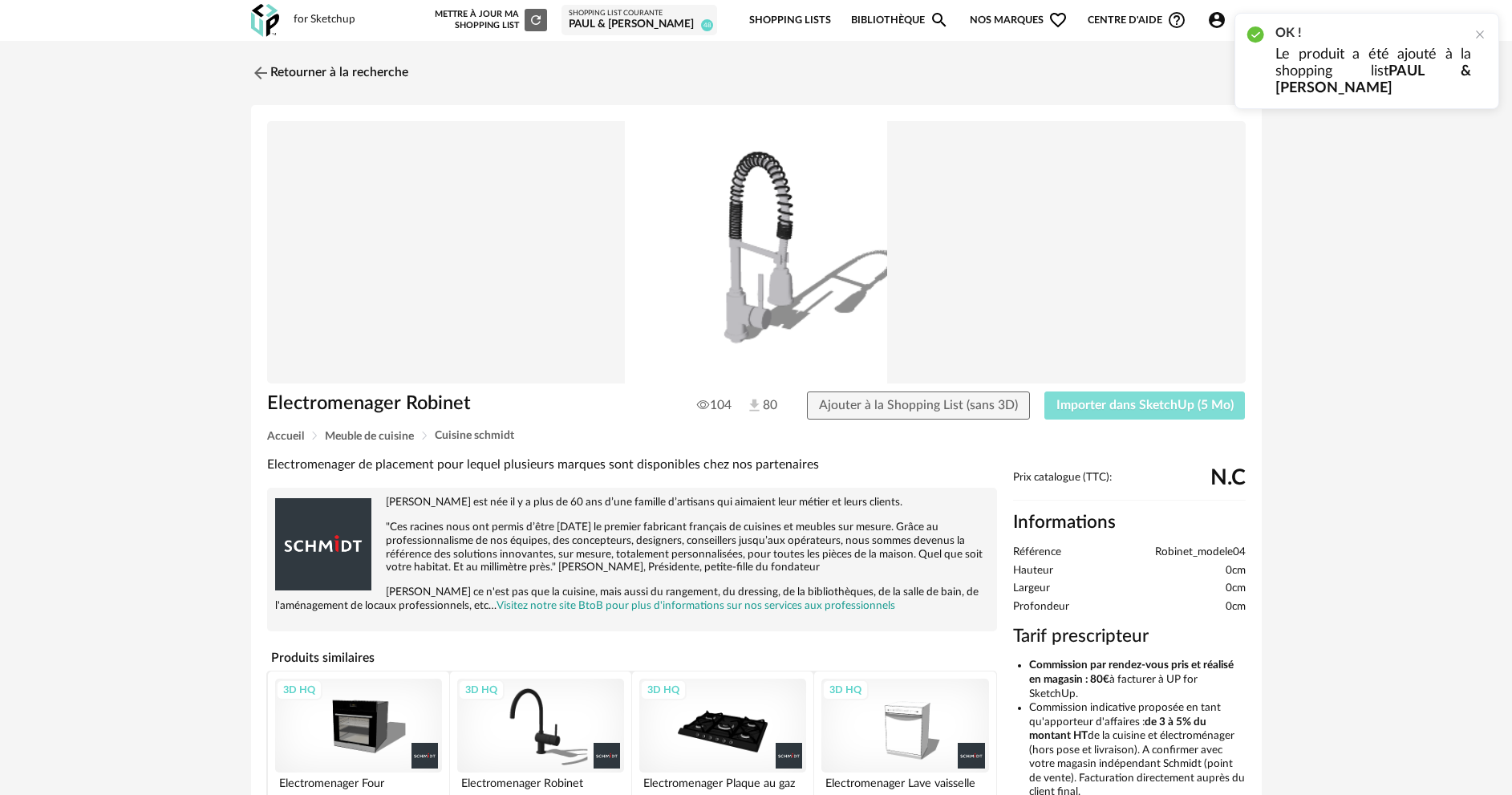
click at [1104, 404] on span "Importer dans SketchUp (5 Mo)" at bounding box center [1146, 405] width 178 height 13
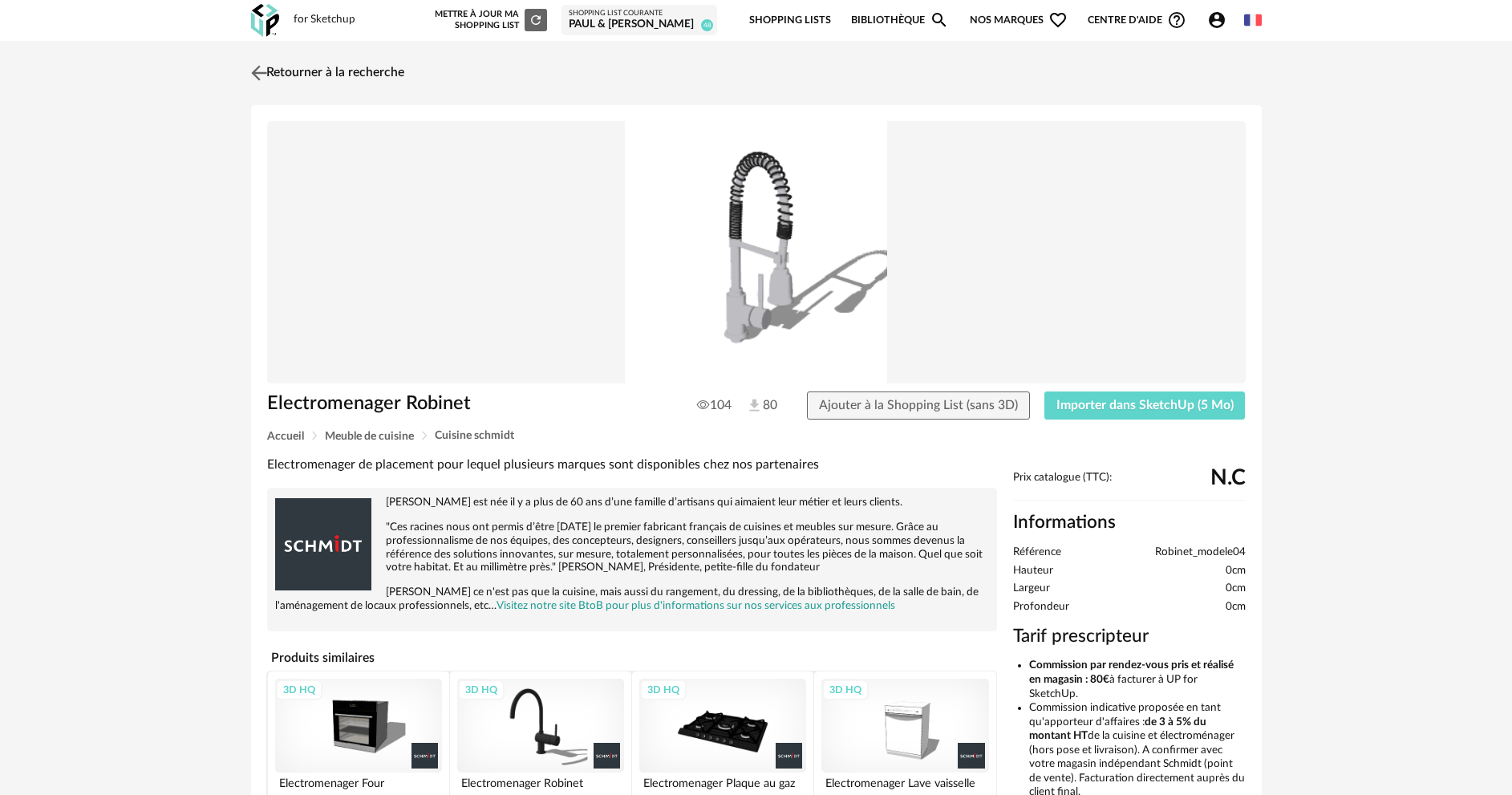
click at [285, 78] on link "Retourner à la recherche" at bounding box center [326, 72] width 157 height 36
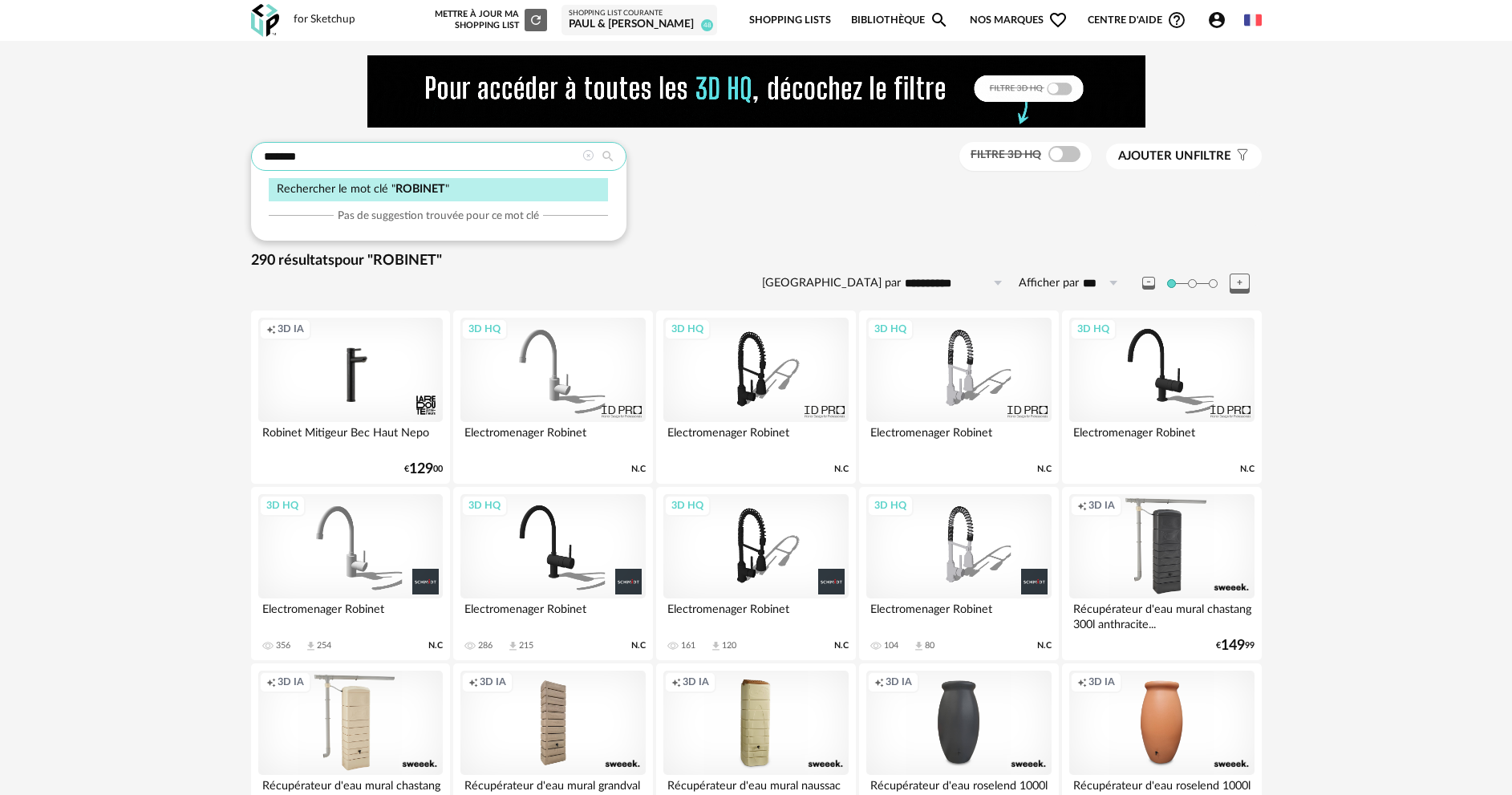
drag, startPoint x: 394, startPoint y: 154, endPoint x: 188, endPoint y: 158, distance: 206.0
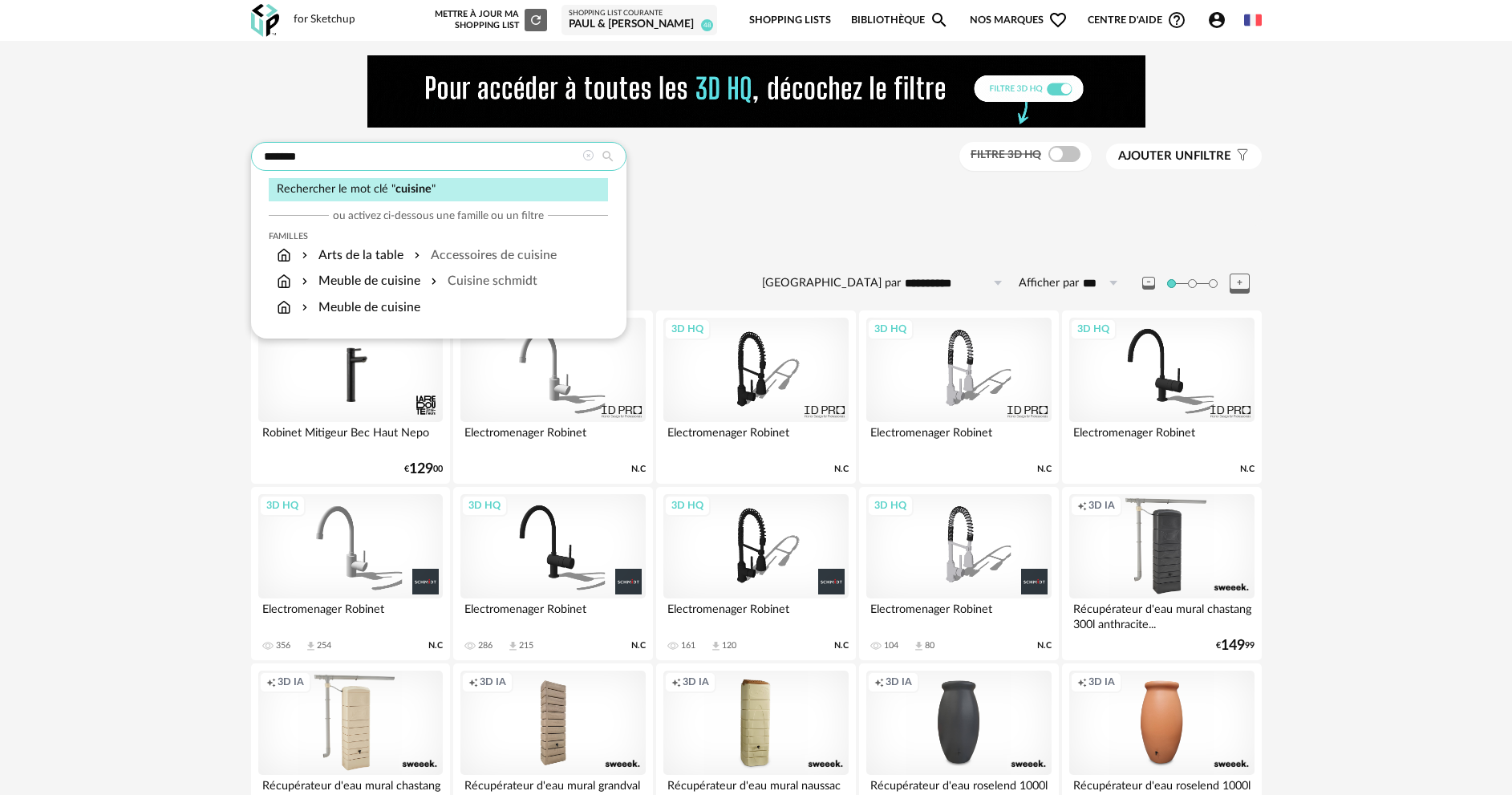
type input "*******"
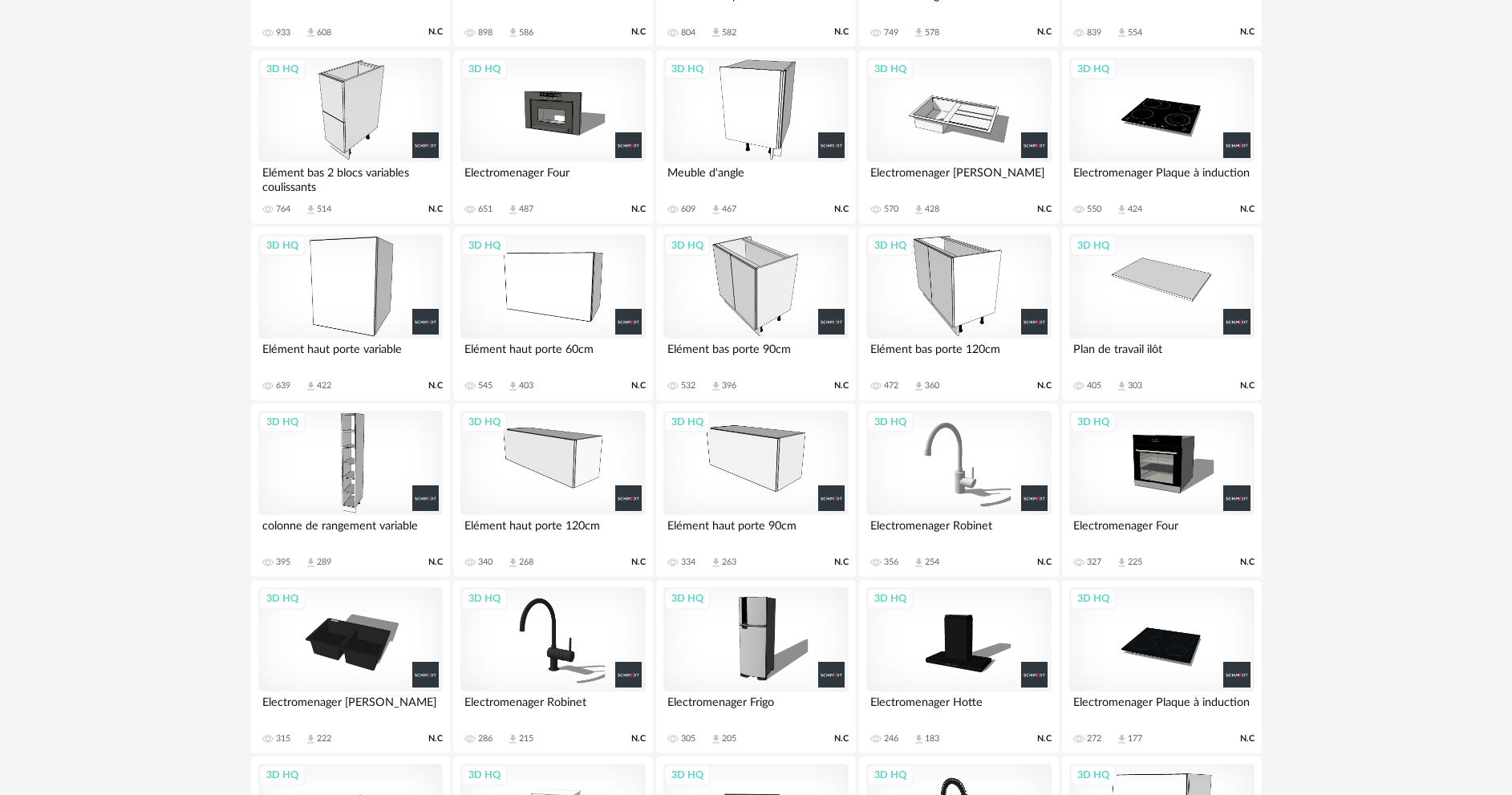
scroll to position [1524, 0]
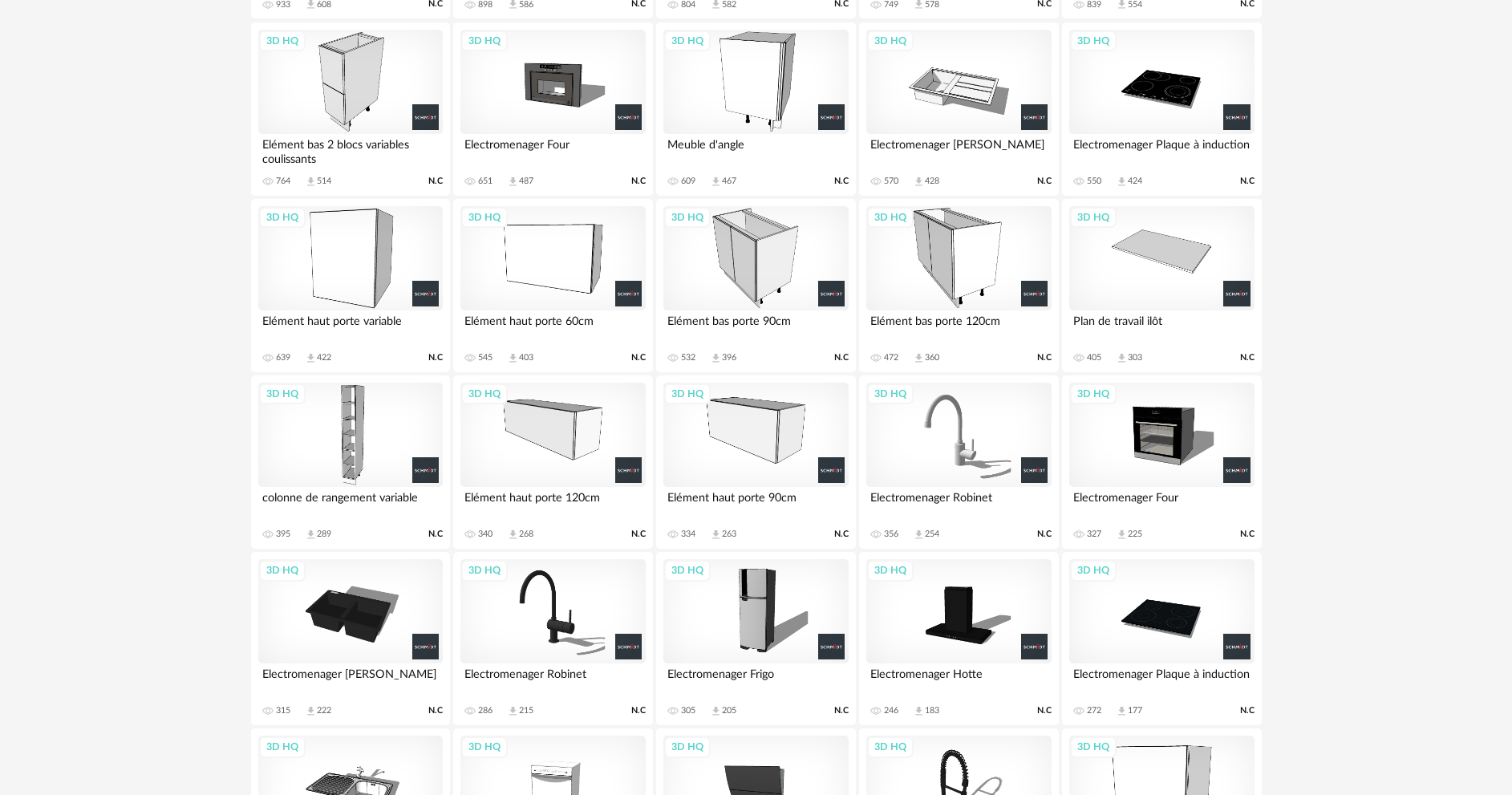
click at [544, 455] on div "3D HQ" at bounding box center [553, 435] width 185 height 104
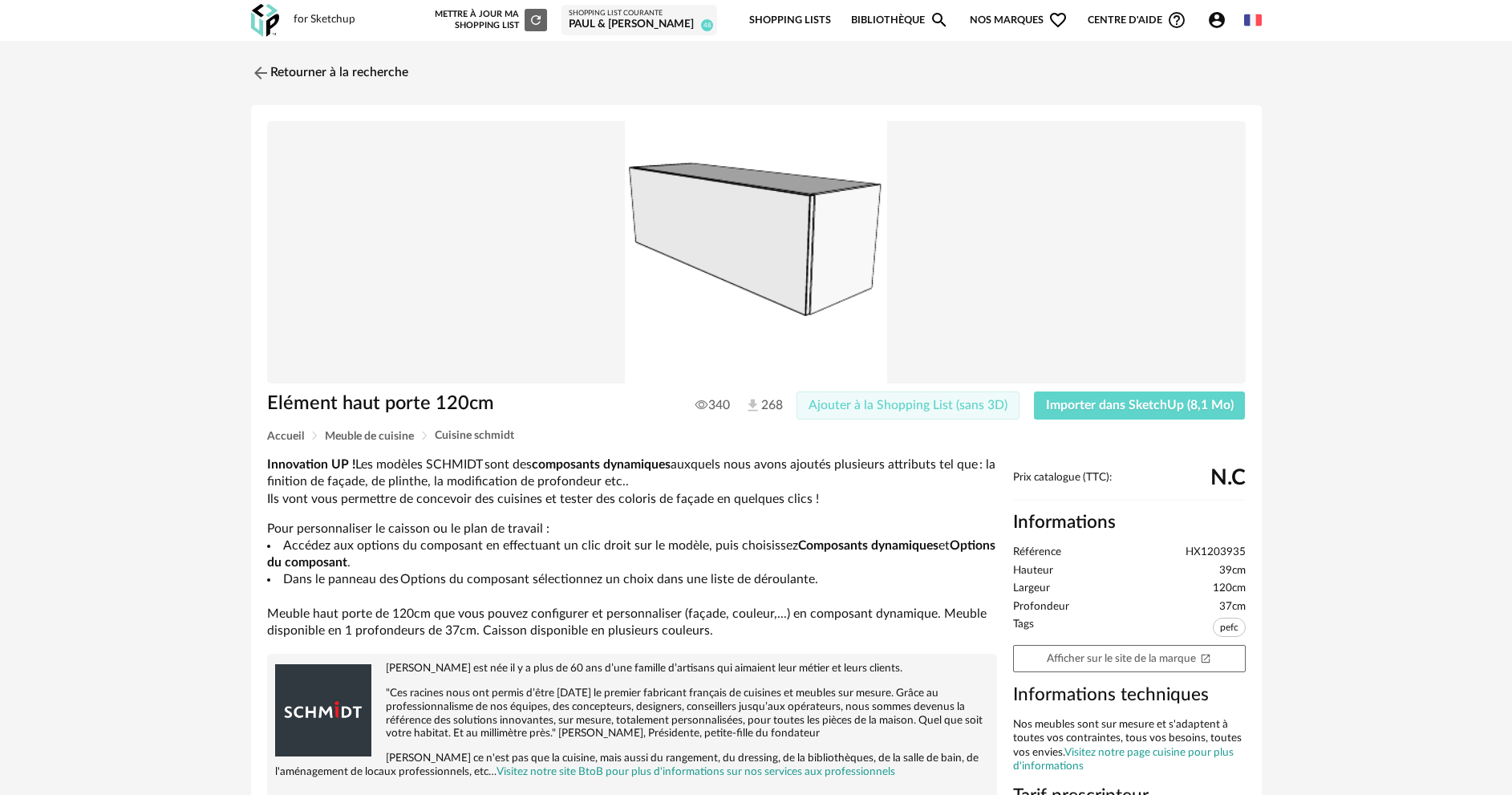
click at [880, 413] on button "Ajouter à la Shopping List (sans 3D)" at bounding box center [908, 406] width 223 height 29
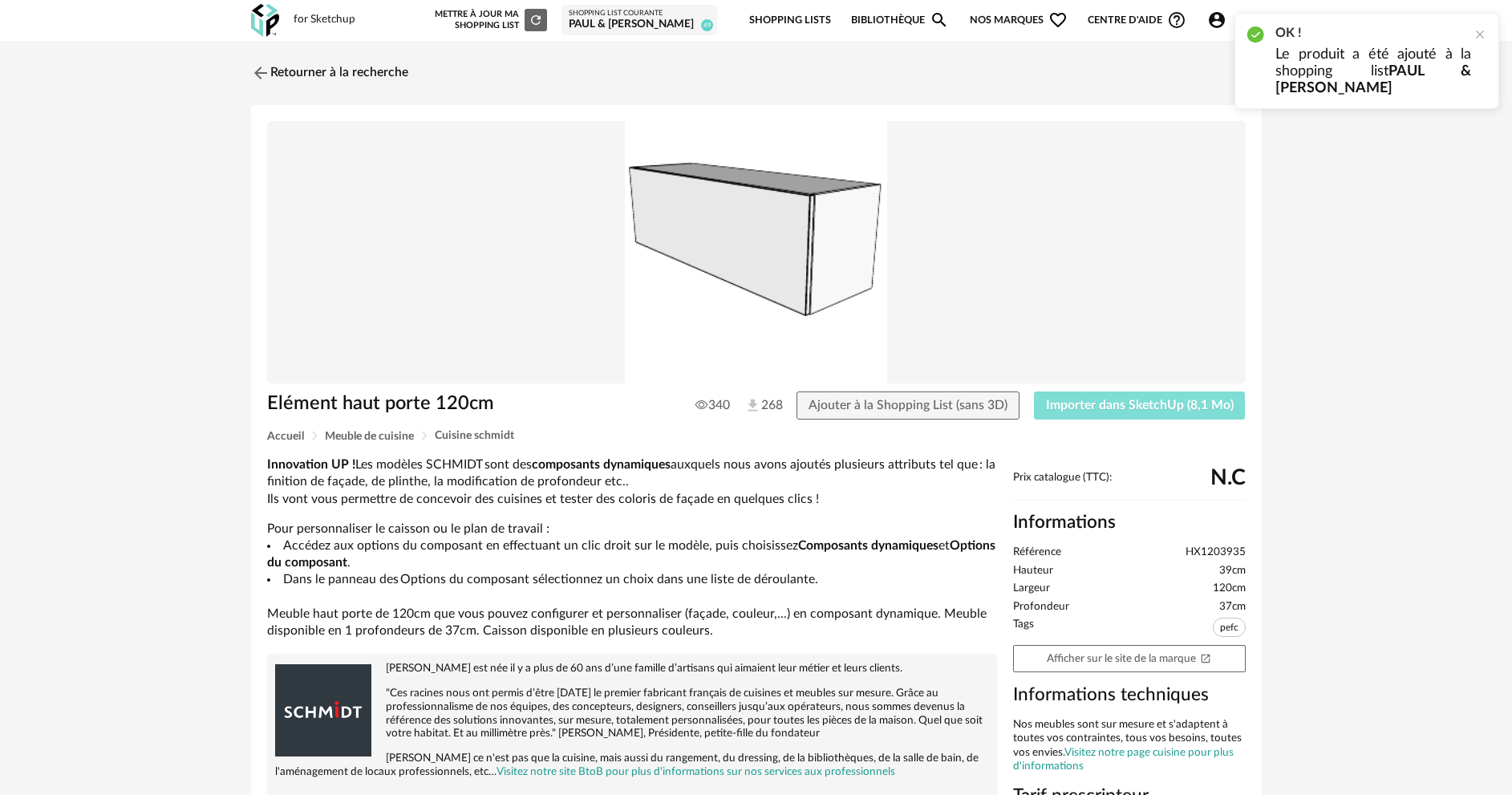
click at [1084, 400] on span "Importer dans SketchUp (8,1 Mo)" at bounding box center [1140, 405] width 187 height 13
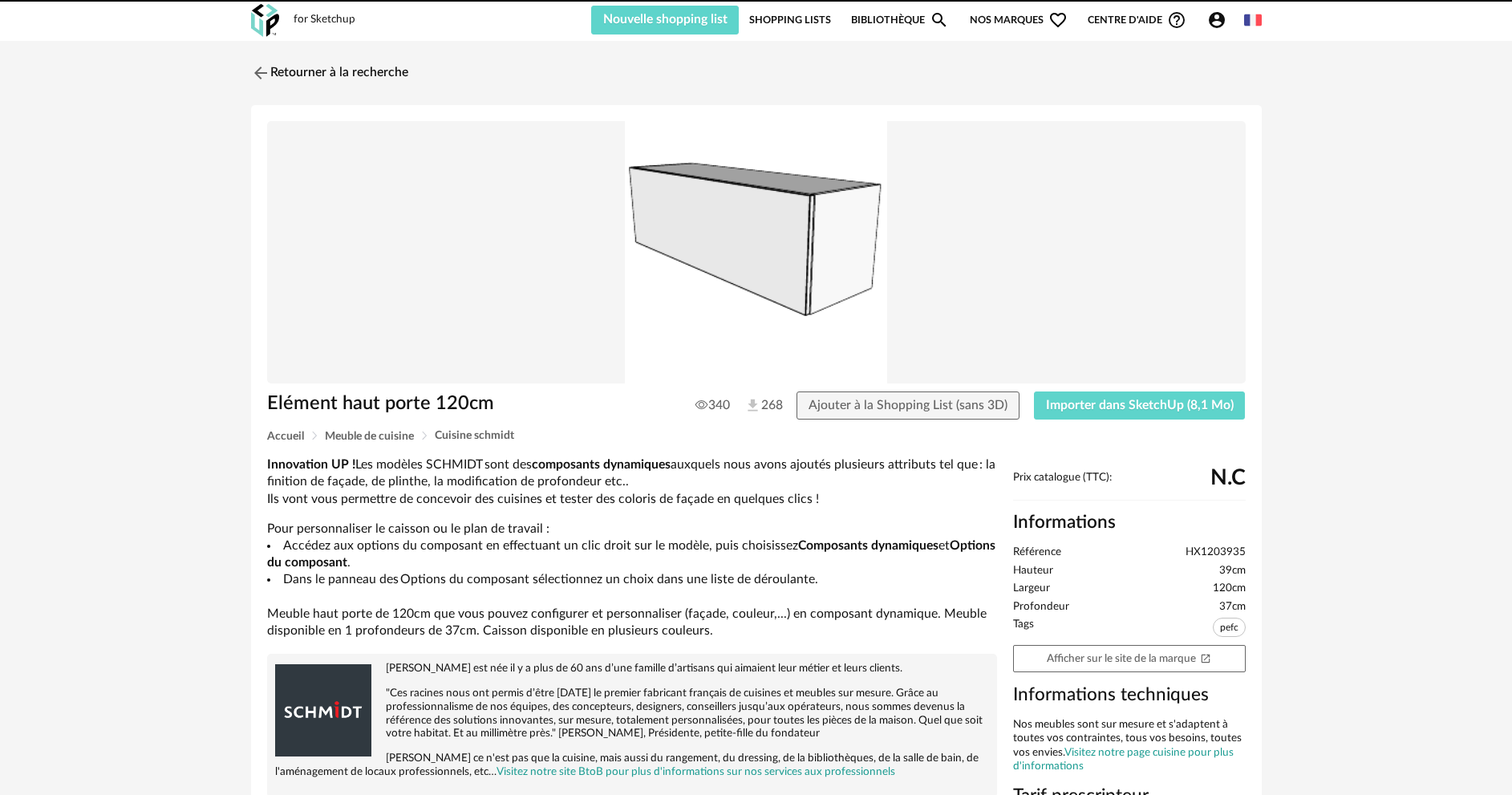
click at [319, 78] on link "Retourner à la recherche" at bounding box center [329, 72] width 157 height 36
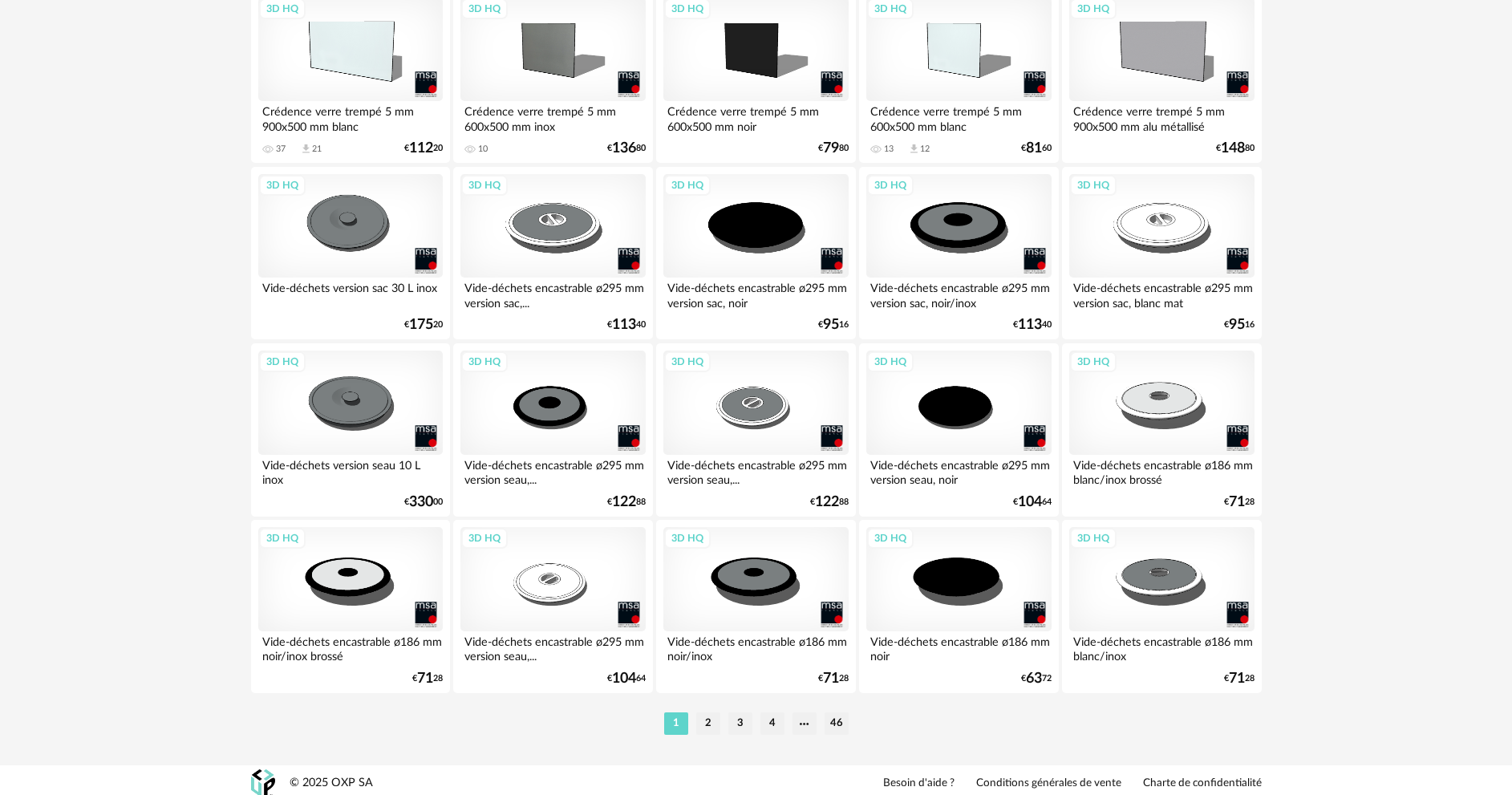
scroll to position [3151, 0]
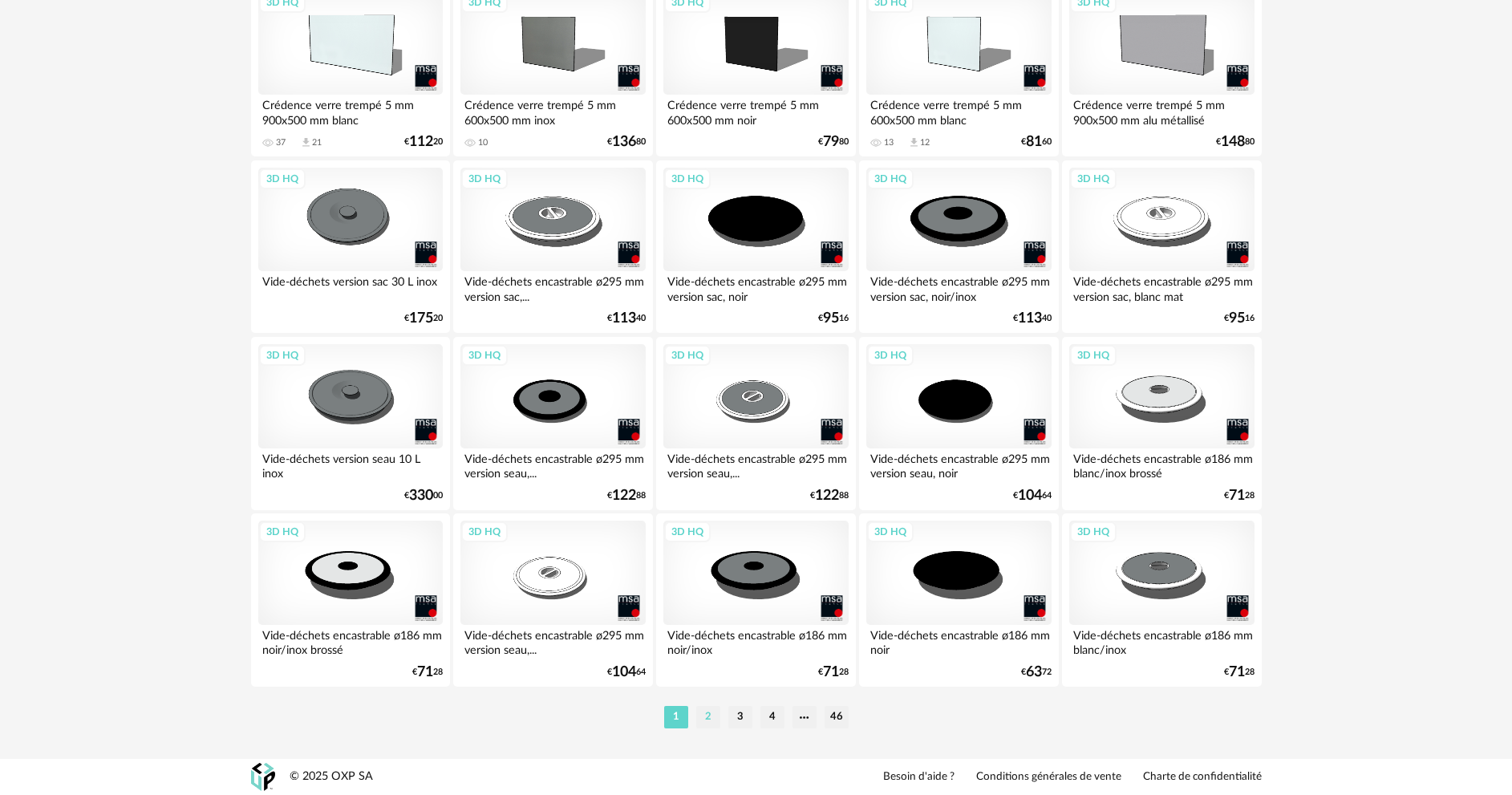
click at [707, 724] on li "2" at bounding box center [708, 717] width 24 height 22
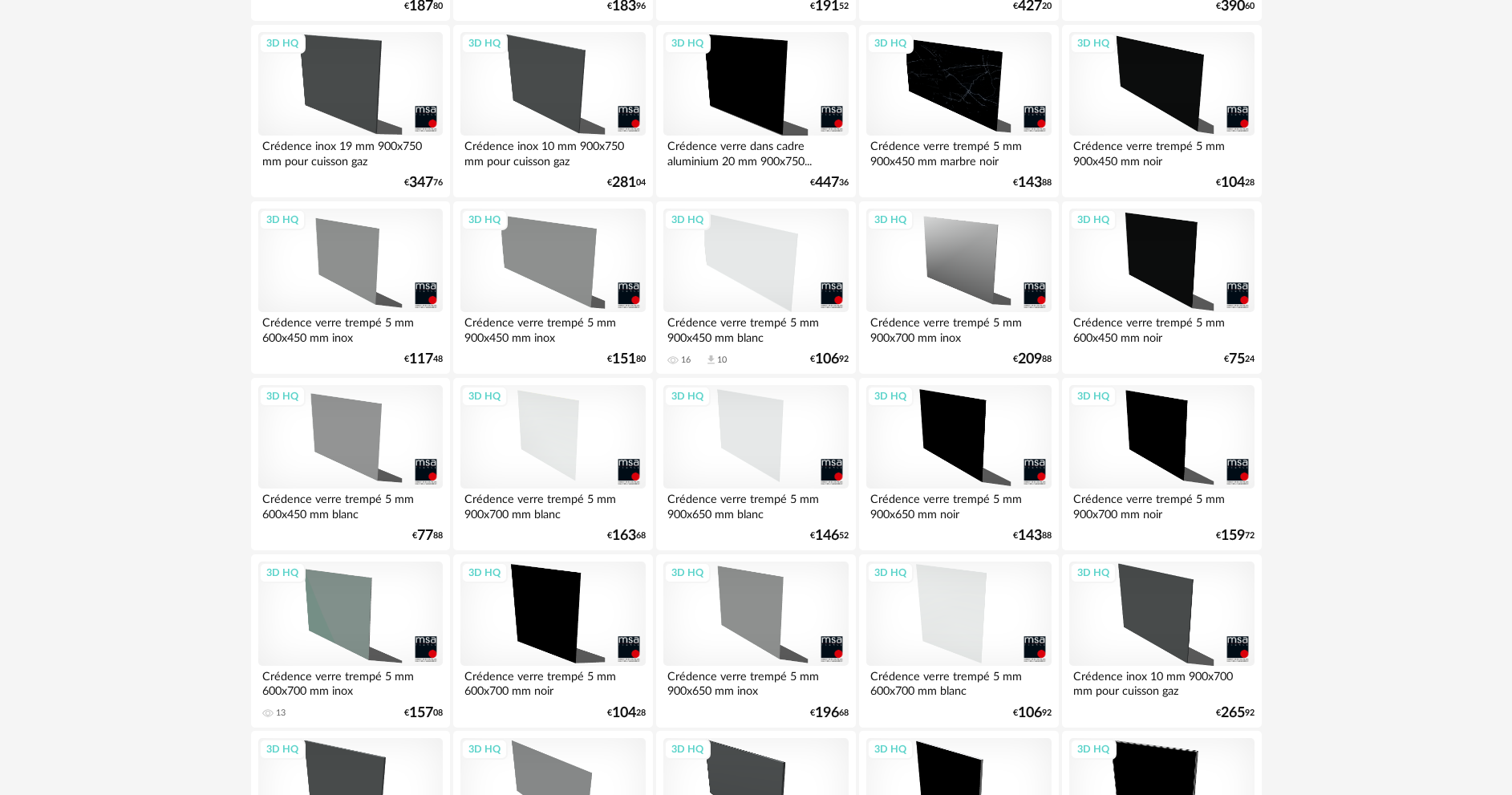
scroll to position [3151, 0]
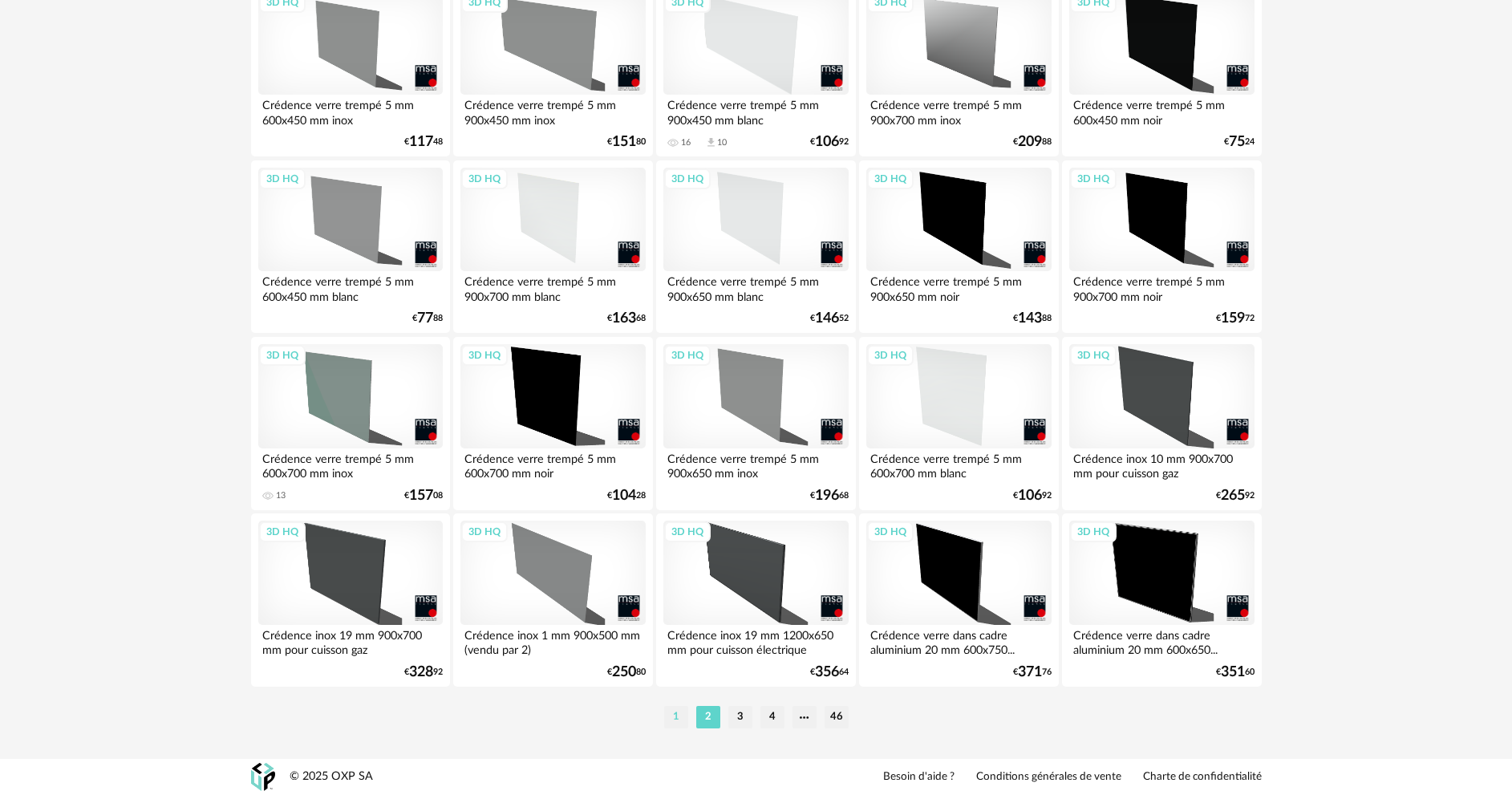
click at [678, 712] on li "1" at bounding box center [676, 717] width 24 height 22
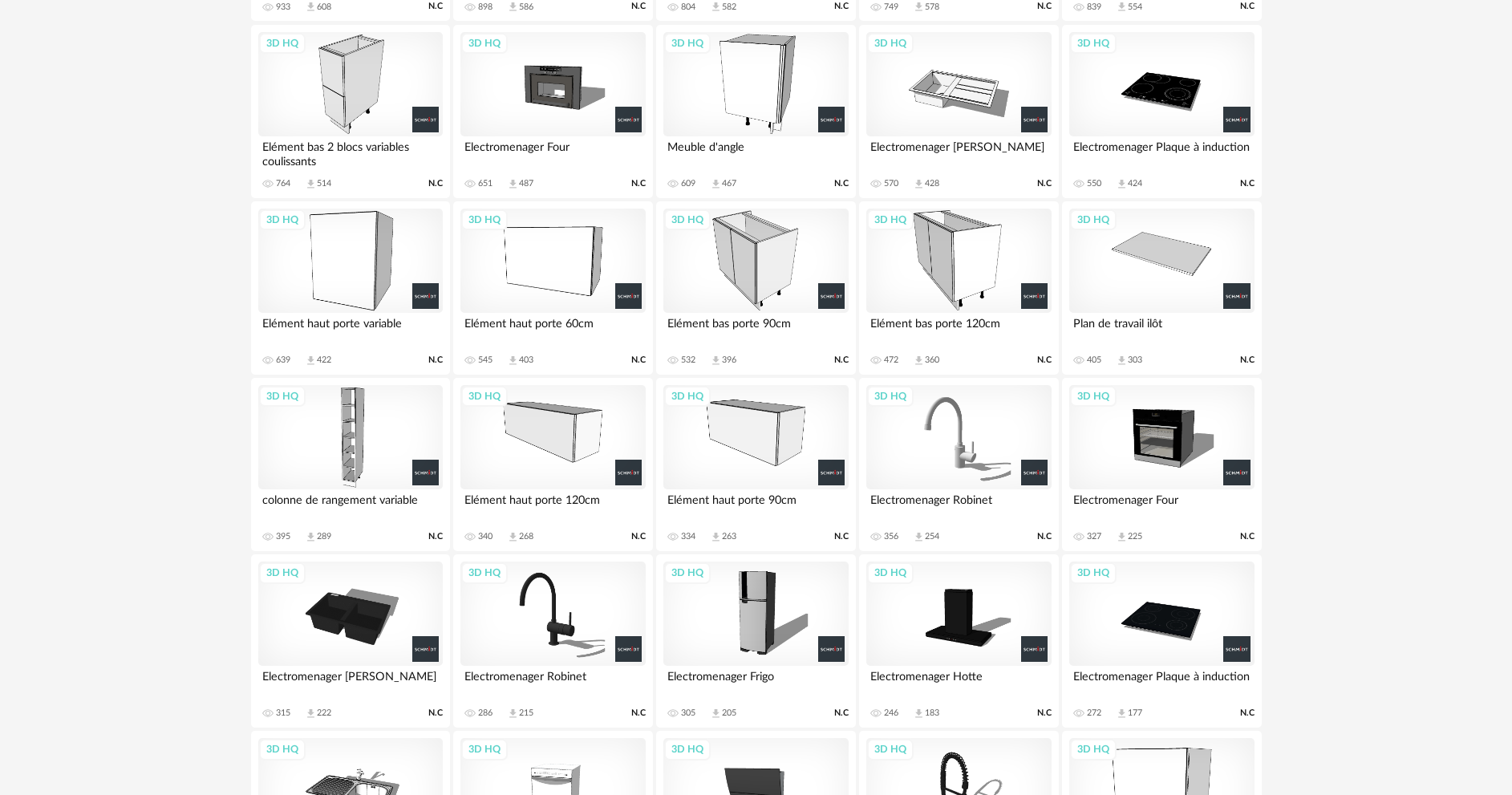
scroll to position [1524, 0]
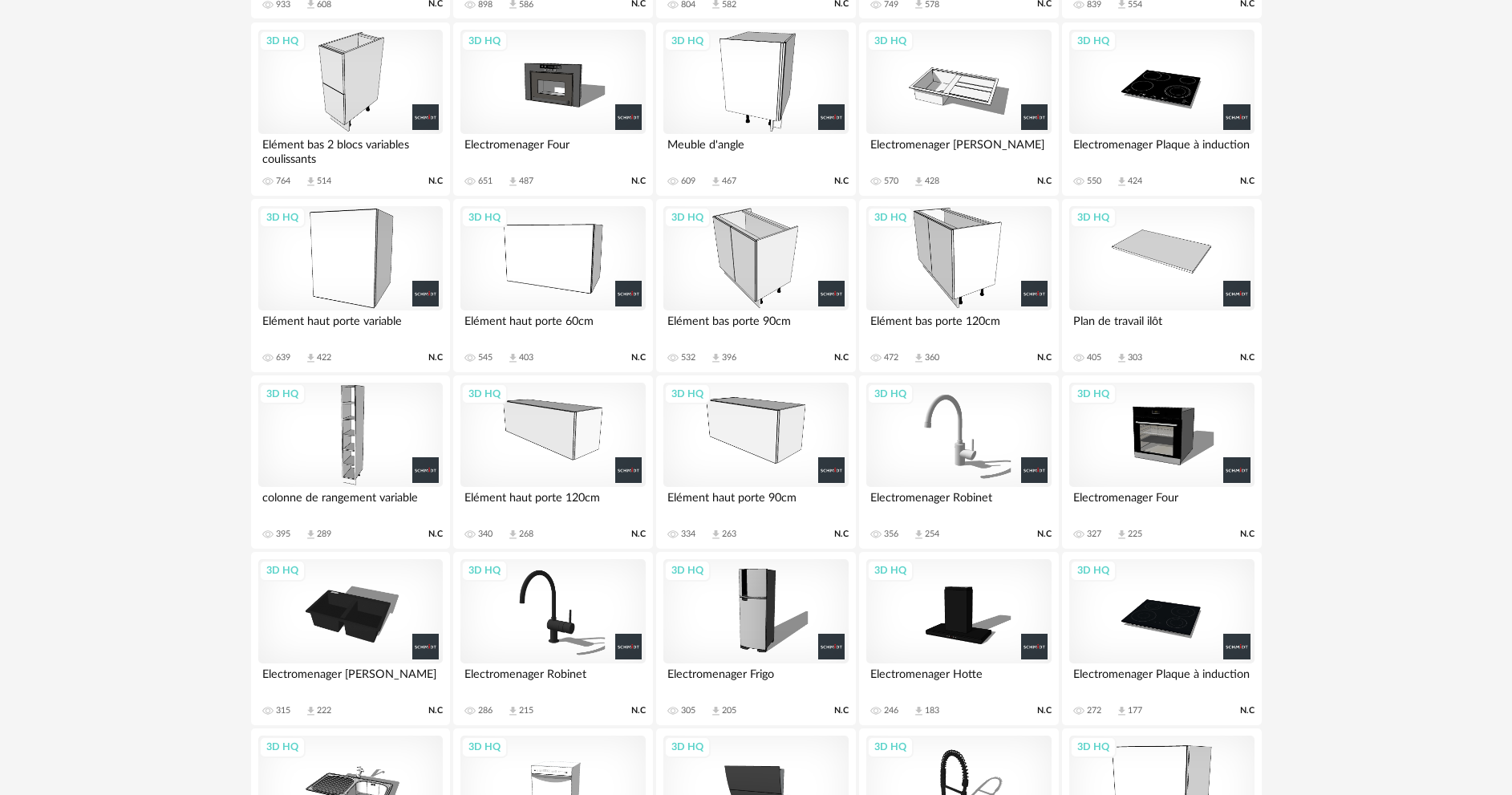
click at [588, 452] on div "3D HQ" at bounding box center [553, 435] width 185 height 104
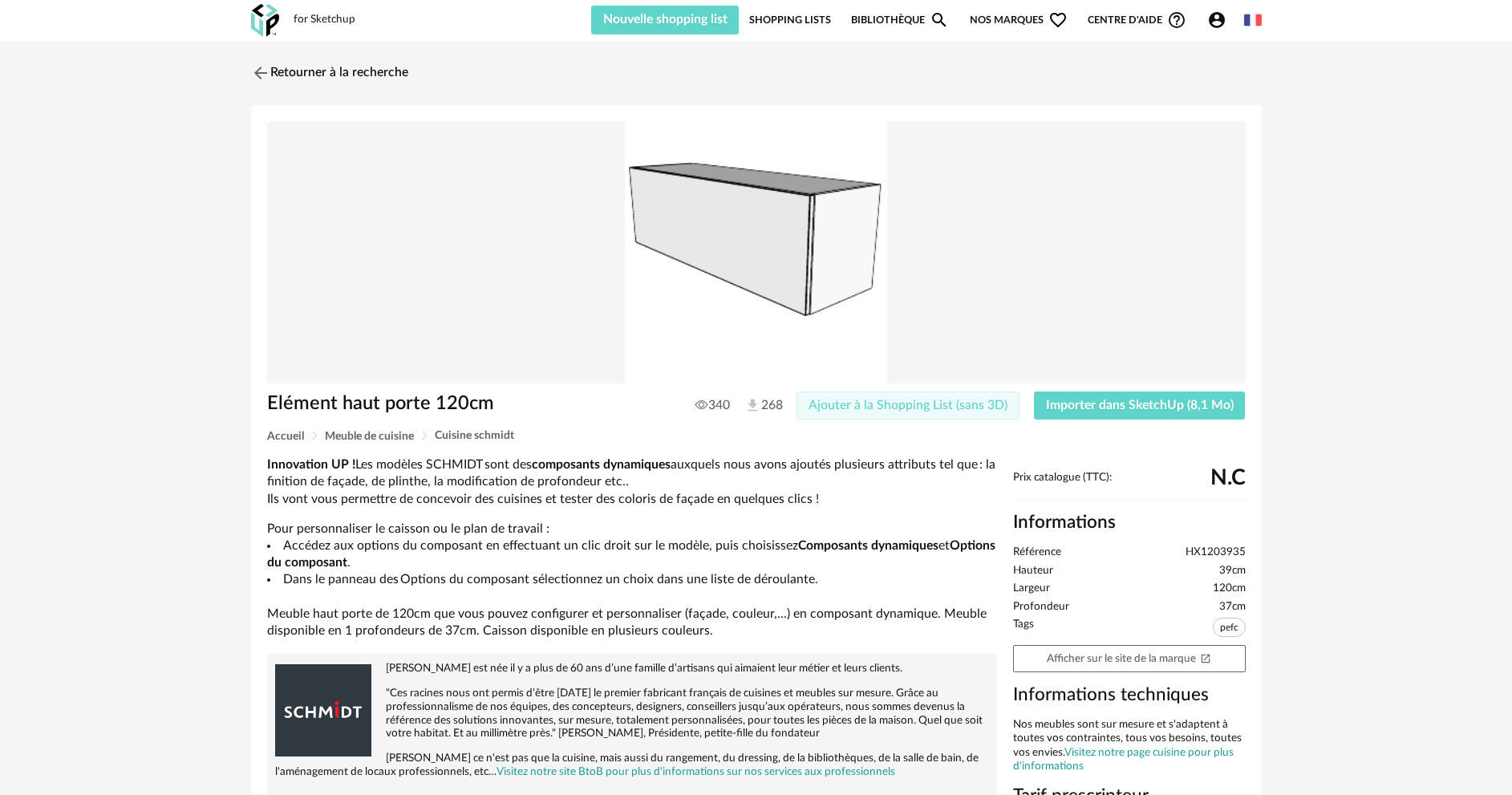
click at [862, 406] on span "Ajouter à la Shopping List (sans 3D)" at bounding box center [908, 405] width 199 height 13
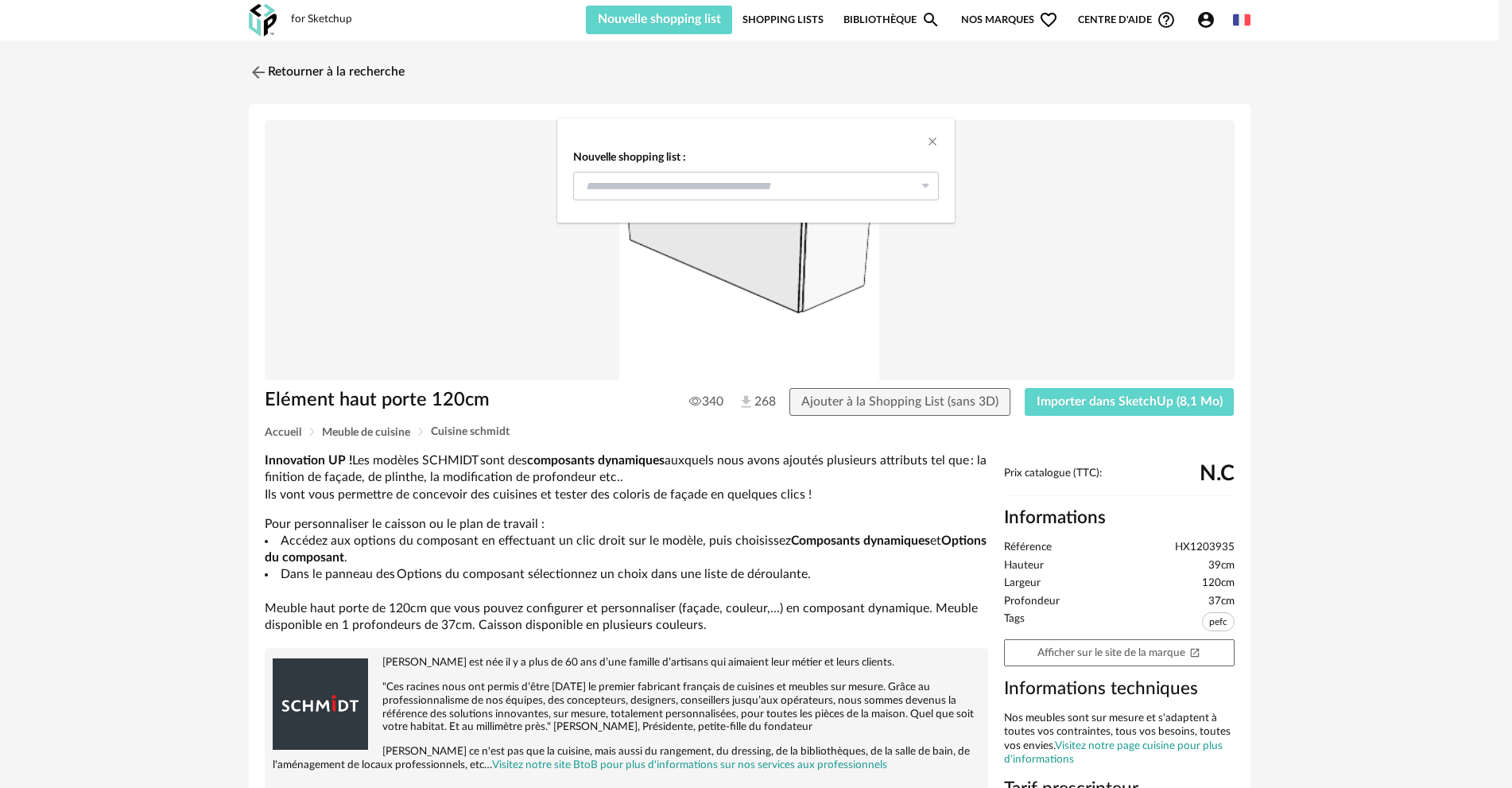
click at [921, 190] on icon "dialog" at bounding box center [925, 186] width 20 height 29
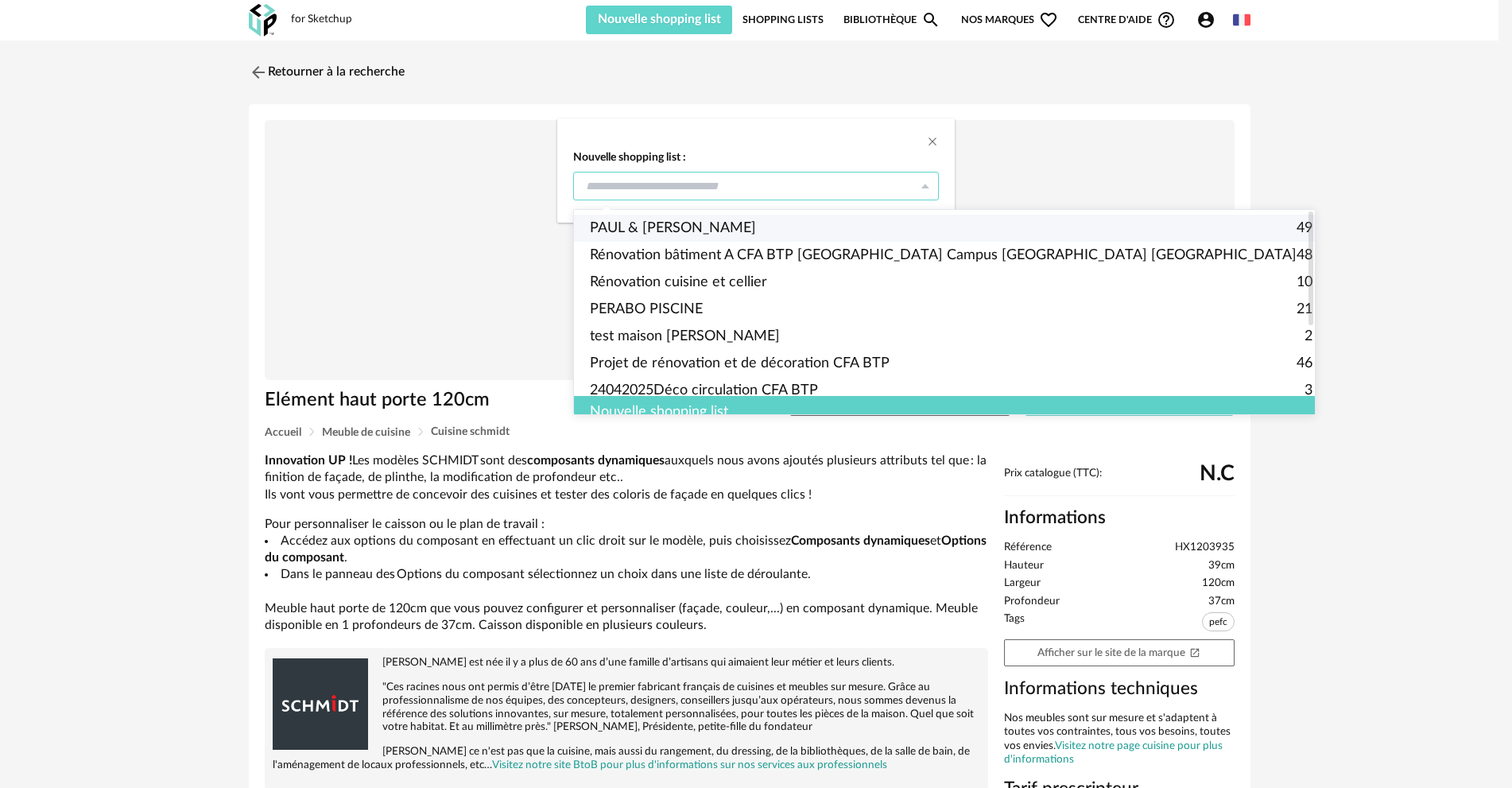
click at [717, 229] on li "PAUL & MELISSA 49" at bounding box center [952, 228] width 755 height 27
type input "**********"
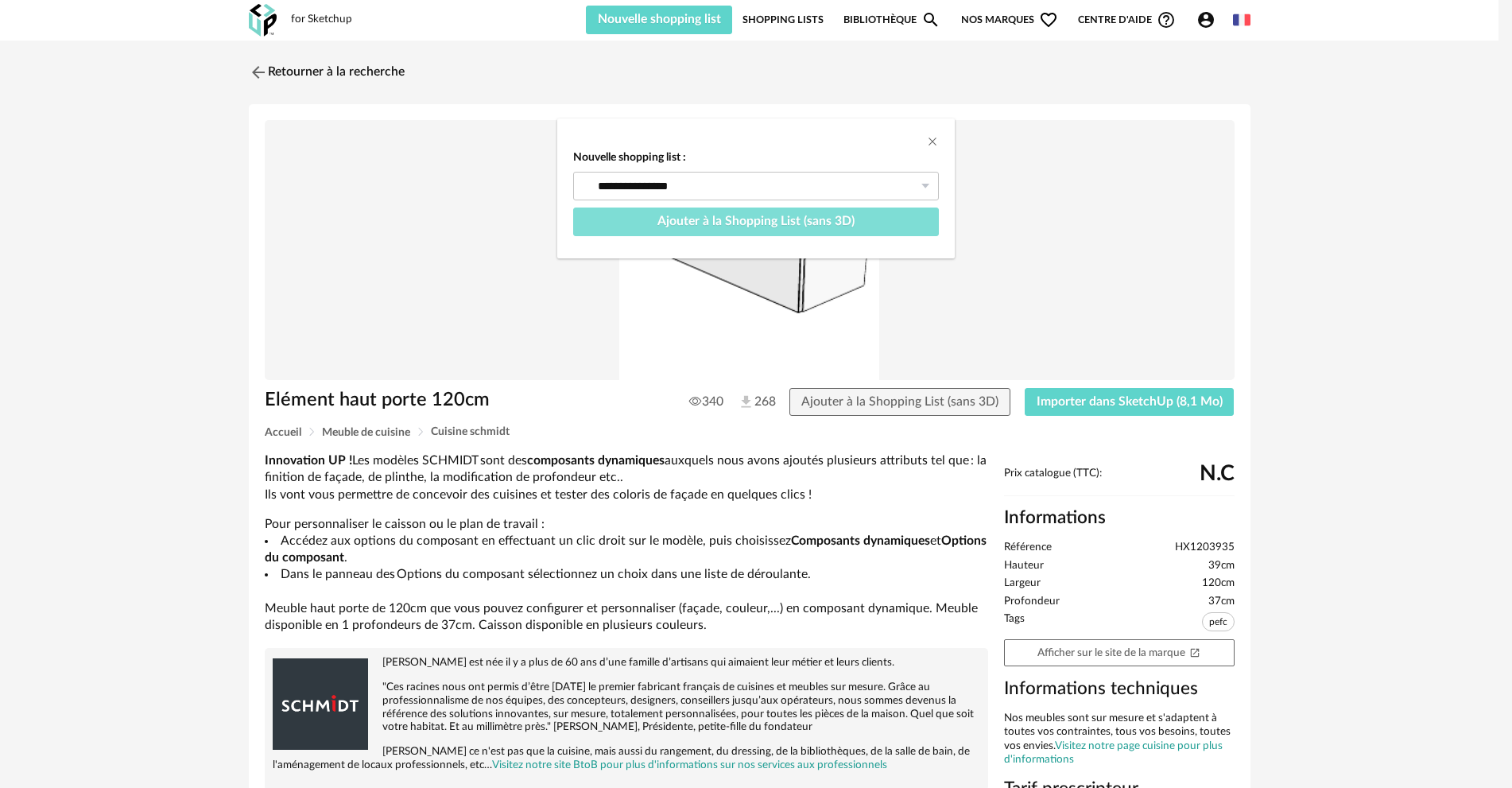
click at [730, 221] on span "Ajouter à la Shopping List (sans 3D)" at bounding box center [756, 220] width 197 height 12
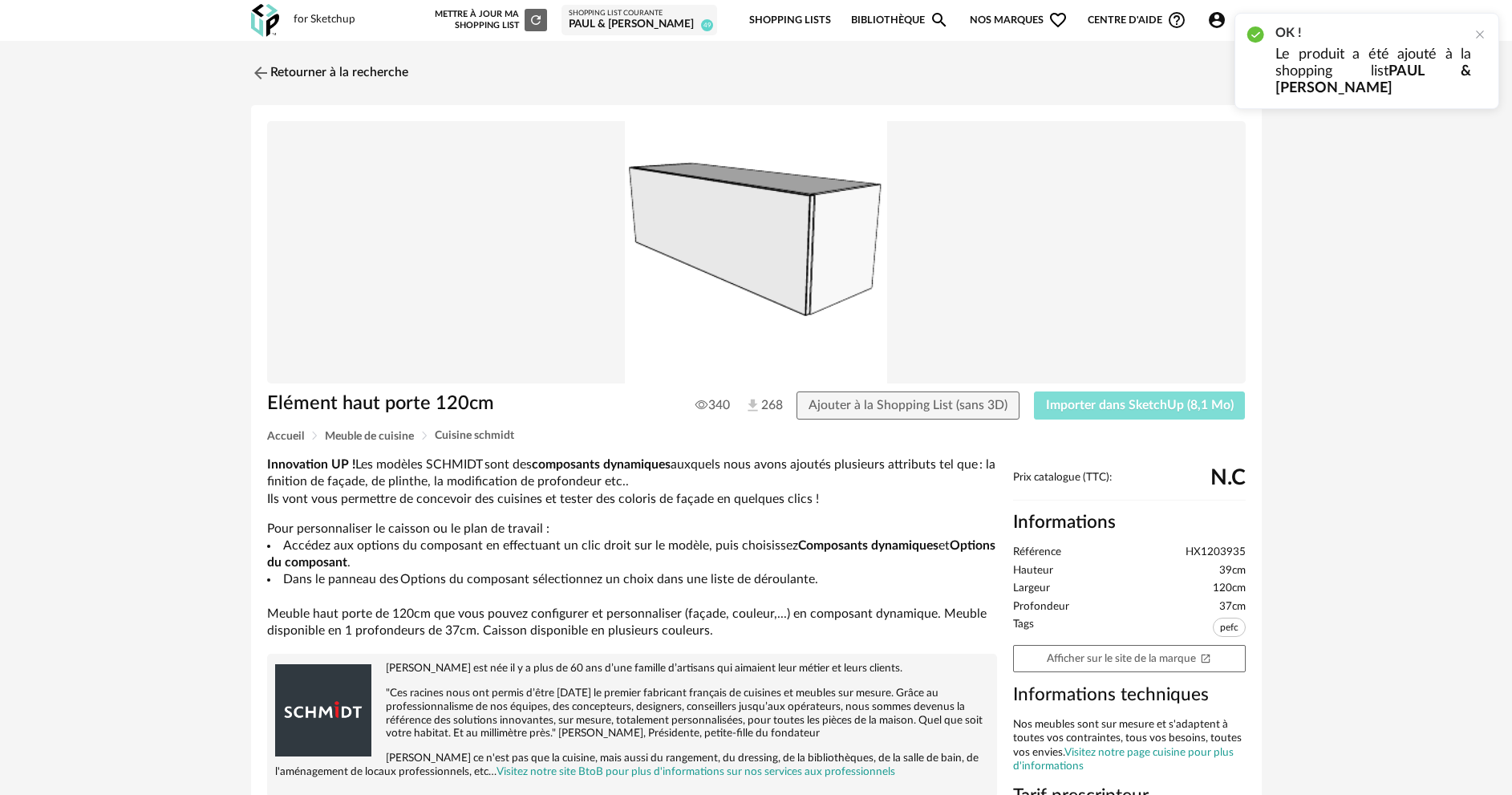
click at [1093, 404] on span "Importer dans SketchUp (8,1 Mo)" at bounding box center [1140, 405] width 187 height 13
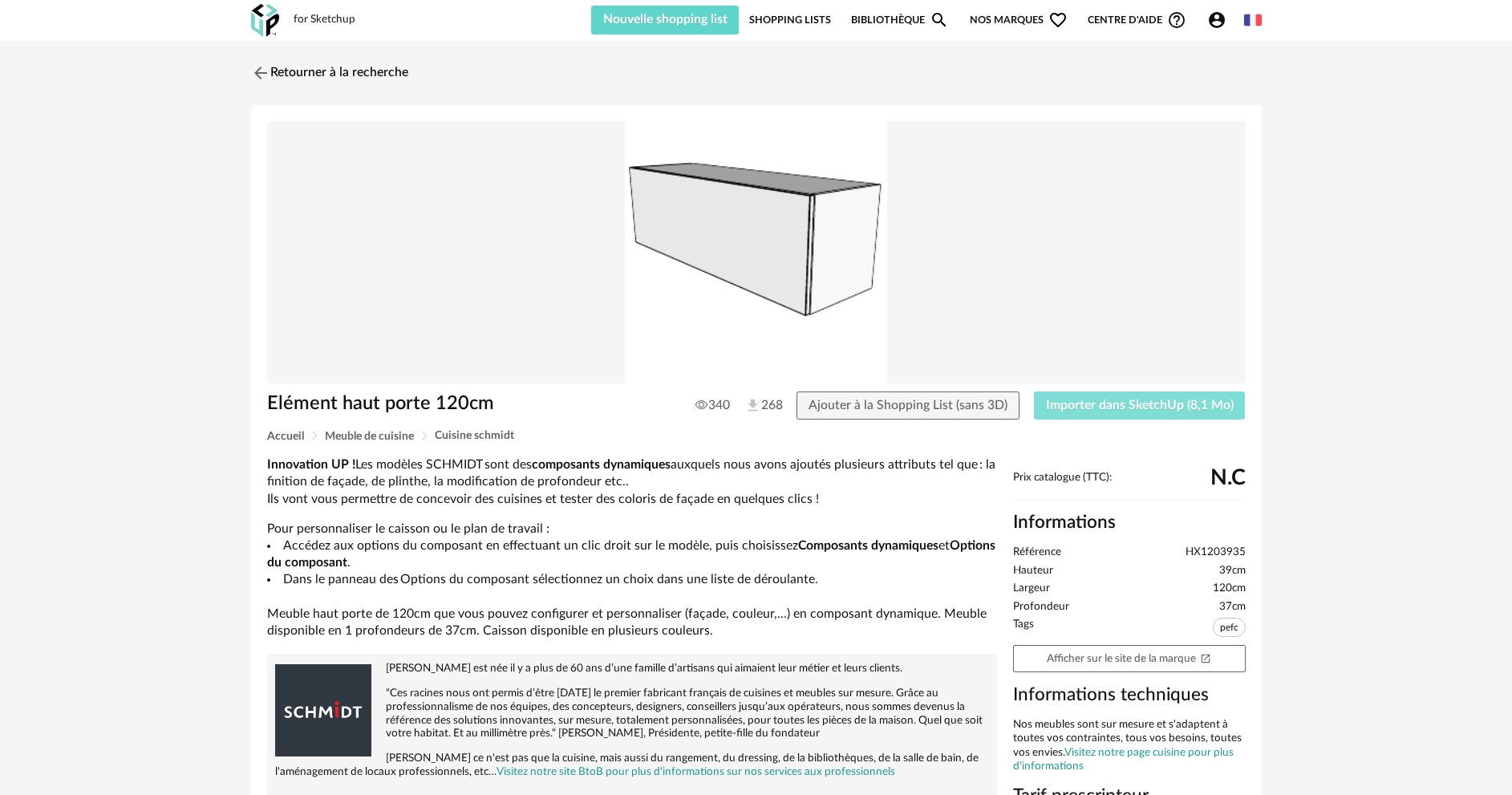
click at [1094, 406] on span "Importer dans SketchUp (8,1 Mo)" at bounding box center [1140, 405] width 187 height 13
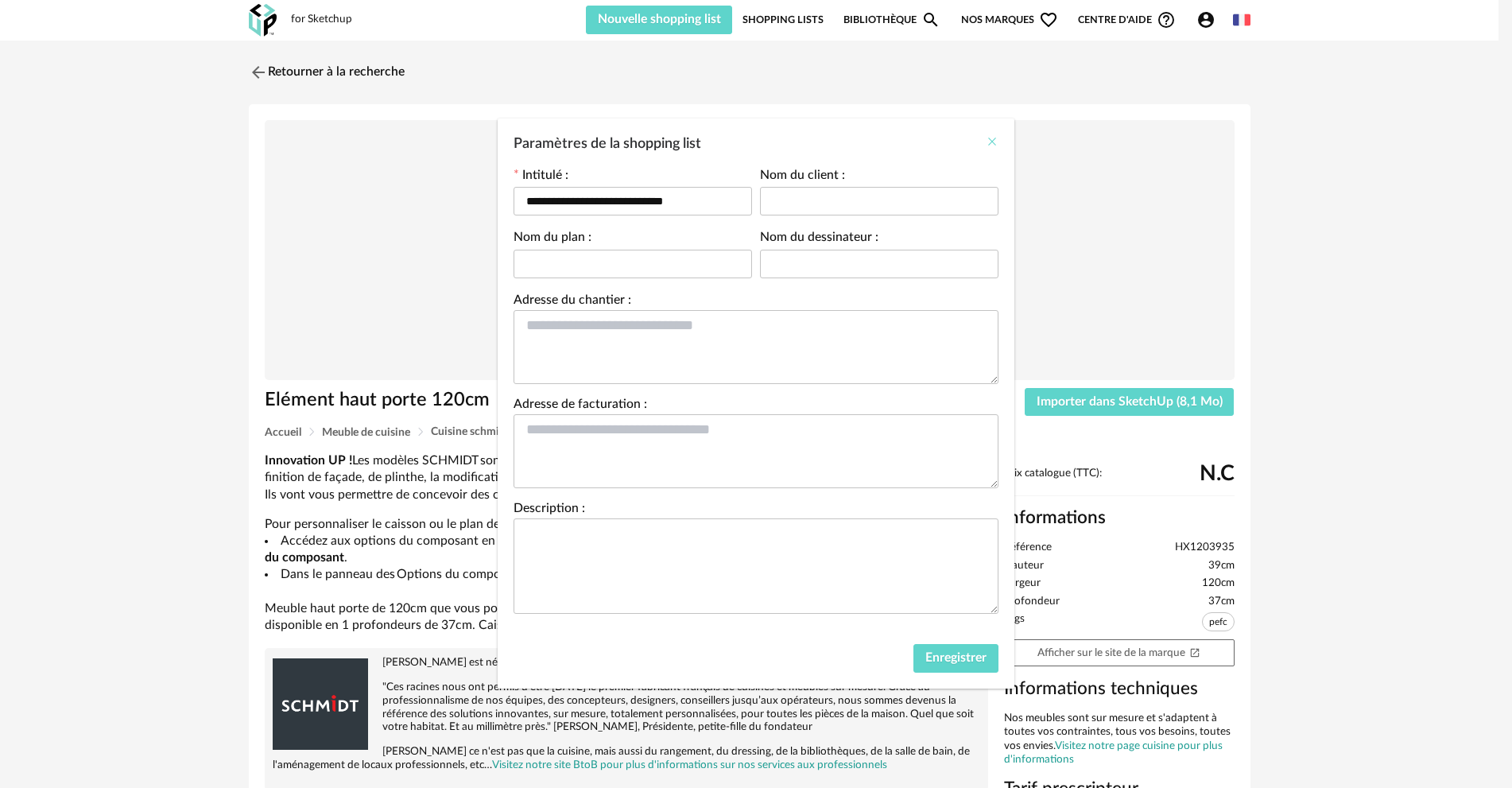
click at [987, 144] on icon "Close" at bounding box center [992, 141] width 12 height 12
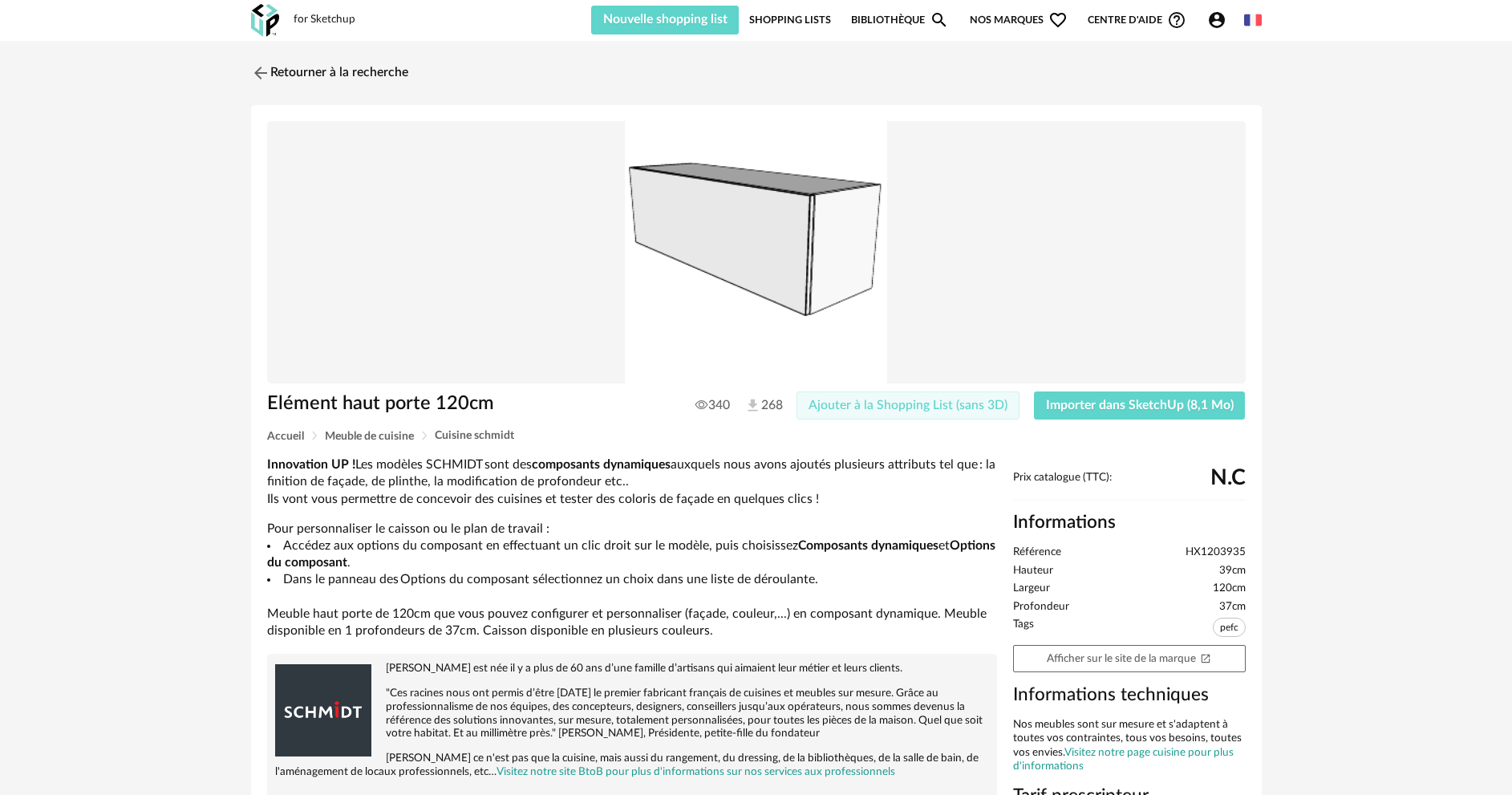
click at [885, 407] on span "Ajouter à la Shopping List (sans 3D)" at bounding box center [908, 405] width 199 height 13
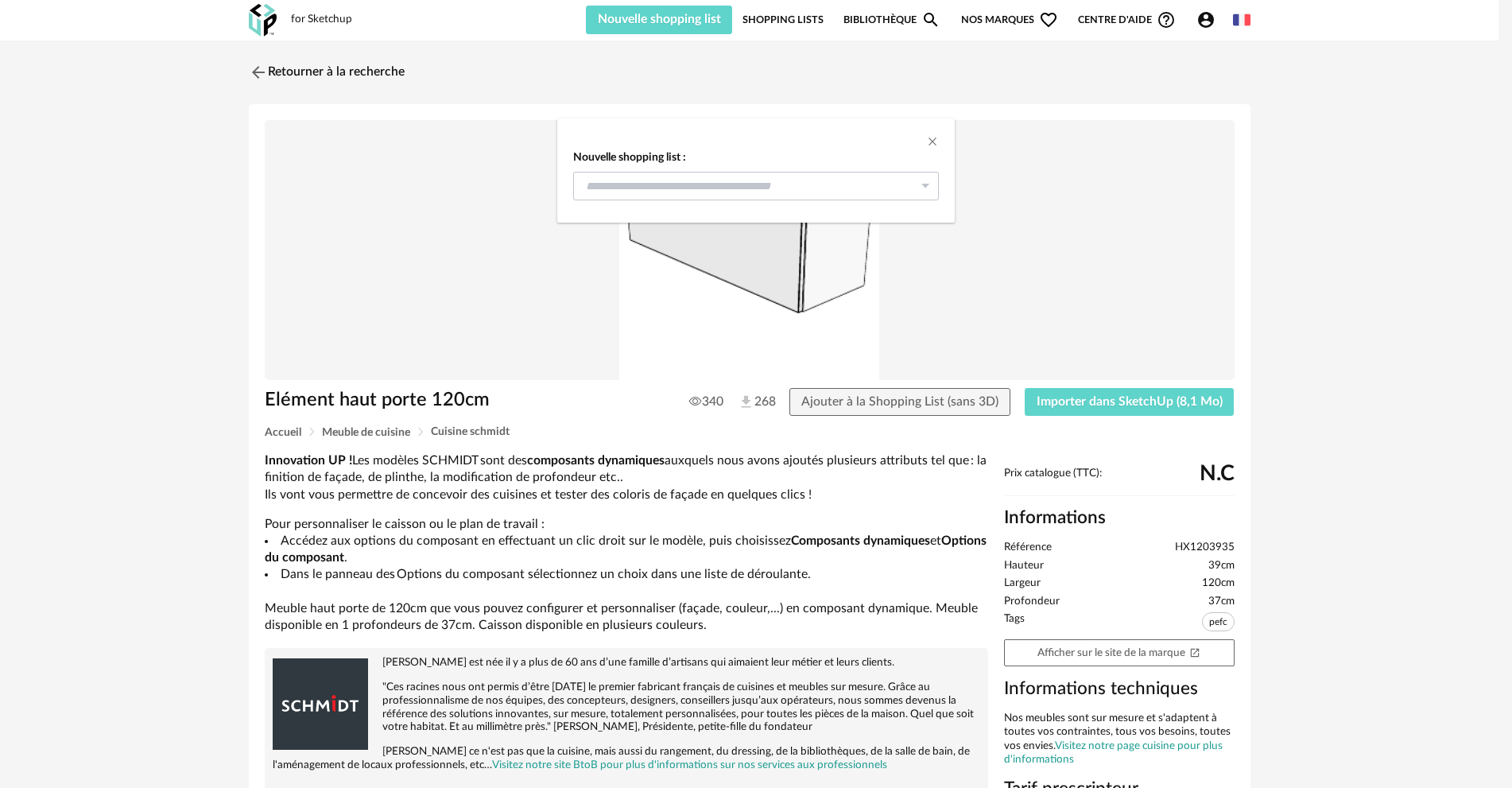
click at [926, 185] on icon "dialog" at bounding box center [925, 186] width 20 height 29
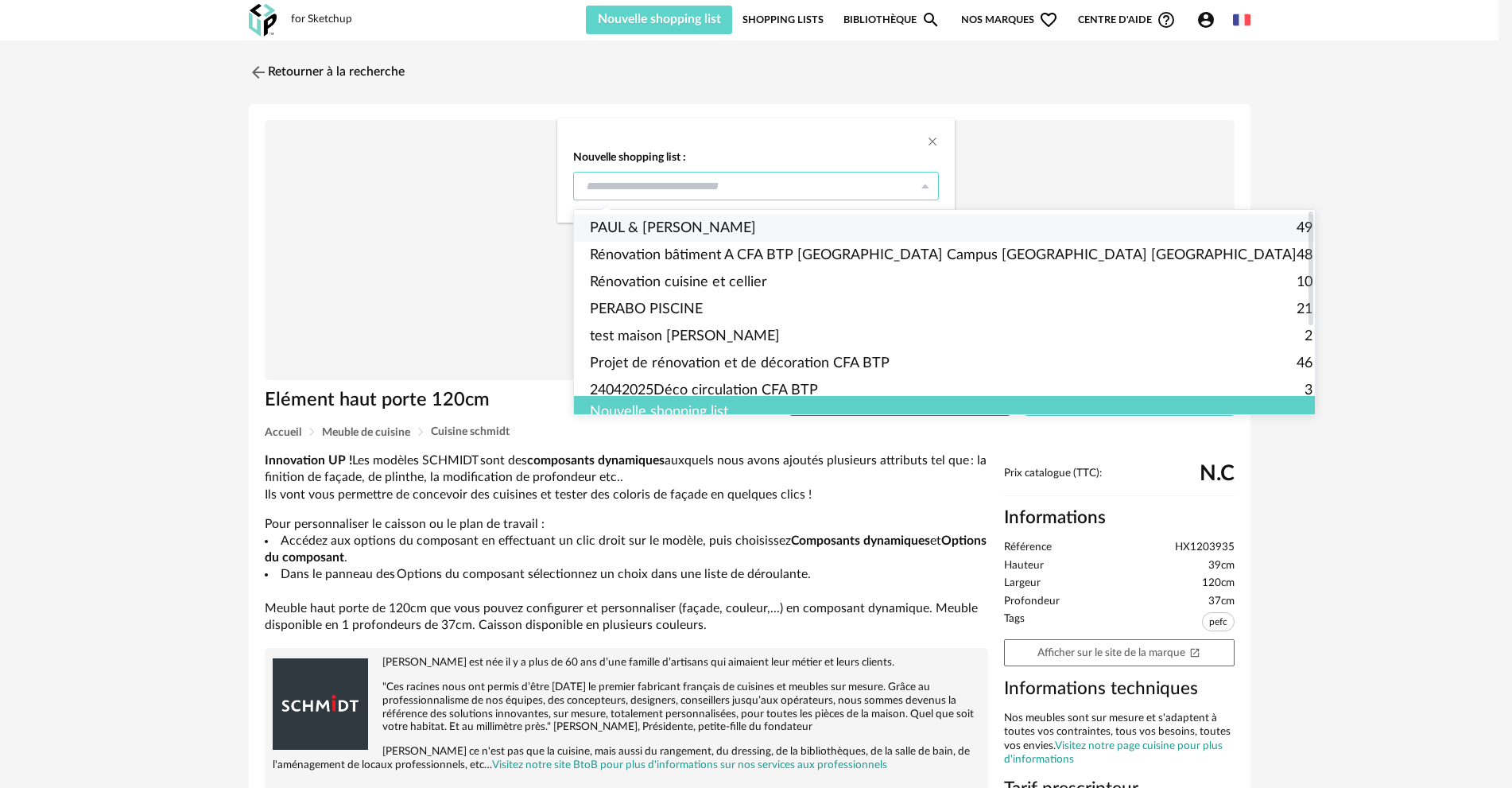
click at [693, 232] on span "PAUL & [PERSON_NAME]" at bounding box center [673, 228] width 167 height 27
type input "**********"
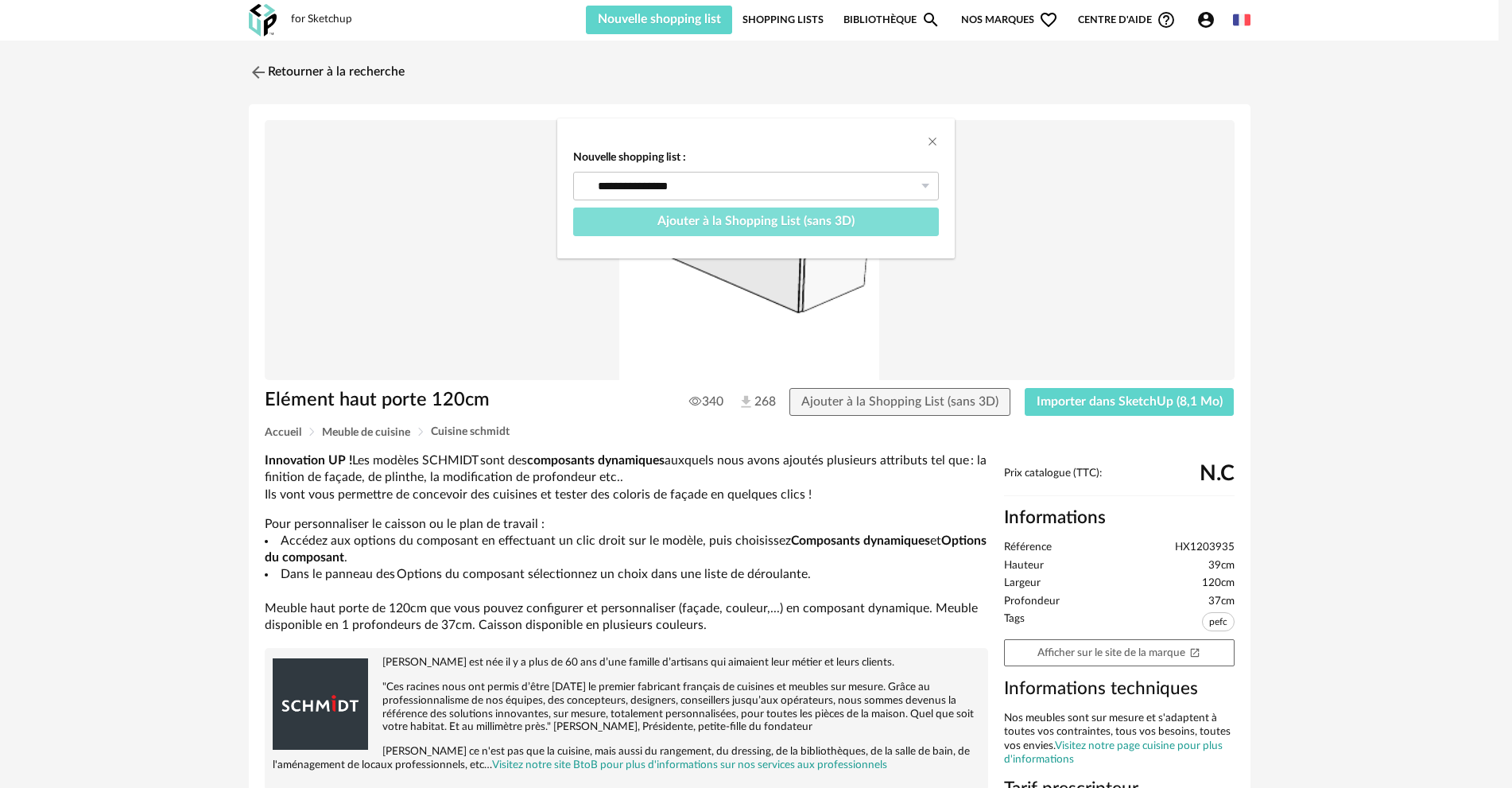
click at [766, 226] on span "Ajouter à la Shopping List (sans 3D)" at bounding box center [756, 220] width 197 height 12
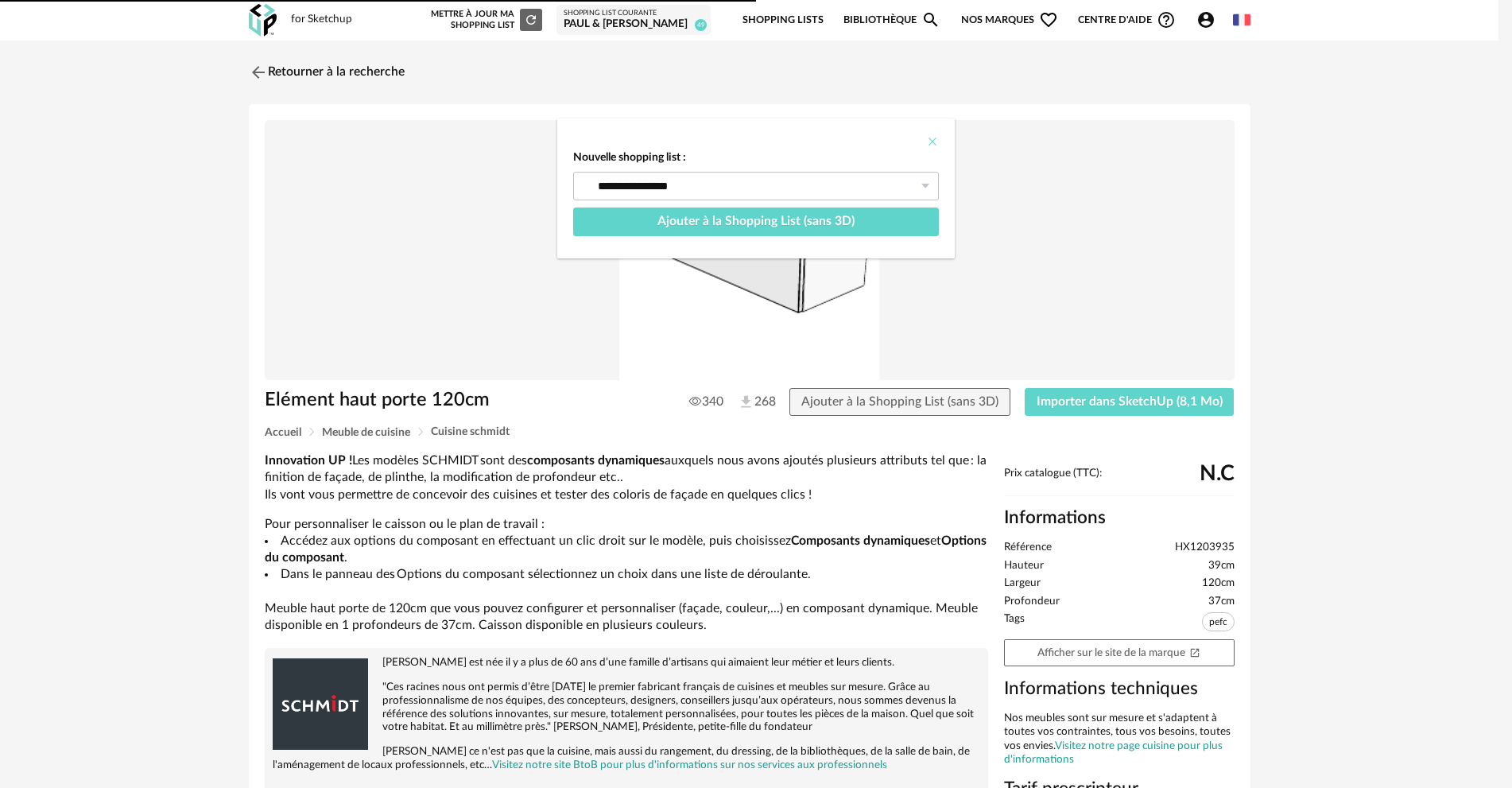
click at [927, 144] on div "**********" at bounding box center [756, 189] width 397 height 140
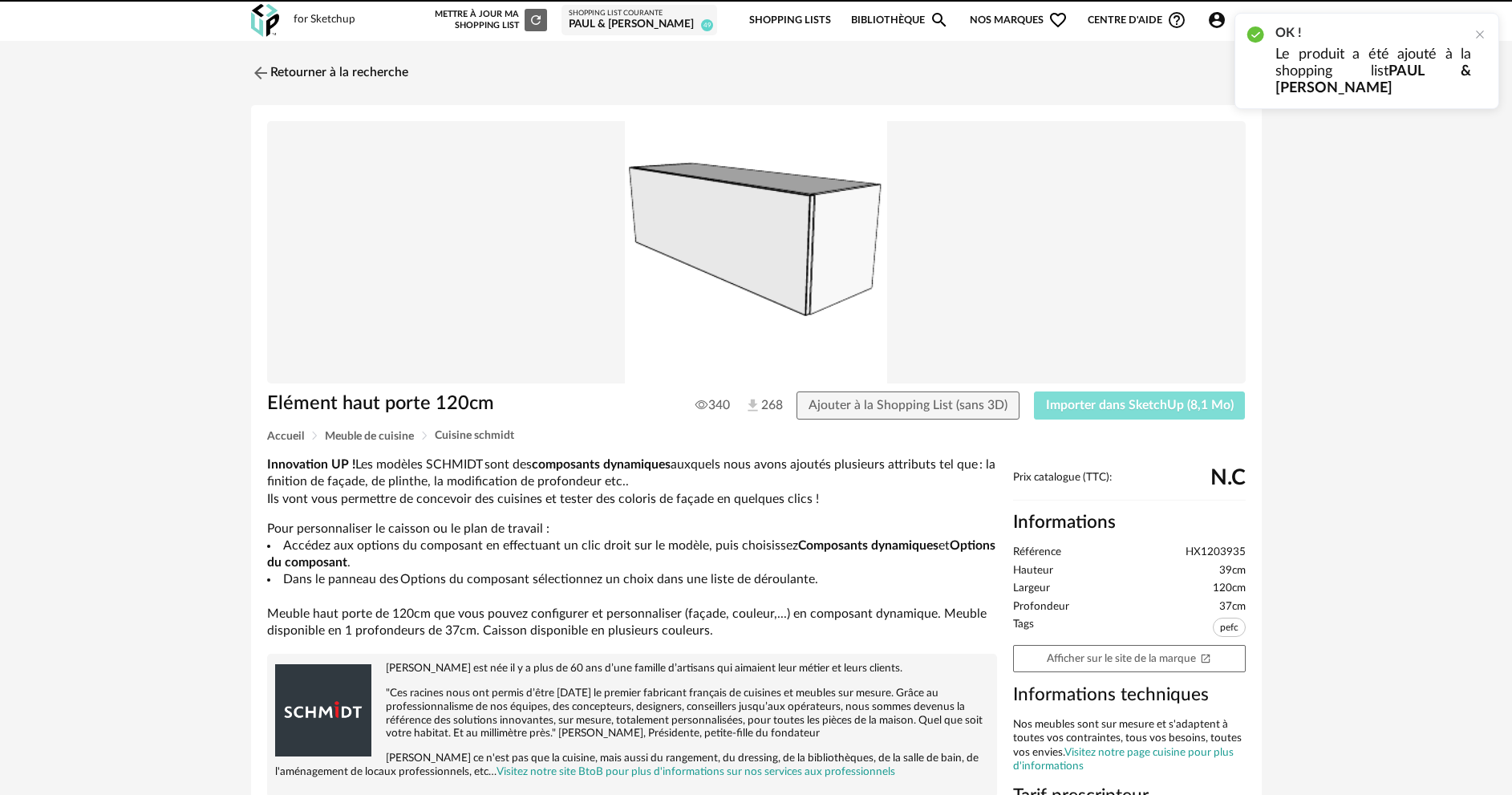
click at [1098, 407] on span "Importer dans SketchUp (8,1 Mo)" at bounding box center [1140, 405] width 187 height 13
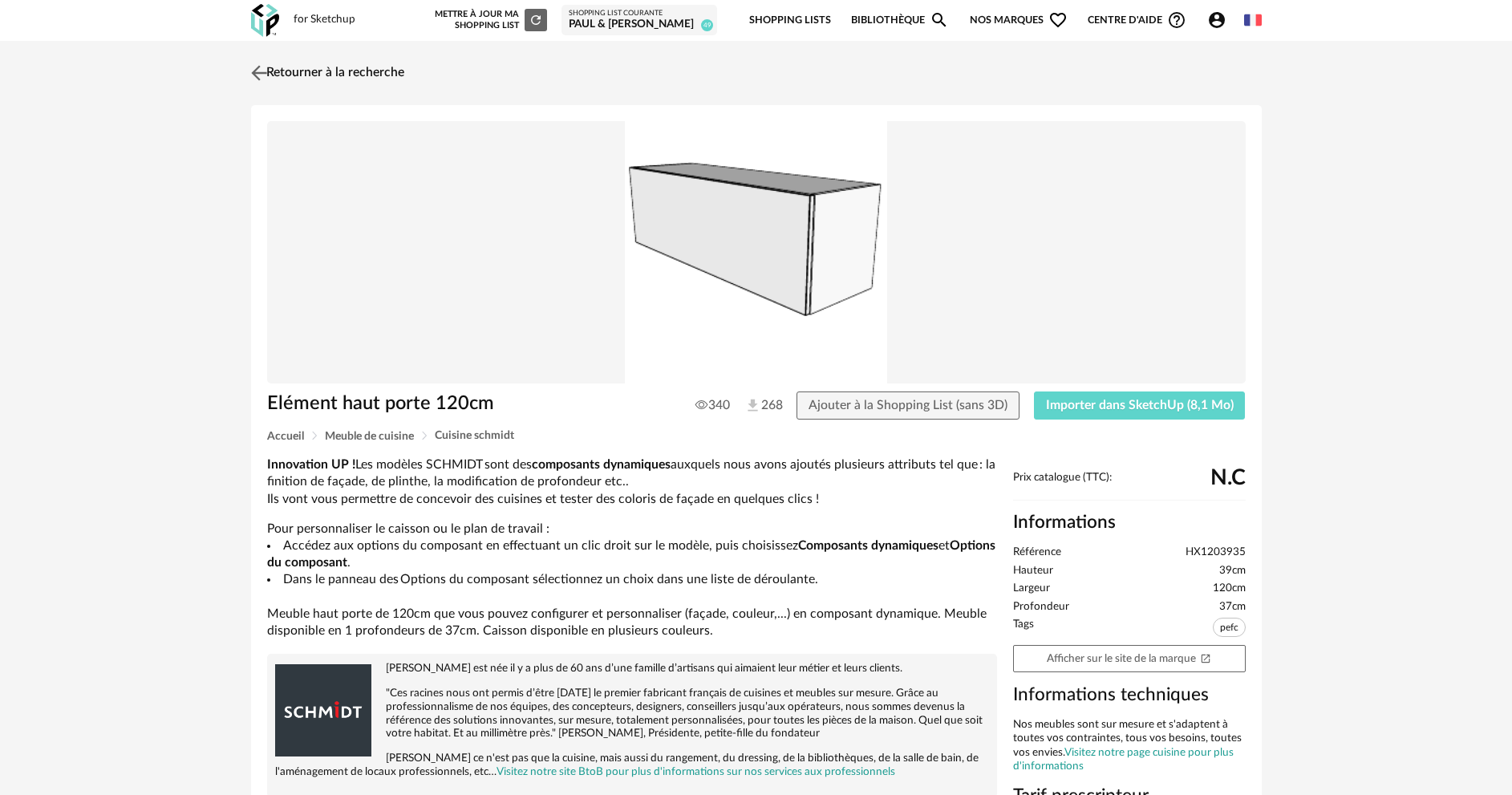
click at [319, 78] on link "Retourner à la recherche" at bounding box center [326, 72] width 157 height 36
click at [366, 79] on link "Retourner à la recherche" at bounding box center [329, 72] width 157 height 36
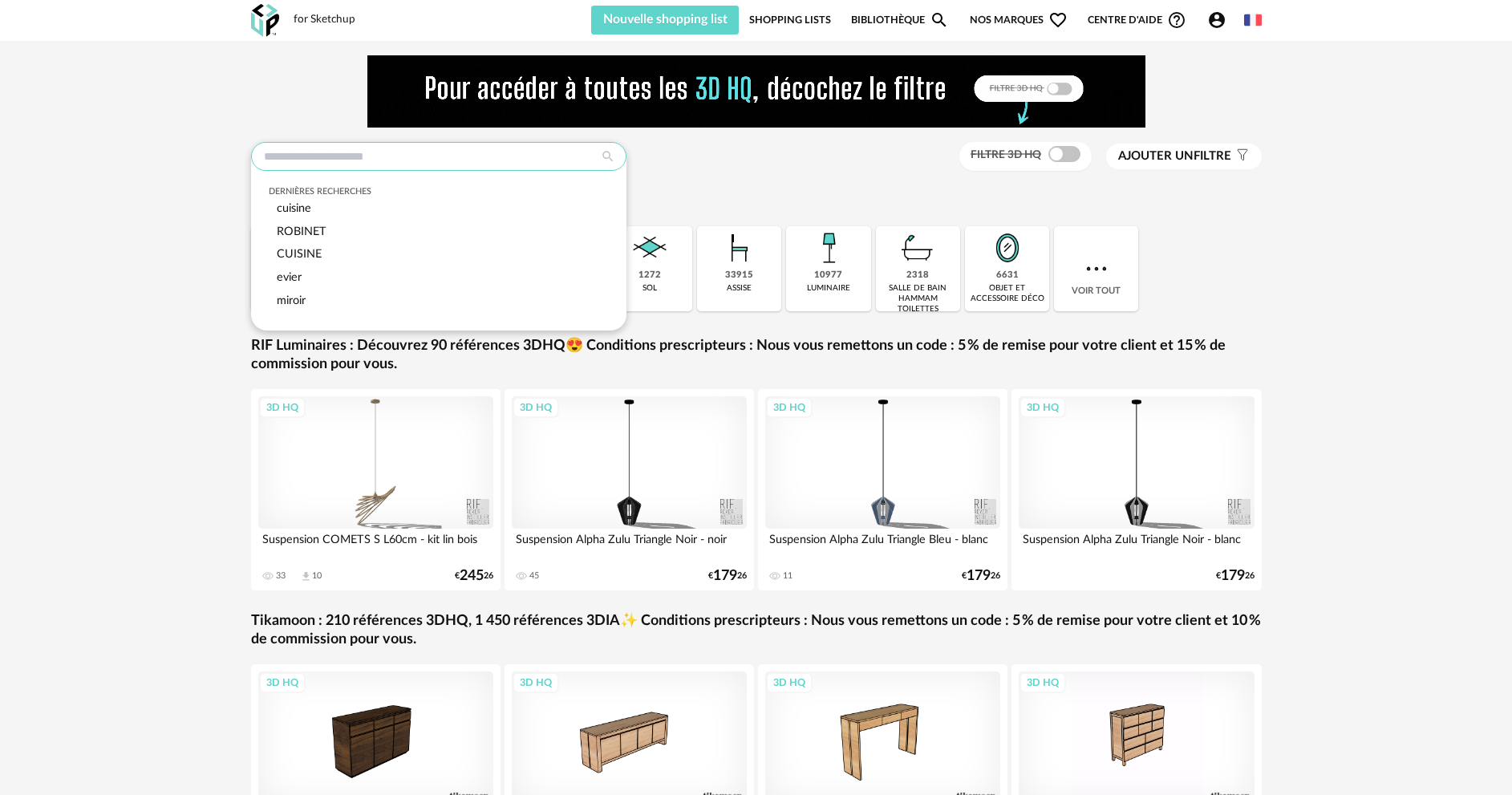
click at [361, 154] on input "text" at bounding box center [439, 156] width 376 height 29
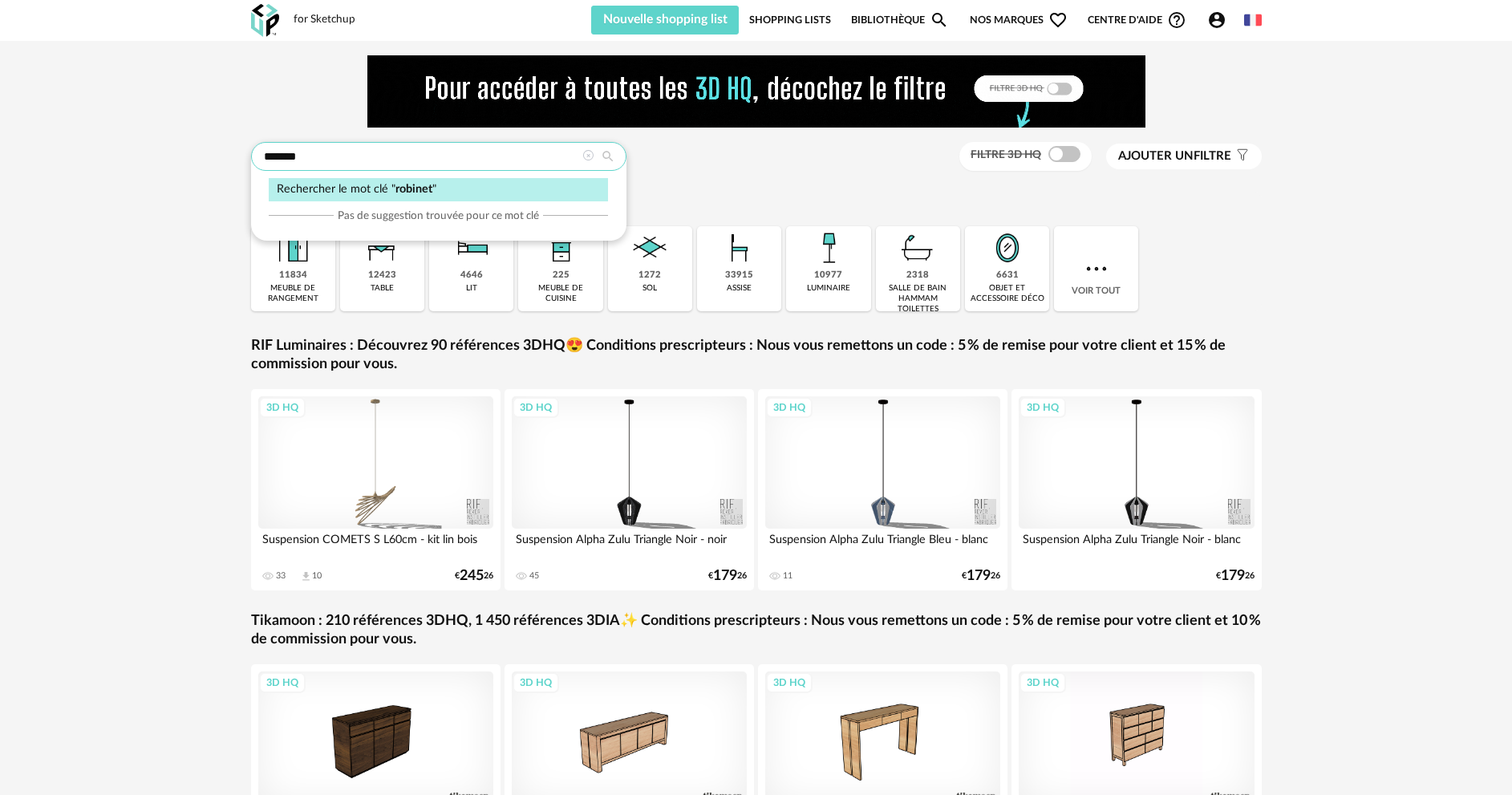
type input "*******"
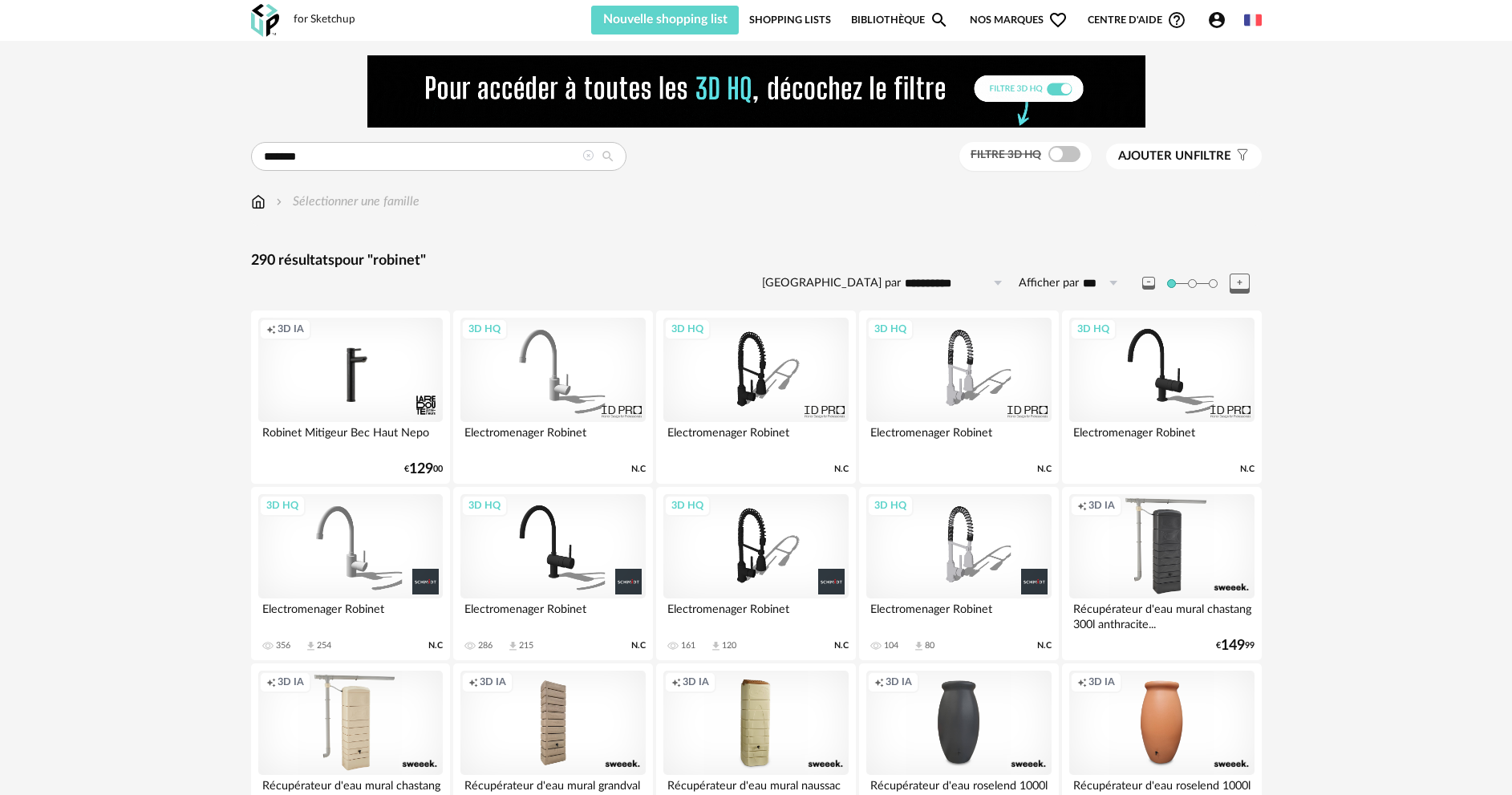
click at [371, 535] on div "3D HQ" at bounding box center [350, 546] width 185 height 104
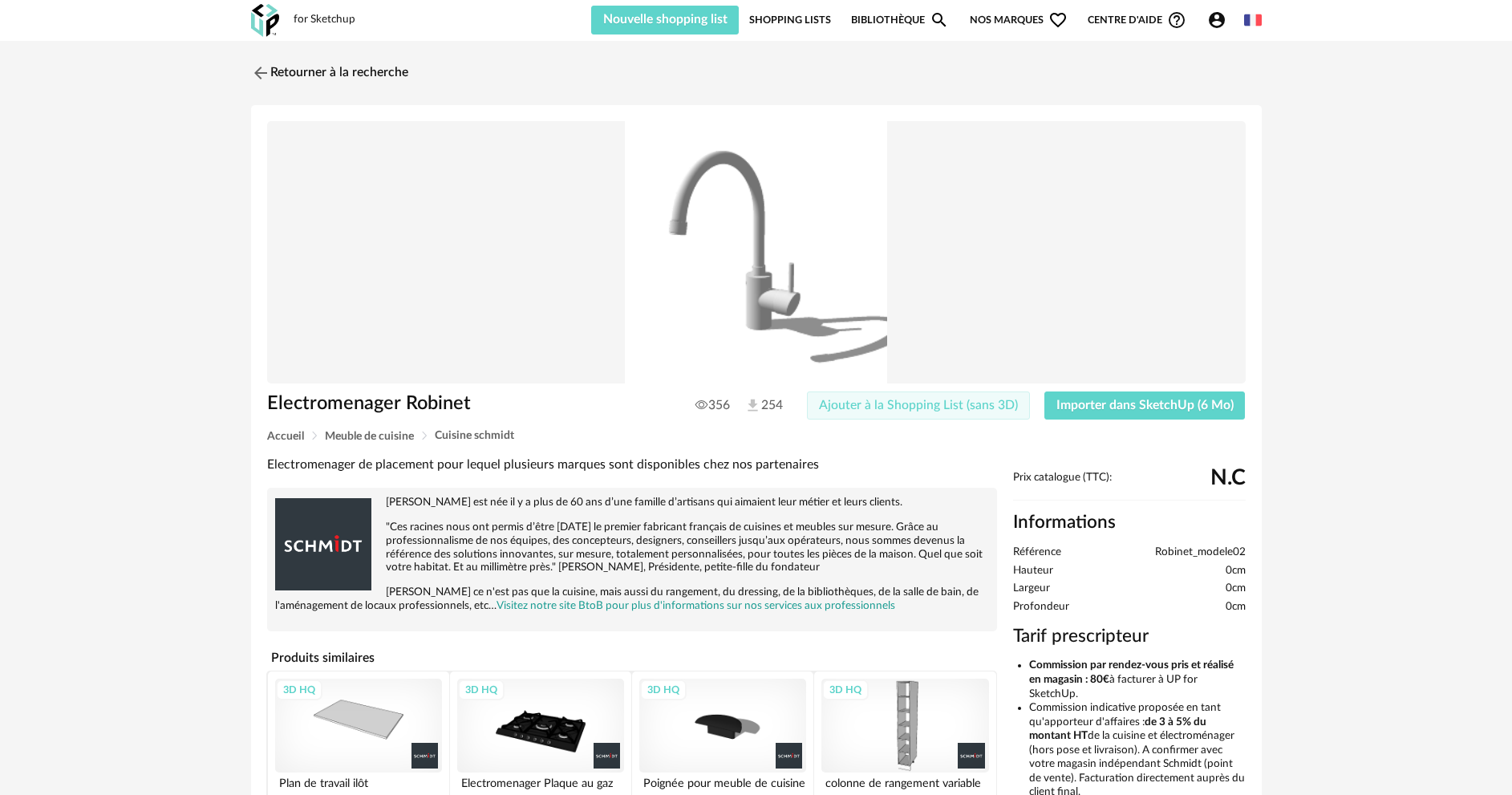
click at [912, 409] on span "Ajouter à la Shopping List (sans 3D)" at bounding box center [919, 405] width 199 height 13
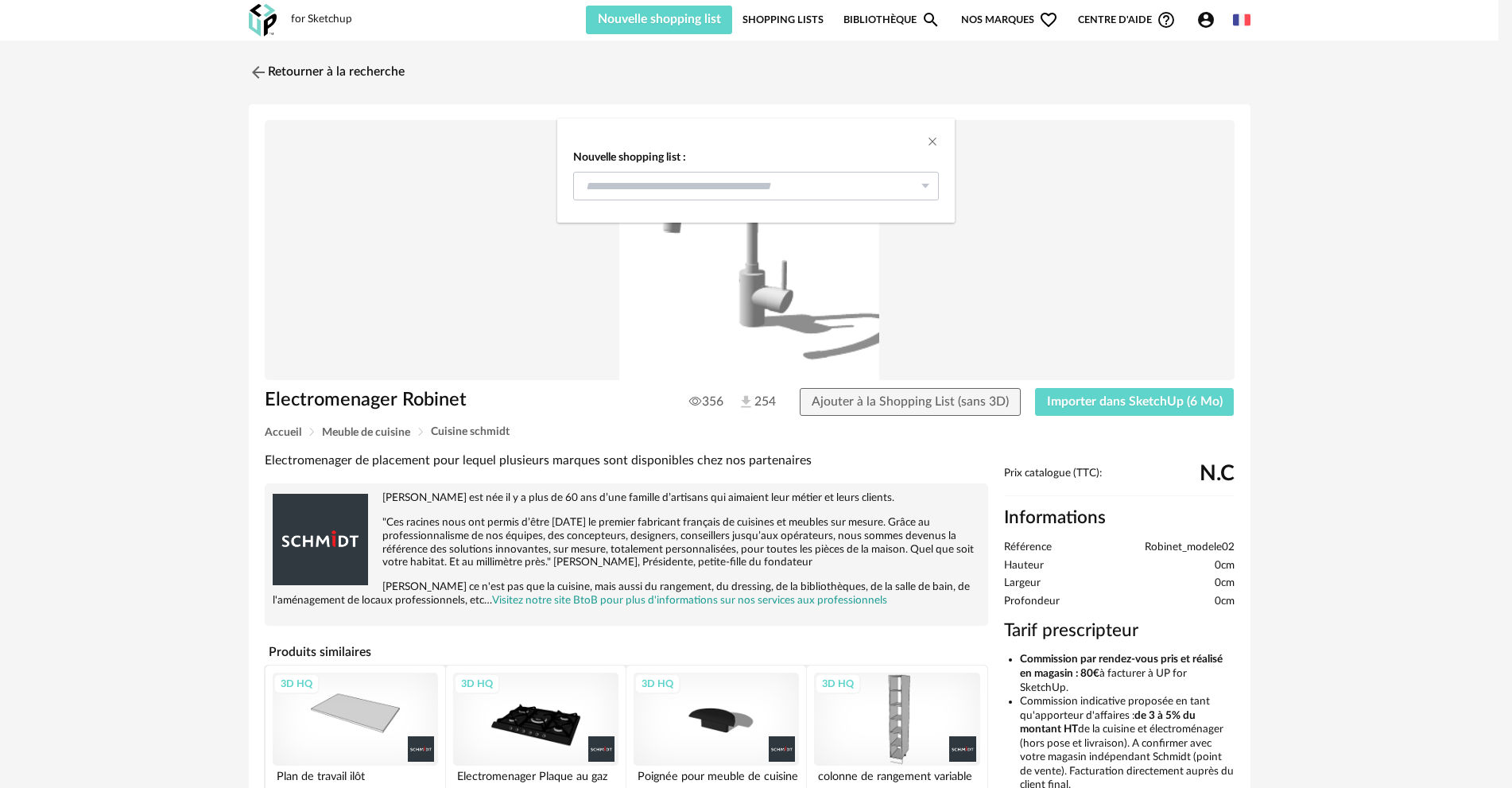
click at [925, 190] on icon "dialog" at bounding box center [925, 186] width 20 height 29
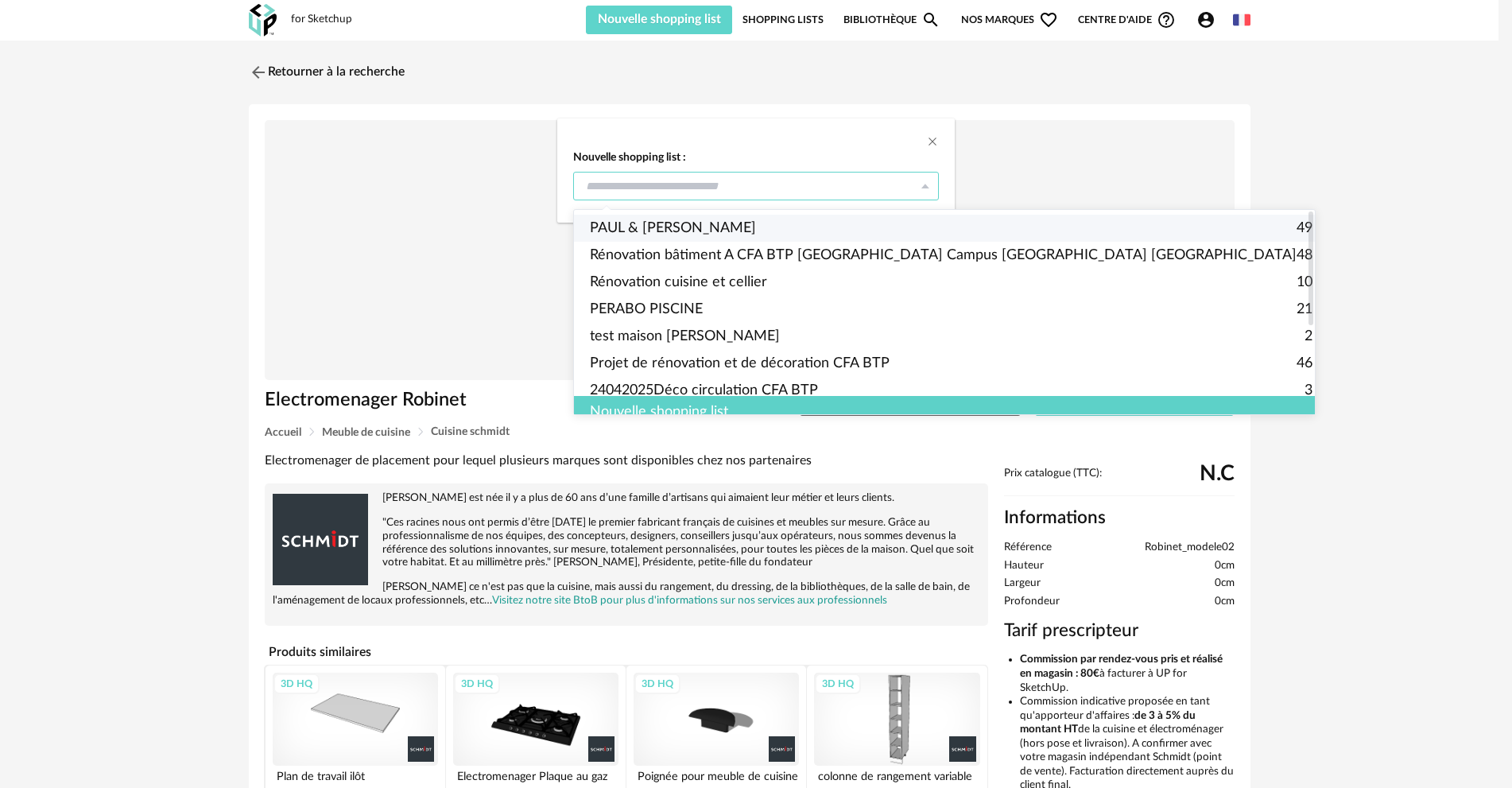
click at [672, 225] on span "PAUL & [PERSON_NAME]" at bounding box center [673, 228] width 167 height 27
type input "**********"
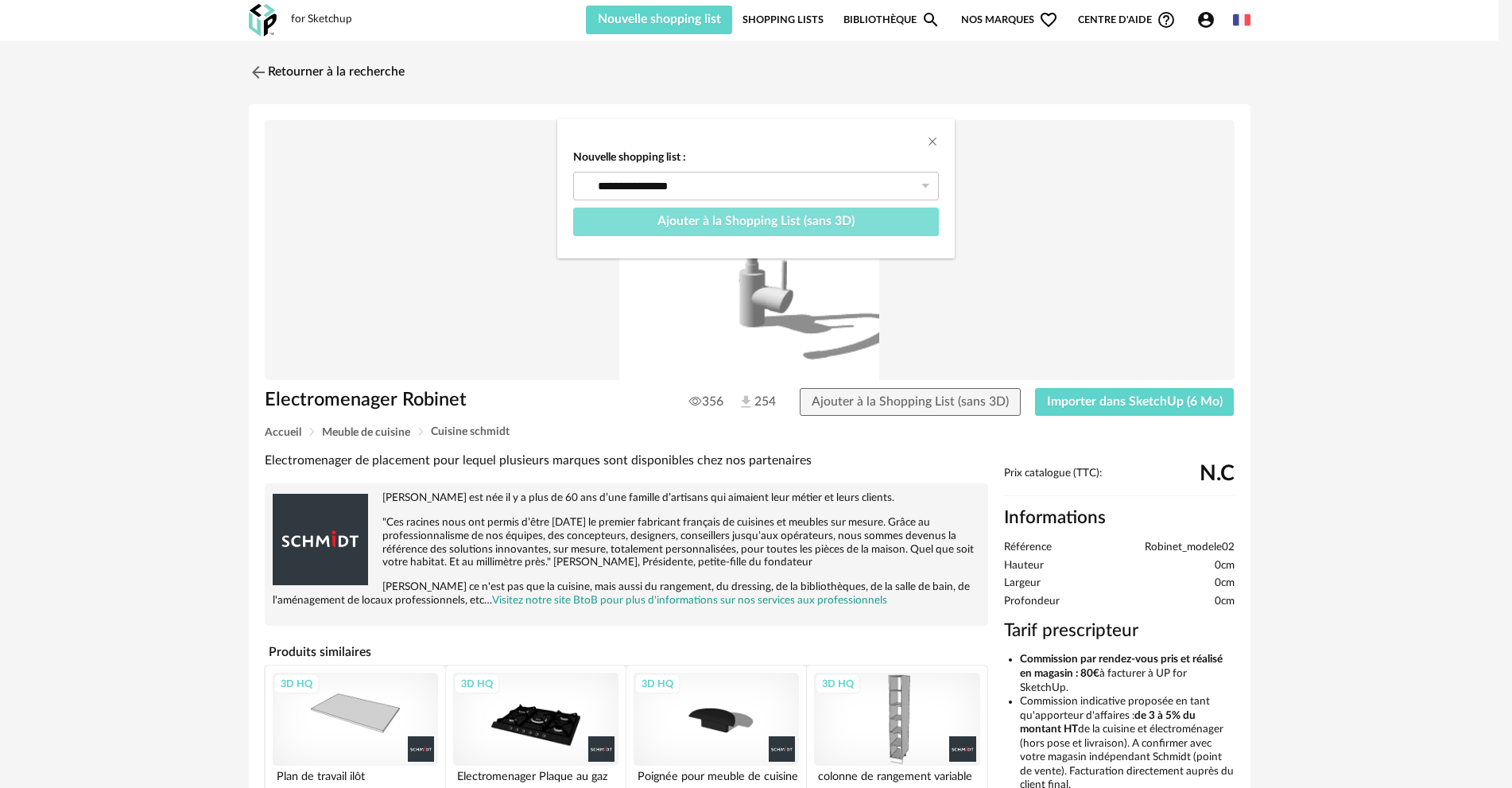
click at [795, 224] on span "Ajouter à la Shopping List (sans 3D)" at bounding box center [756, 220] width 197 height 12
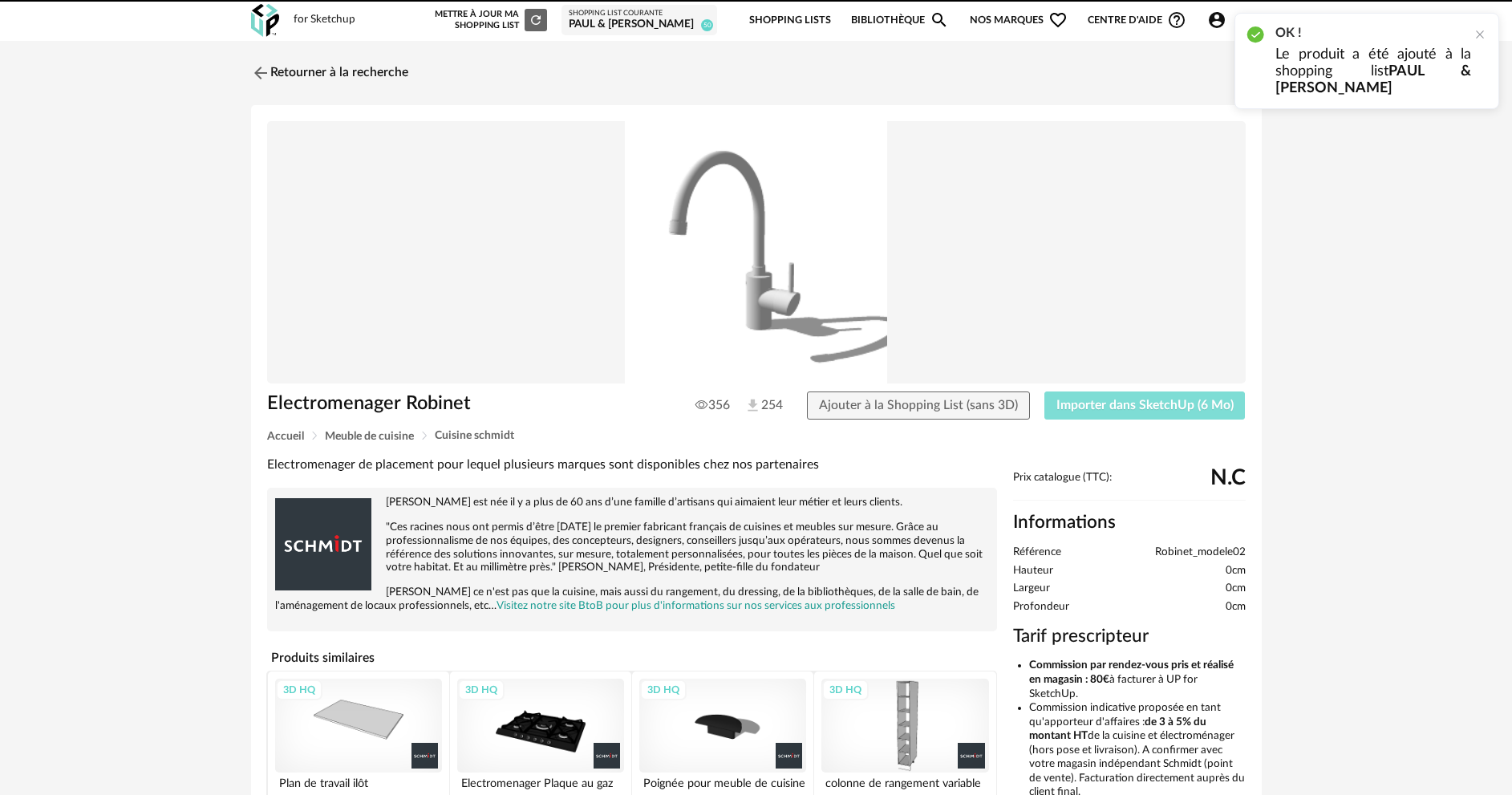
click at [1088, 405] on span "Importer dans SketchUp (6 Mo)" at bounding box center [1146, 405] width 178 height 13
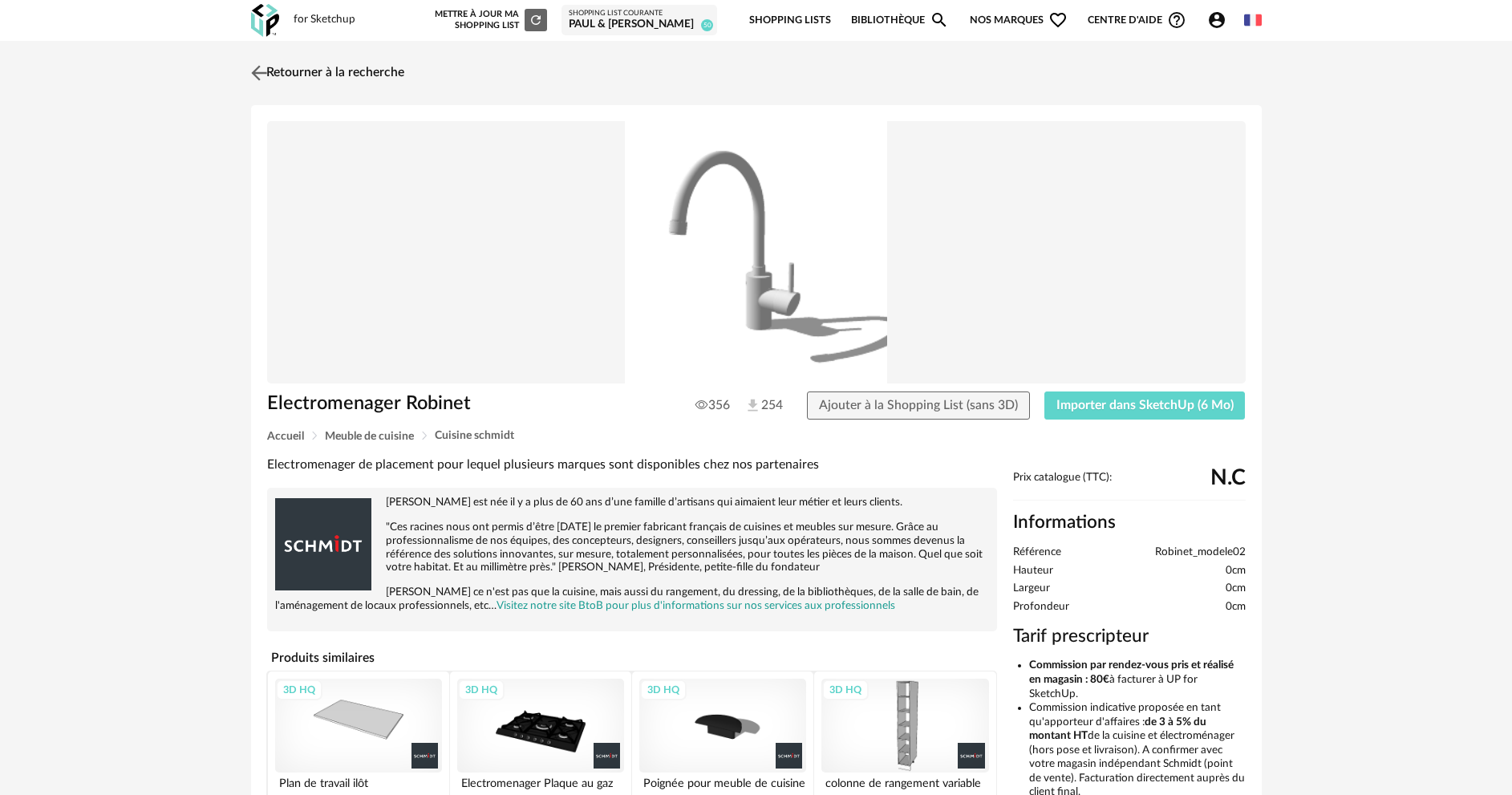
click at [379, 73] on link "Retourner à la recherche" at bounding box center [326, 72] width 157 height 36
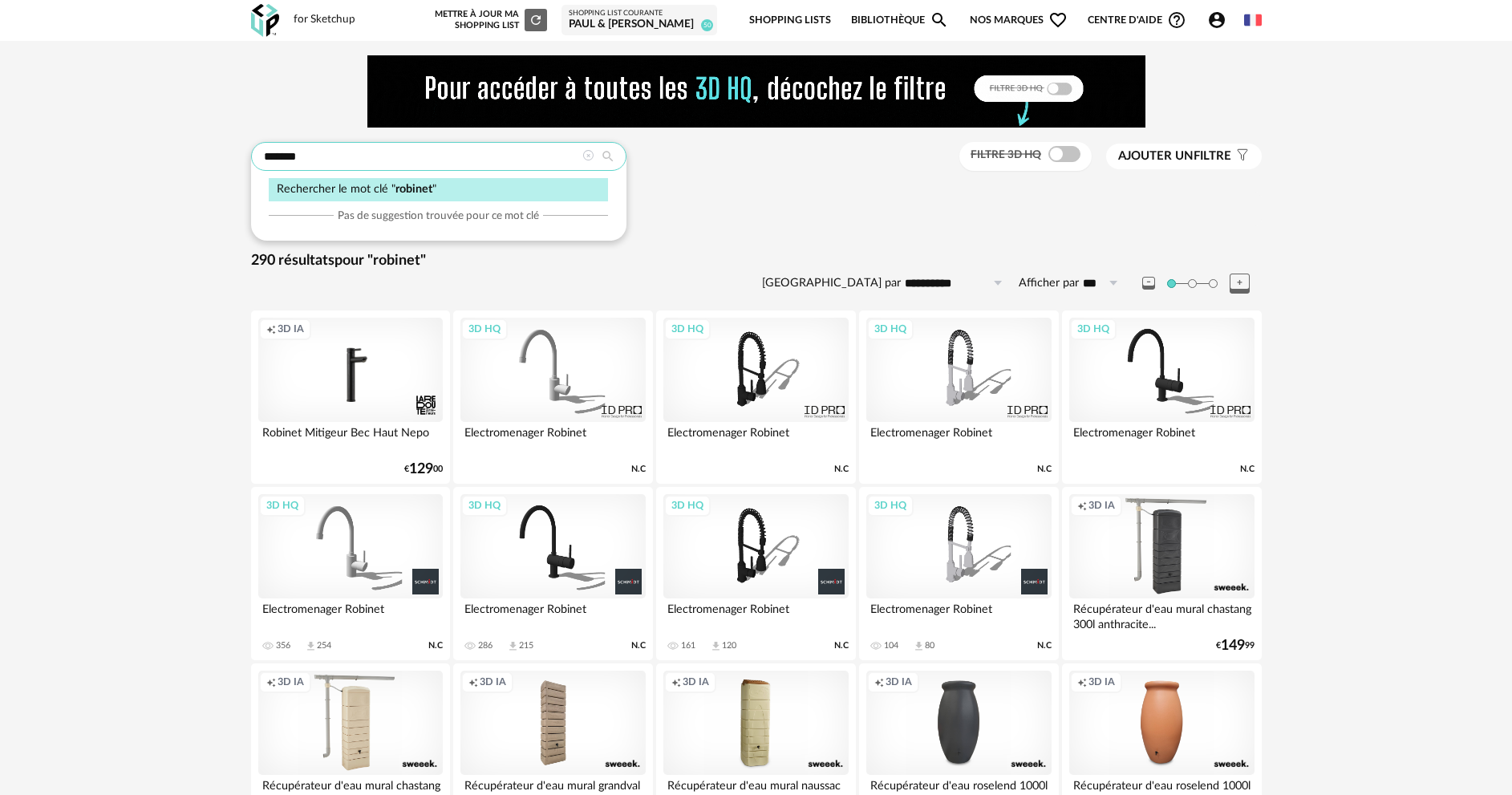
drag, startPoint x: 328, startPoint y: 148, endPoint x: 216, endPoint y: 169, distance: 114.0
type input "*****"
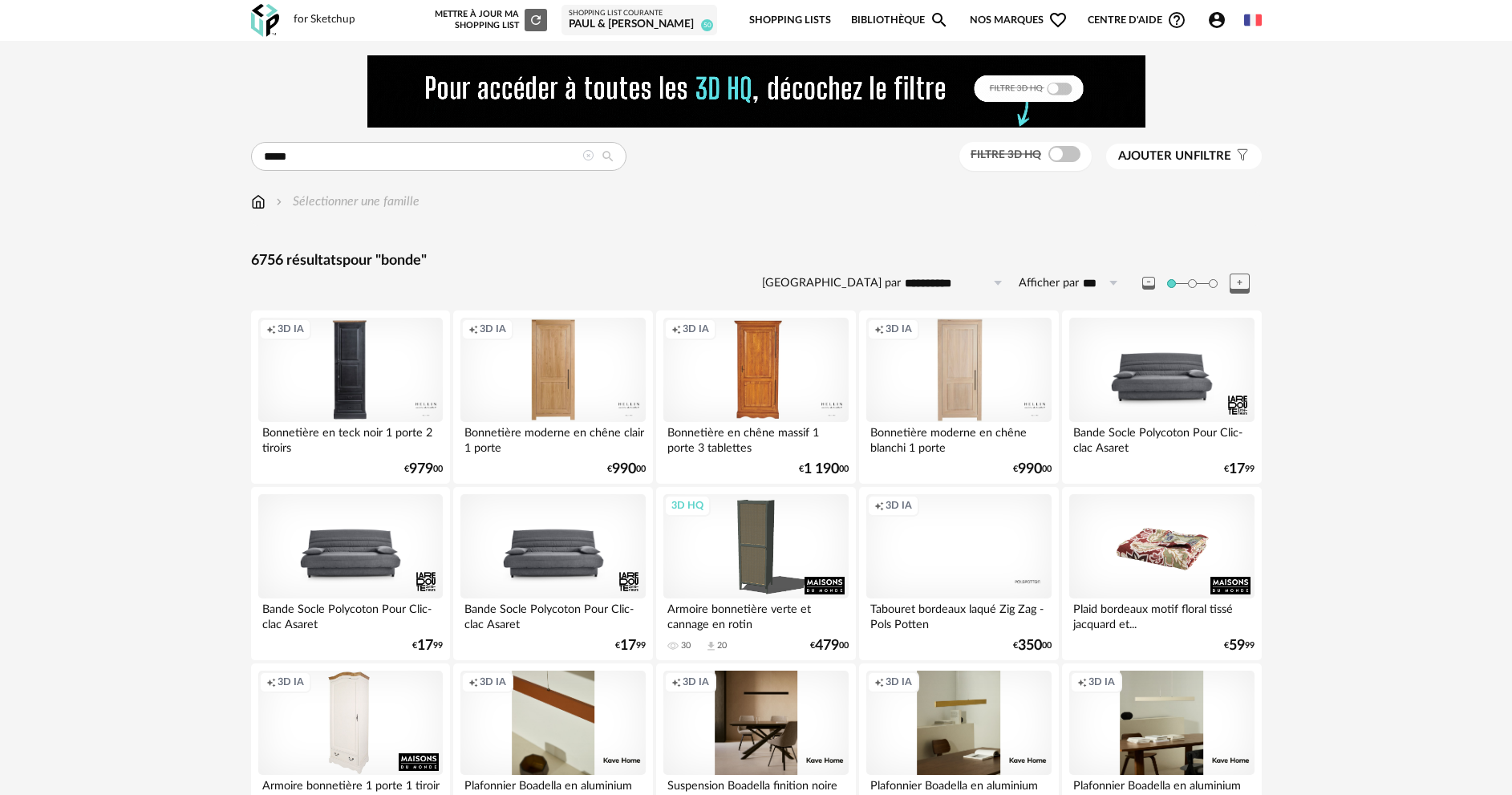
click at [985, 554] on div "Creation icon 3D IA" at bounding box center [958, 546] width 185 height 104
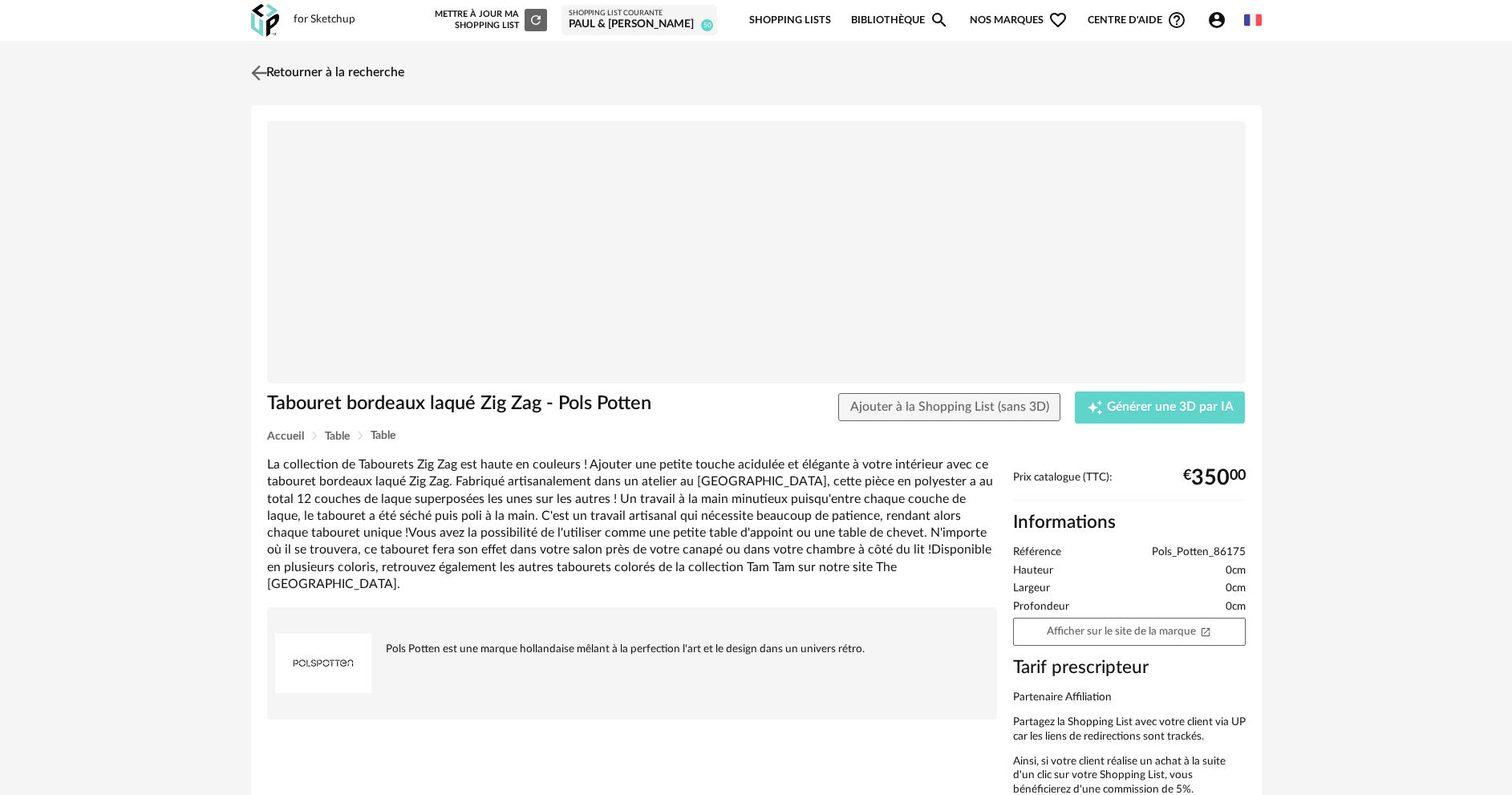
click at [294, 73] on link "Retourner à la recherche" at bounding box center [326, 72] width 157 height 36
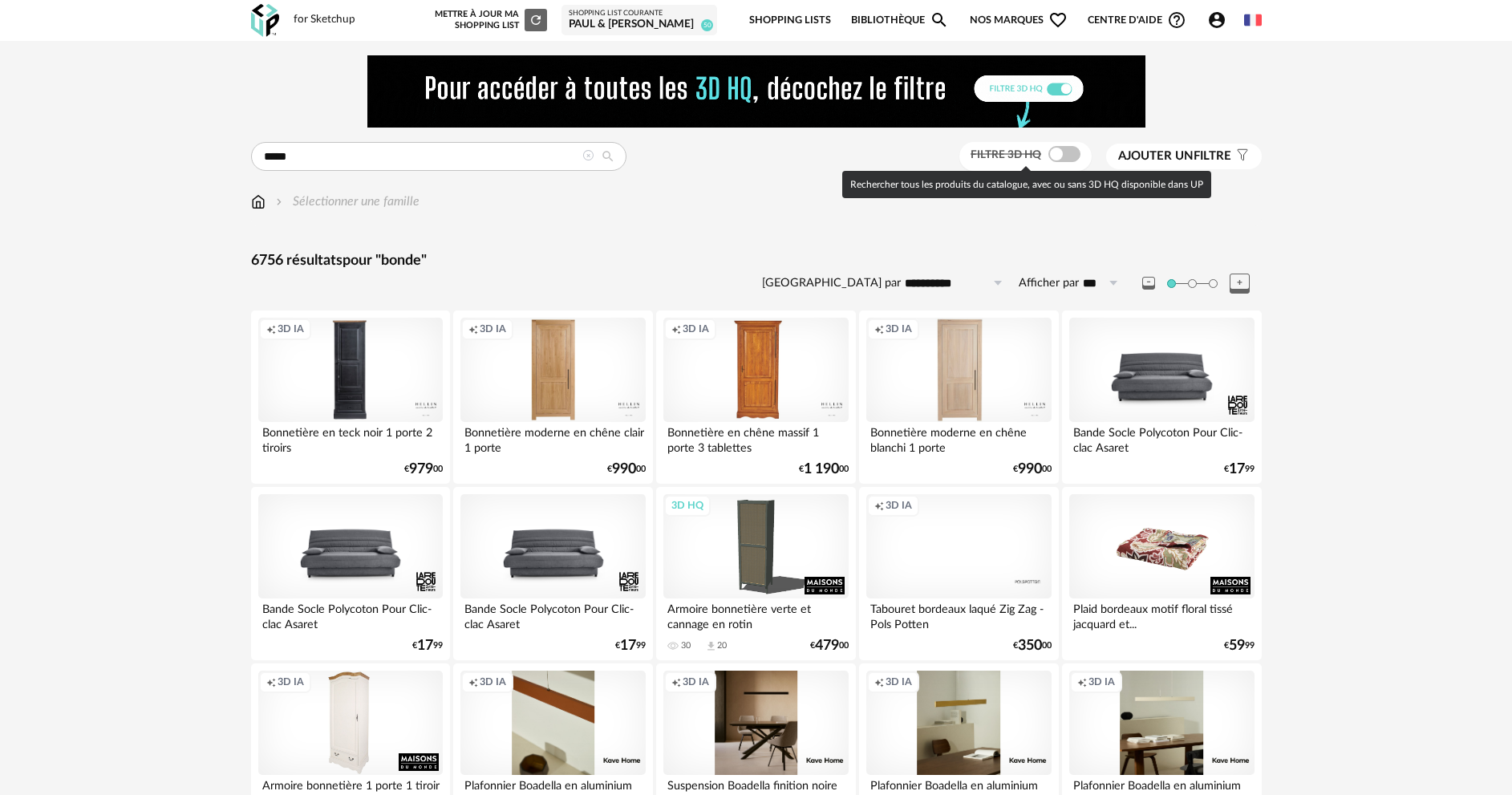
click at [1061, 148] on span at bounding box center [1064, 154] width 32 height 16
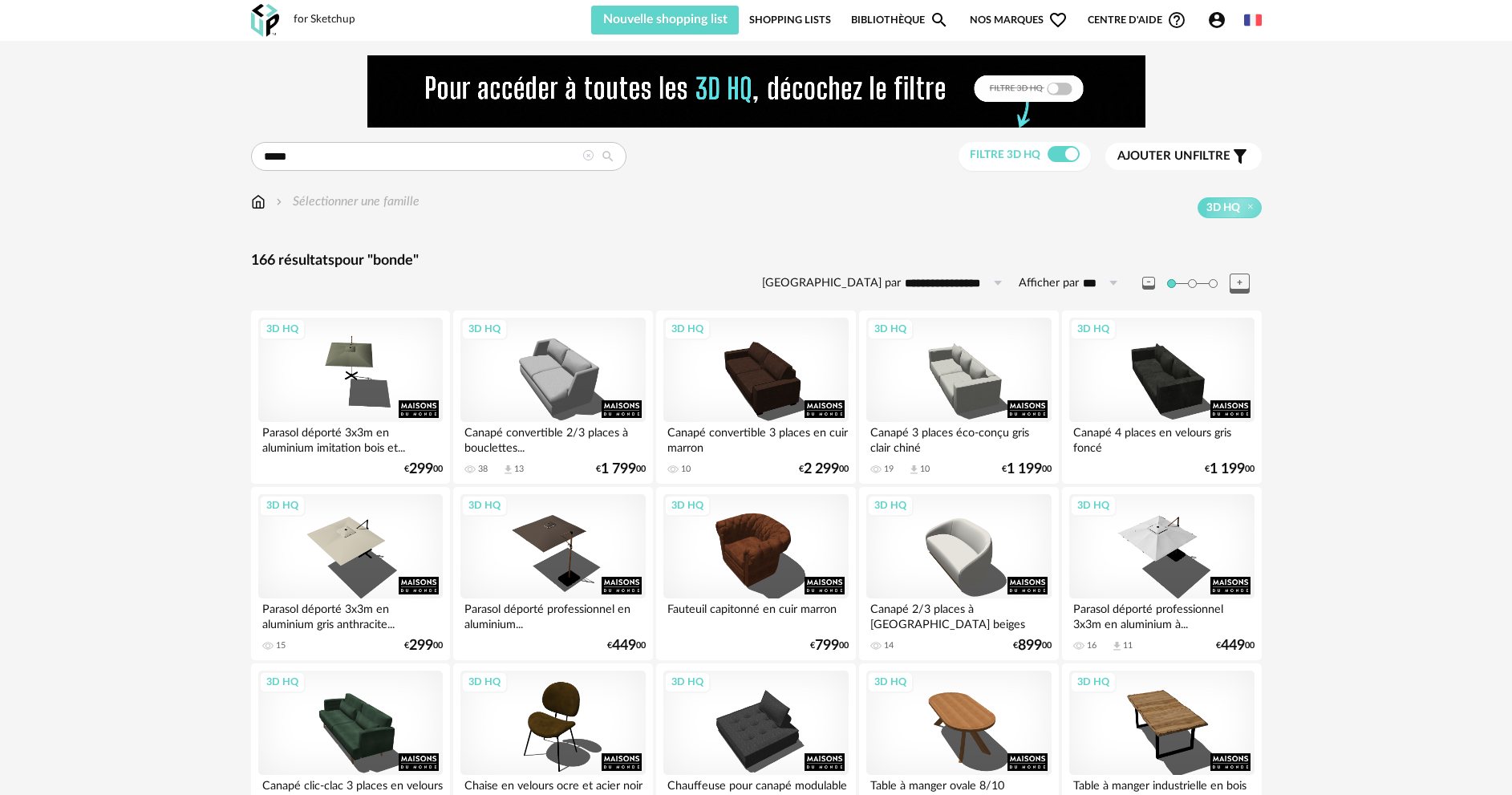
click at [795, 22] on link "Shopping Lists" at bounding box center [790, 20] width 82 height 29
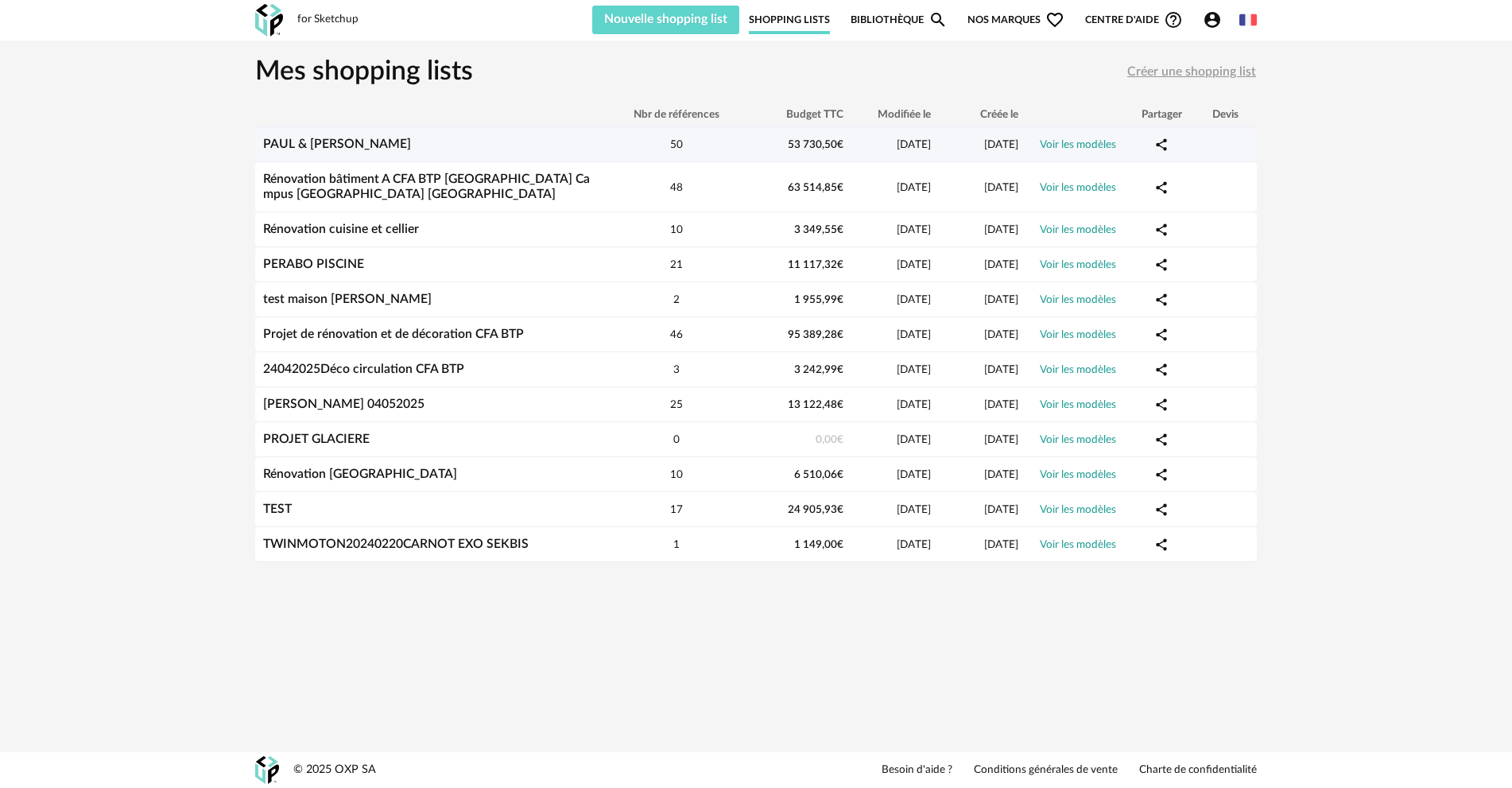
click at [341, 146] on link "PAUL & [PERSON_NAME]" at bounding box center [337, 144] width 147 height 12
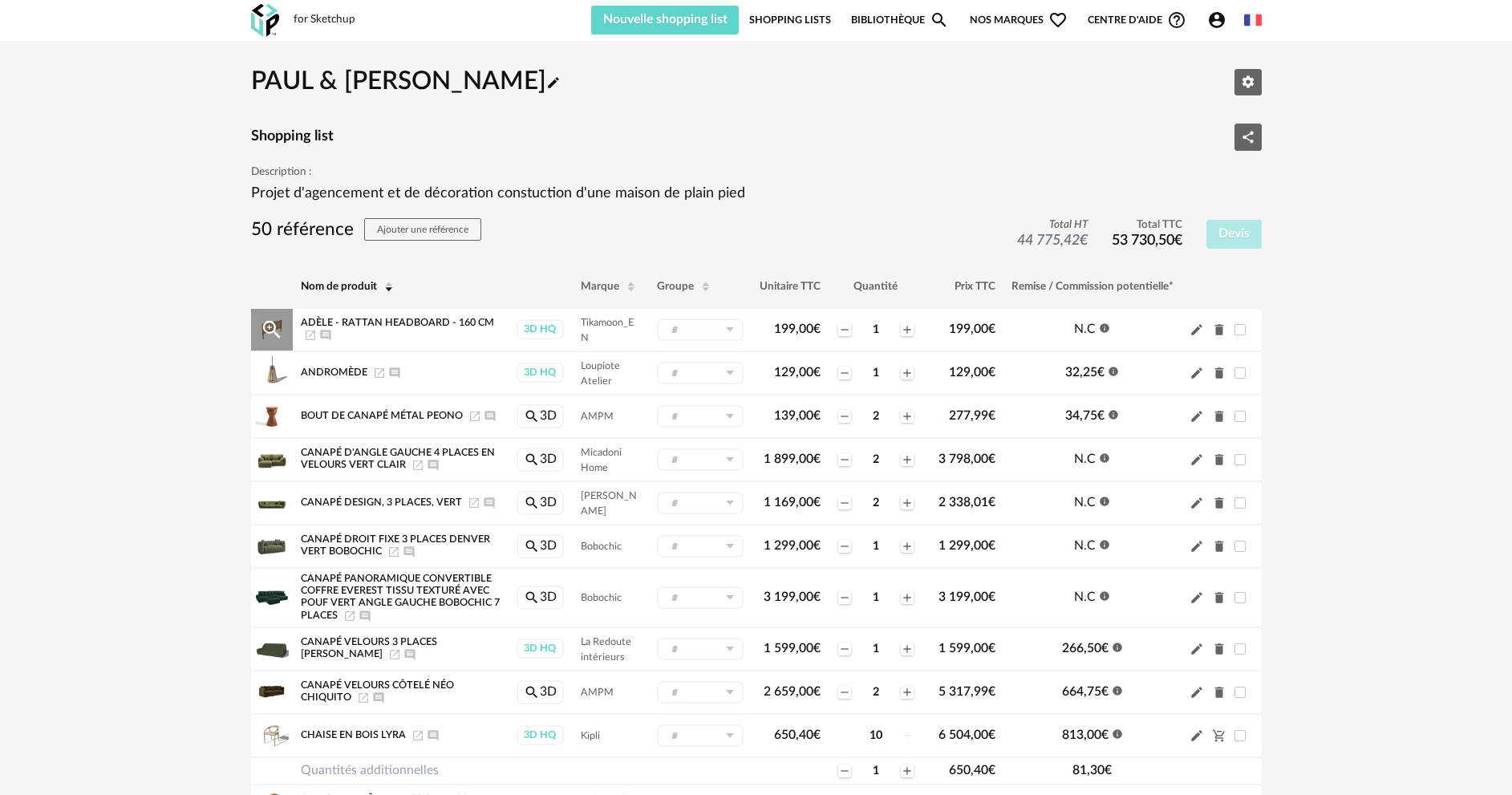
click at [729, 327] on icon at bounding box center [729, 329] width 20 height 22
click at [719, 394] on button "Nouveau groupe (ex.: Cuisine)" at bounding box center [731, 400] width 152 height 26
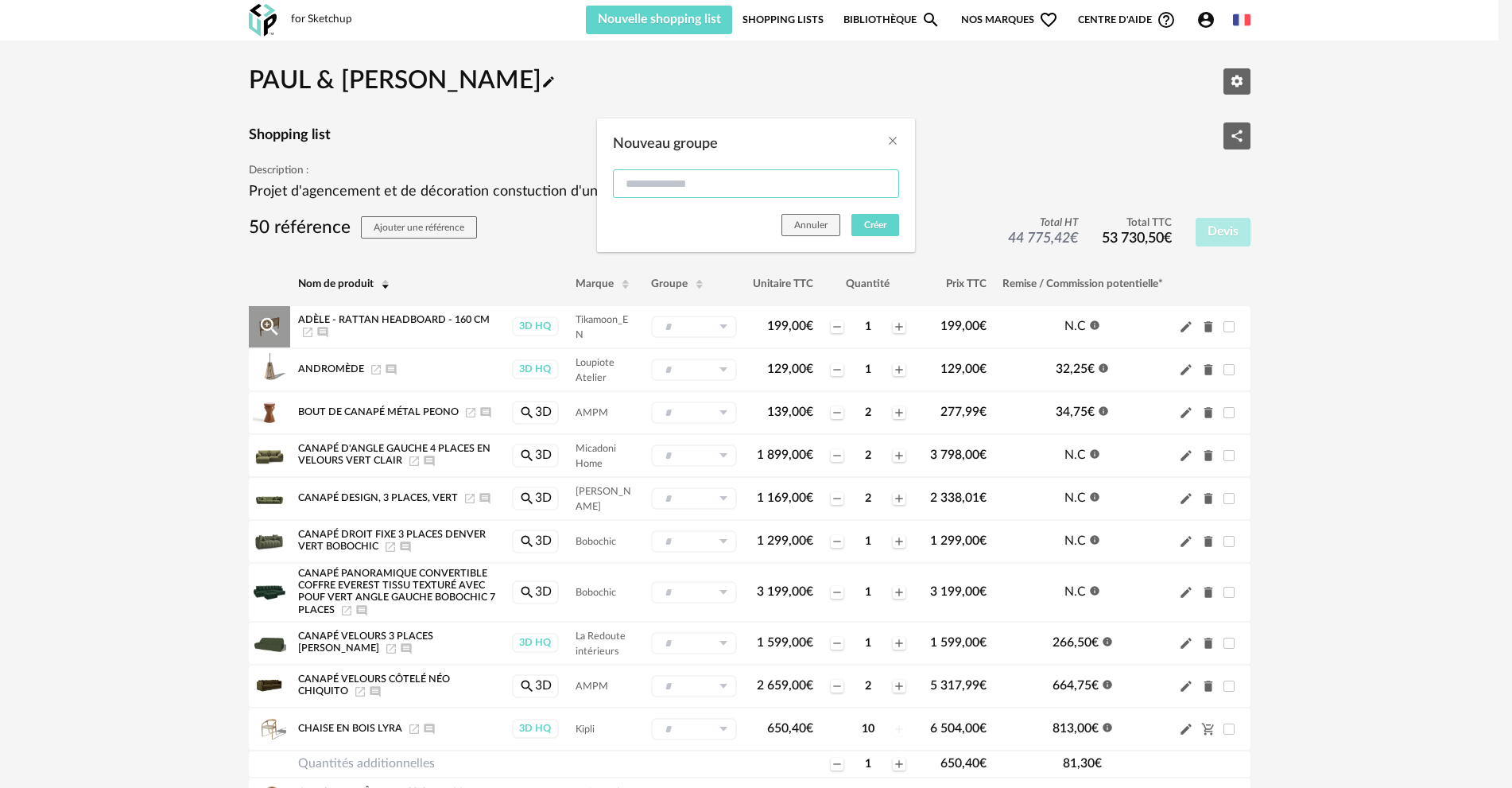
click at [661, 187] on input "Nouveau groupe" at bounding box center [756, 184] width 286 height 29
type input "*"
type input "**********"
click at [879, 223] on span "Créer" at bounding box center [875, 225] width 22 height 10
type input "**********"
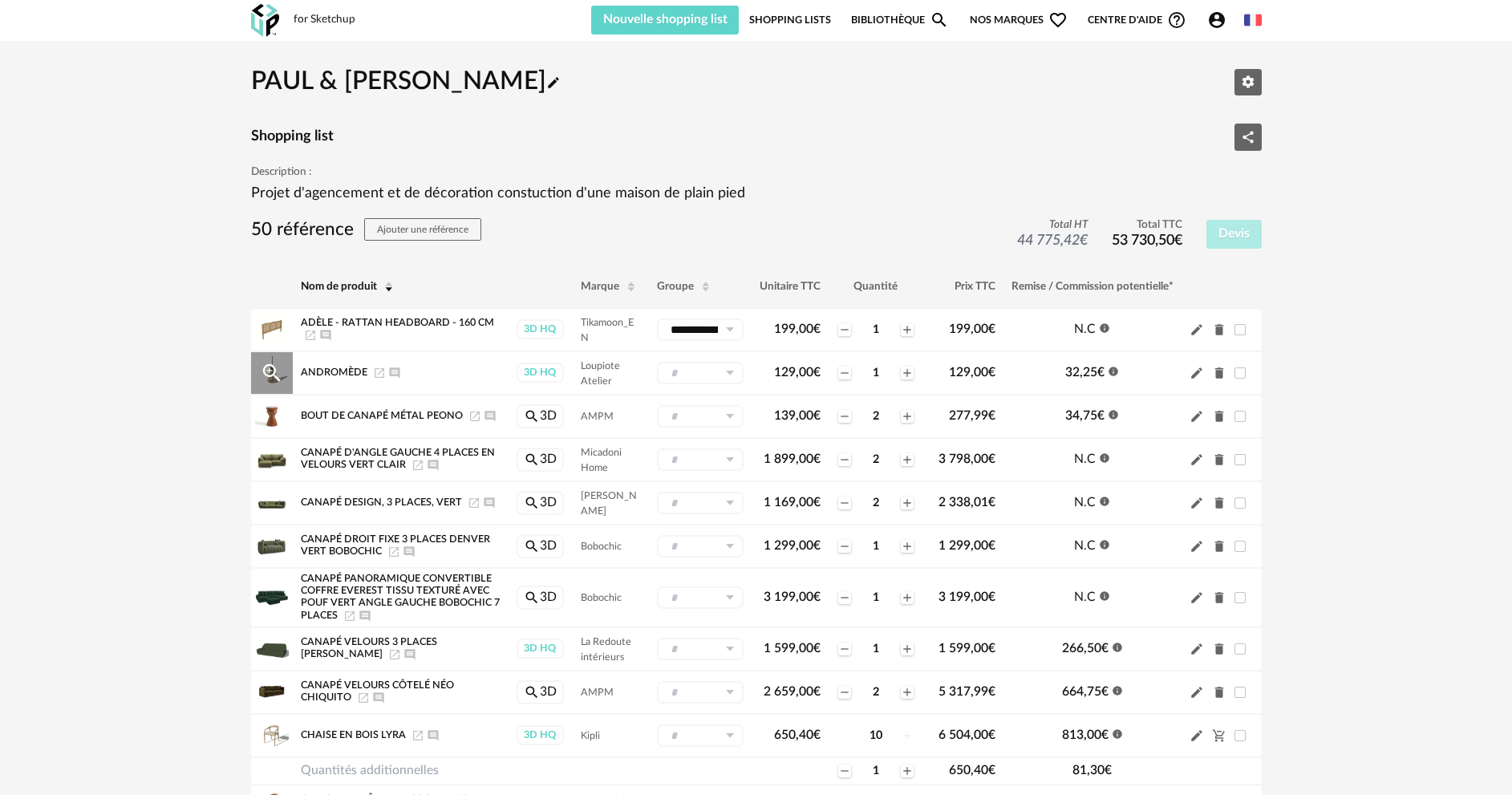
click at [1218, 377] on icon "Delete icon" at bounding box center [1218, 373] width 9 height 12
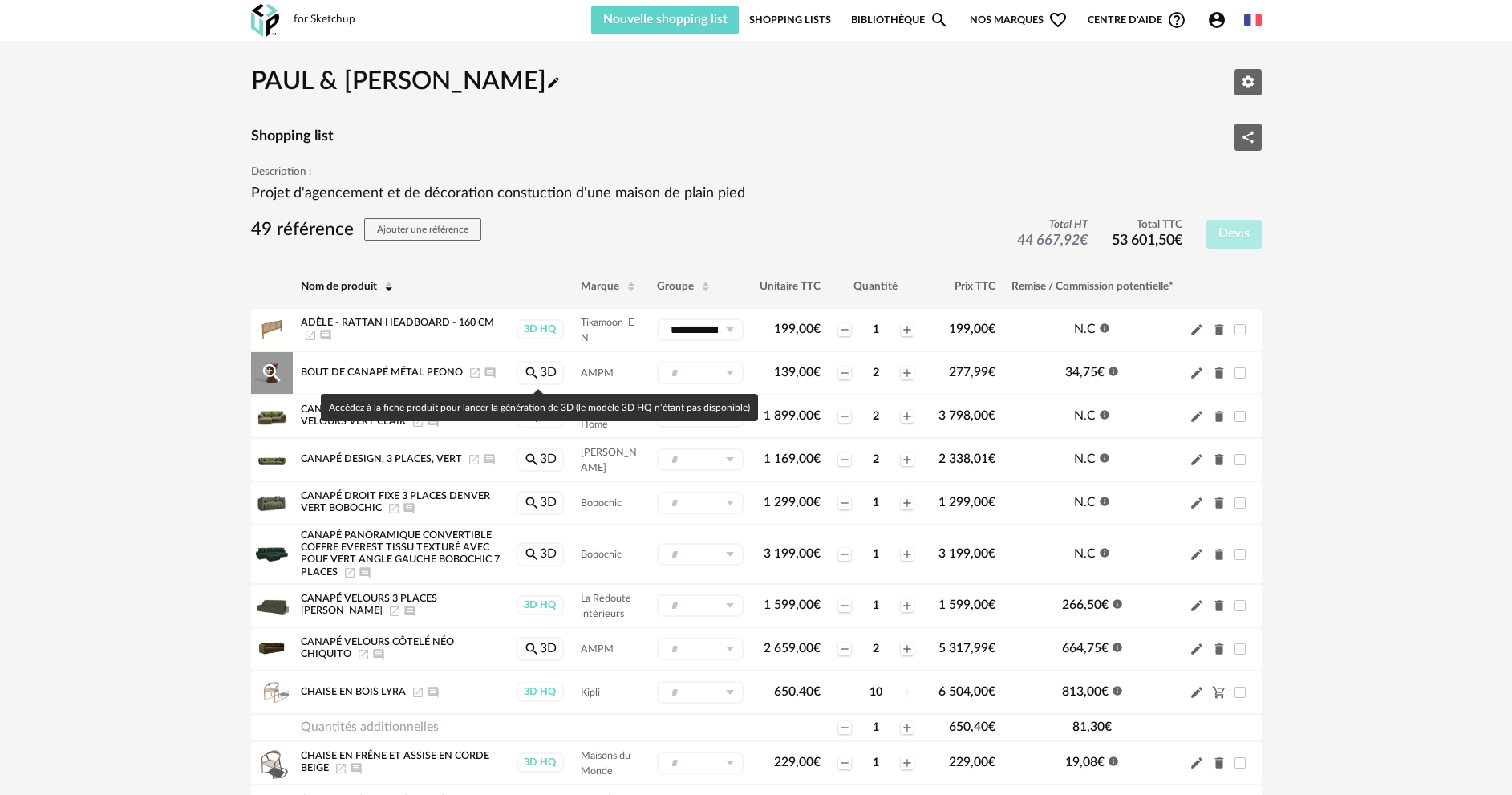
click at [550, 370] on link "Magnify icon 3D" at bounding box center [540, 373] width 47 height 24
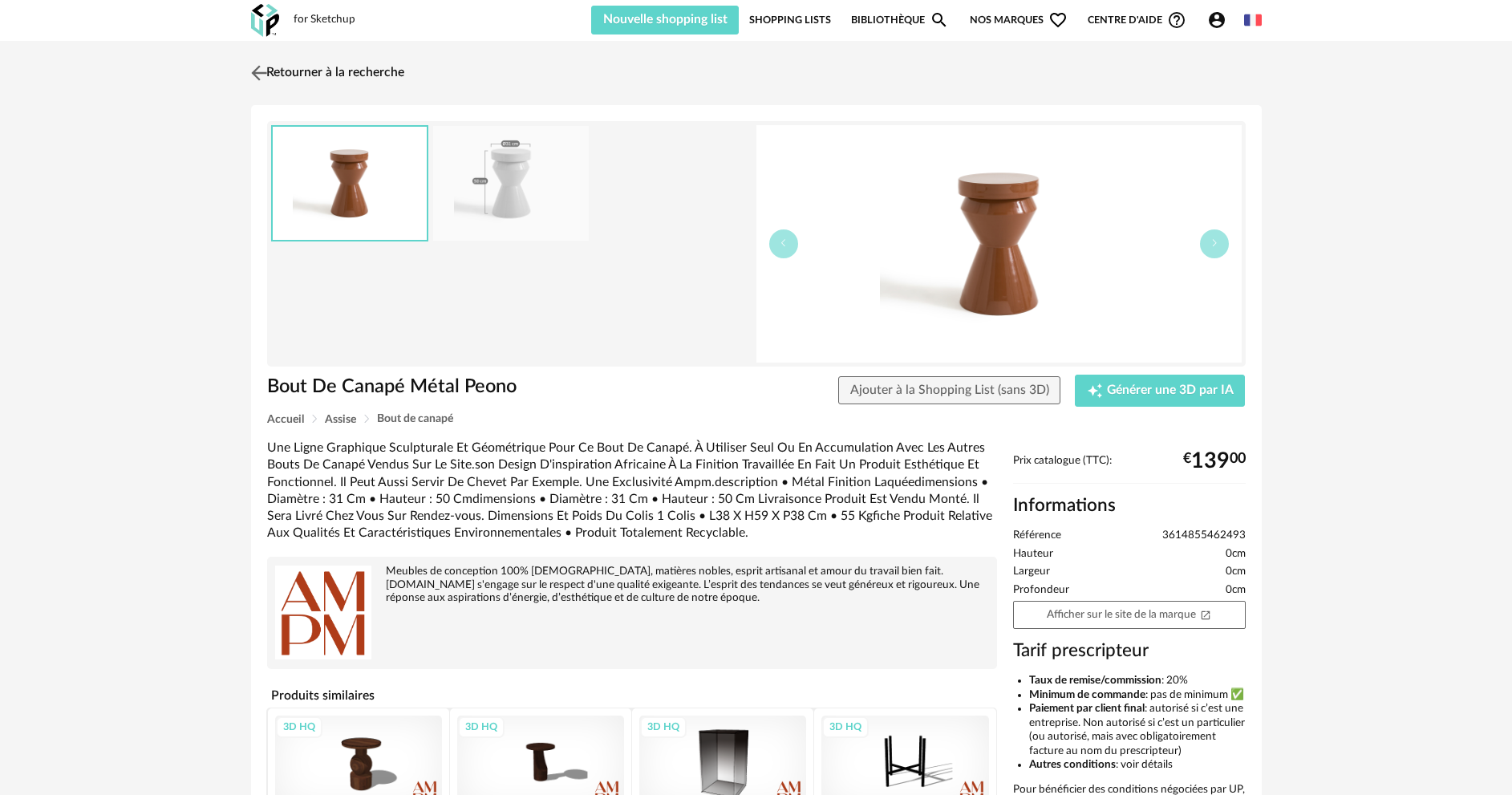
click at [315, 75] on link "Retourner à la recherche" at bounding box center [326, 72] width 157 height 36
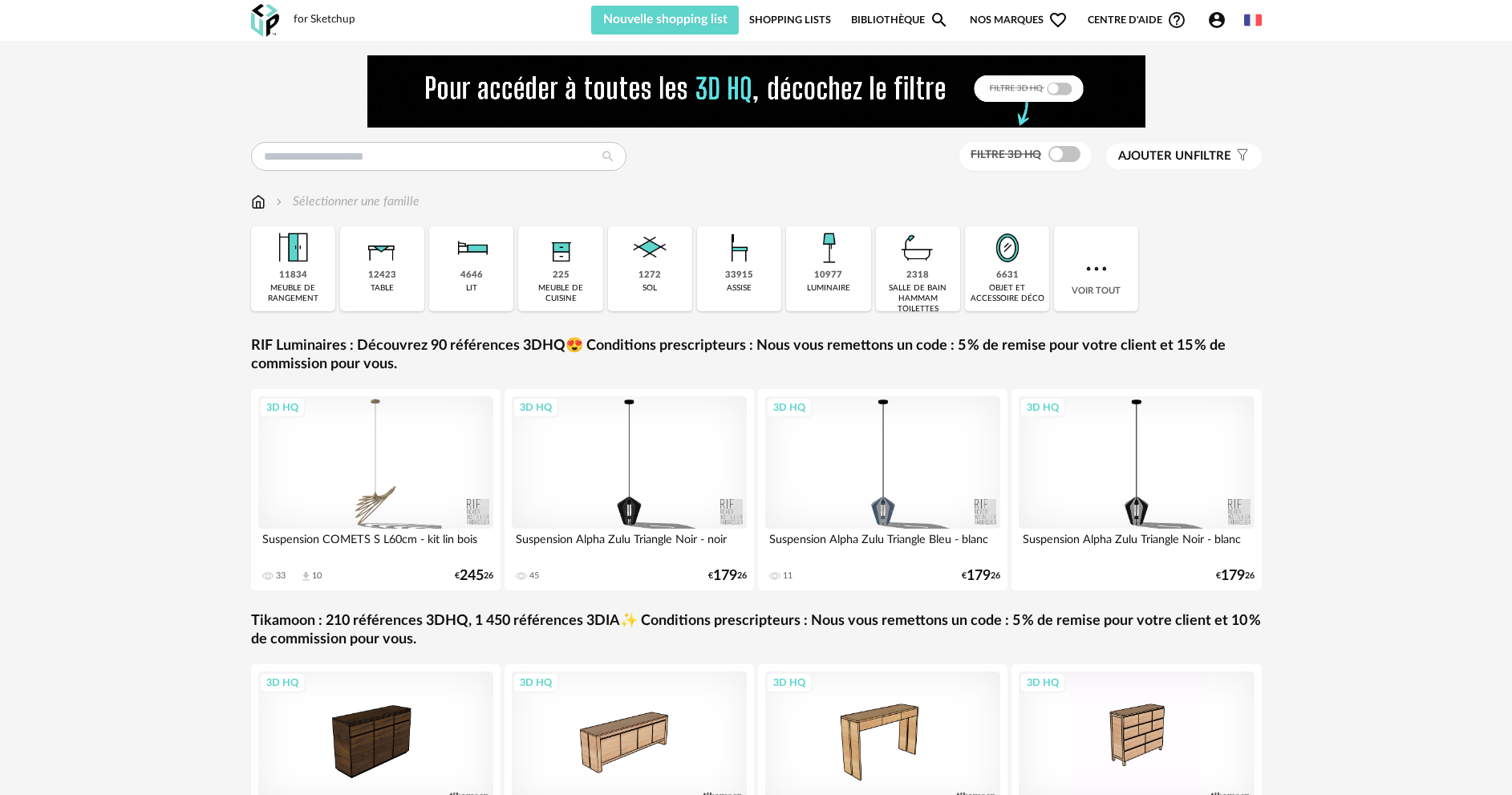
click at [1214, 21] on icon "Account Circle icon" at bounding box center [1216, 19] width 16 height 16
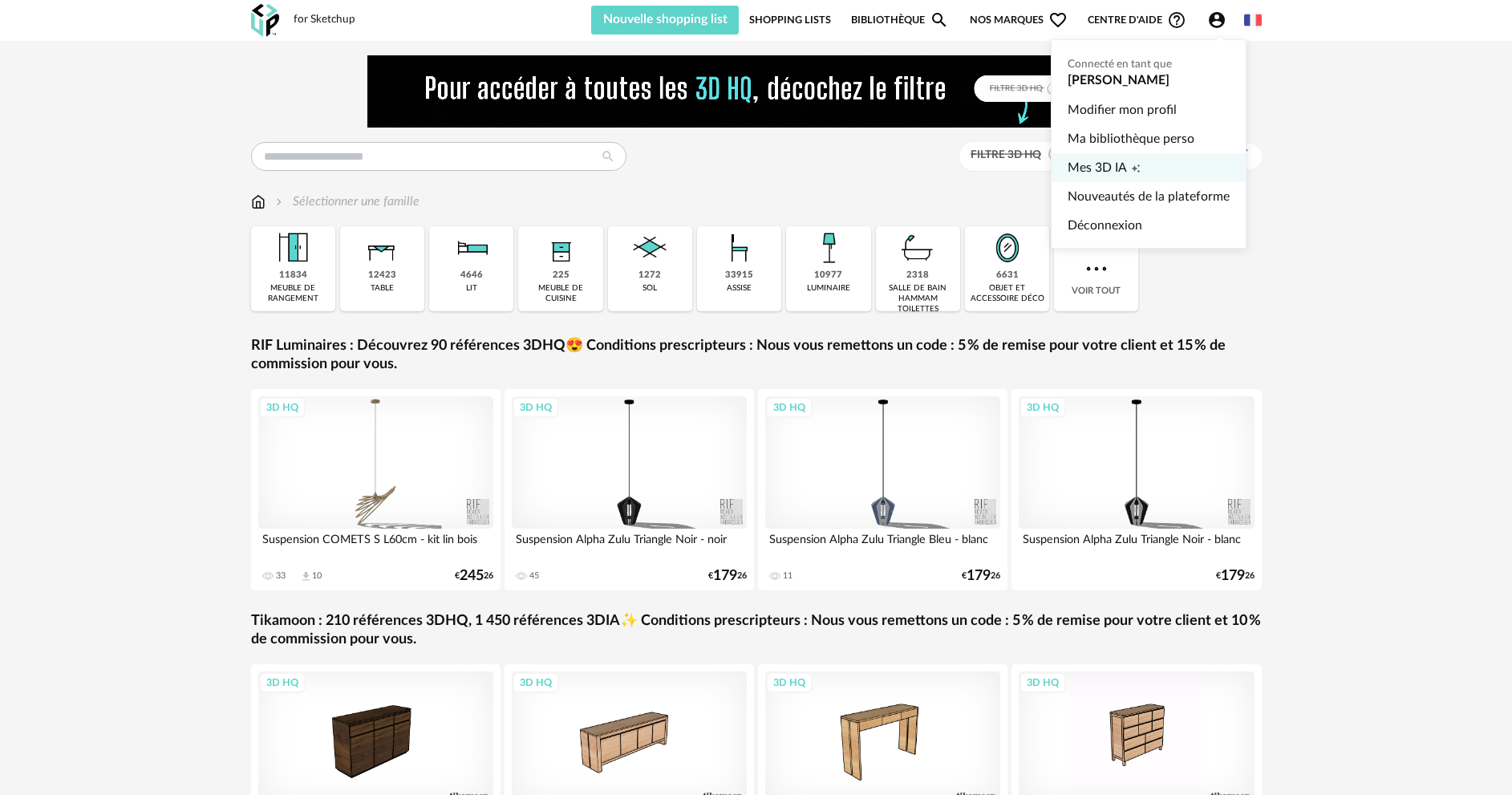
click at [1097, 156] on span "Mes 3D IA" at bounding box center [1097, 168] width 59 height 29
click at [1222, 19] on icon "Account Circle icon" at bounding box center [1216, 19] width 16 height 16
click at [1095, 169] on span "Mes 3D IA" at bounding box center [1097, 168] width 59 height 29
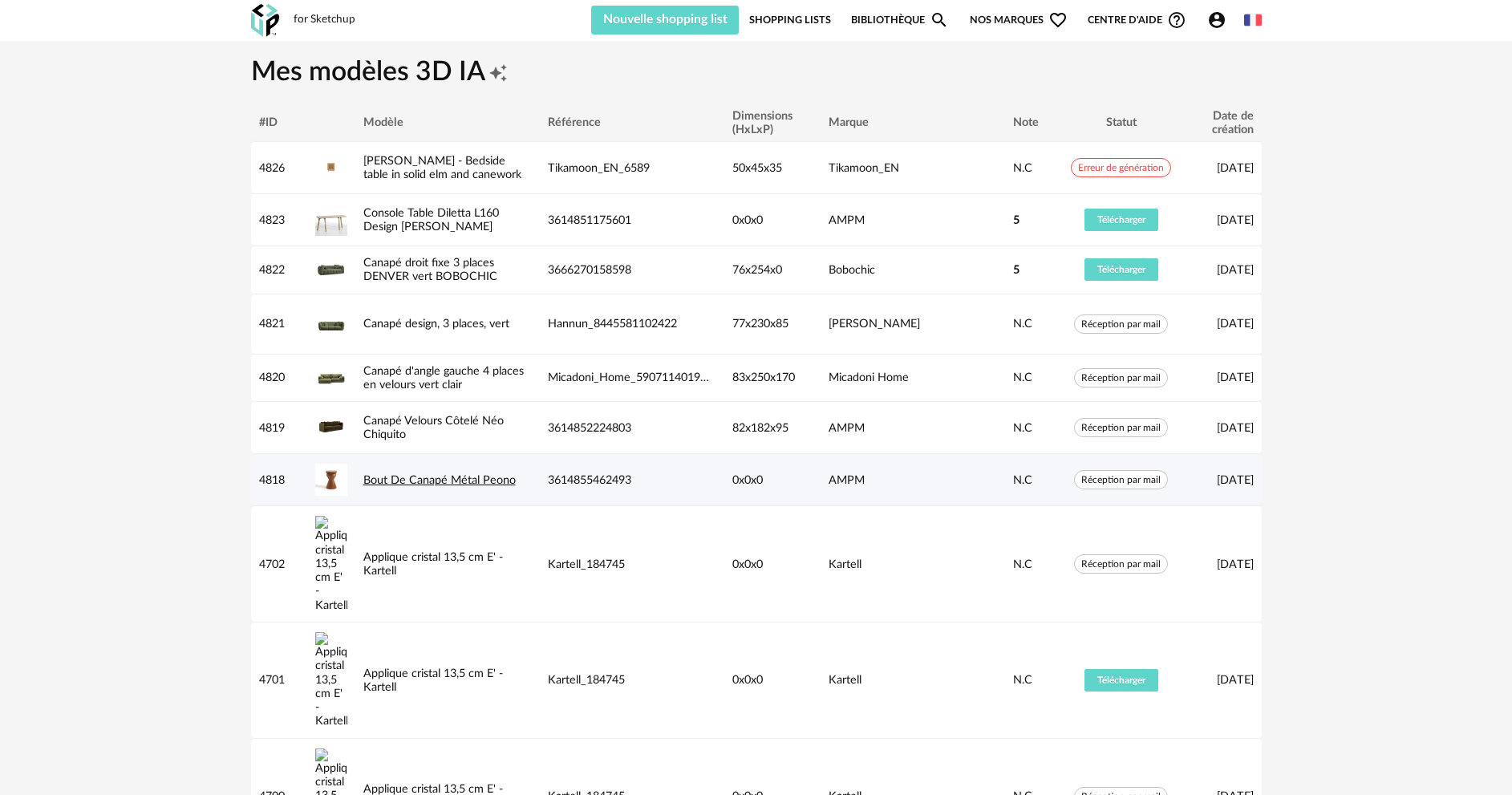
click at [385, 478] on link "Bout De Canapé Métal Peono" at bounding box center [440, 480] width 153 height 12
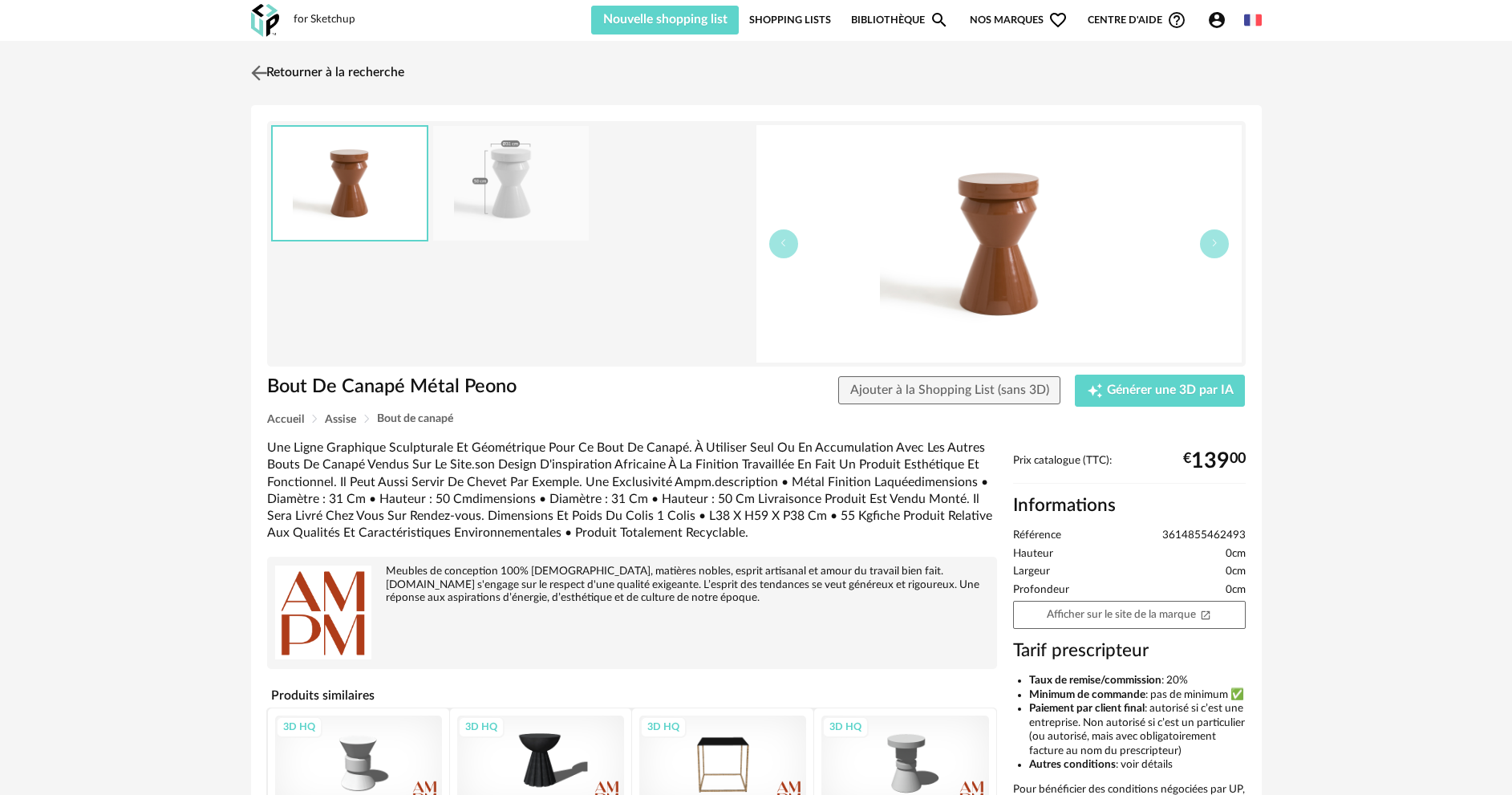
click at [348, 71] on link "Retourner à la recherche" at bounding box center [326, 72] width 157 height 36
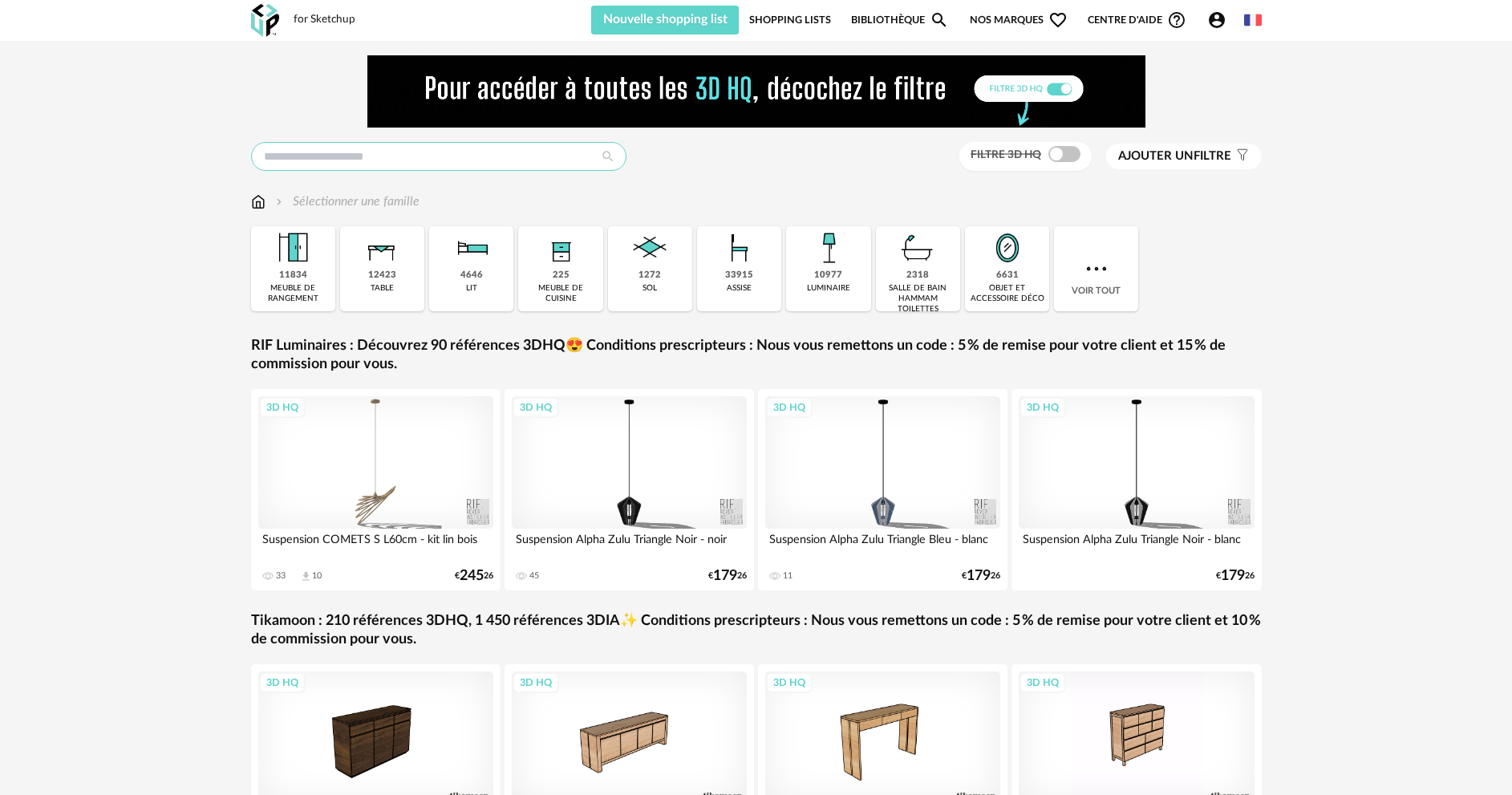
click at [446, 157] on input "text" at bounding box center [439, 156] width 376 height 29
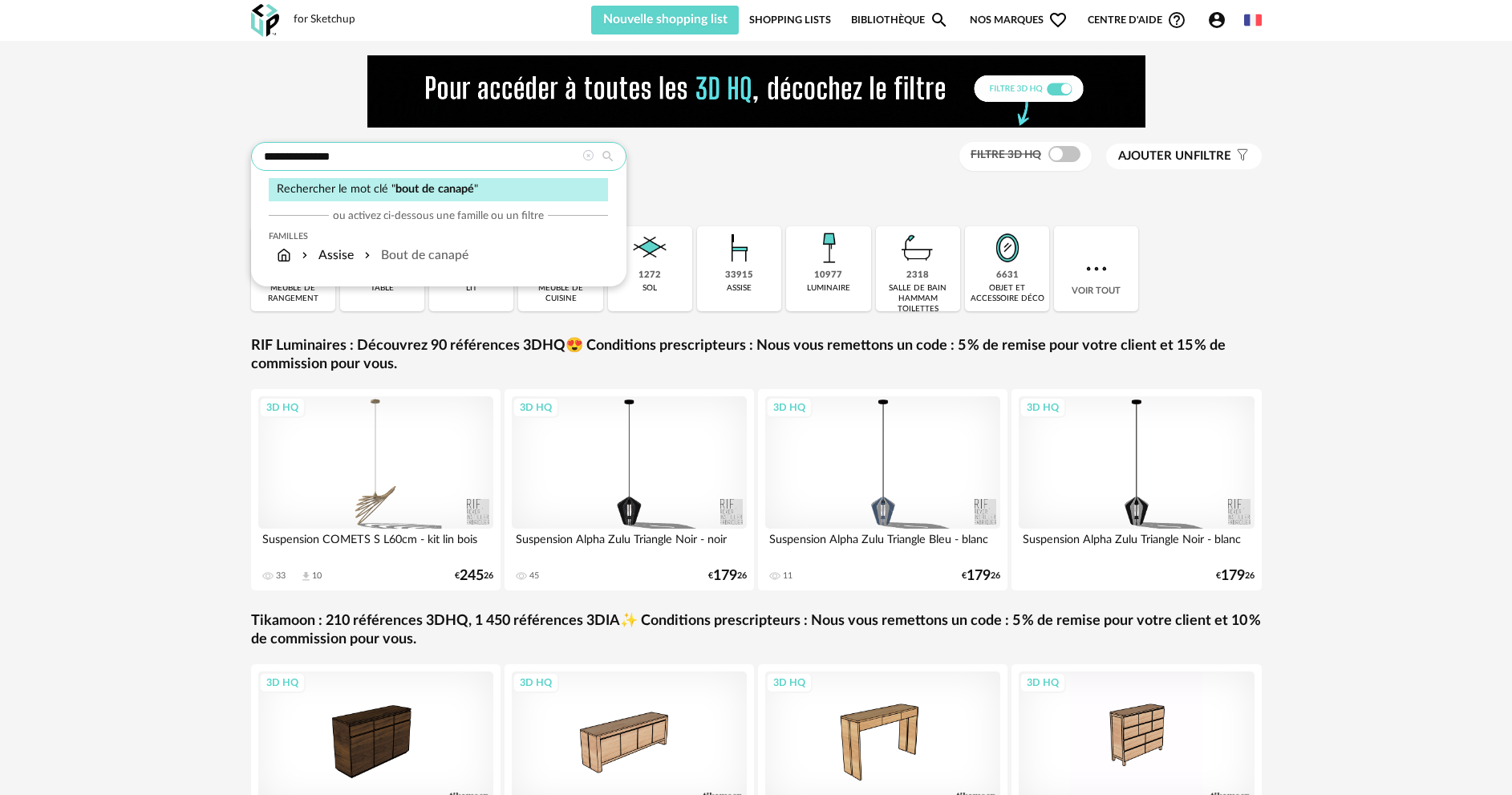
type input "**********"
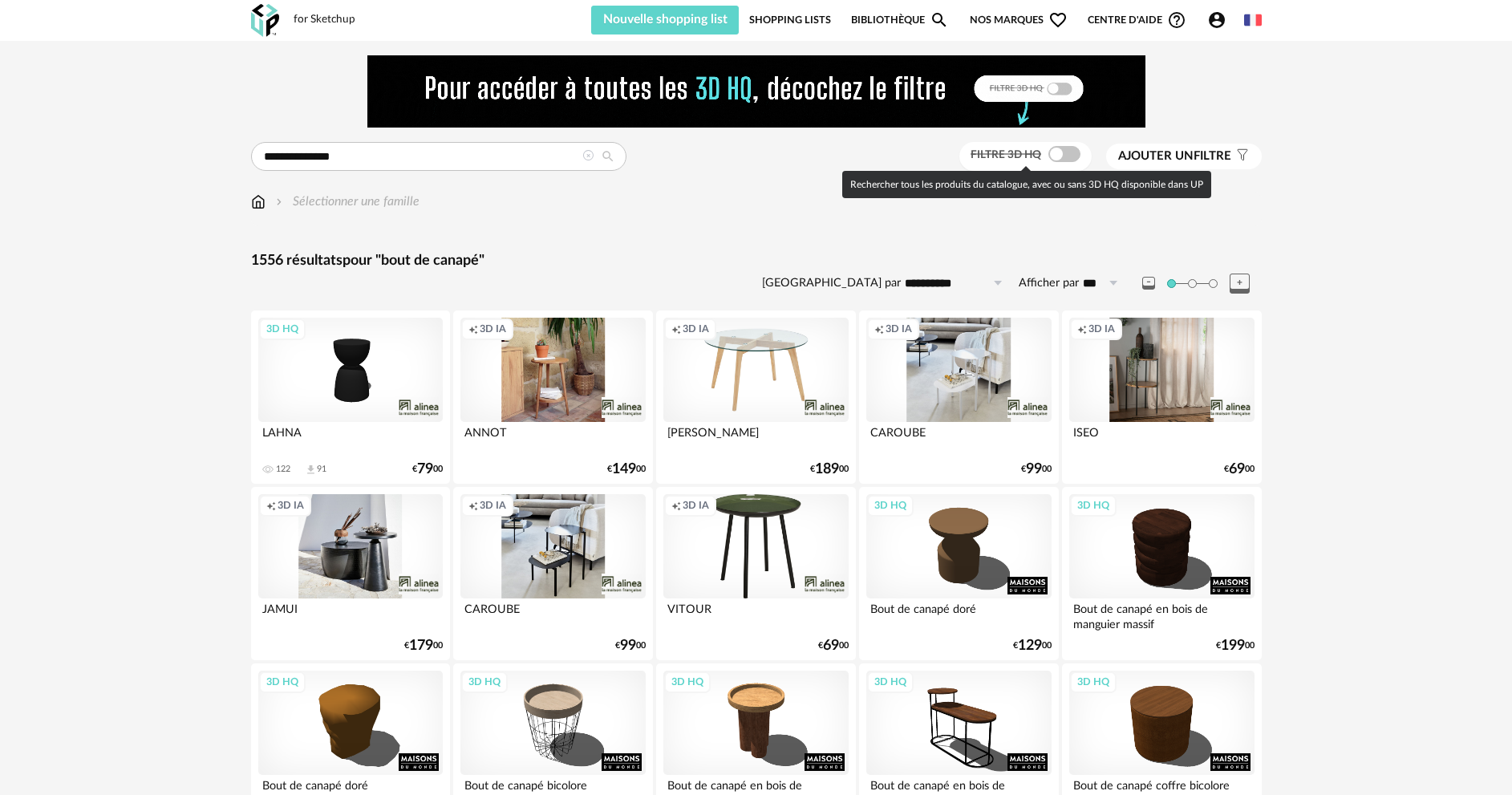
click at [1067, 157] on span at bounding box center [1064, 154] width 32 height 16
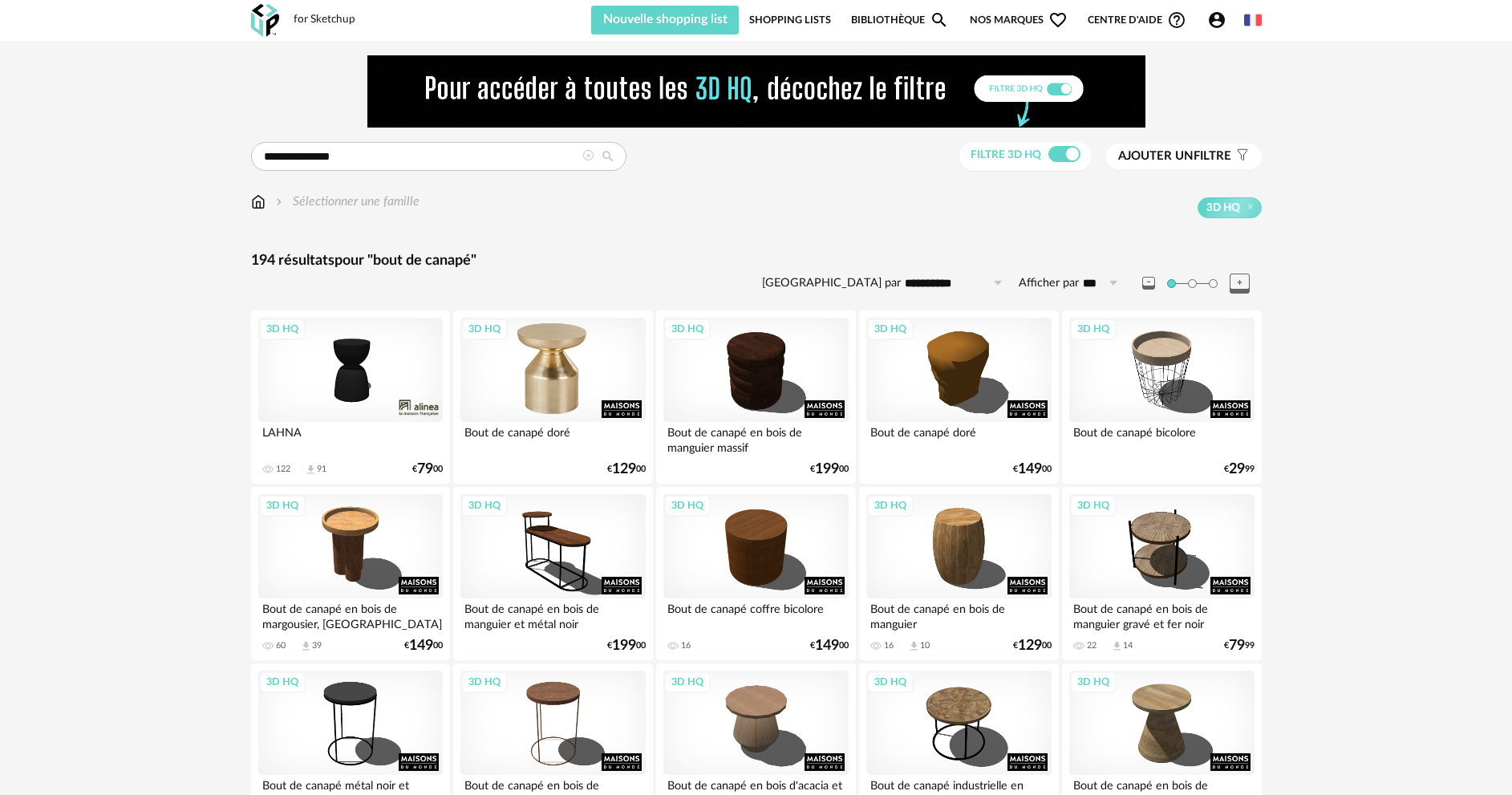
click at [549, 395] on div "3D HQ" at bounding box center [553, 370] width 185 height 104
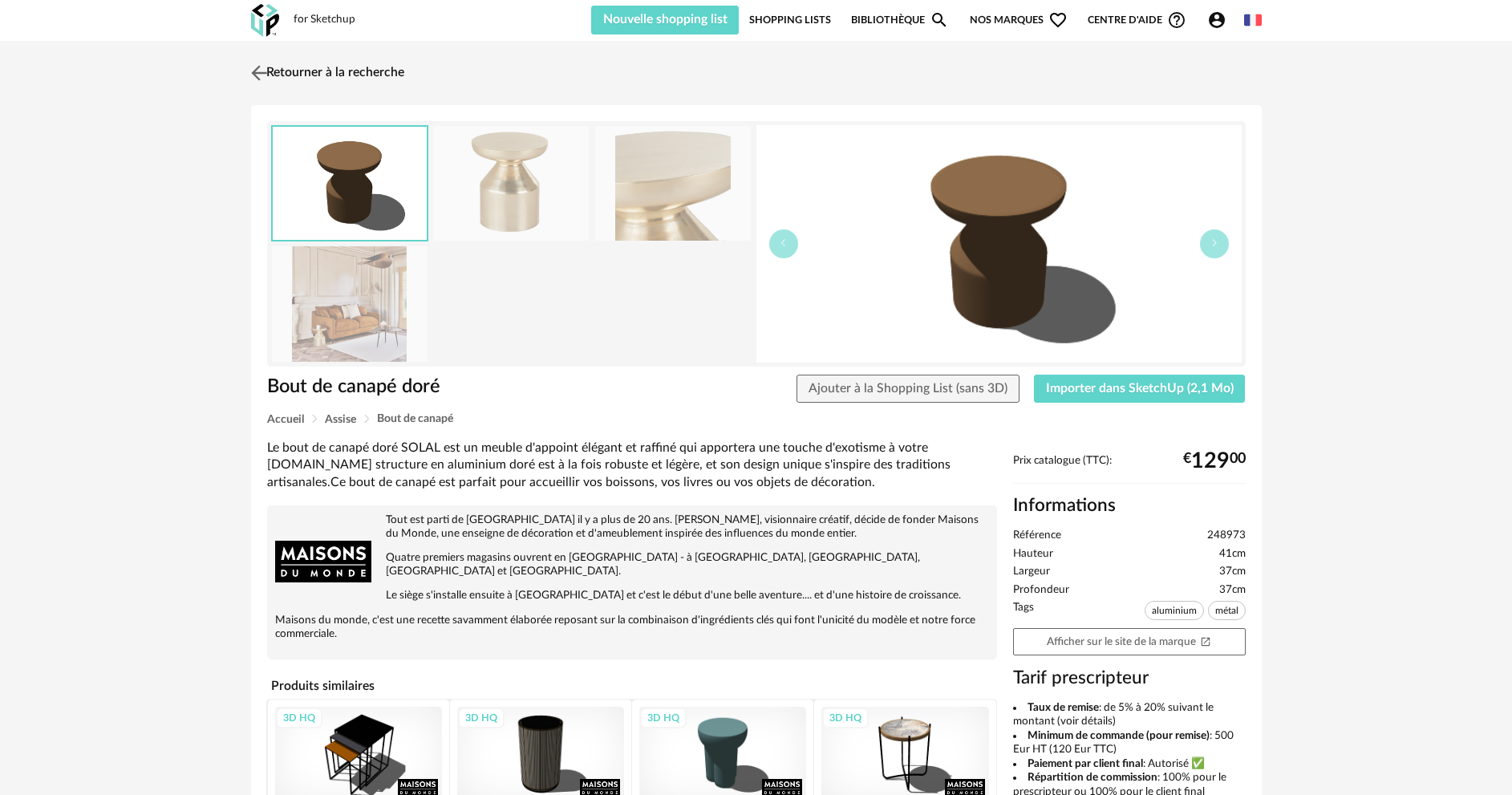
click at [368, 71] on link "Retourner à la recherche" at bounding box center [326, 72] width 157 height 36
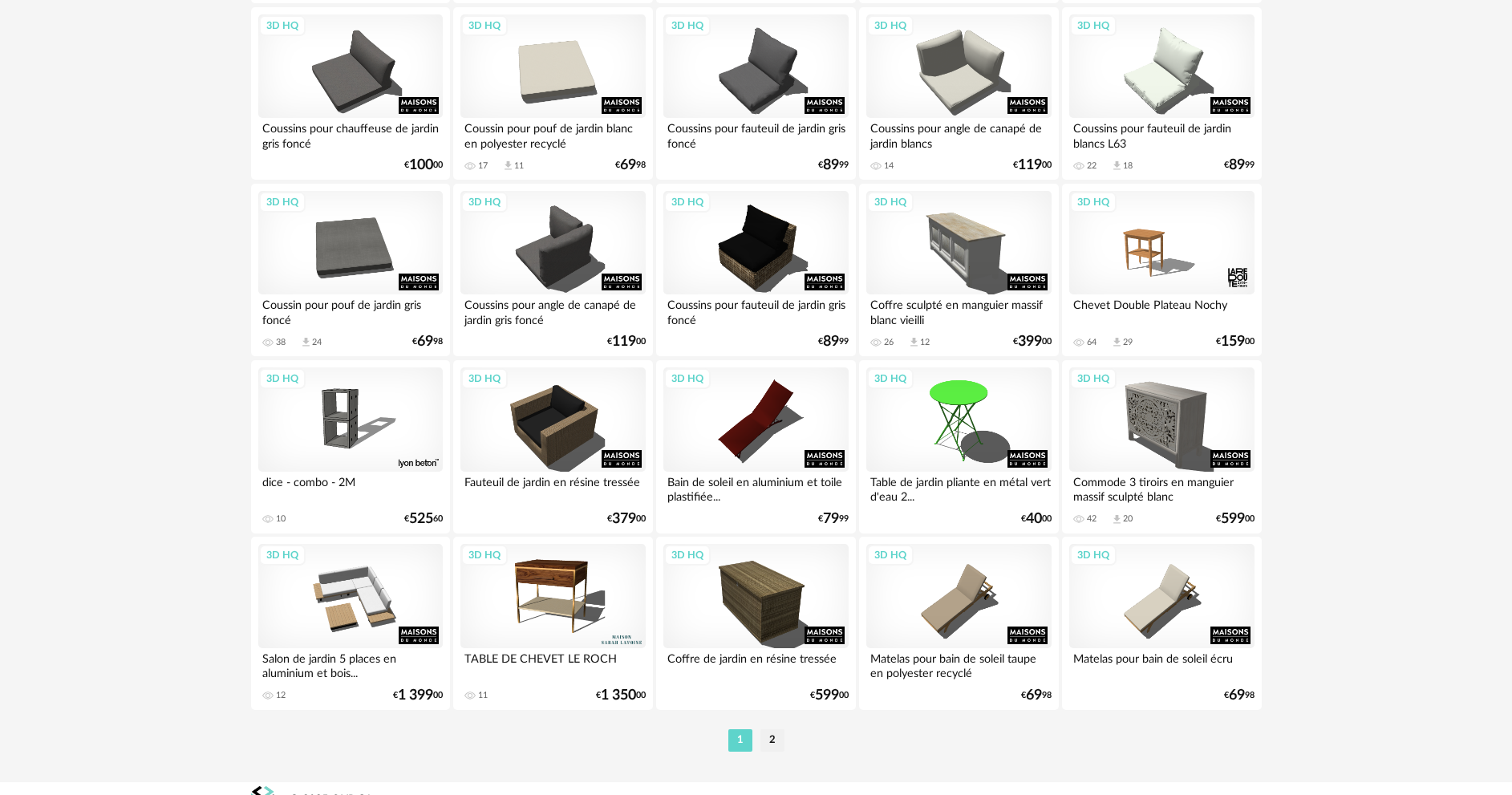
scroll to position [3151, 0]
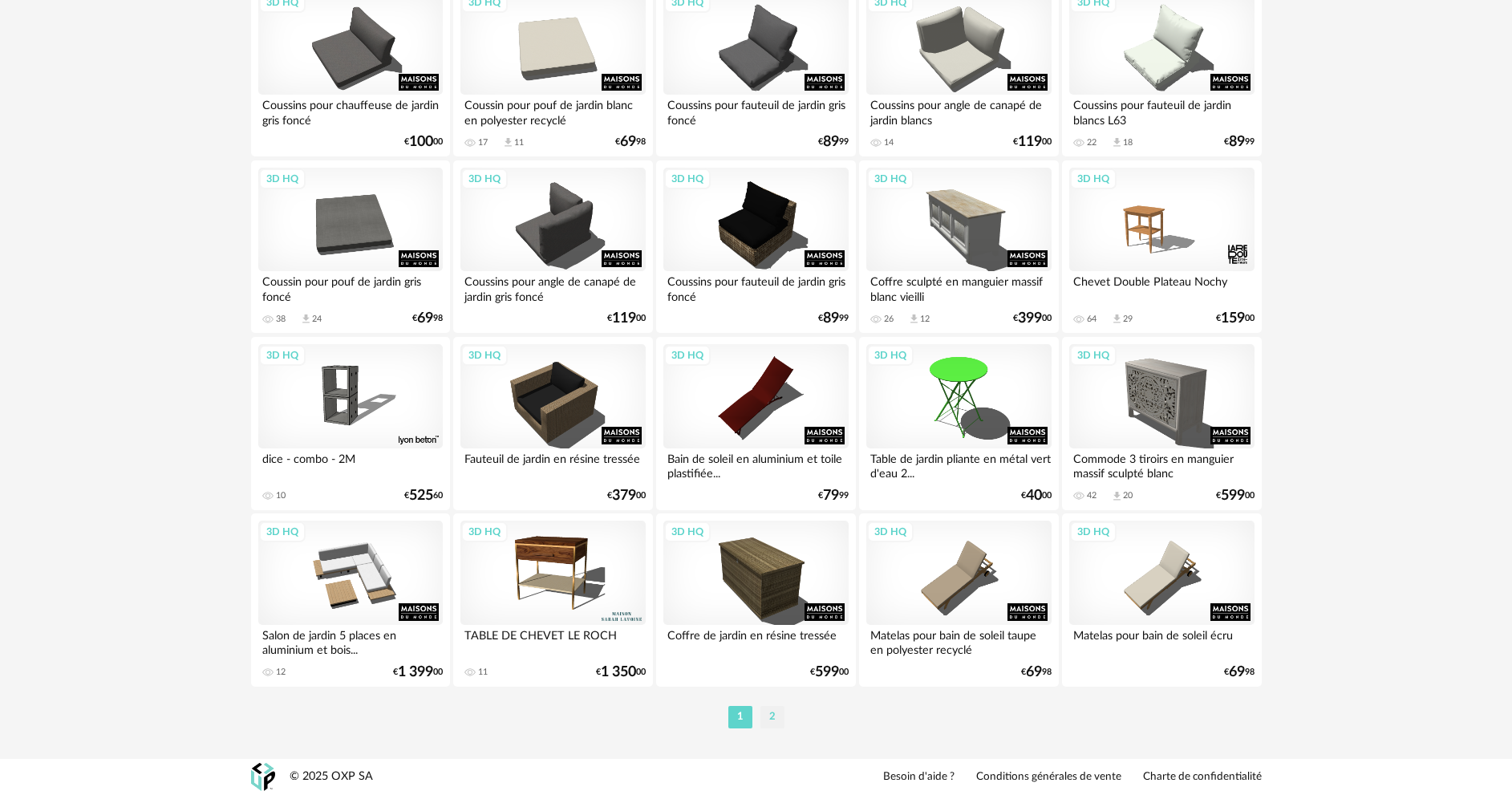
click at [773, 720] on li "2" at bounding box center [772, 717] width 24 height 22
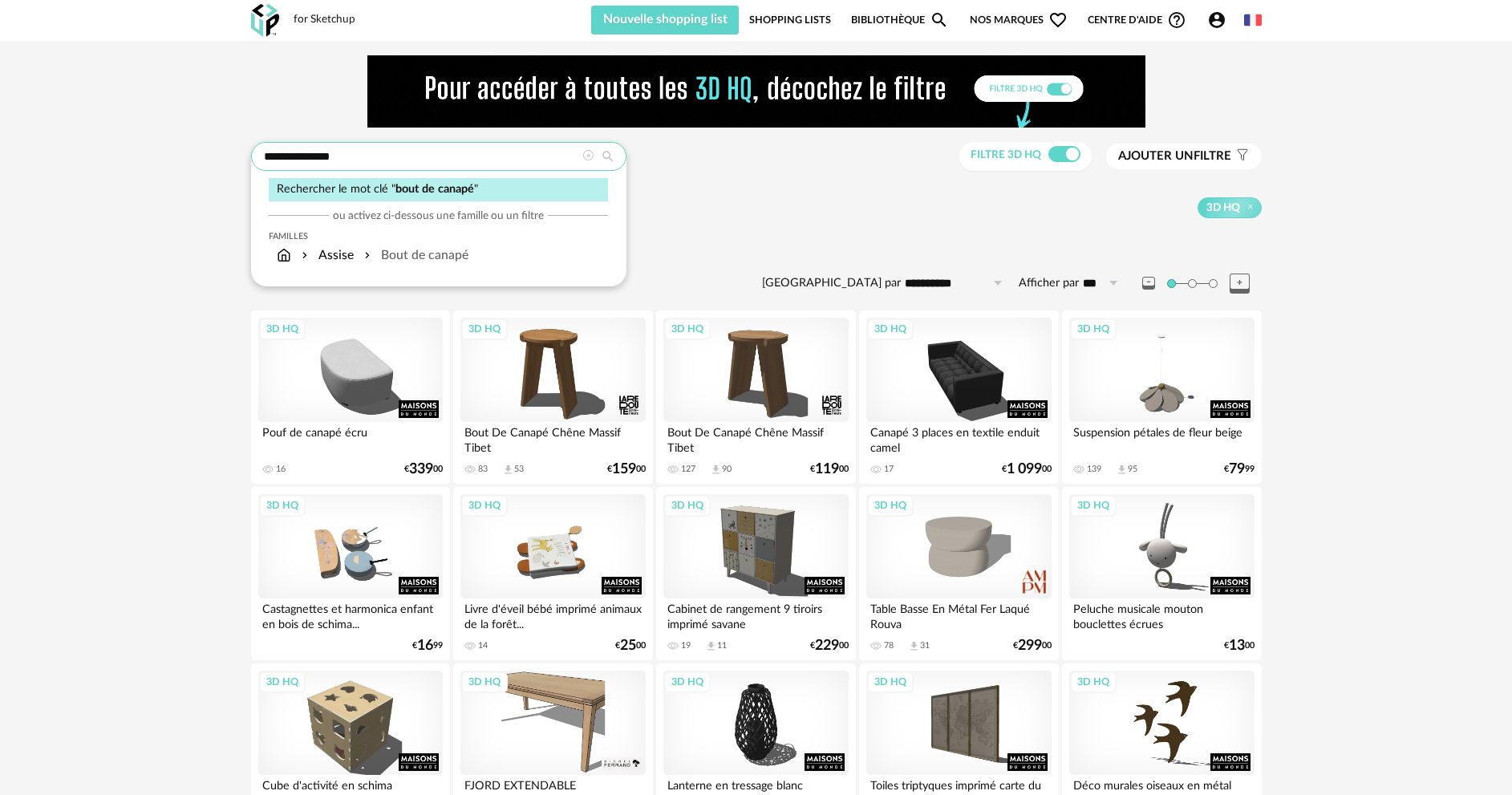
drag, startPoint x: 343, startPoint y: 157, endPoint x: 232, endPoint y: 163, distance: 111.2
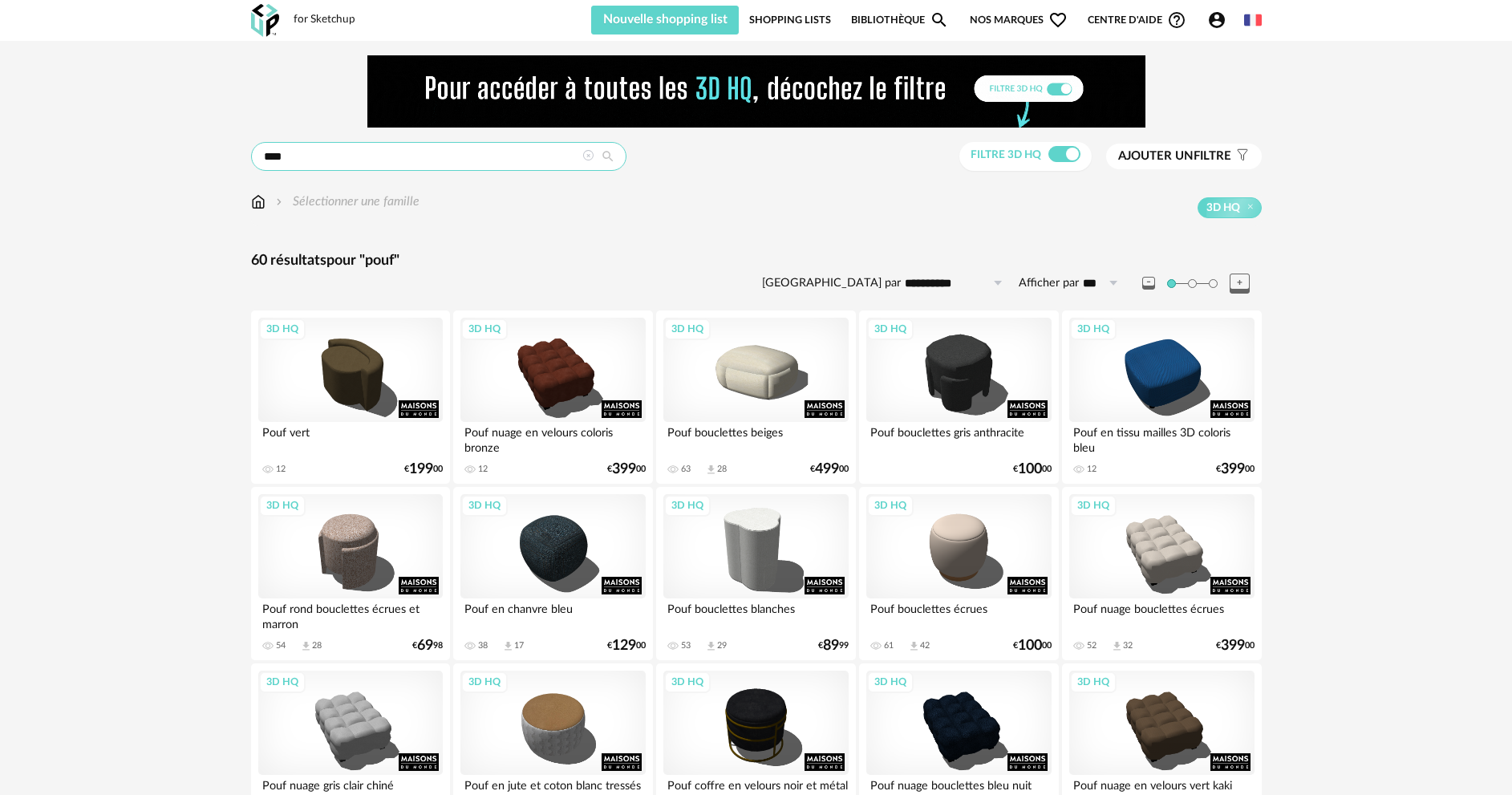
drag, startPoint x: 293, startPoint y: 159, endPoint x: 241, endPoint y: 156, distance: 52.1
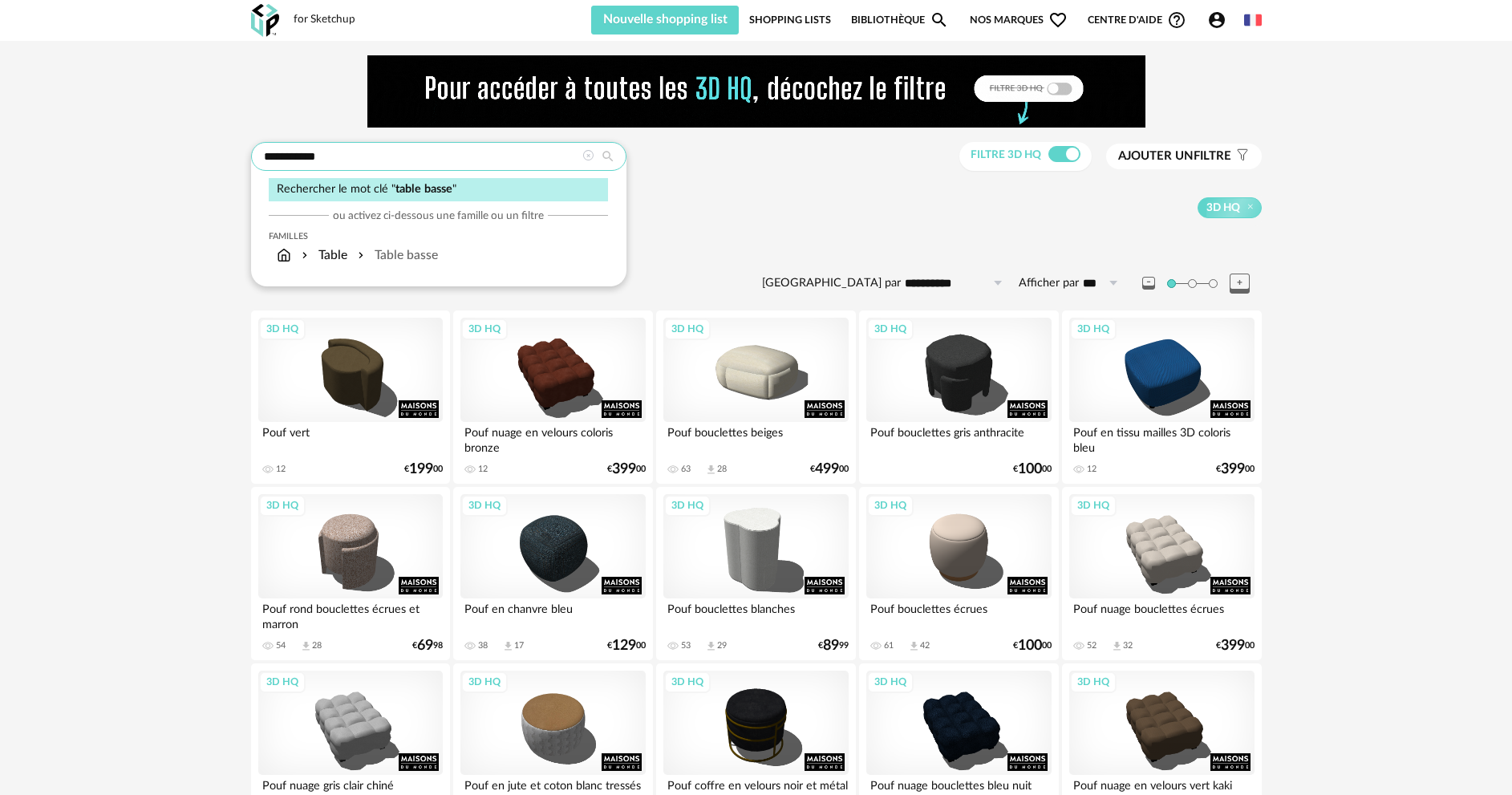
type input "**********"
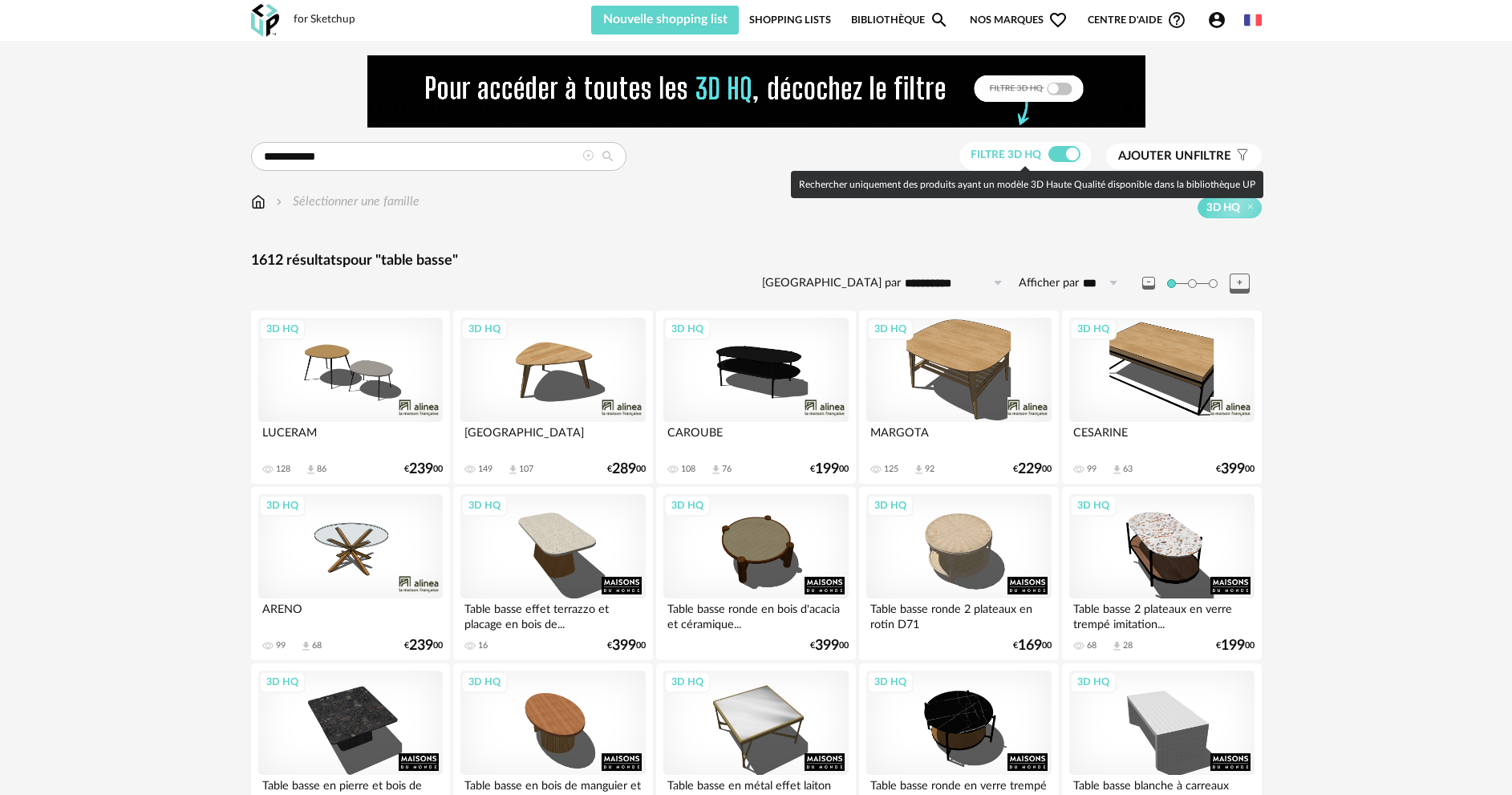
click at [1055, 154] on span at bounding box center [1064, 154] width 32 height 16
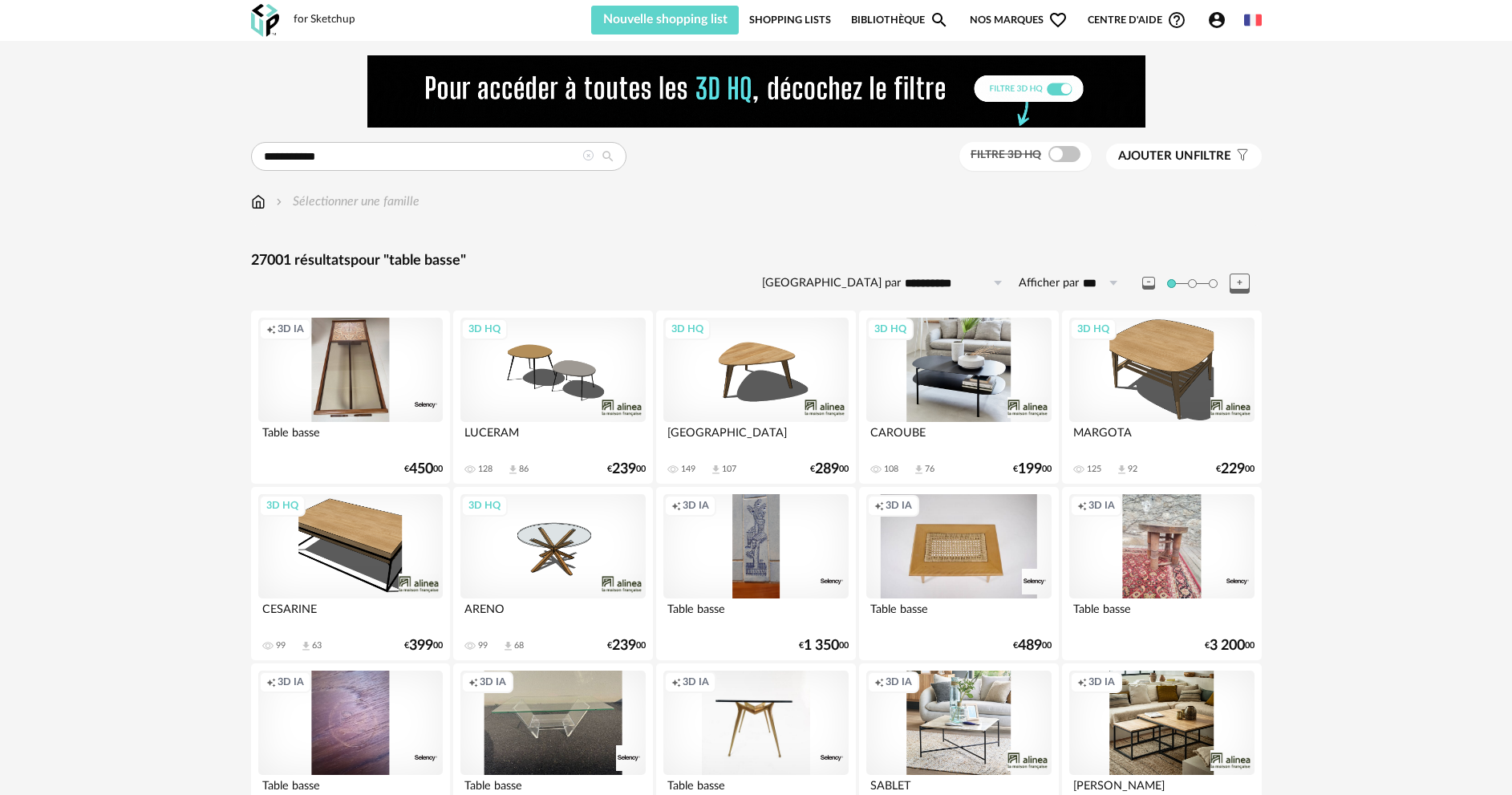
click at [943, 359] on div "3D HQ" at bounding box center [958, 370] width 185 height 104
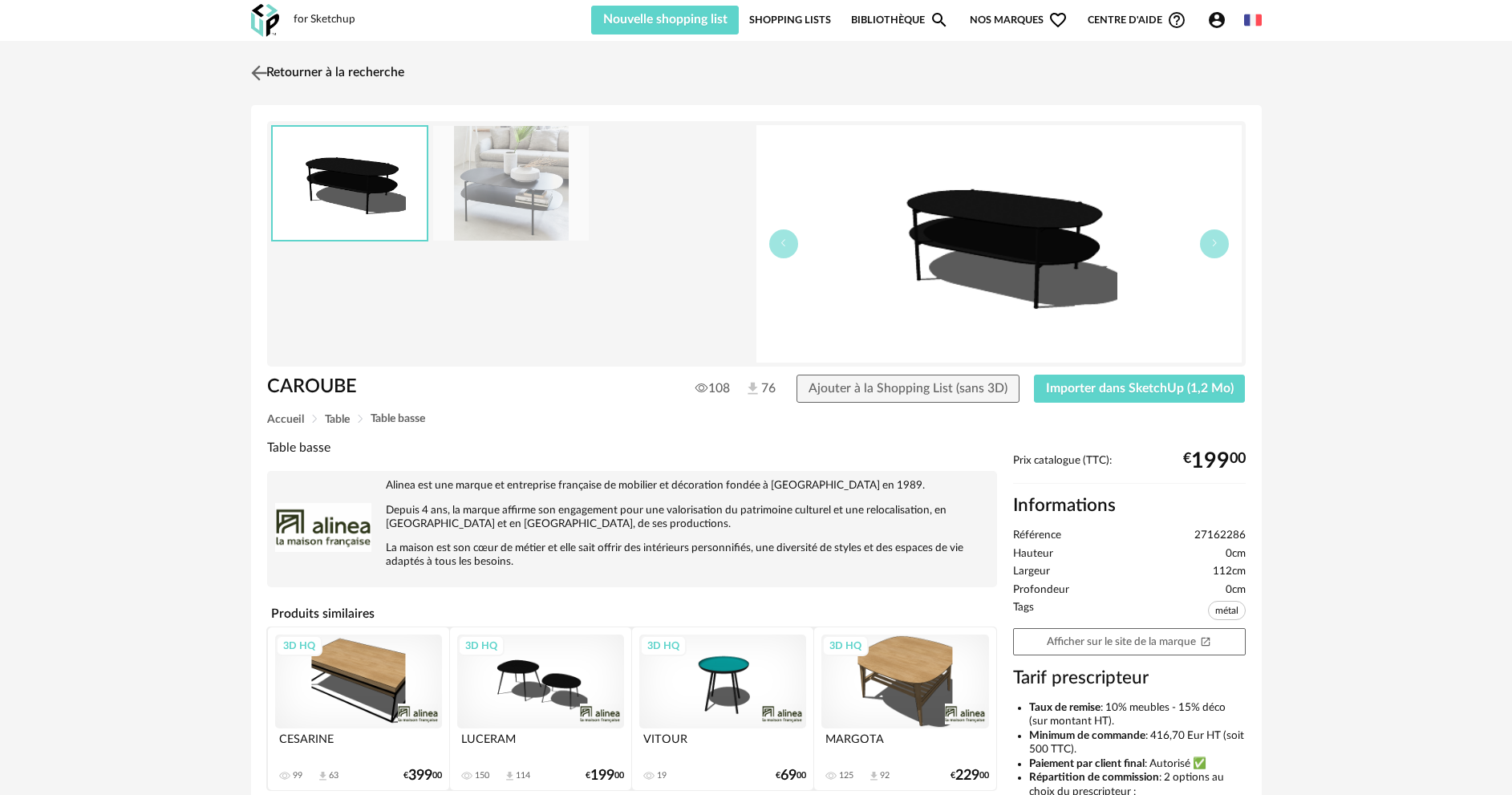
click at [301, 74] on link "Retourner à la recherche" at bounding box center [326, 72] width 157 height 36
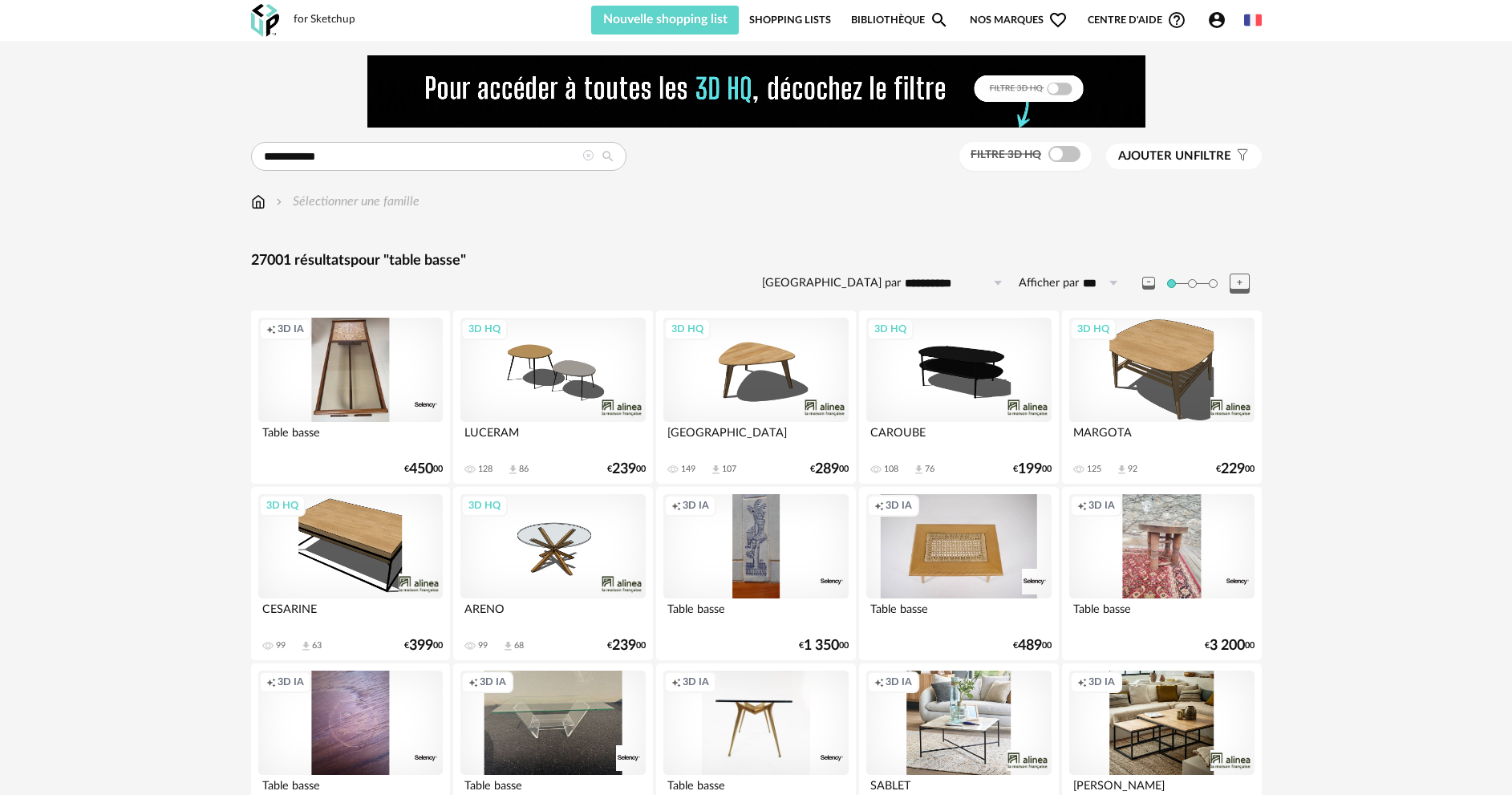
click at [1211, 154] on span "Ajouter un filtre" at bounding box center [1174, 156] width 113 height 16
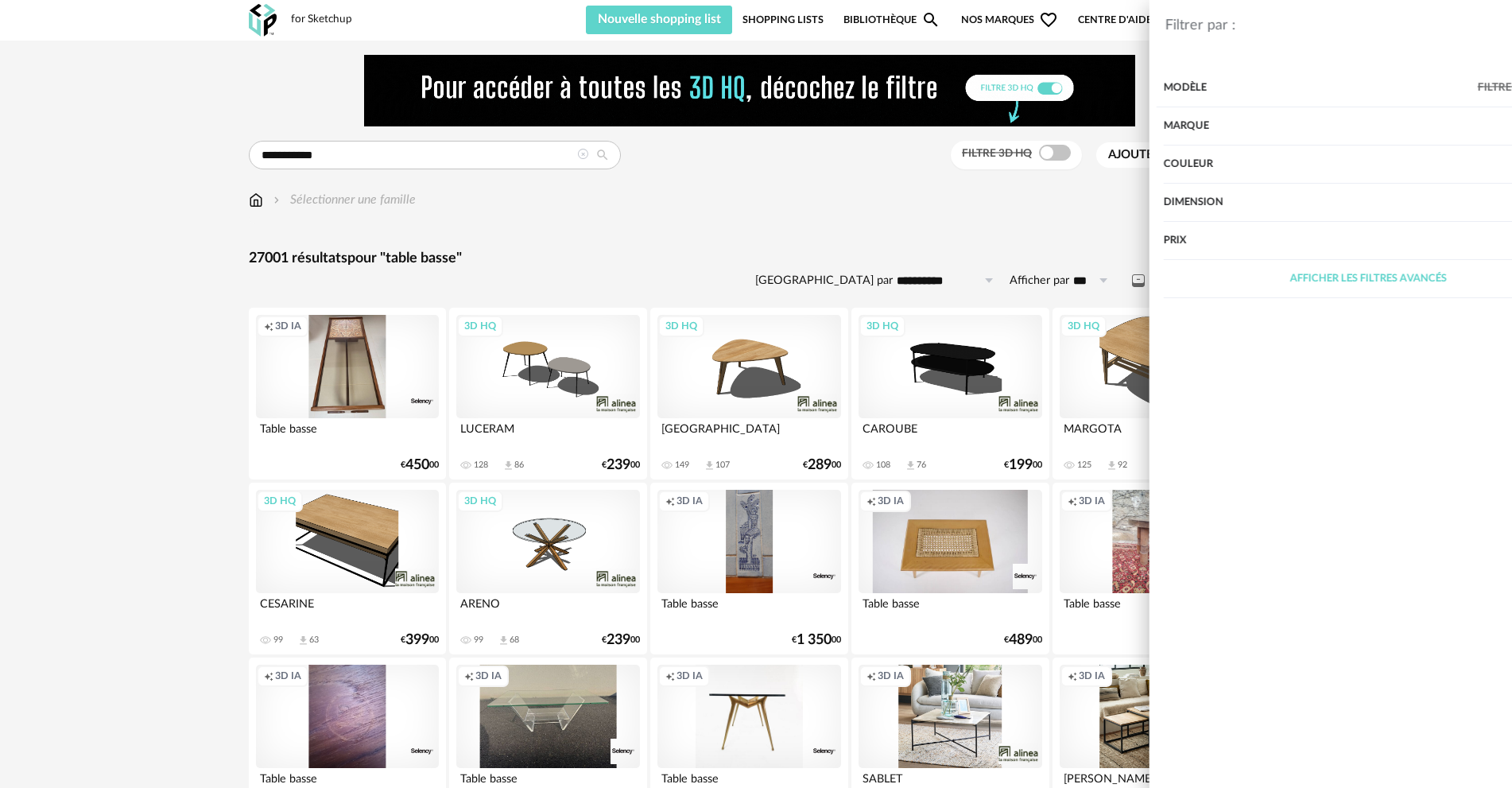
click at [1138, 164] on div "Couleur" at bounding box center [1276, 165] width 409 height 38
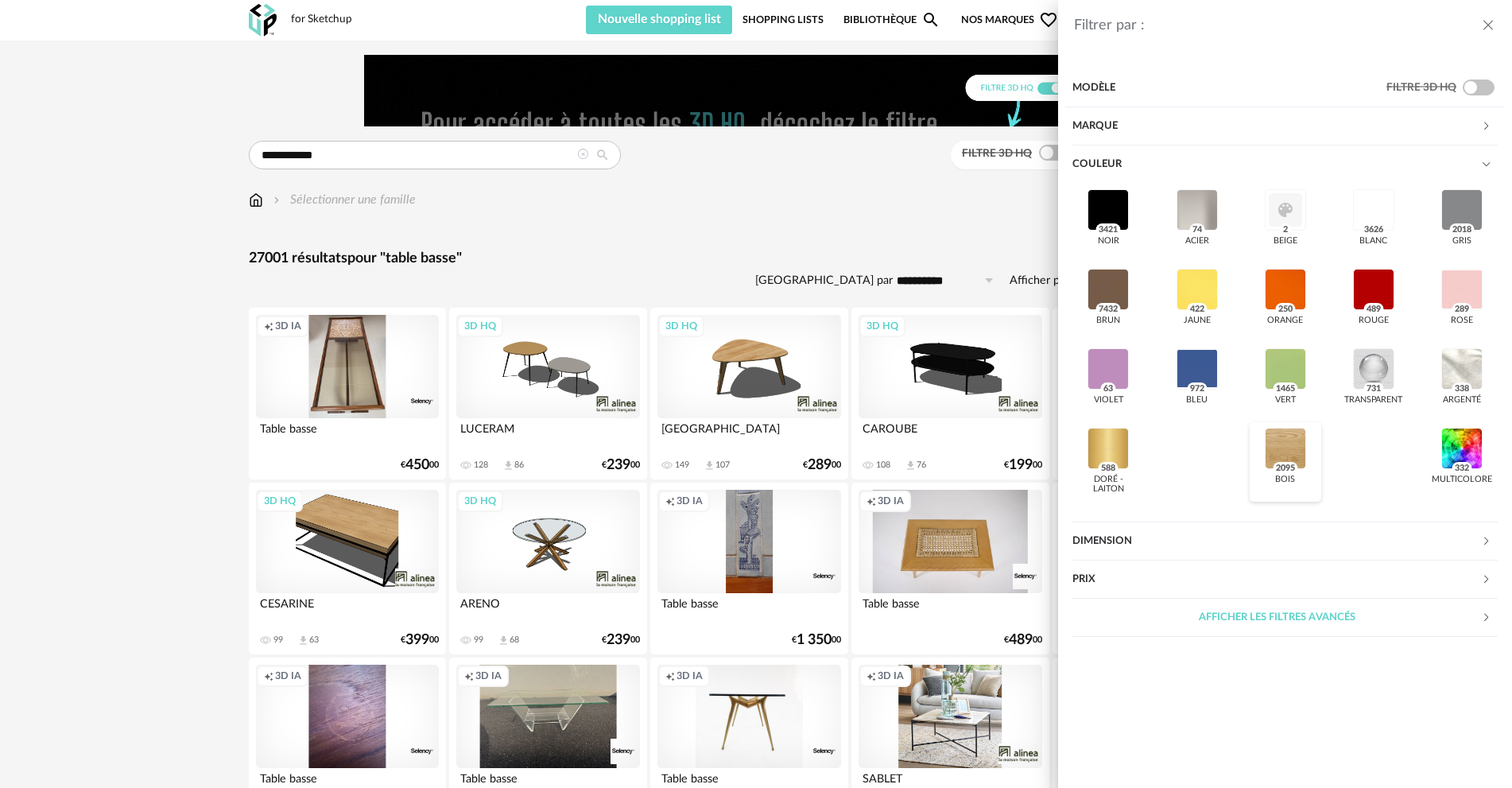
click at [1282, 452] on div at bounding box center [1285, 448] width 41 height 41
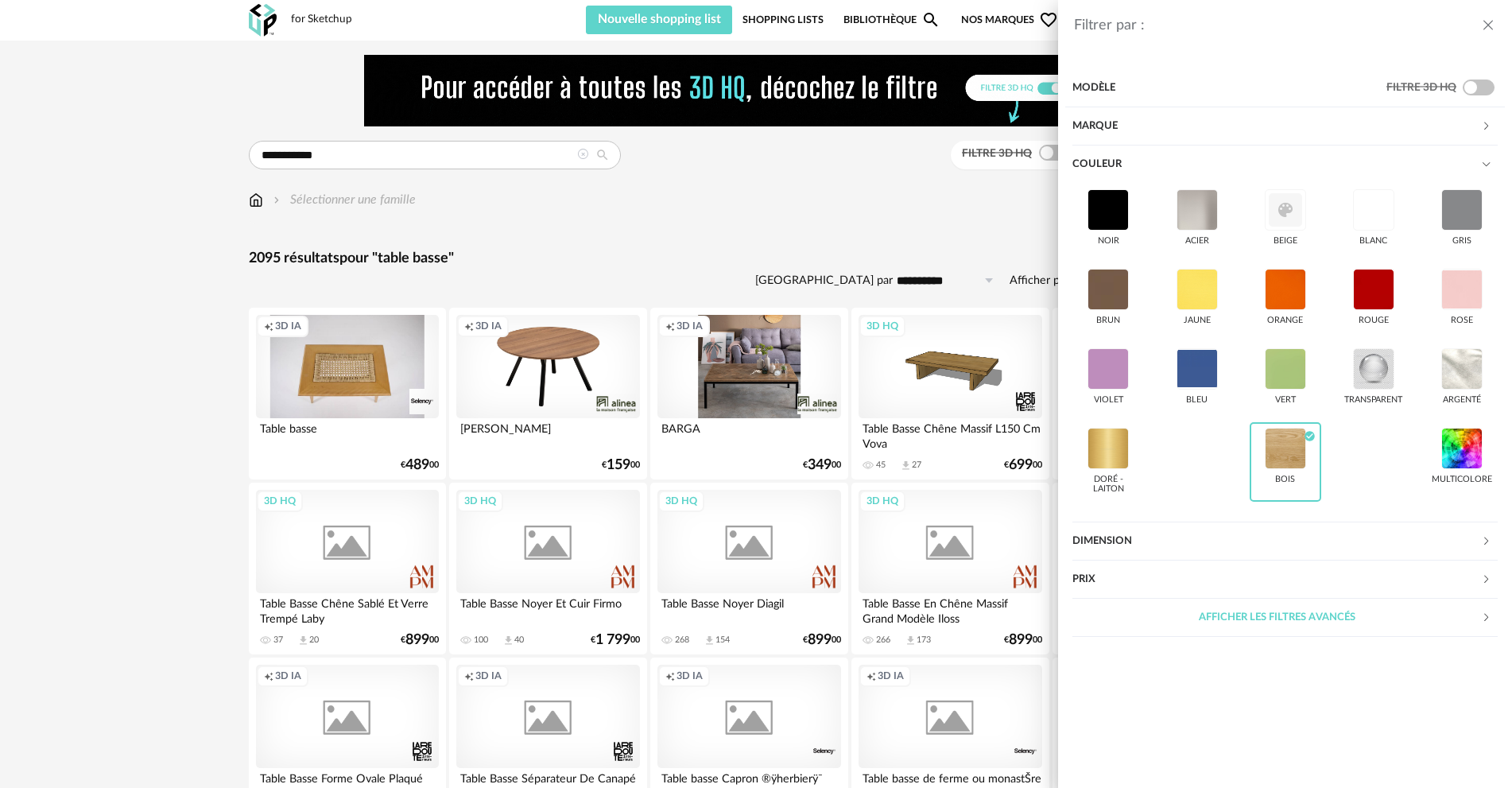
click at [829, 176] on div "Filtrer par : Modèle Filtre 3D HQ Marque &tradition 0 101 Copenhagen 0 366 Conc…" at bounding box center [756, 394] width 1512 height 788
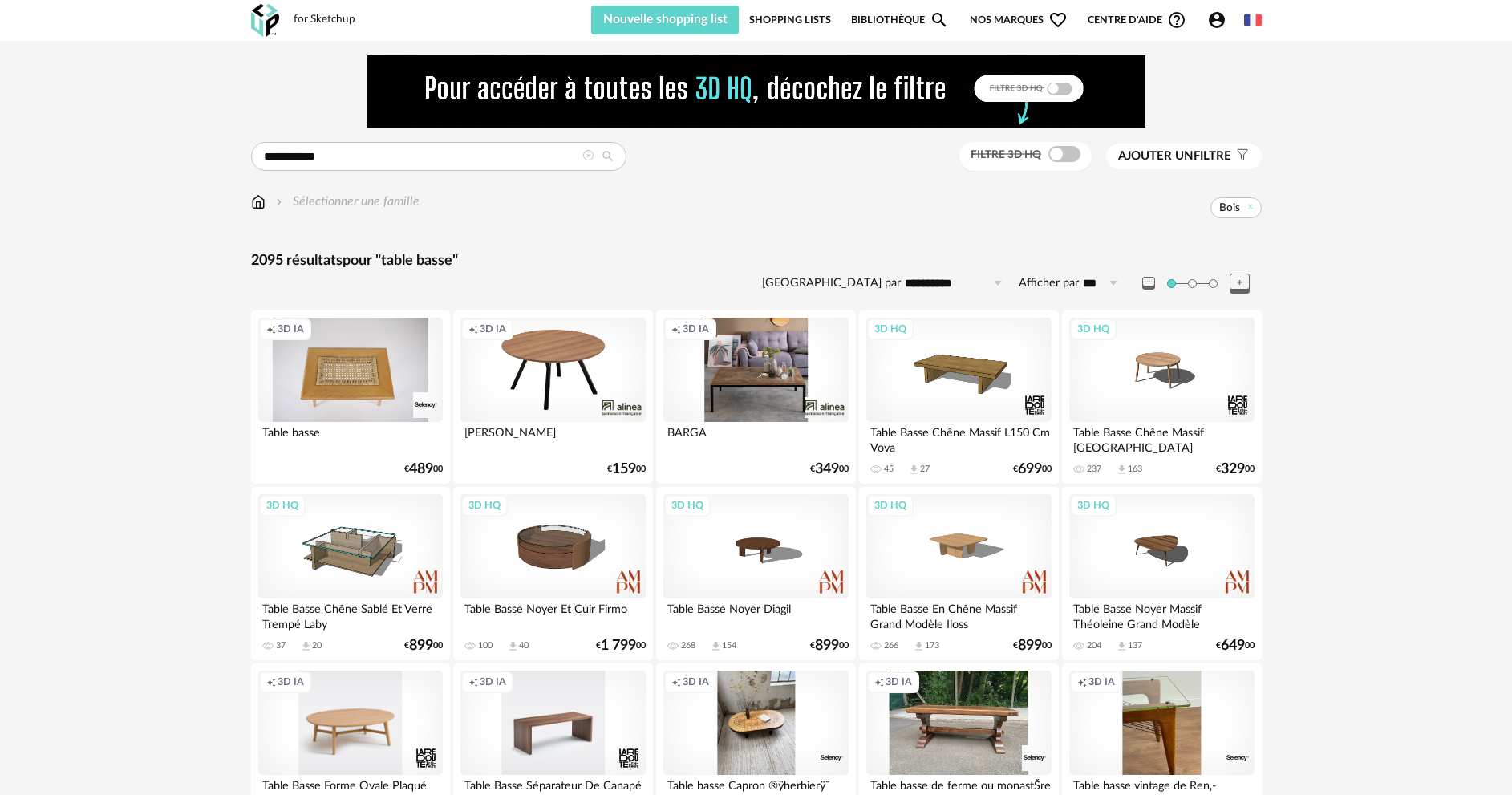
click at [1189, 154] on span "Ajouter un" at bounding box center [1155, 156] width 75 height 12
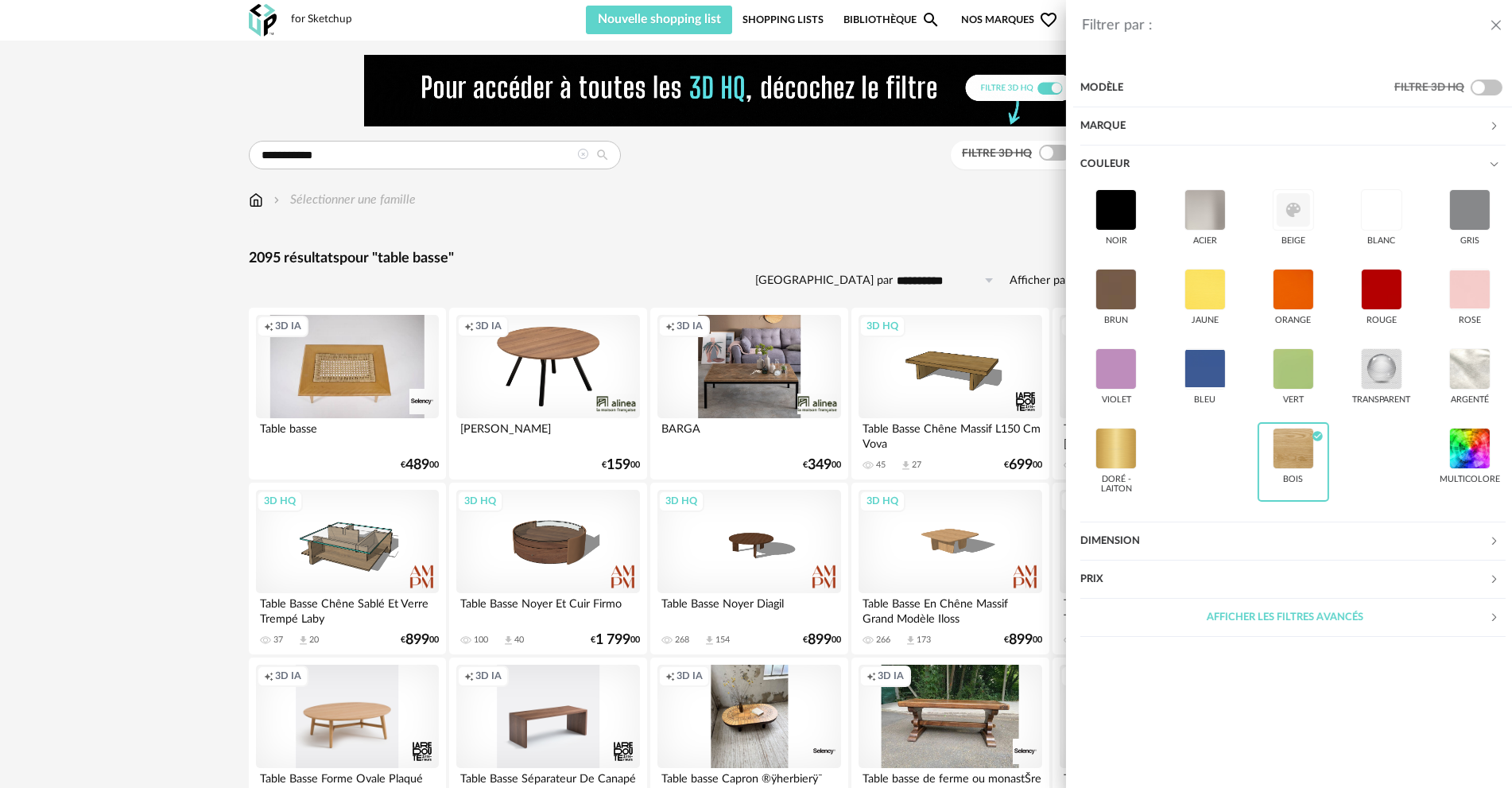
click at [1189, 124] on div "Marque" at bounding box center [1276, 126] width 409 height 38
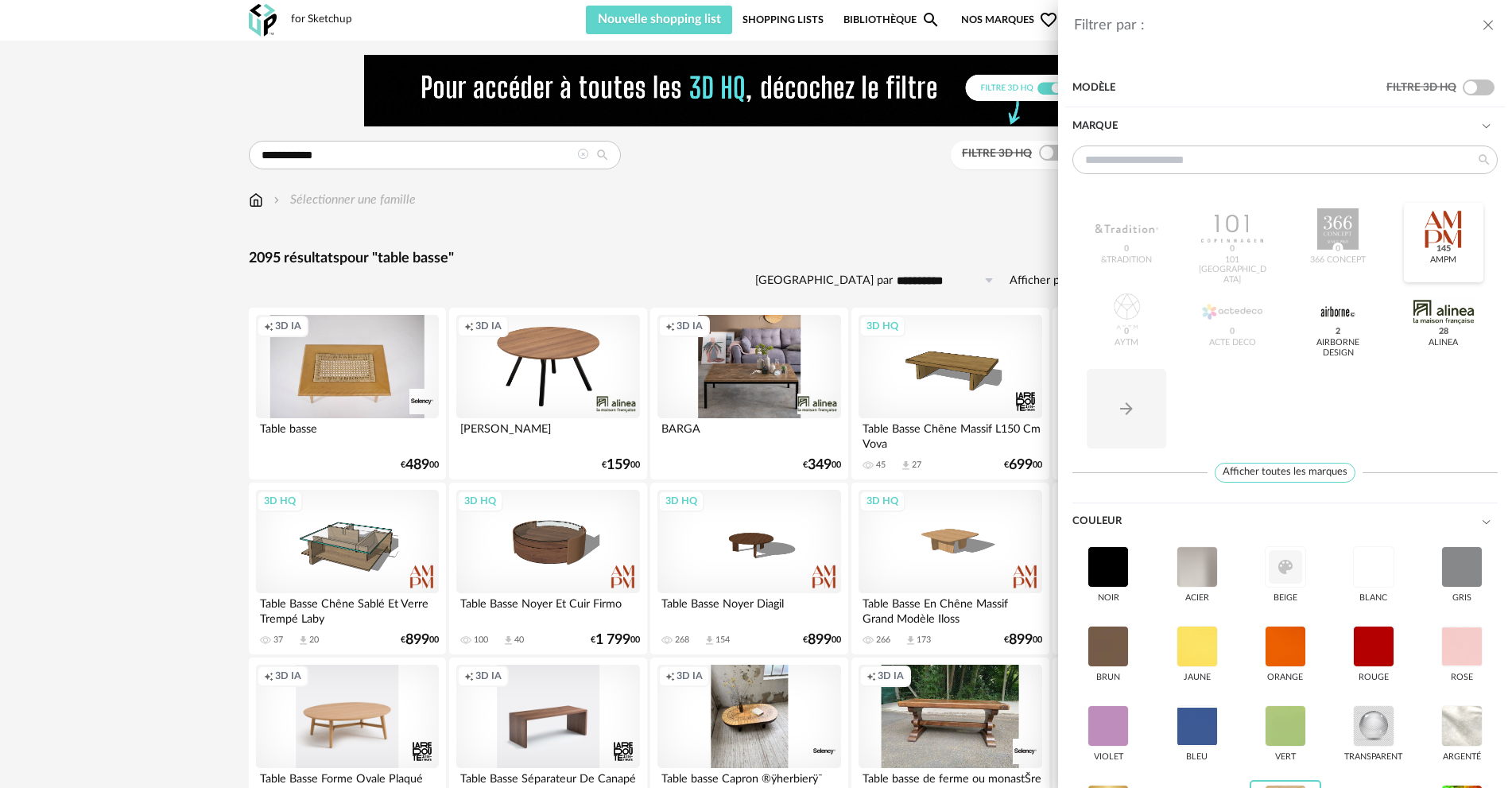
click at [1415, 238] on div at bounding box center [1444, 229] width 62 height 41
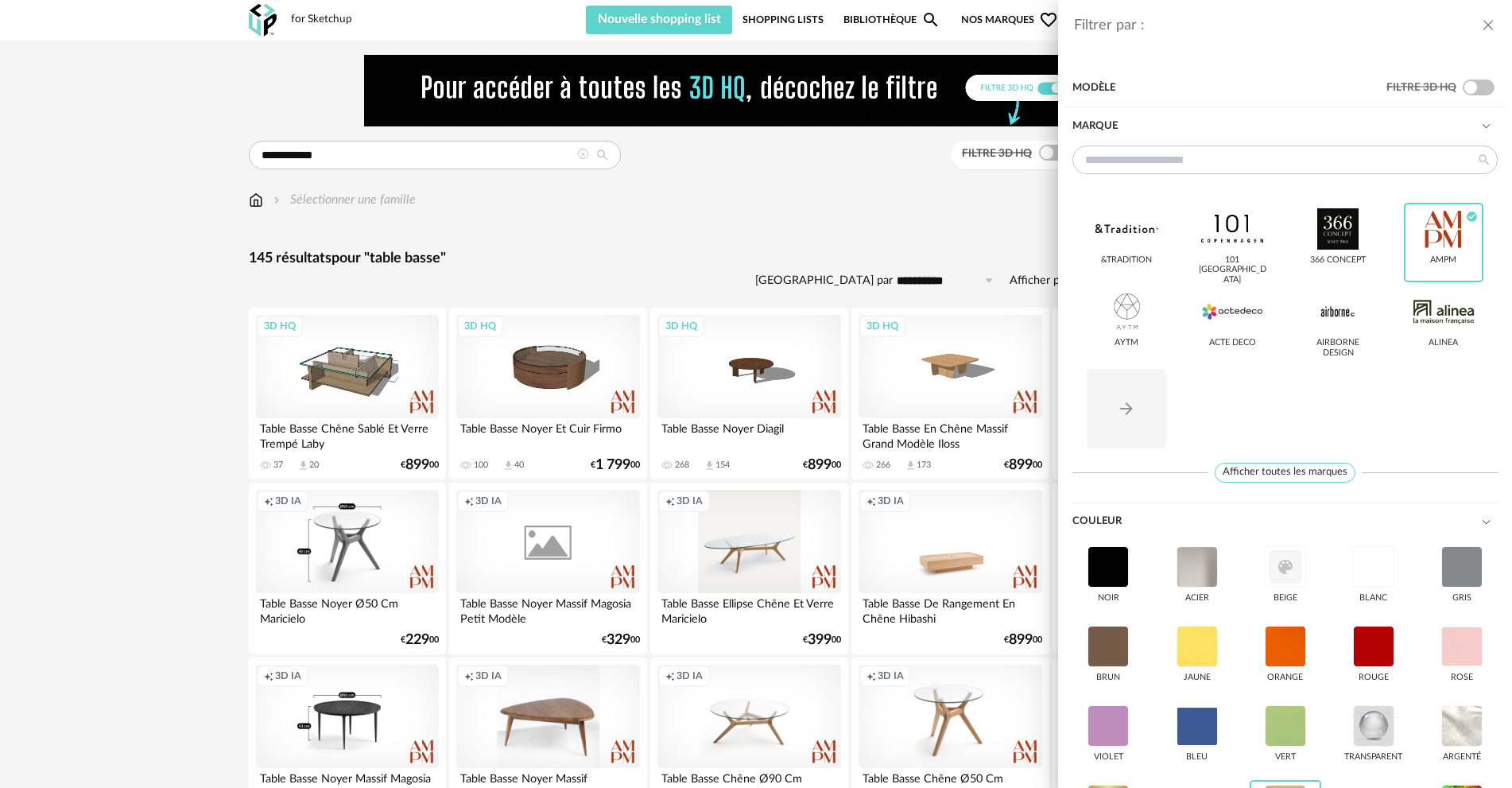
click at [839, 215] on div "Filtrer par : Modèle Filtre 3D HQ Marque &tradition 101 [GEOGRAPHIC_DATA] 366 C…" at bounding box center [756, 394] width 1512 height 788
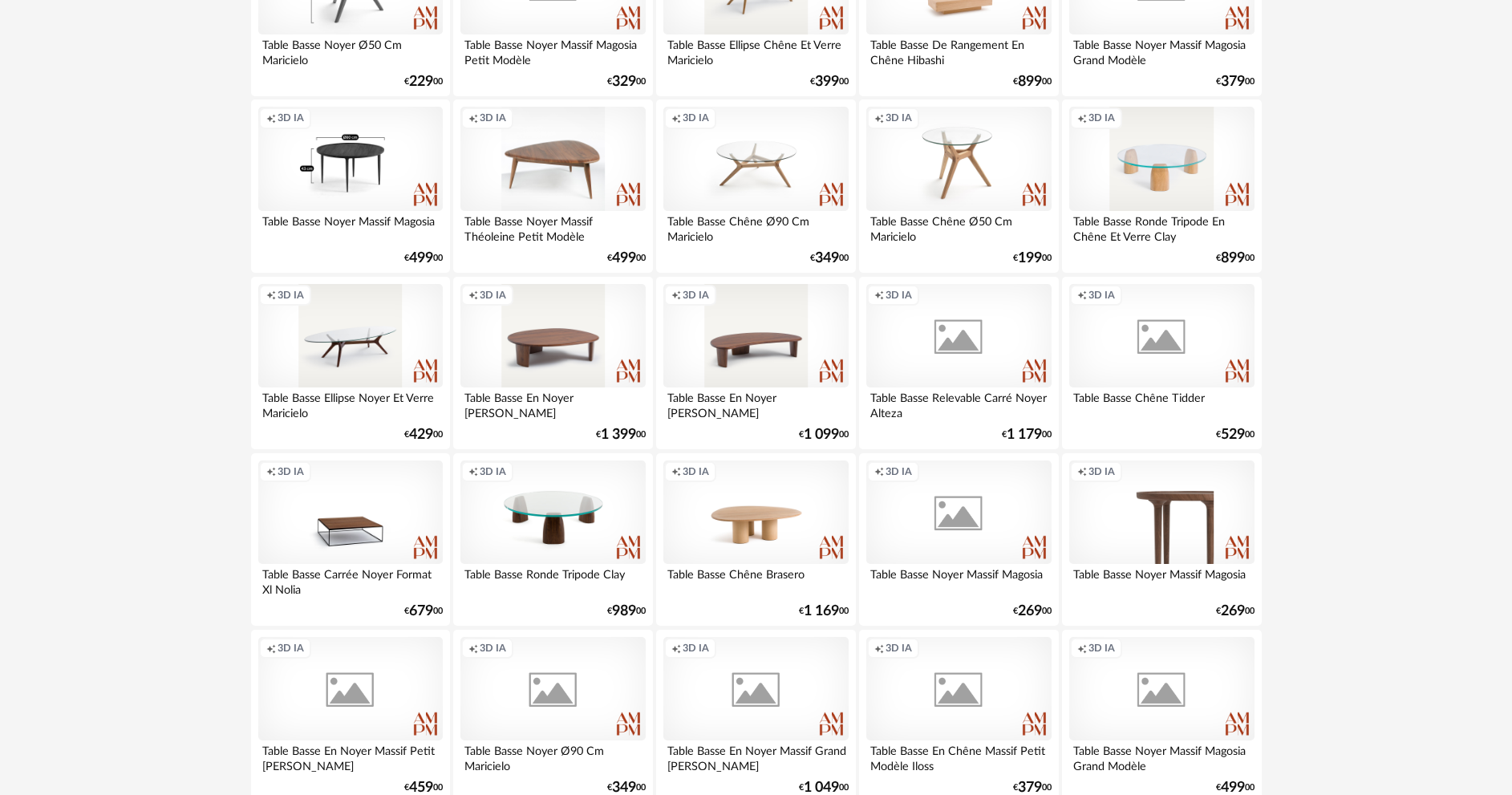
scroll to position [641, 0]
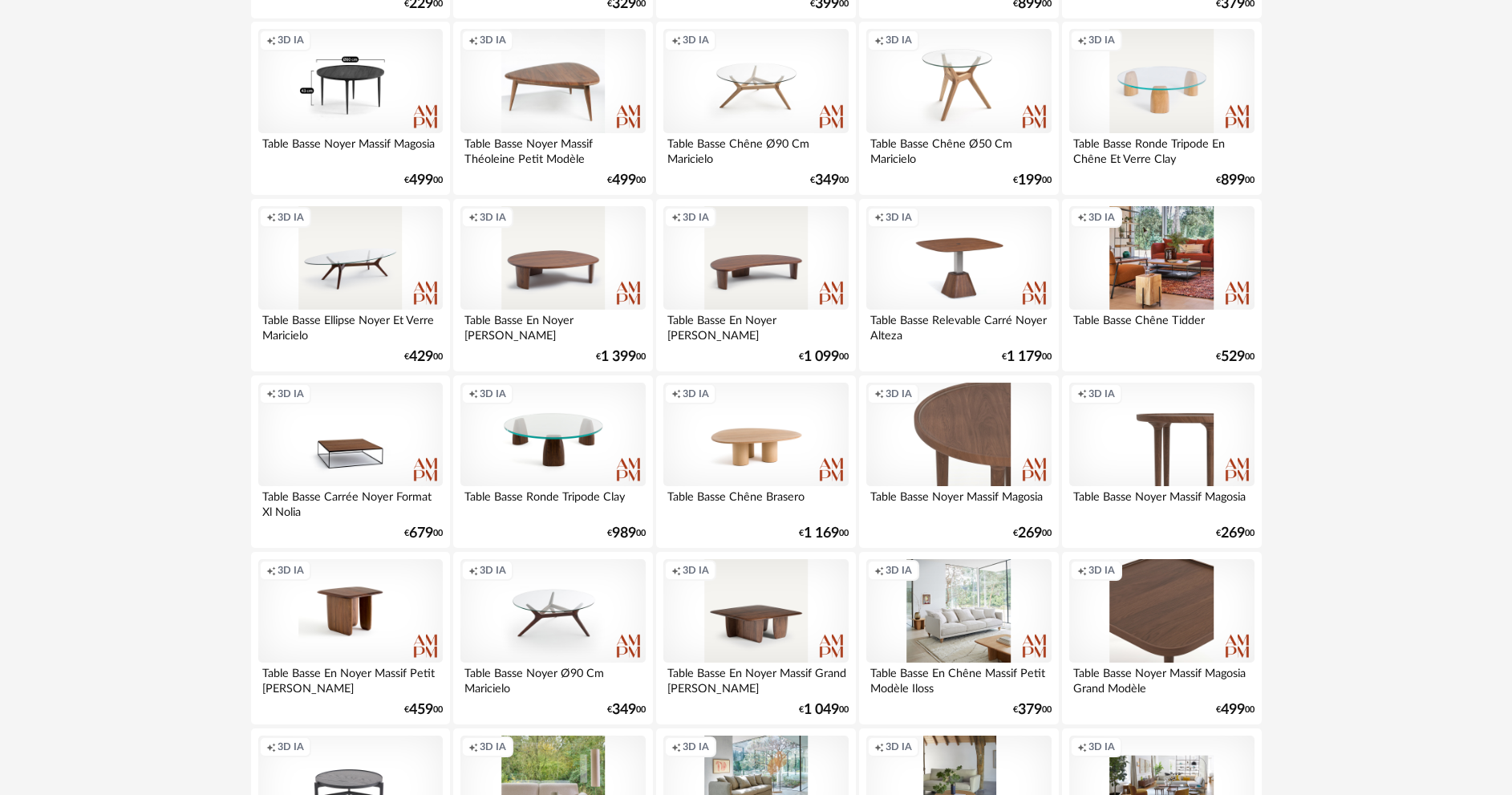
click at [933, 608] on div "Creation icon 3D IA" at bounding box center [958, 611] width 185 height 104
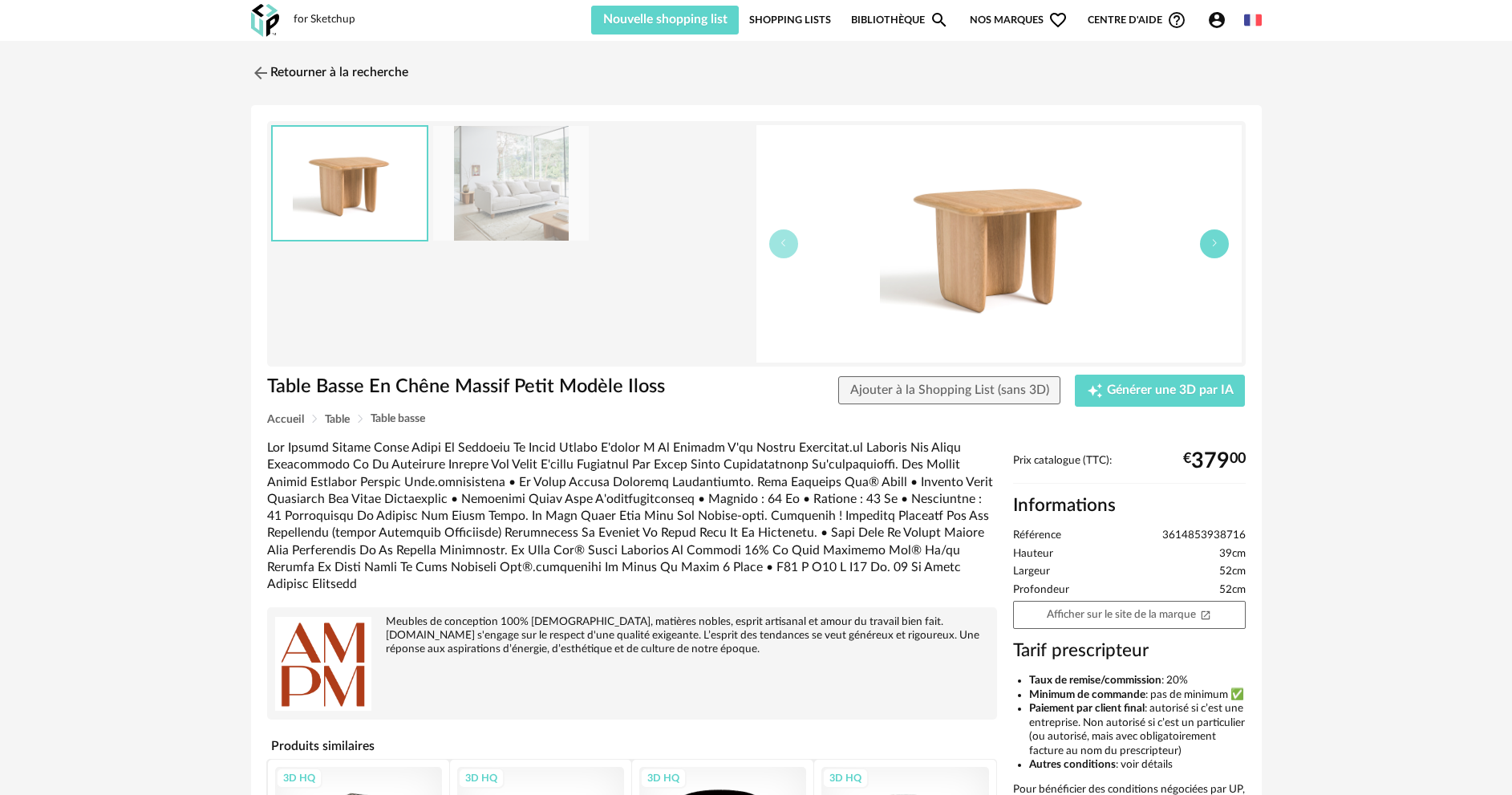
click at [1210, 243] on icon "button" at bounding box center [1214, 243] width 10 height 10
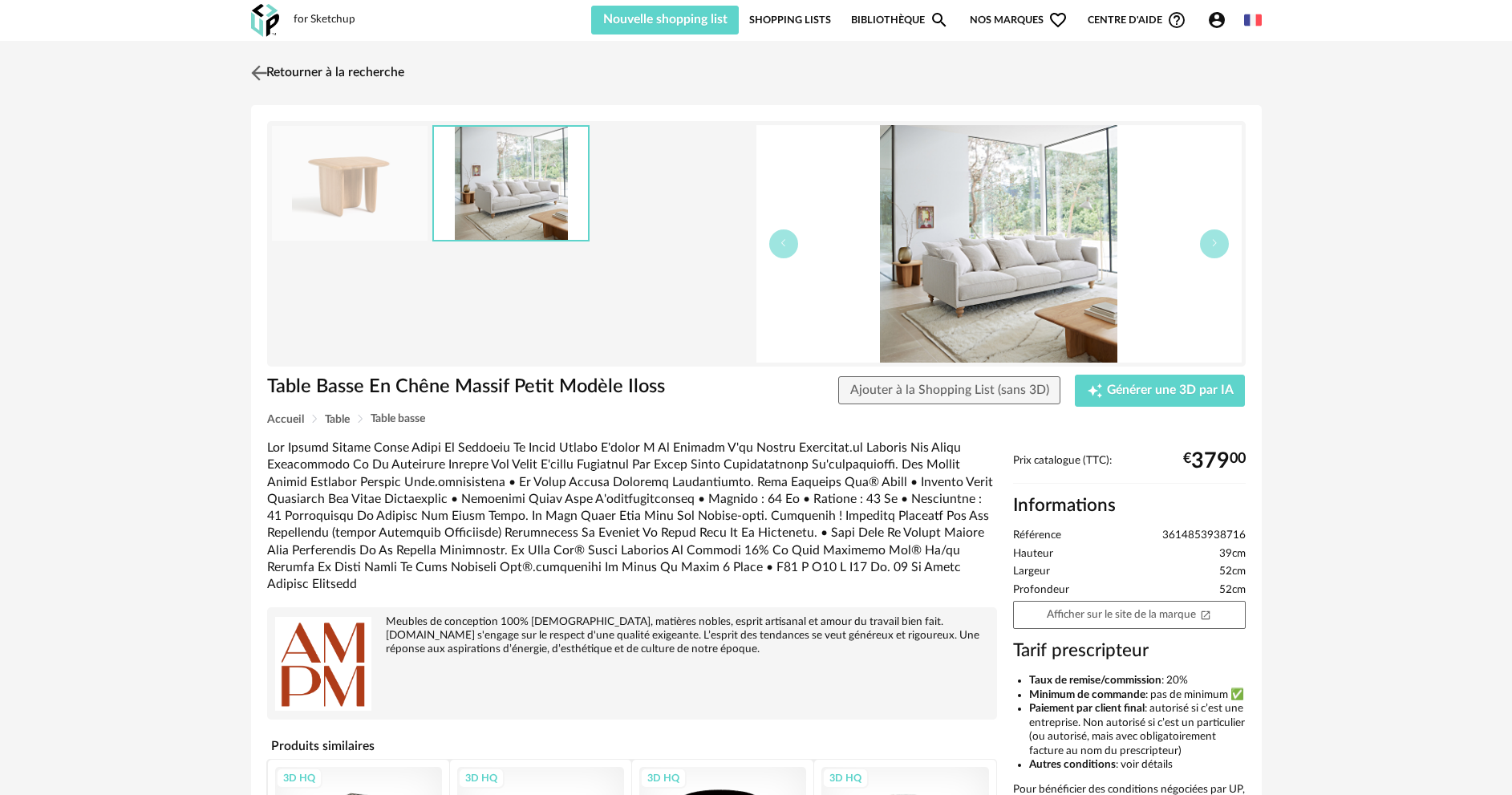
click at [307, 73] on link "Retourner à la recherche" at bounding box center [326, 72] width 157 height 36
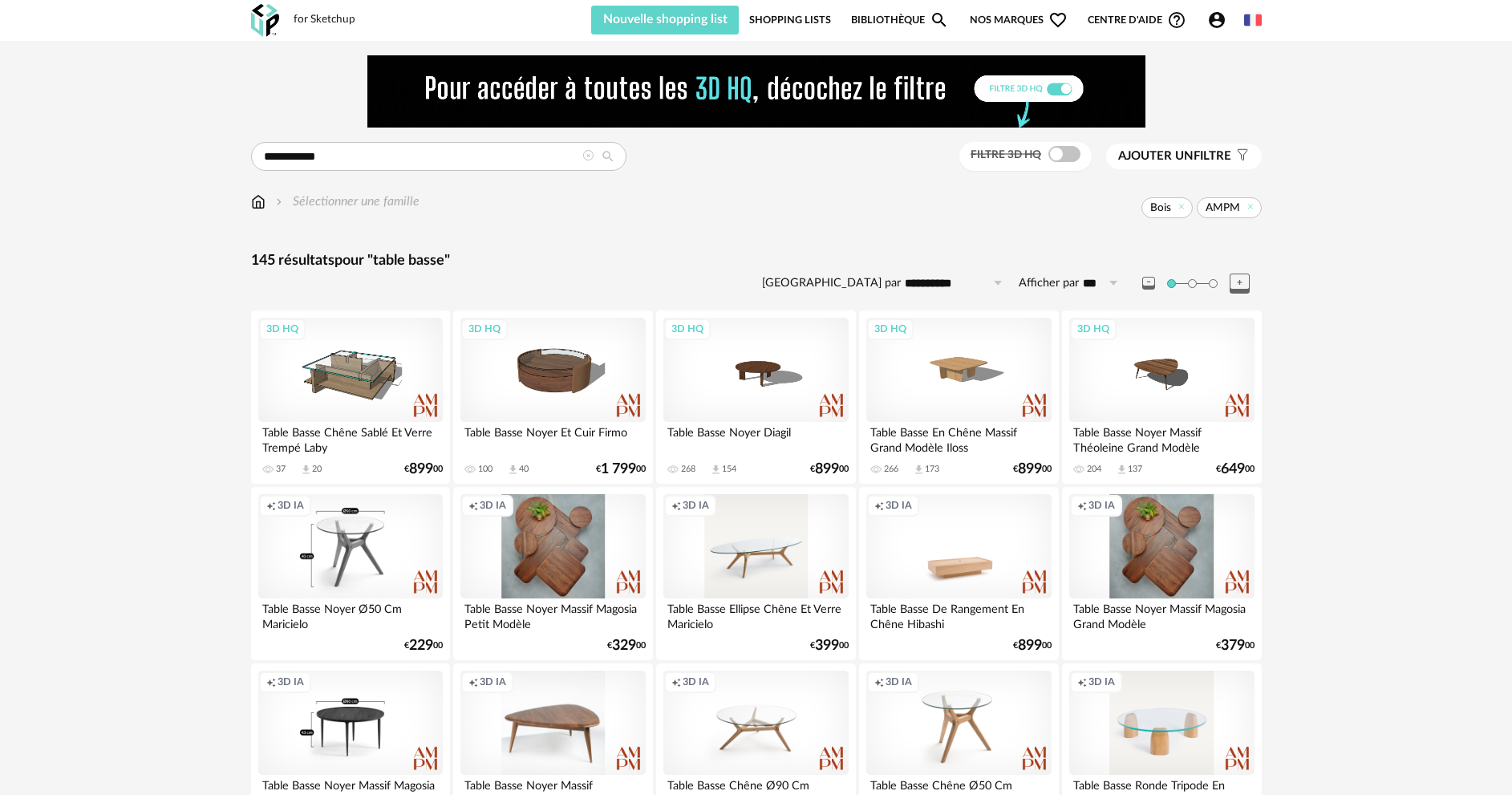
click at [1191, 156] on span "Ajouter un" at bounding box center [1155, 156] width 75 height 12
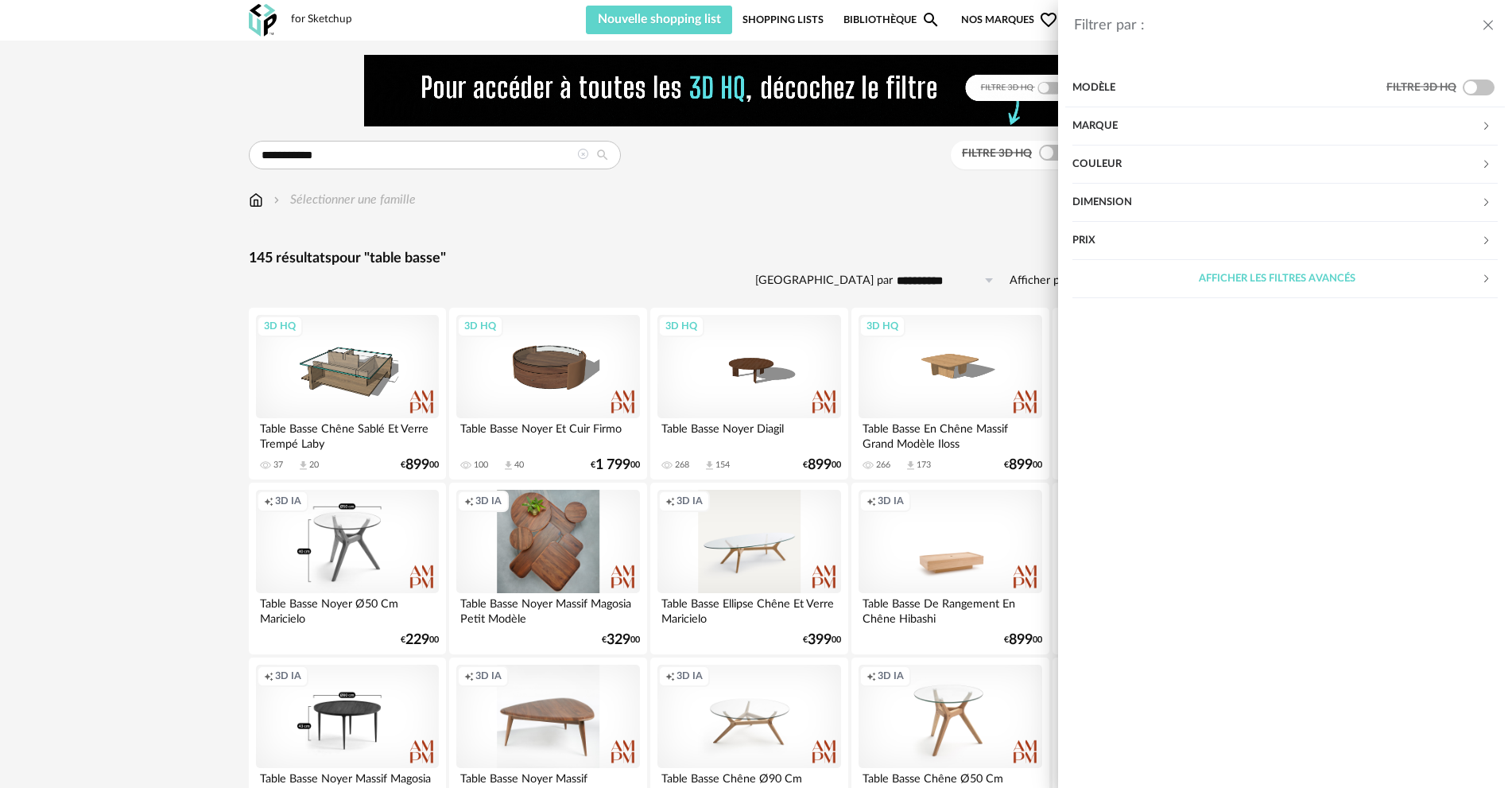
click at [1188, 133] on div "Marque" at bounding box center [1276, 126] width 409 height 38
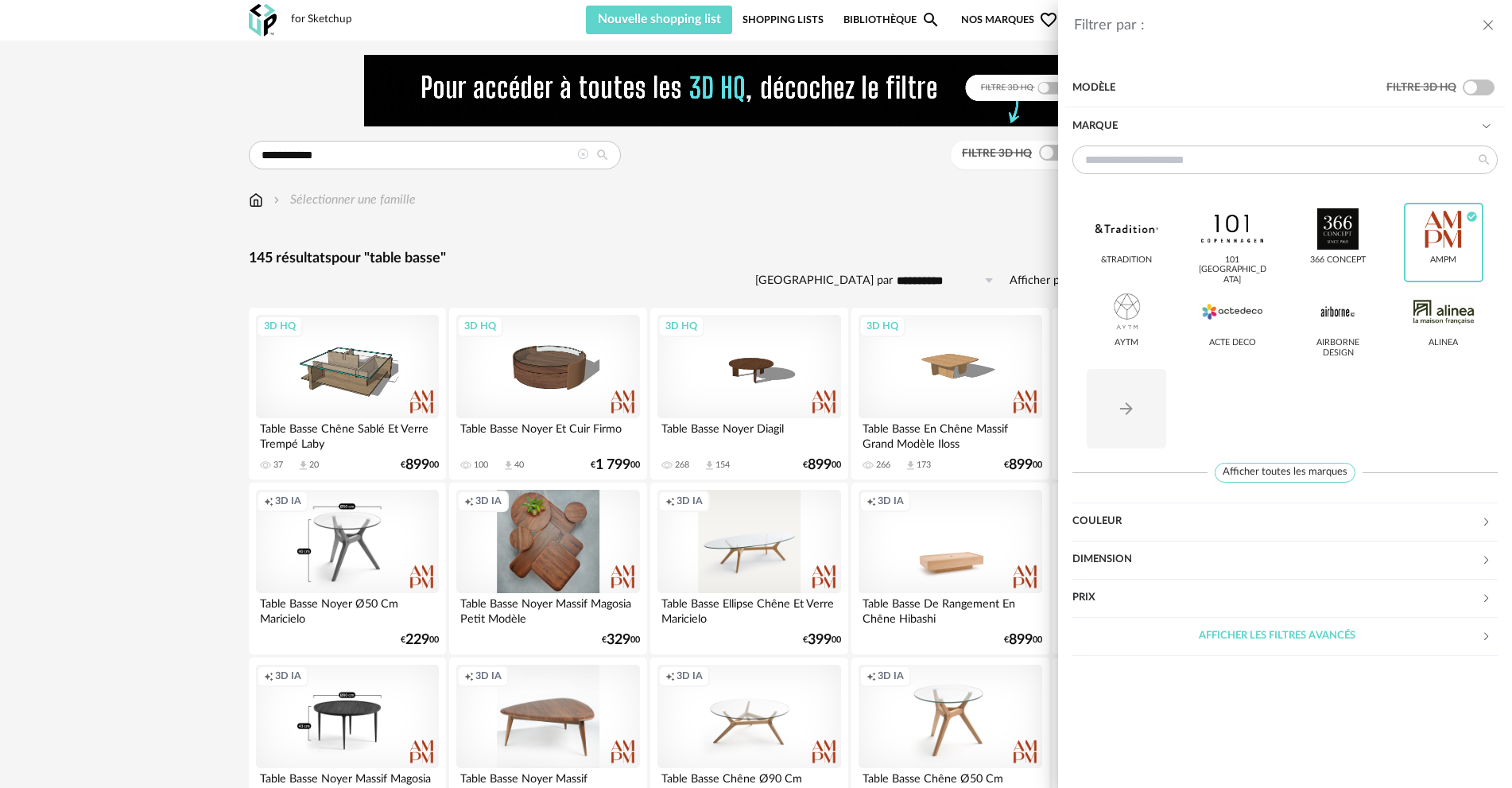
click at [858, 222] on div "Filtrer par : Modèle Filtre 3D HQ Marque &tradition 101 [GEOGRAPHIC_DATA] 366 C…" at bounding box center [756, 394] width 1512 height 788
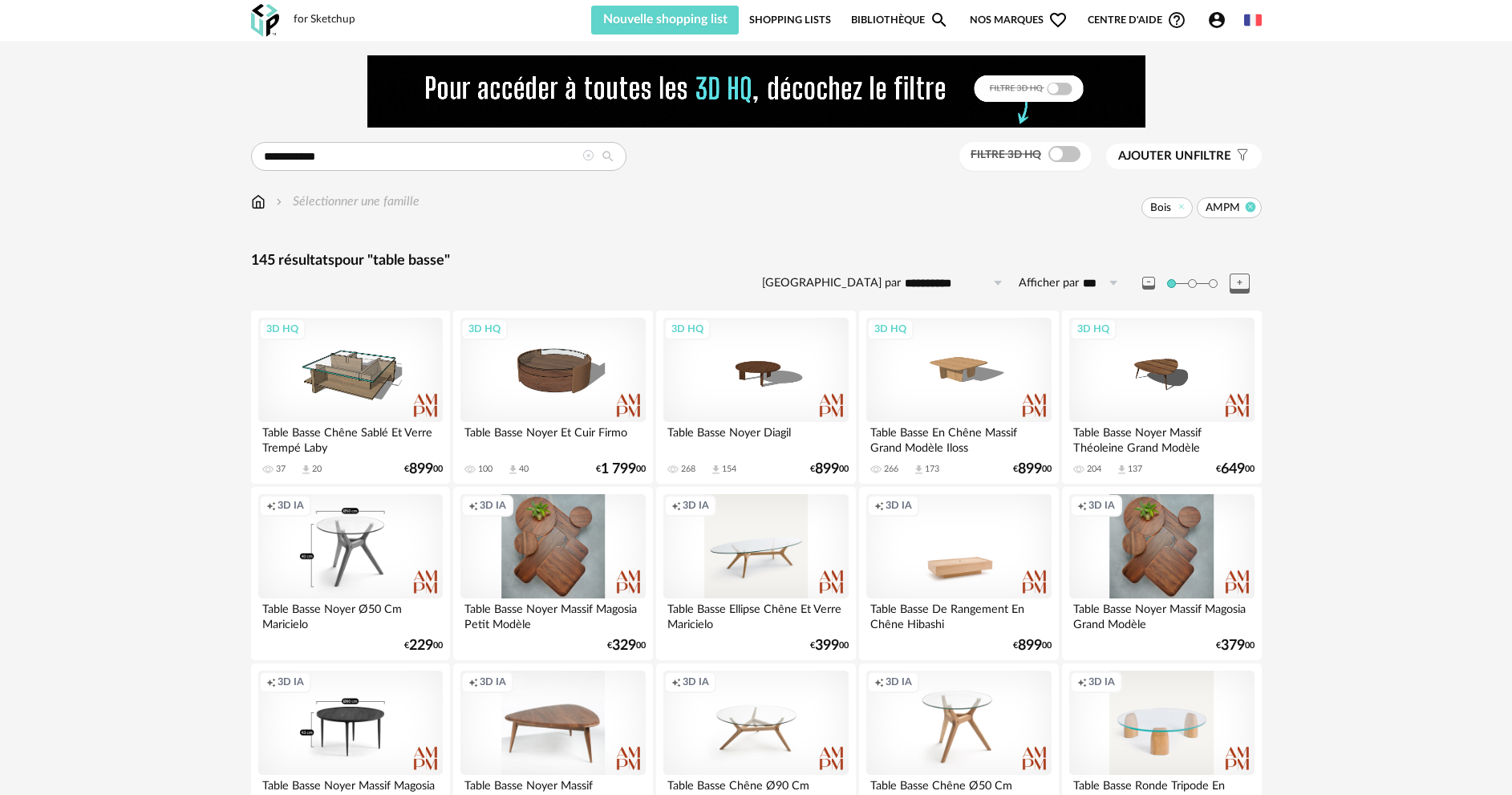
click at [1246, 207] on icon at bounding box center [1250, 206] width 11 height 11
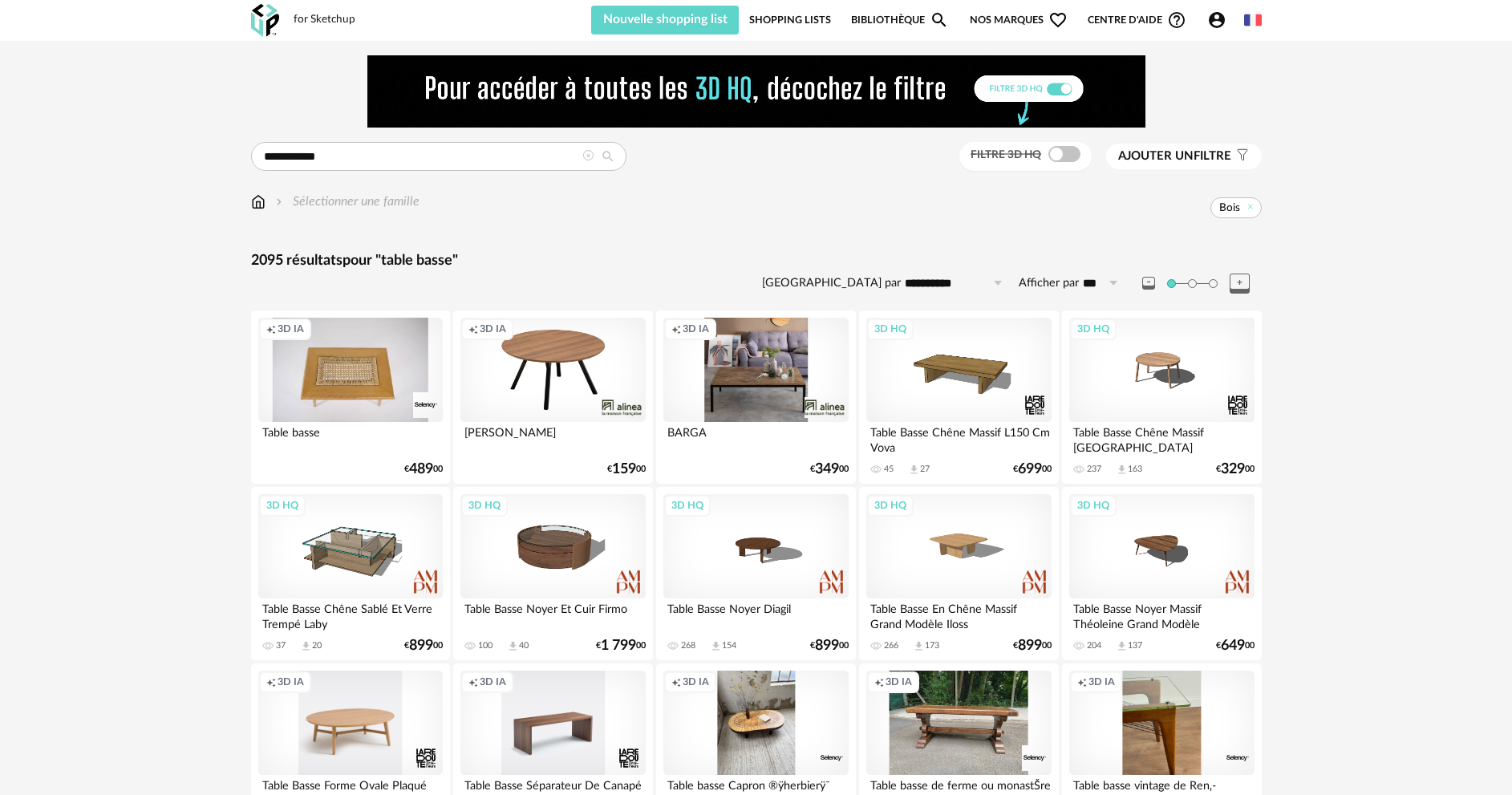
click at [1204, 165] on button "Ajouter un filtre s Filter icon" at bounding box center [1184, 156] width 156 height 26
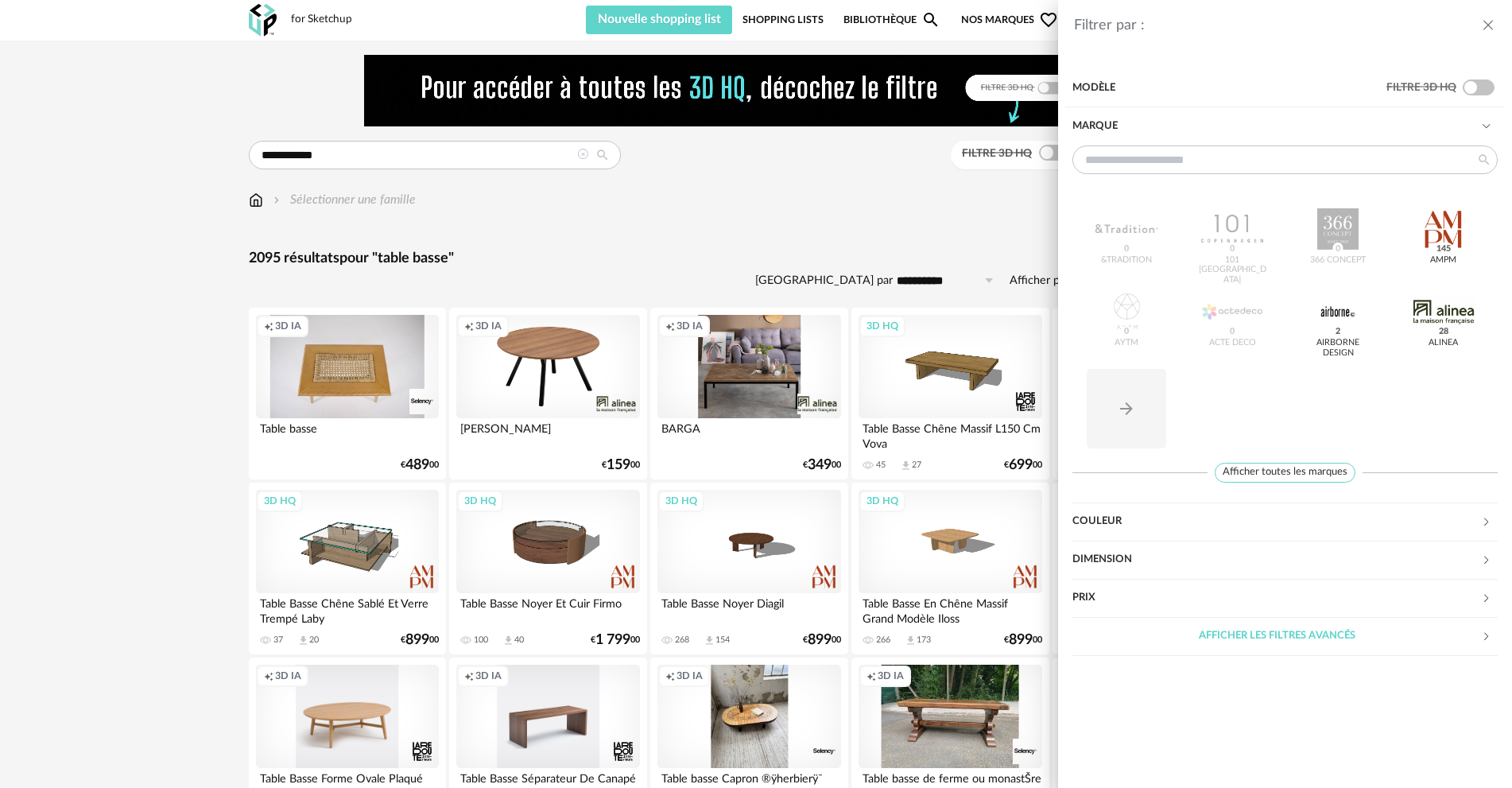
click at [1075, 523] on div "Couleur" at bounding box center [1276, 522] width 409 height 38
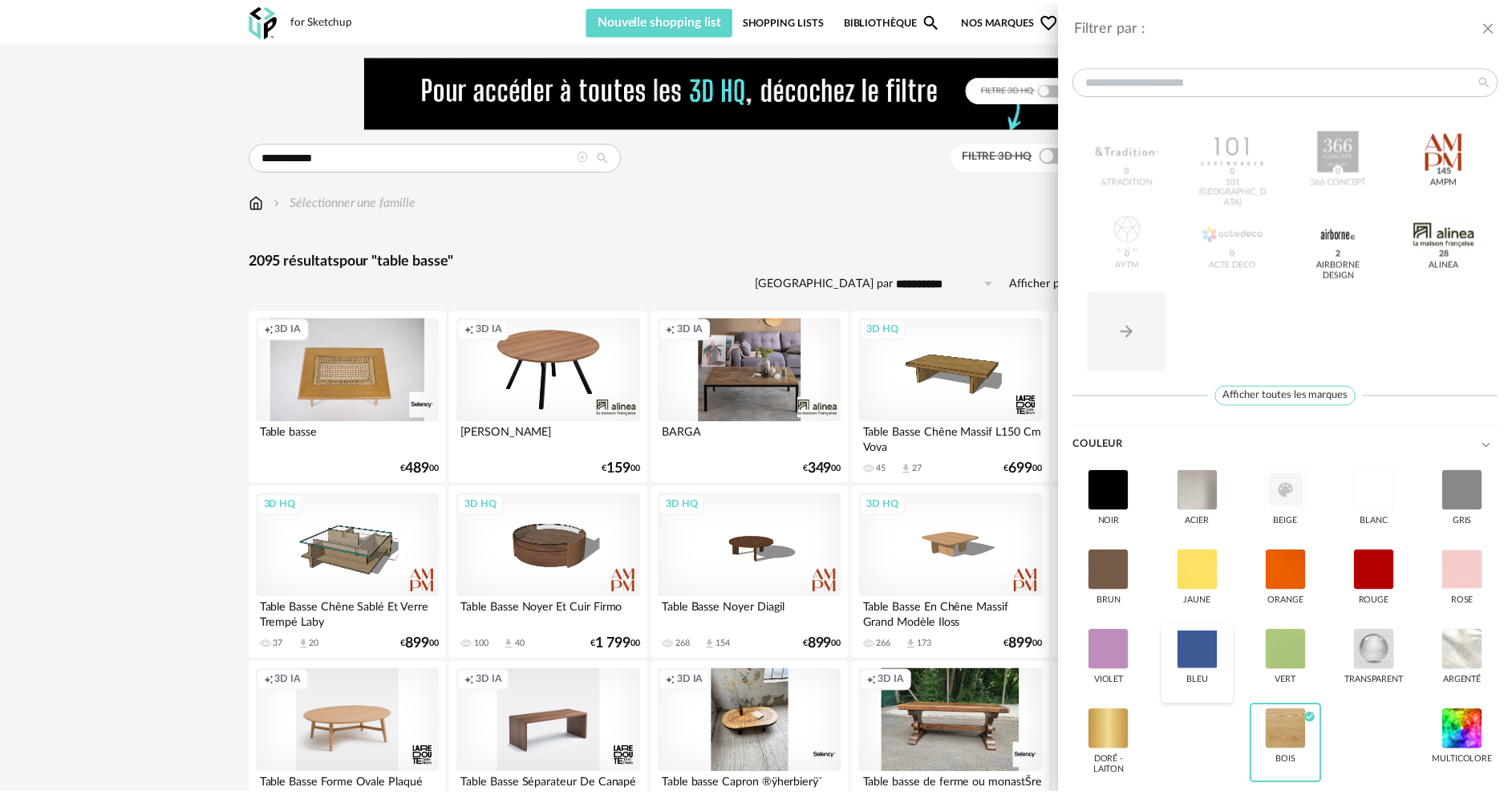
scroll to position [215, 0]
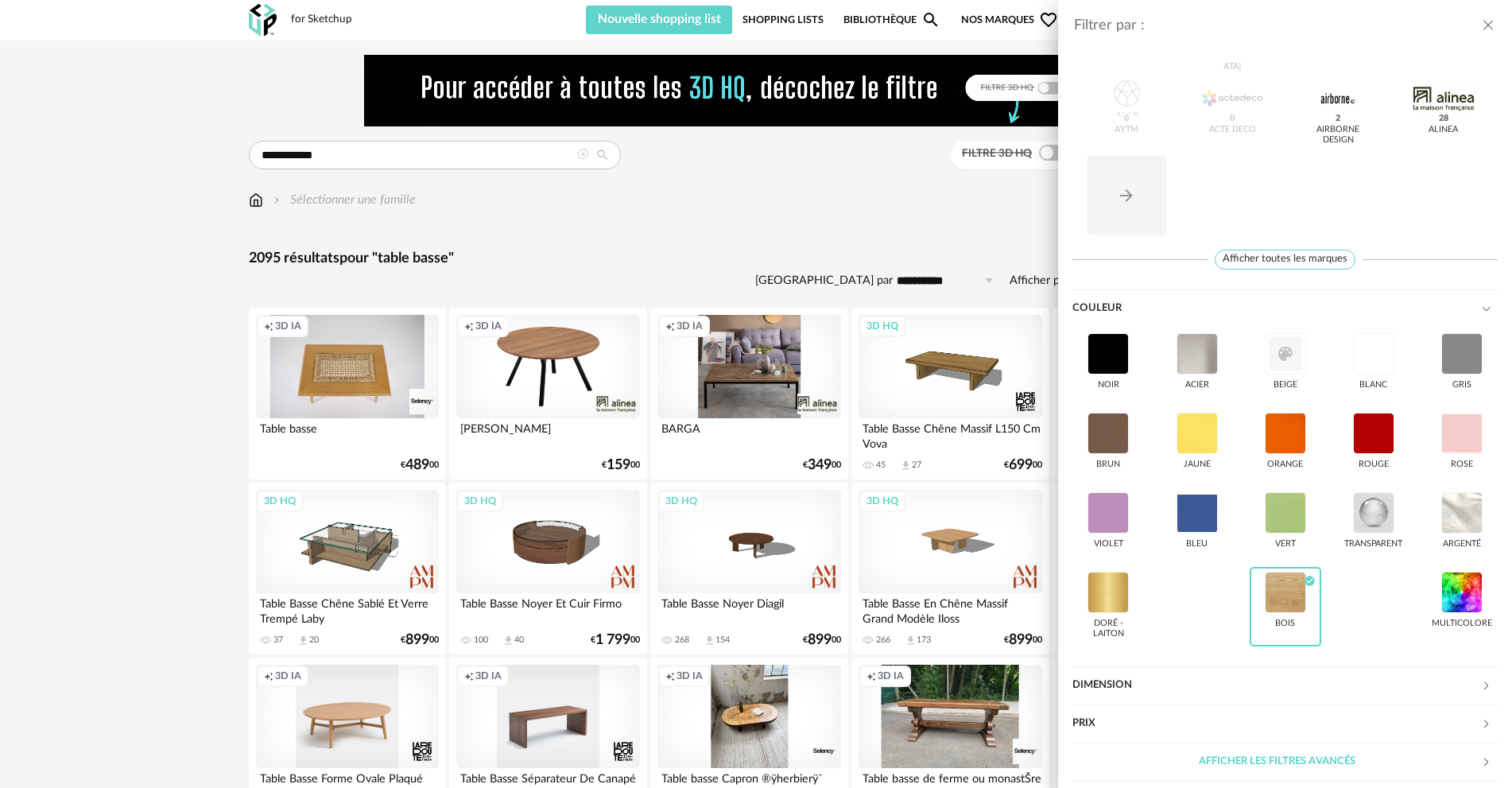
click at [916, 186] on div "Filtrer par : Modèle Filtre 3D HQ Marque &tradition 0 101 Copenhagen 0 366 Conc…" at bounding box center [756, 394] width 1512 height 788
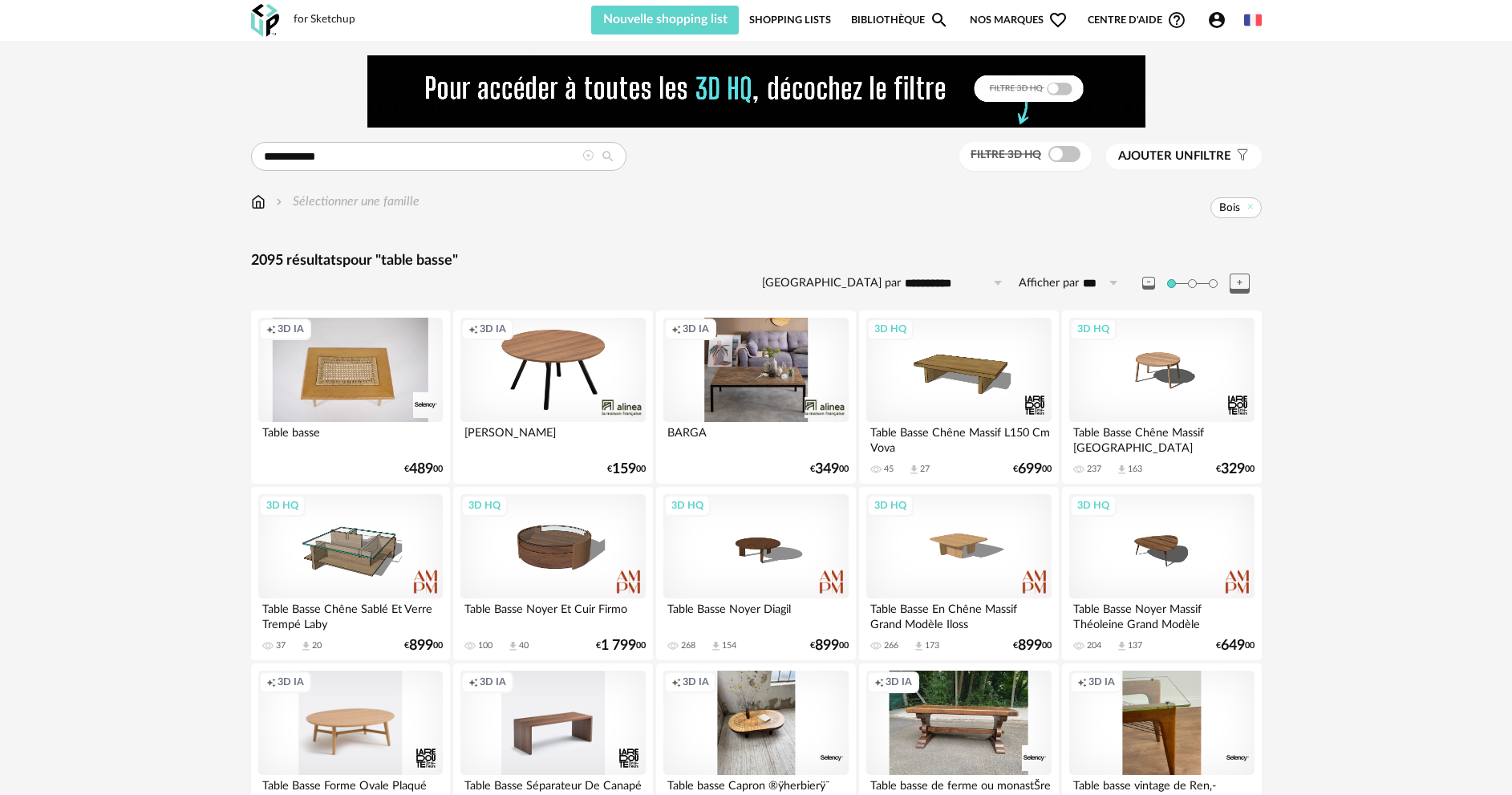
click at [1180, 154] on span "Ajouter un" at bounding box center [1155, 156] width 75 height 12
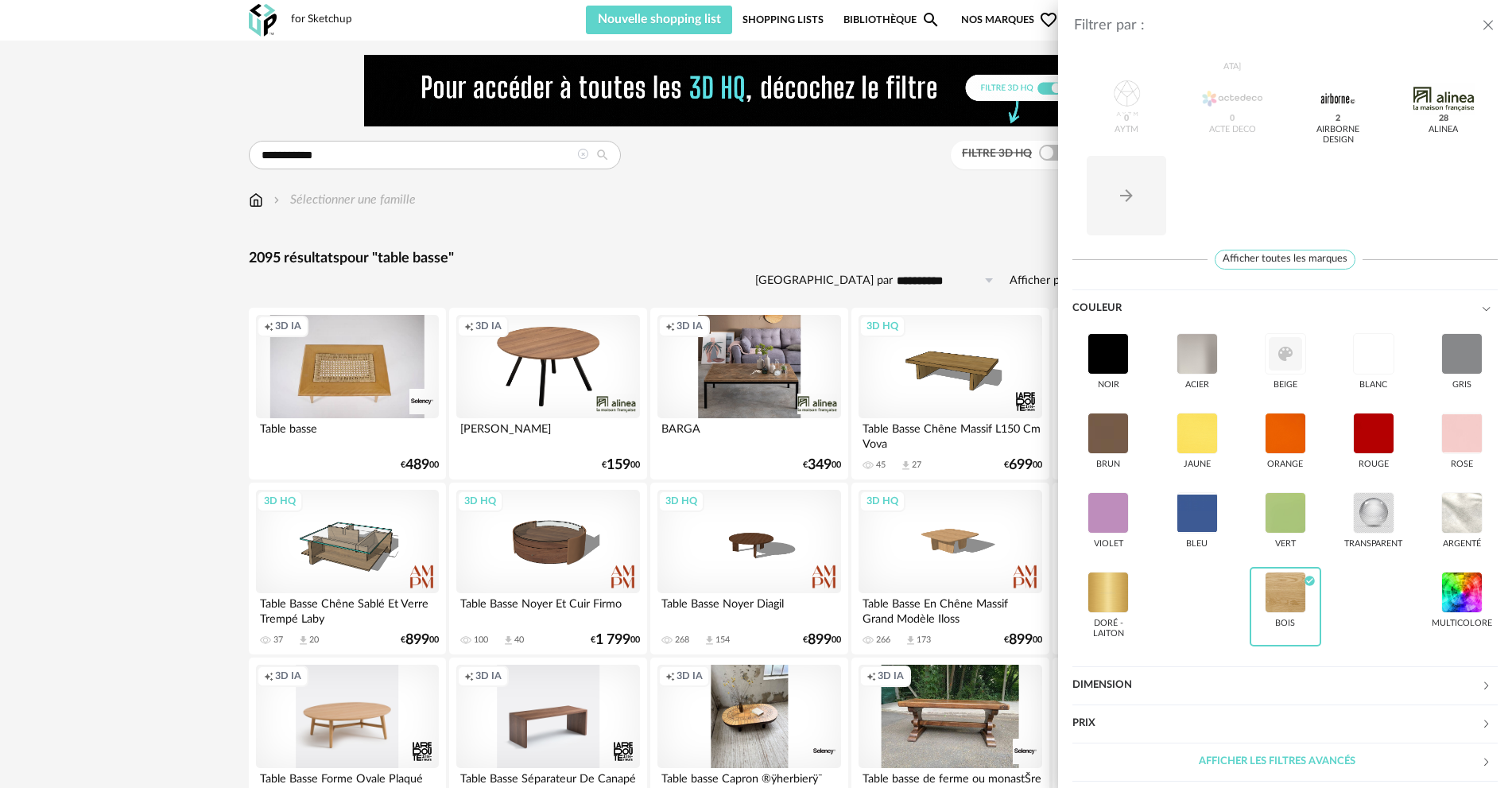
click at [791, 166] on div "Filtrer par : Modèle Filtre 3D HQ Marque &tradition 0 101 Copenhagen 0 366 Conc…" at bounding box center [756, 394] width 1512 height 788
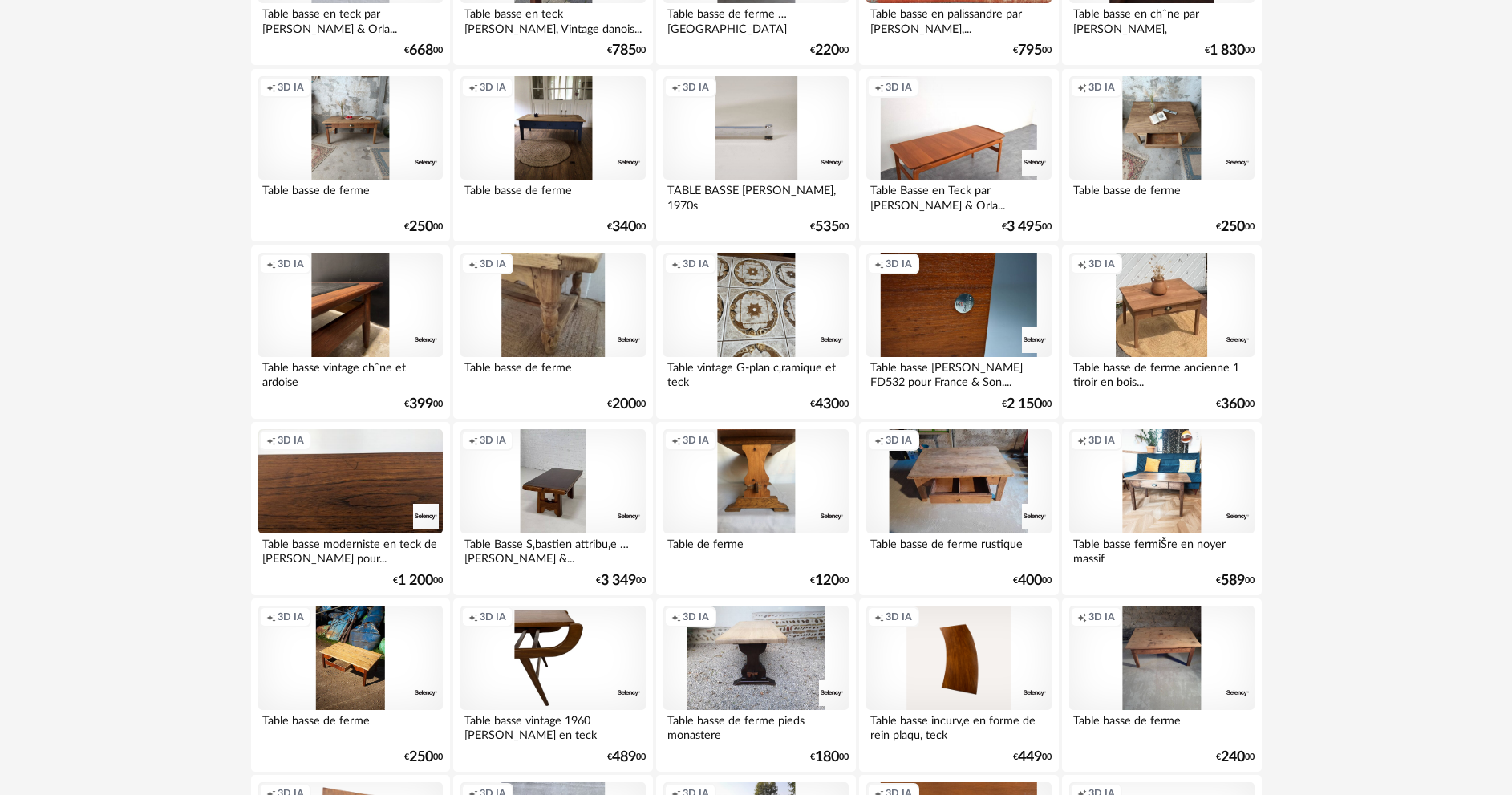
scroll to position [1122, 0]
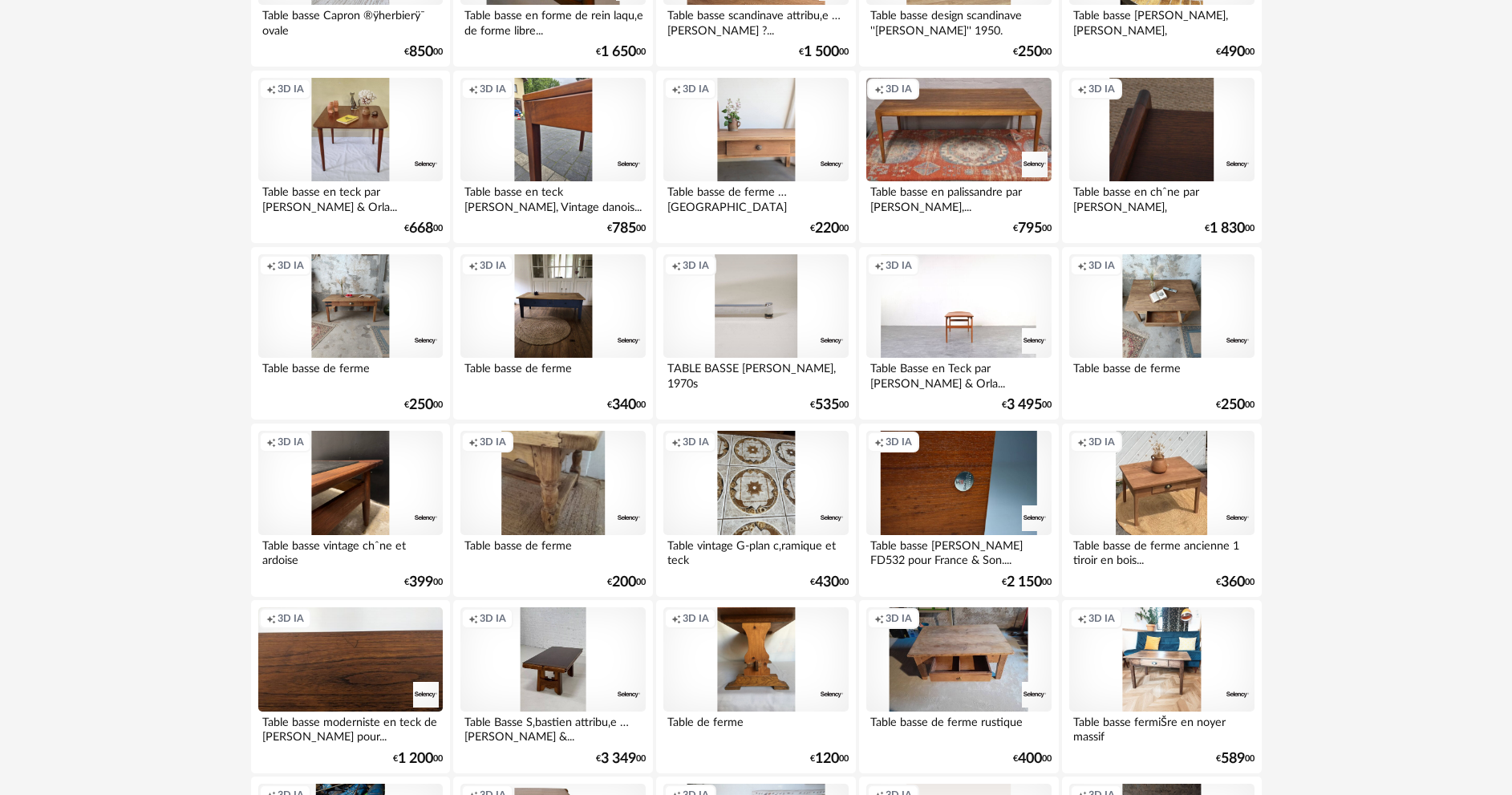
click at [977, 321] on div "Creation icon 3D IA" at bounding box center [958, 306] width 185 height 104
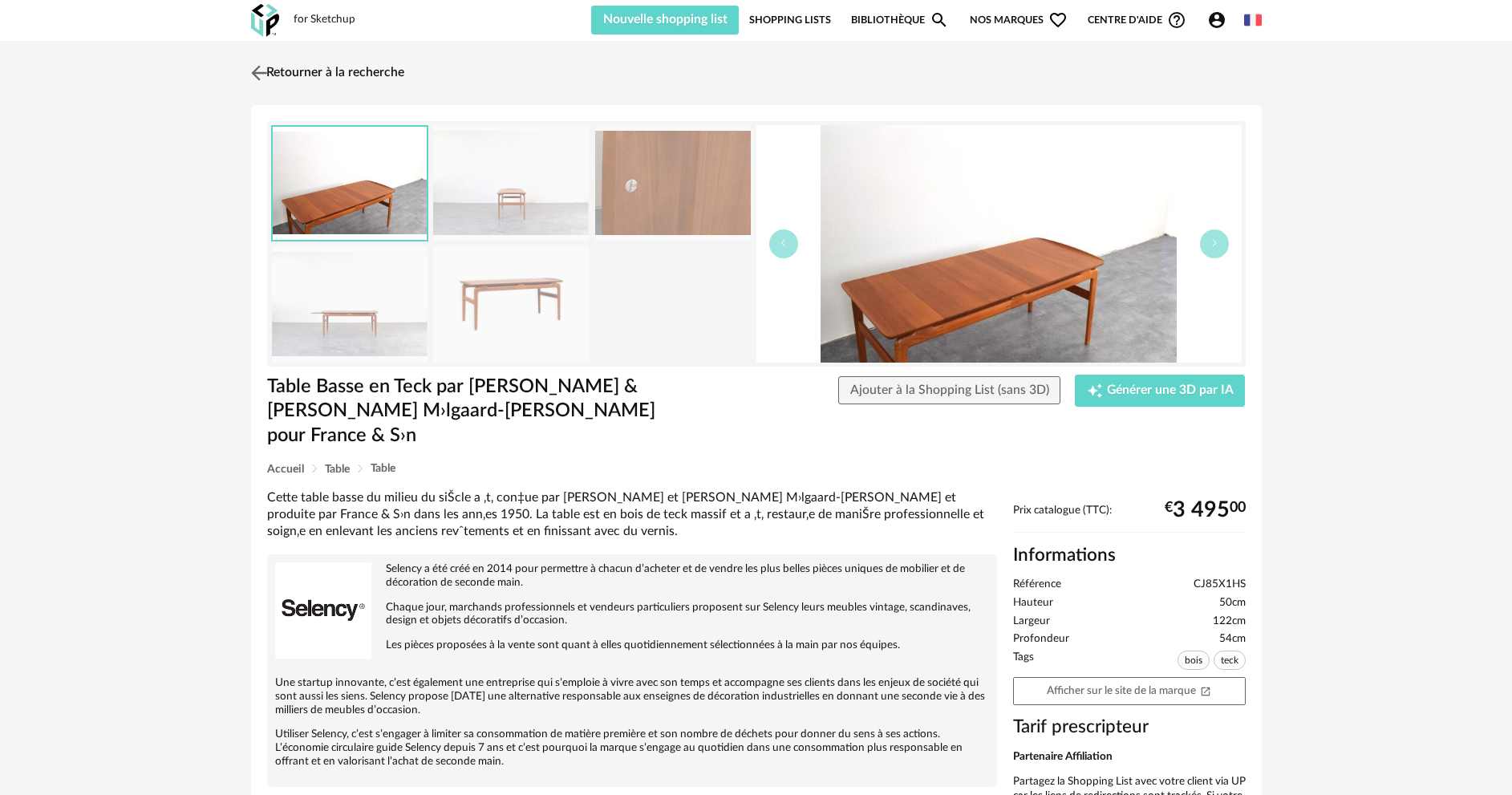
click at [317, 75] on link "Retourner à la recherche" at bounding box center [326, 72] width 157 height 36
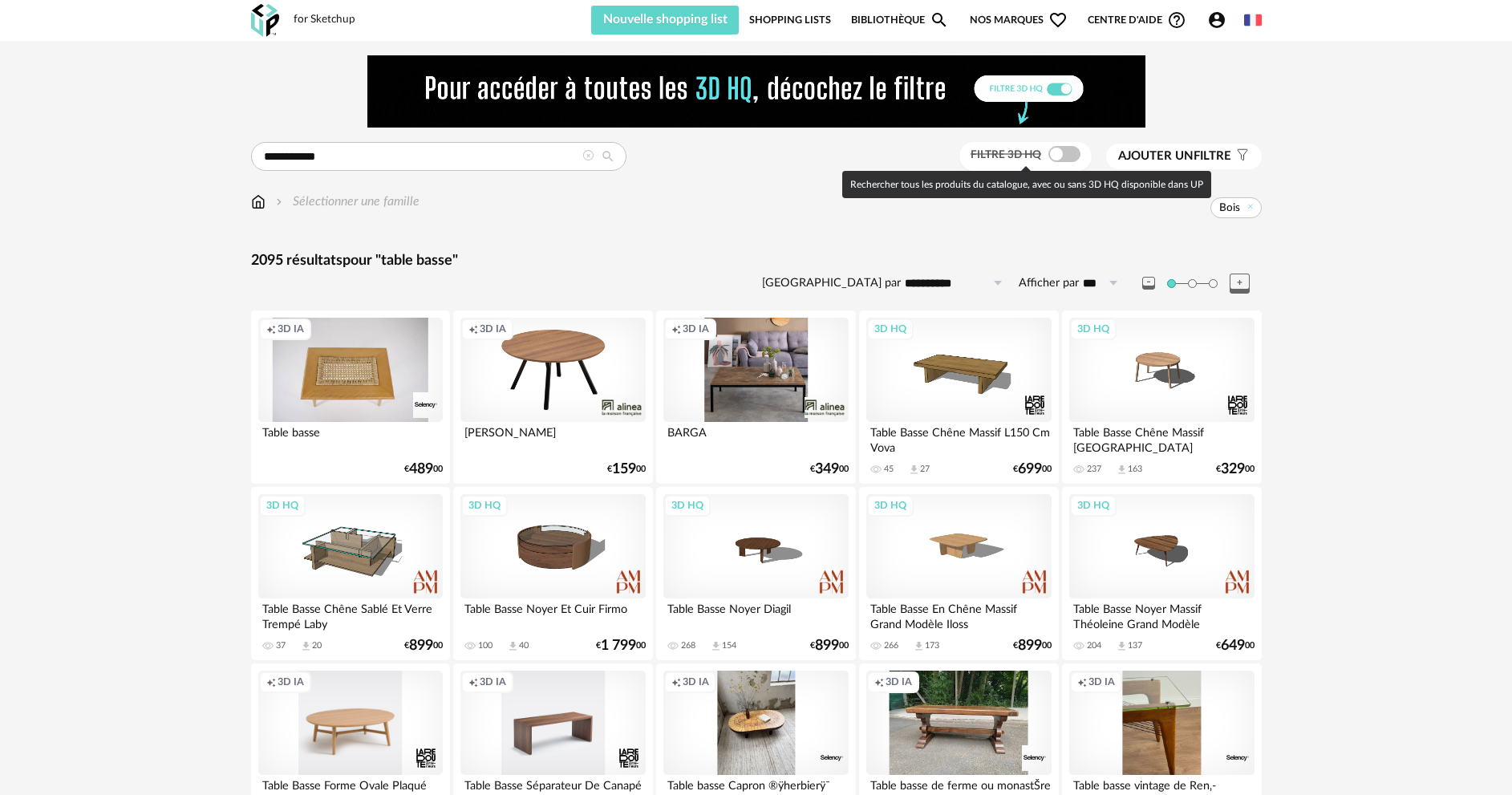
click at [1068, 154] on span at bounding box center [1064, 154] width 32 height 16
